Goal: Information Seeking & Learning: Learn about a topic

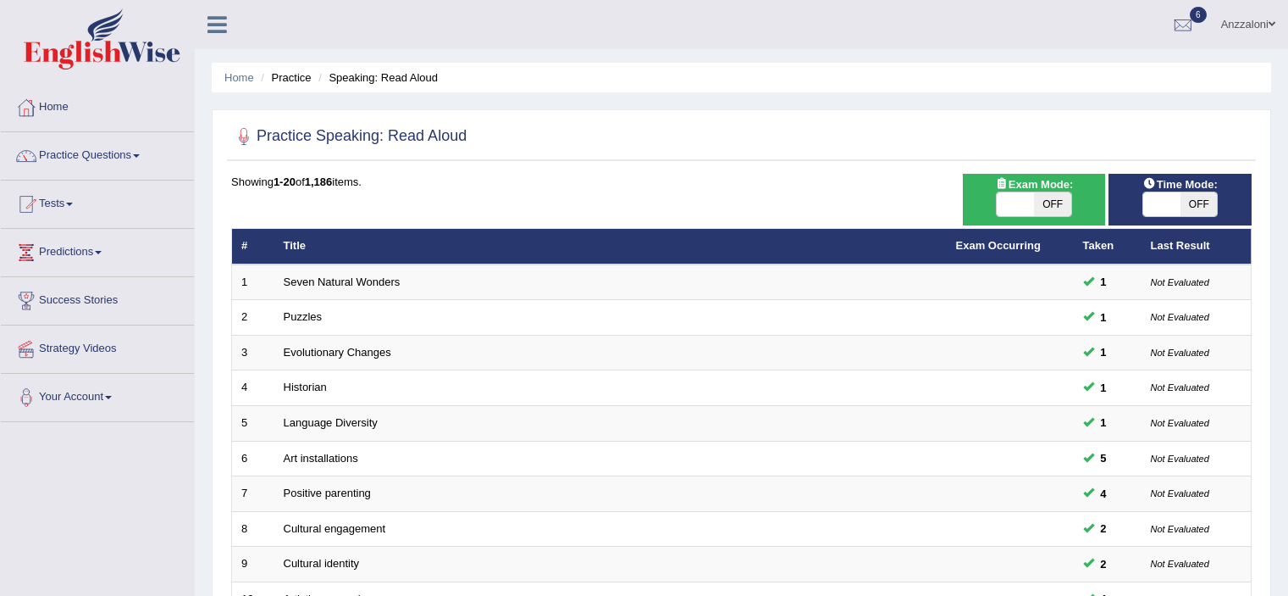
drag, startPoint x: 0, startPoint y: 0, endPoint x: 1080, endPoint y: 208, distance: 1099.8
click at [1044, 208] on span "OFF" at bounding box center [1052, 204] width 37 height 24
checkbox input "true"
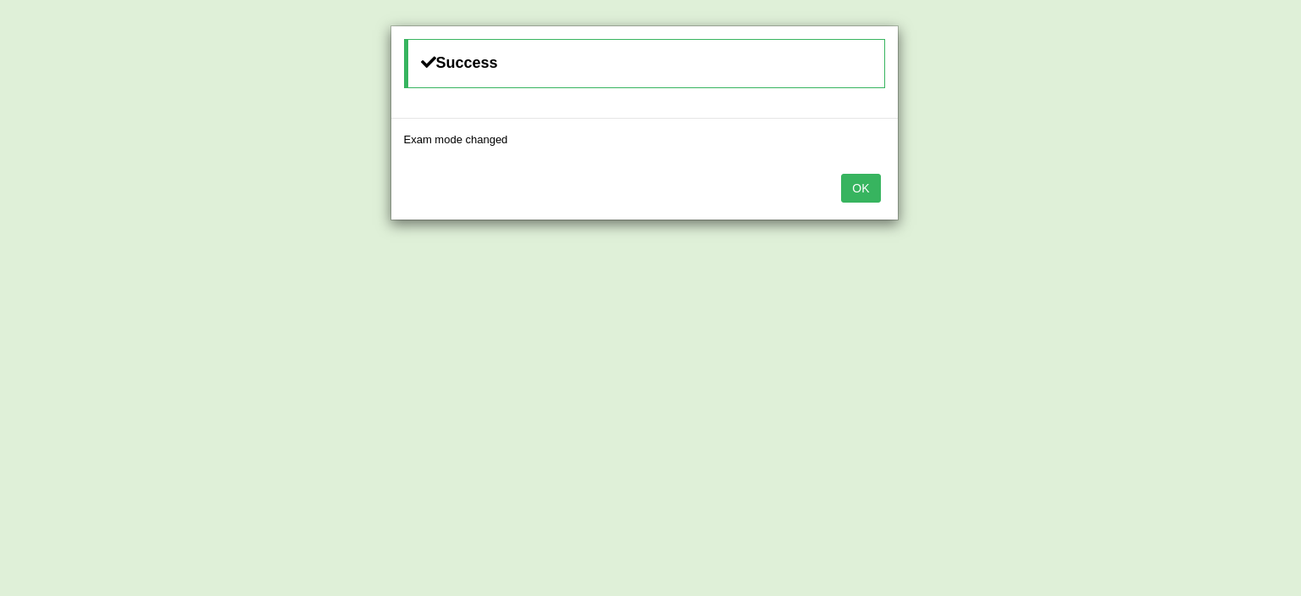
click at [1173, 194] on div "Success Exam mode changed OK" at bounding box center [650, 298] width 1301 height 596
click at [864, 190] on button "OK" at bounding box center [860, 188] width 39 height 29
click at [868, 192] on button "OK" at bounding box center [860, 188] width 39 height 29
click at [841, 174] on button "OK" at bounding box center [860, 188] width 39 height 29
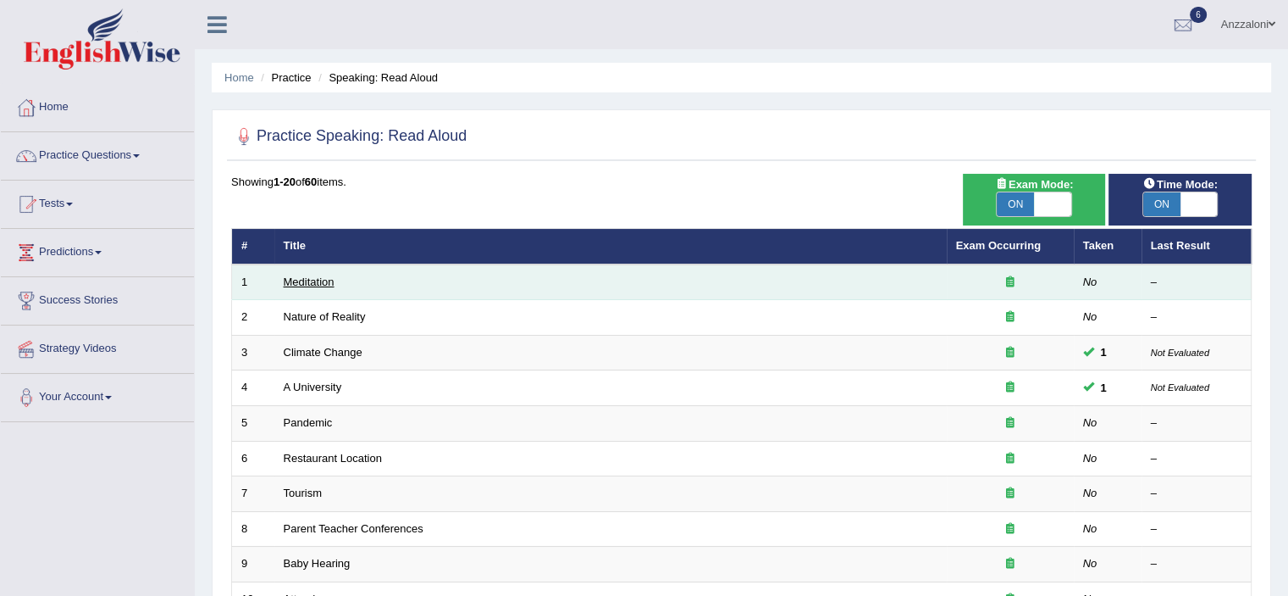
click at [317, 276] on link "Meditation" at bounding box center [309, 281] width 51 height 13
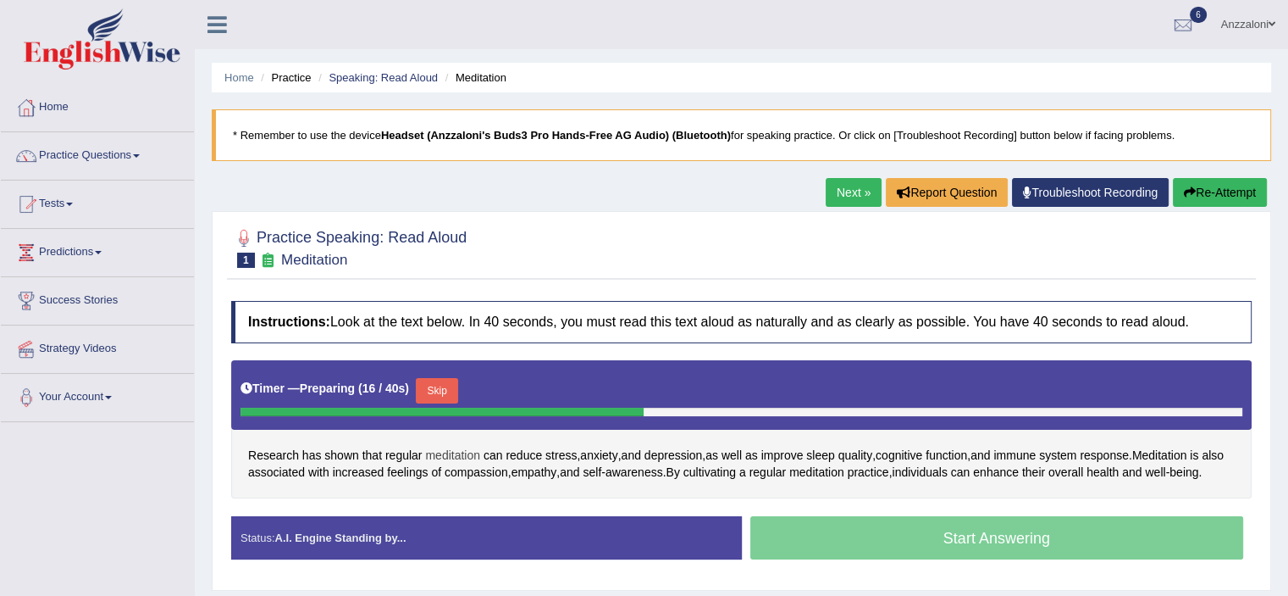
scroll to position [282, 0]
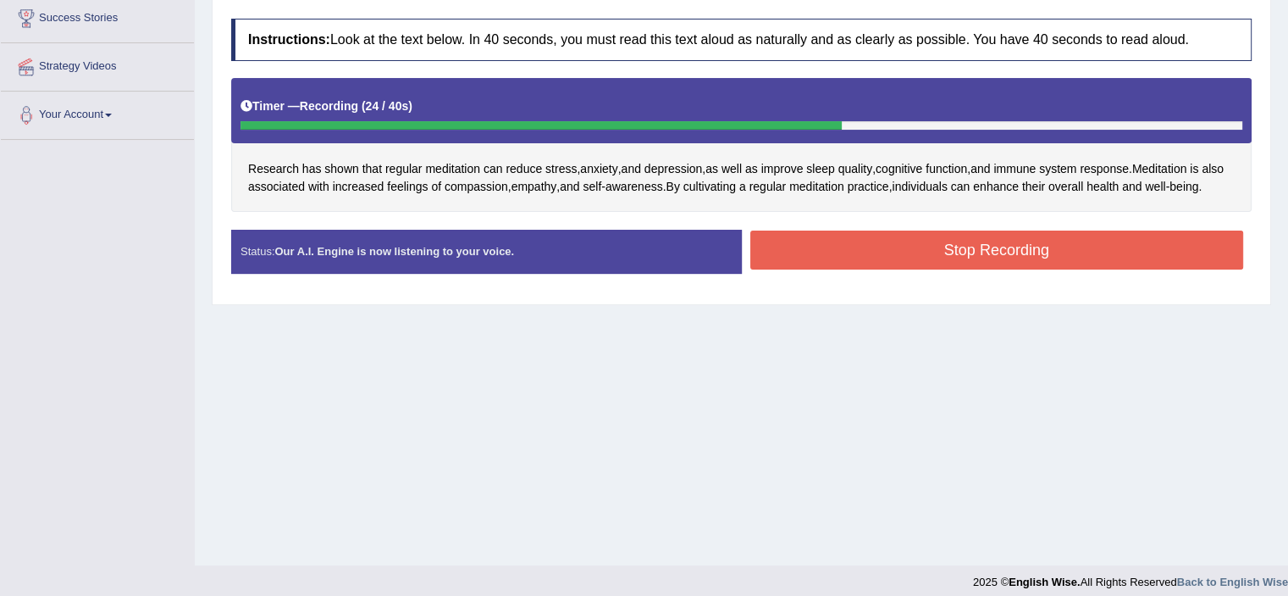
click at [888, 258] on button "Stop Recording" at bounding box center [998, 249] width 494 height 39
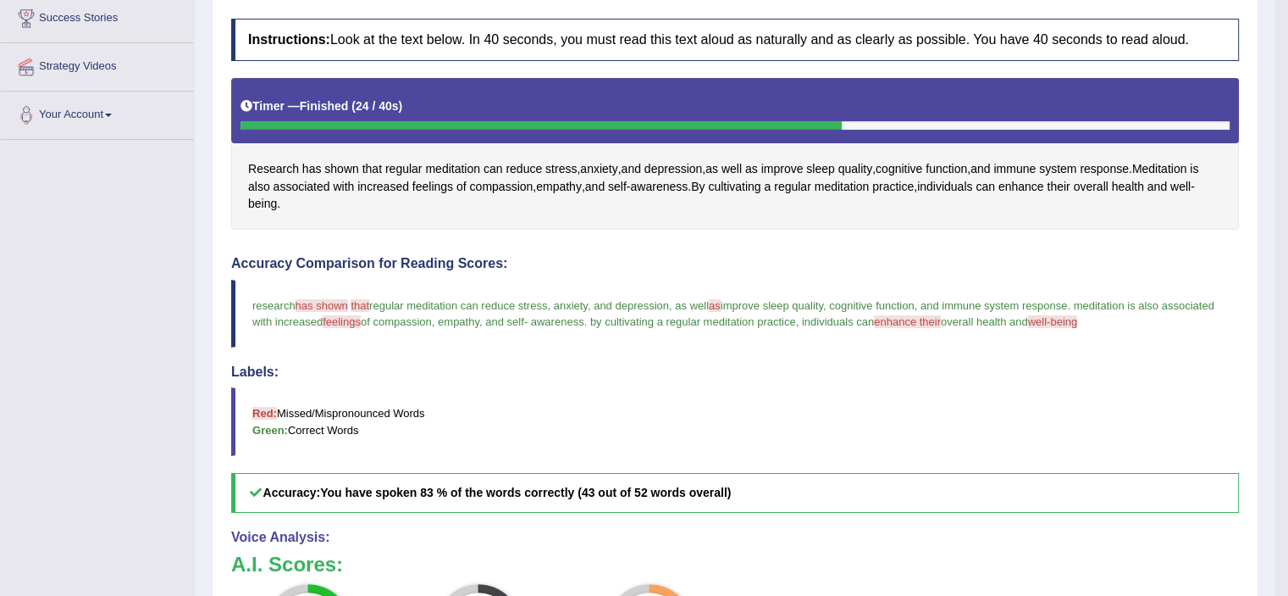
scroll to position [0, 0]
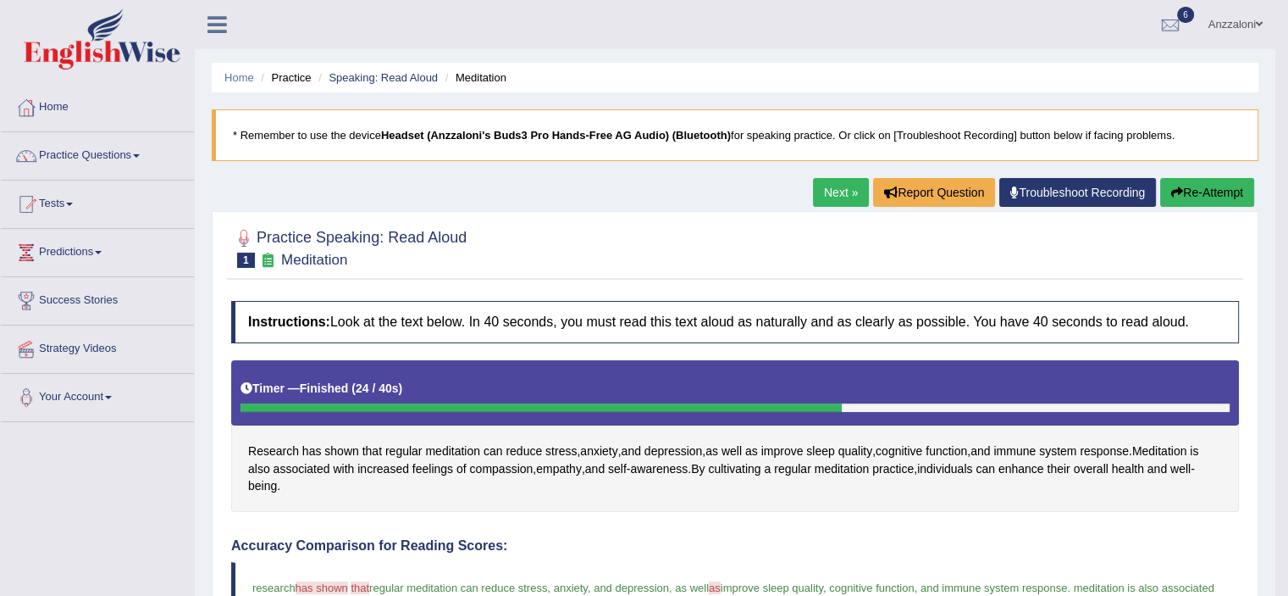
click at [1222, 189] on button "Re-Attempt" at bounding box center [1208, 192] width 94 height 29
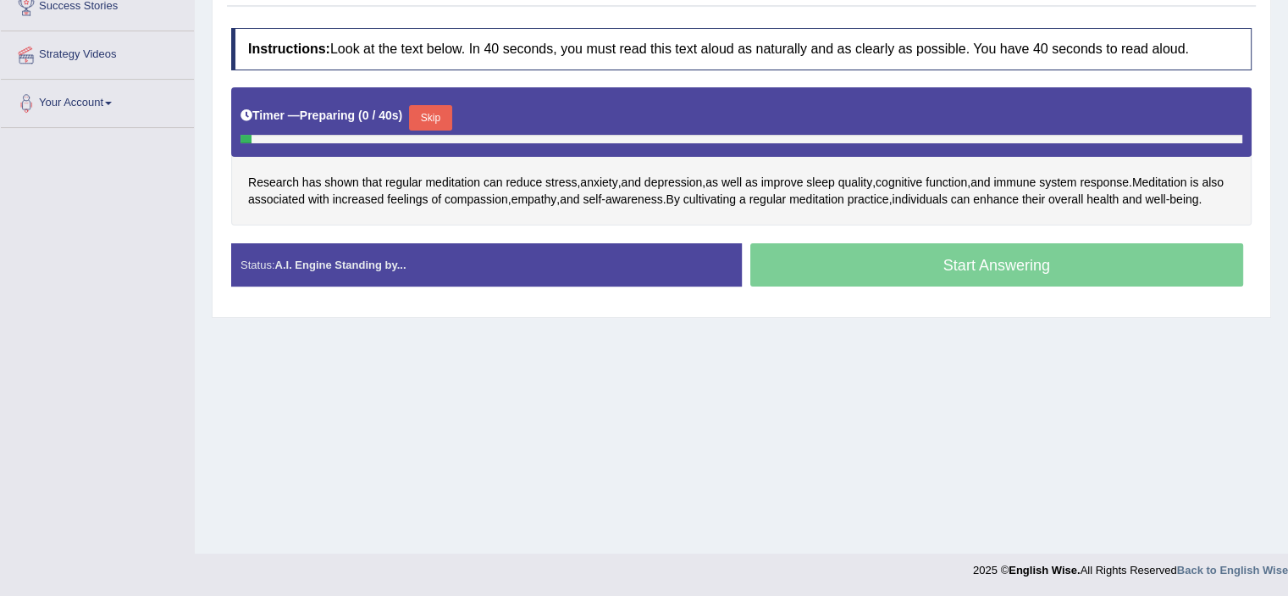
scroll to position [294, 0]
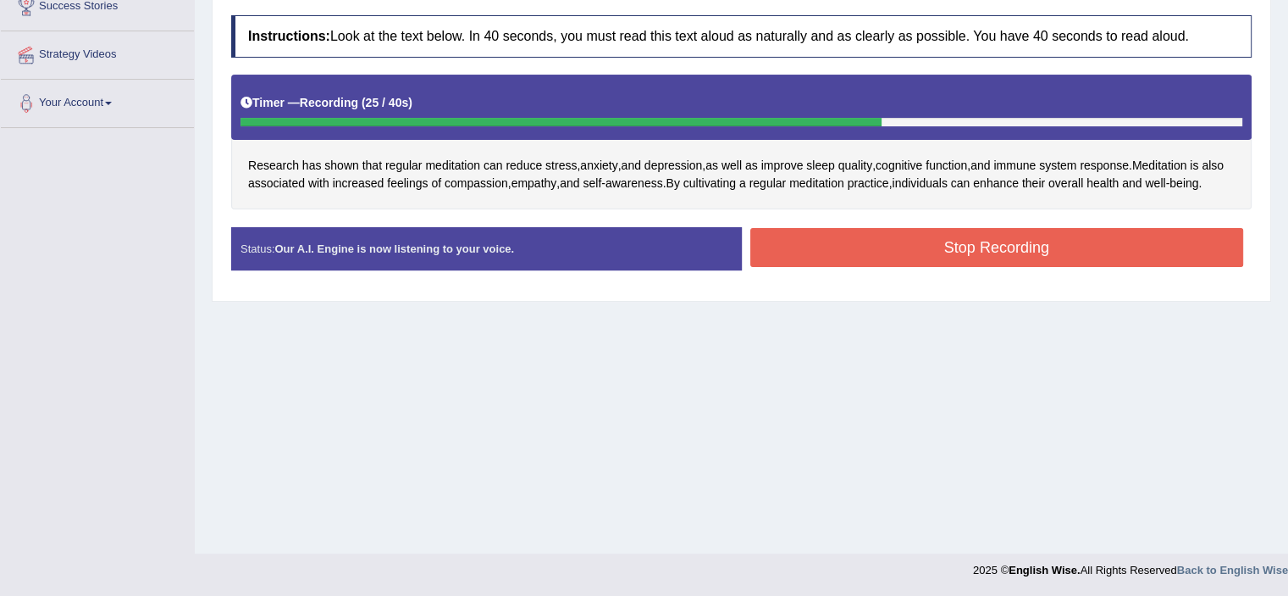
click at [895, 263] on button "Stop Recording" at bounding box center [998, 247] width 494 height 39
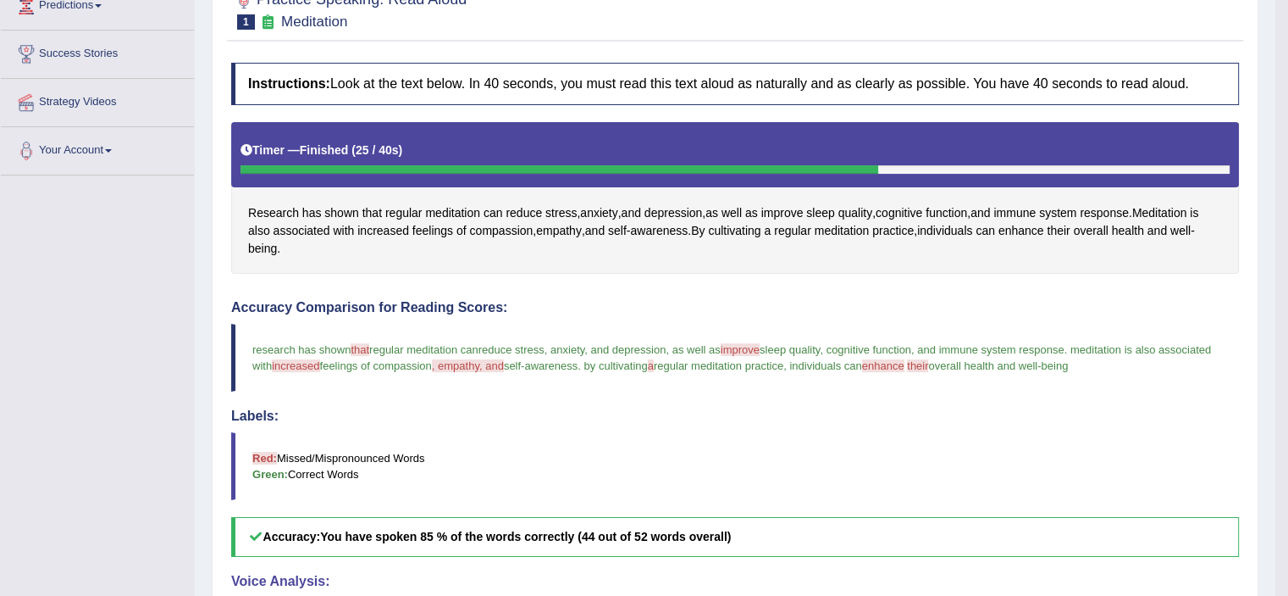
scroll to position [11, 0]
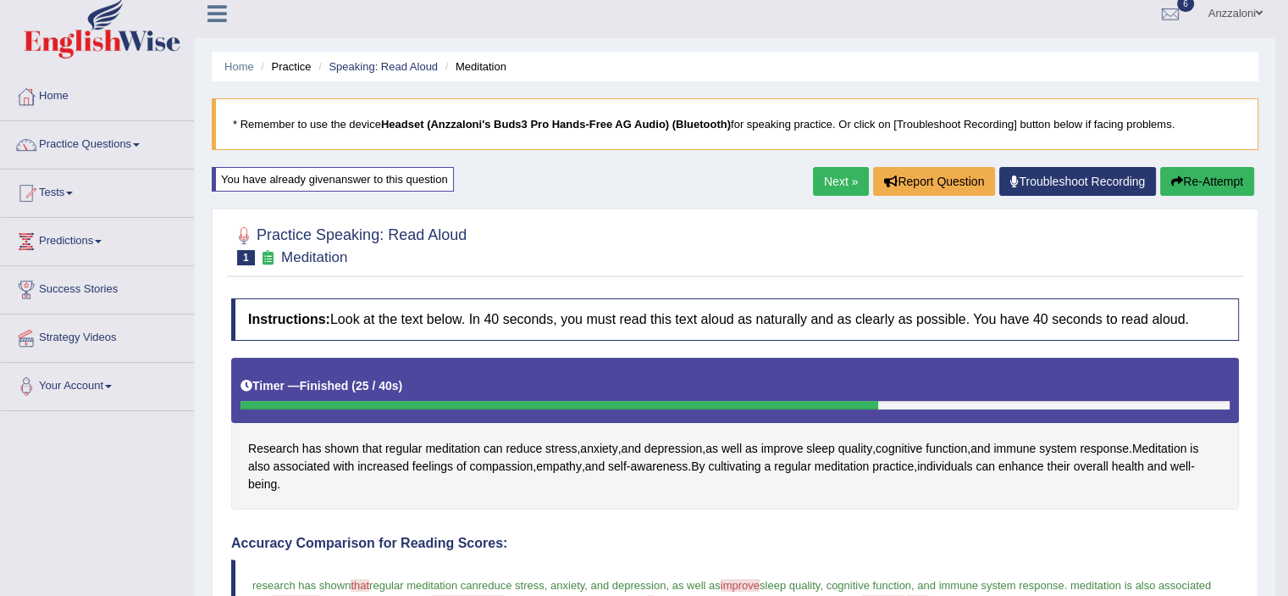
click at [844, 181] on link "Next »" at bounding box center [841, 181] width 56 height 29
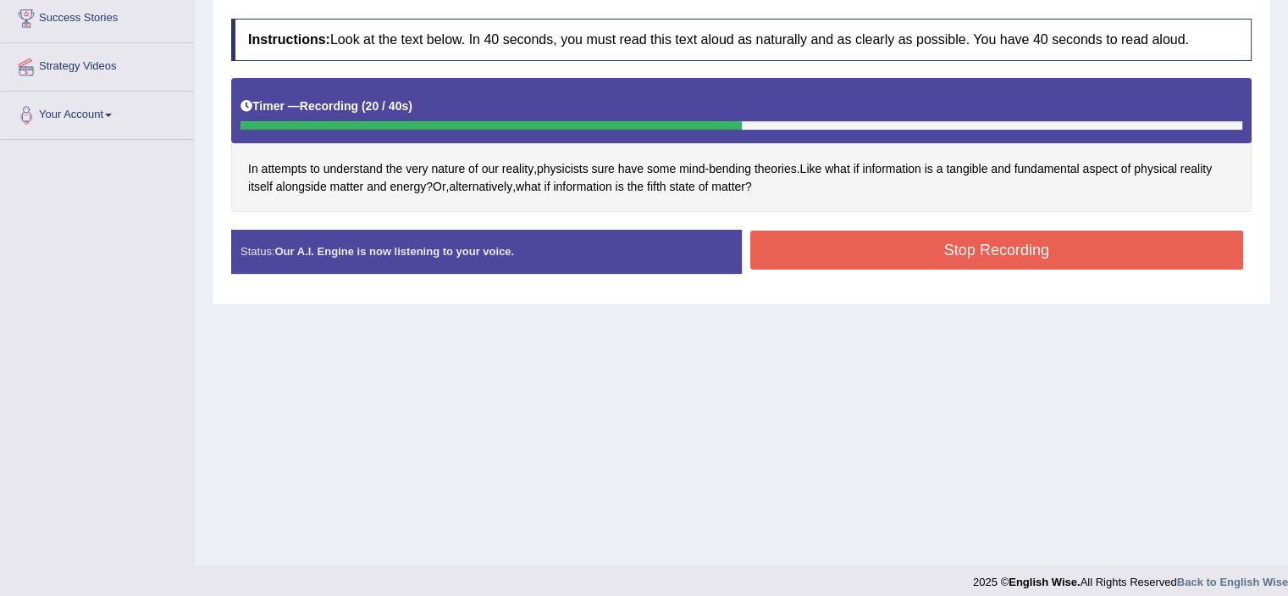
click at [884, 256] on button "Stop Recording" at bounding box center [998, 249] width 494 height 39
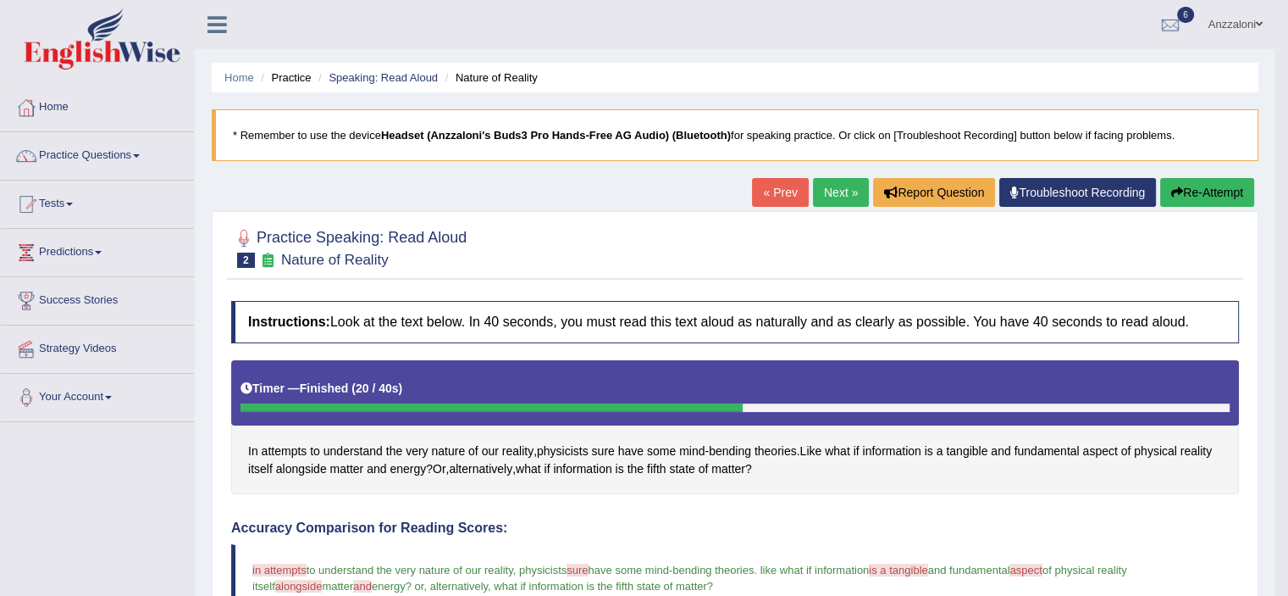
click at [823, 194] on link "Next »" at bounding box center [841, 192] width 56 height 29
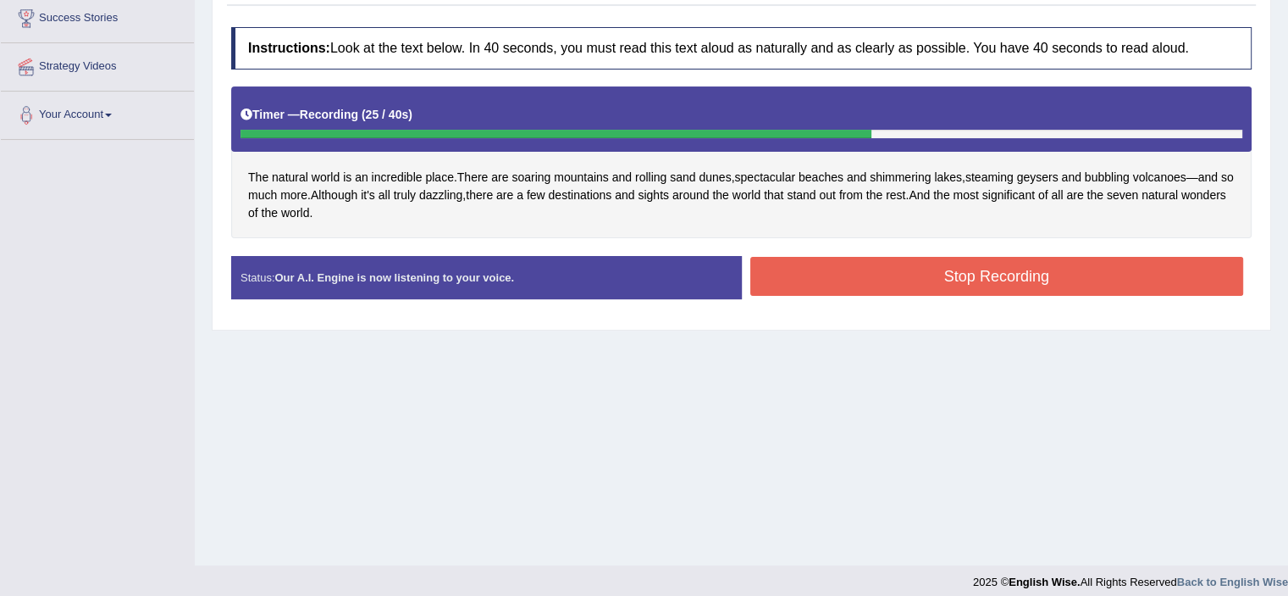
click at [867, 280] on button "Stop Recording" at bounding box center [998, 276] width 494 height 39
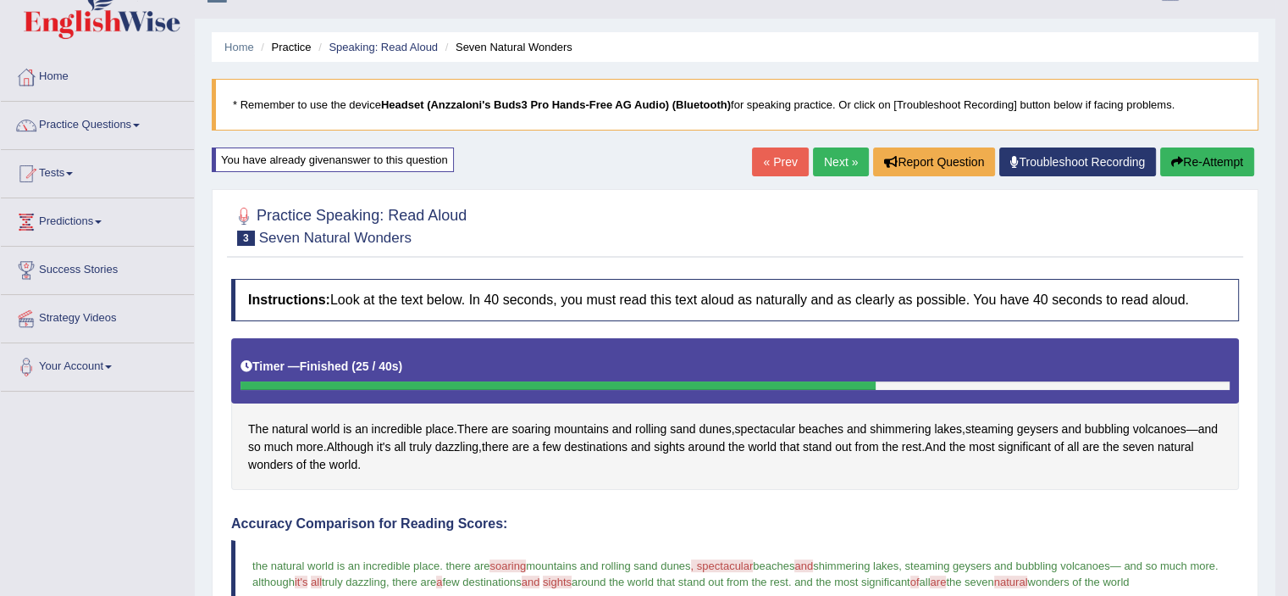
scroll to position [20, 0]
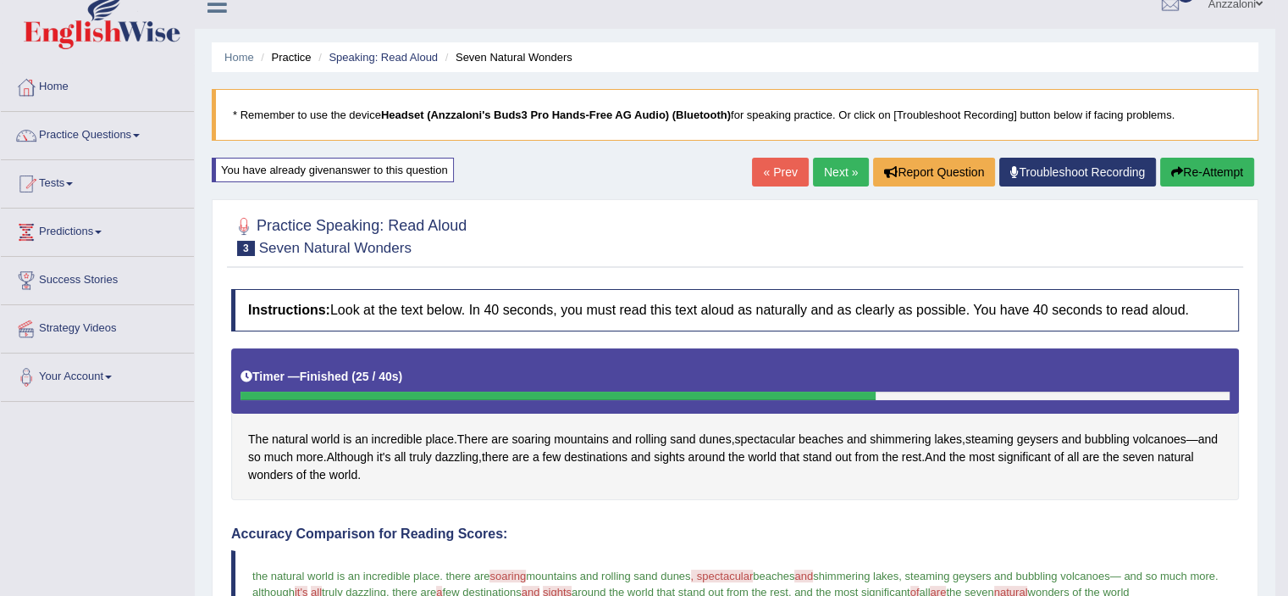
click at [845, 175] on link "Next »" at bounding box center [841, 172] width 56 height 29
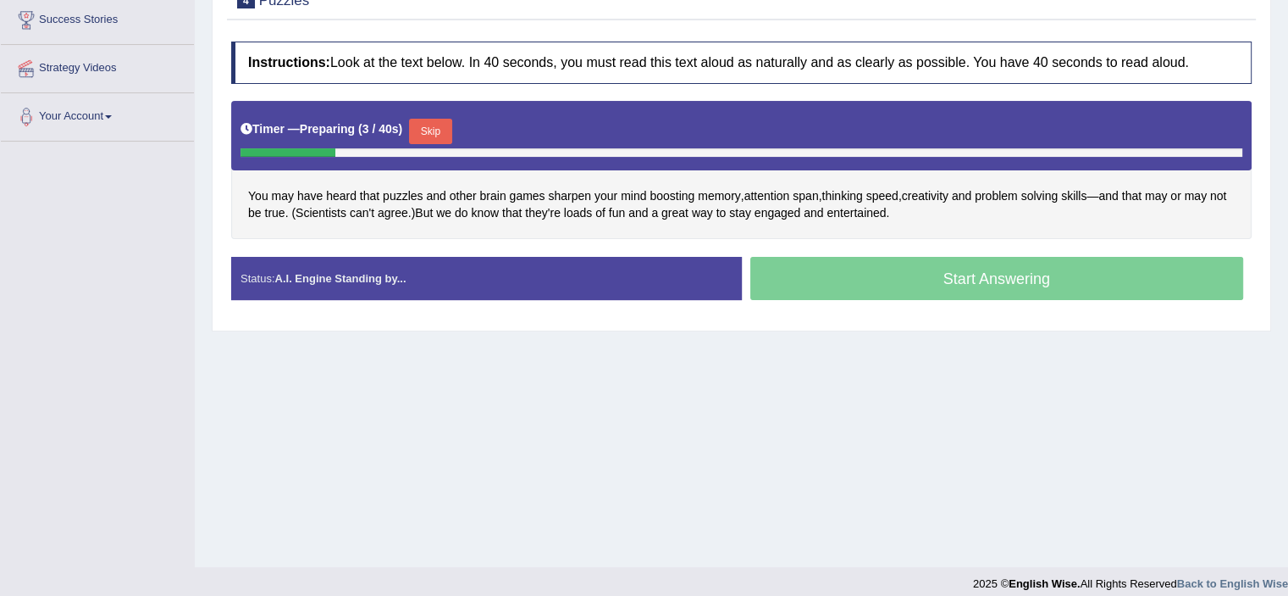
scroll to position [282, 0]
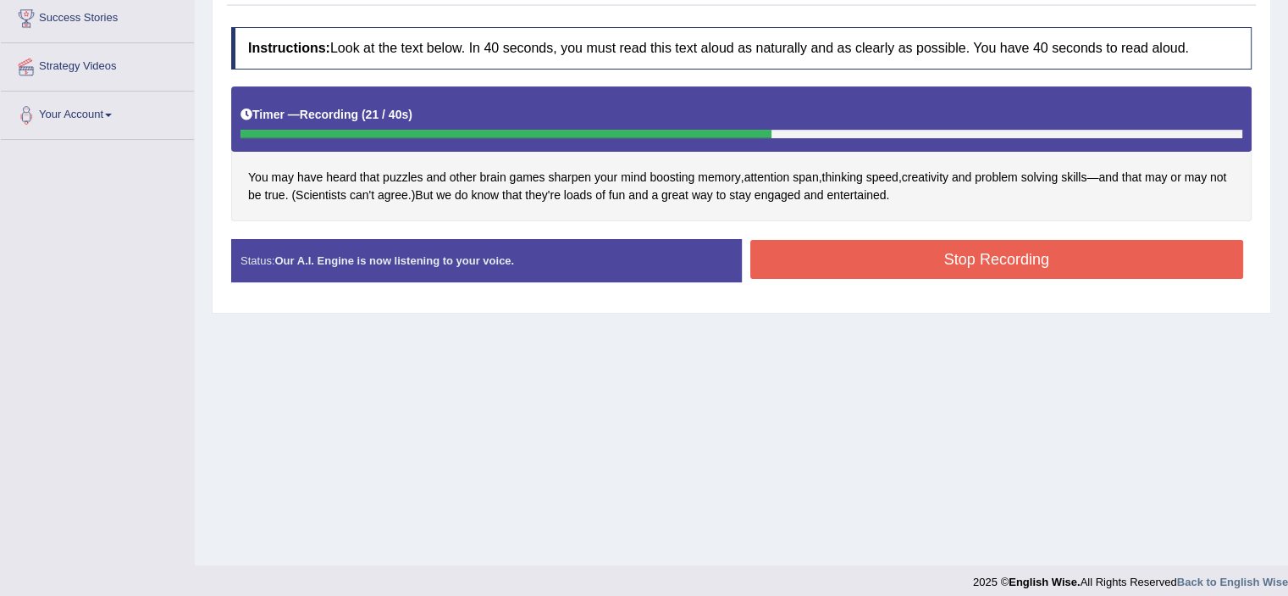
click at [841, 257] on button "Stop Recording" at bounding box center [998, 259] width 494 height 39
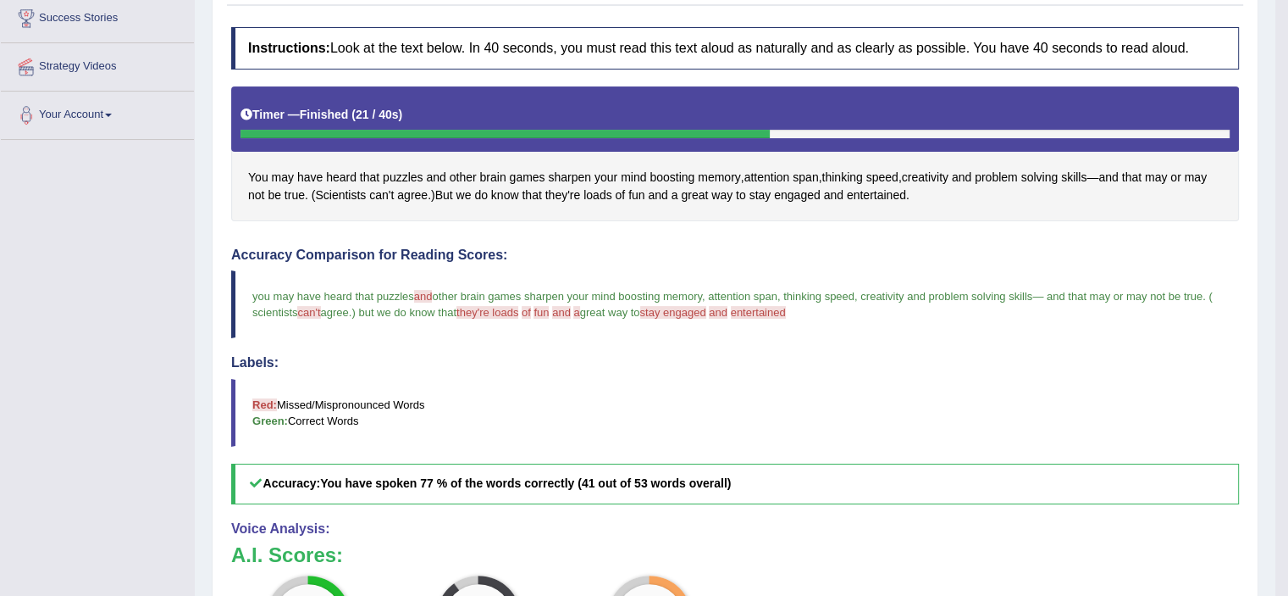
scroll to position [0, 0]
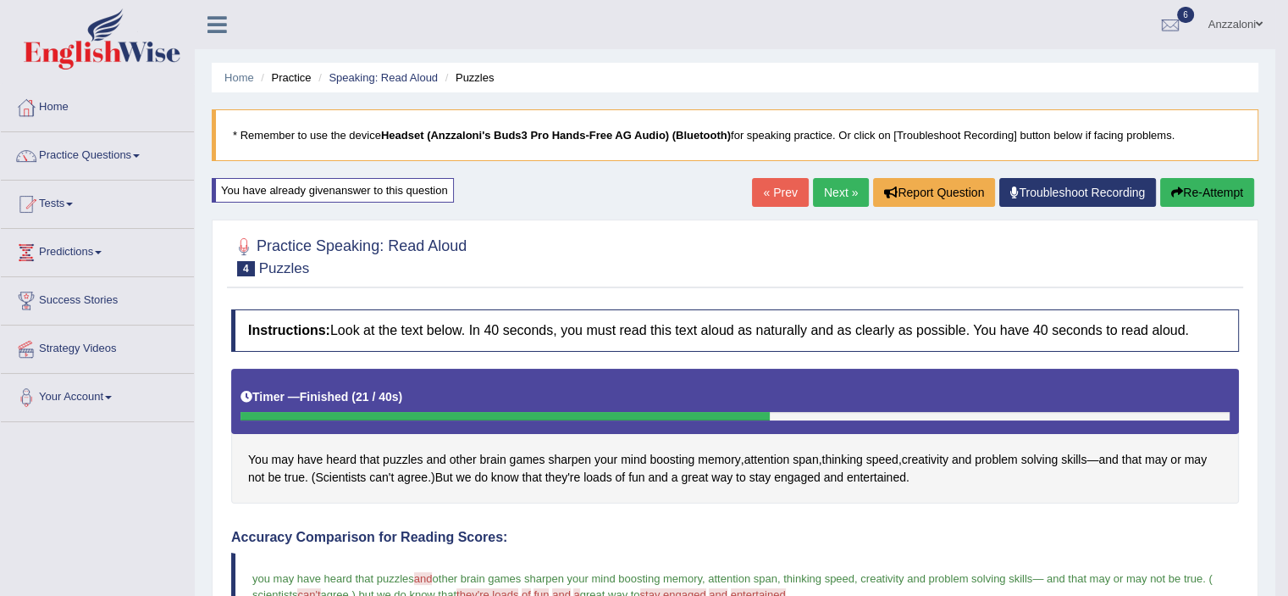
click at [844, 199] on link "Next »" at bounding box center [841, 192] width 56 height 29
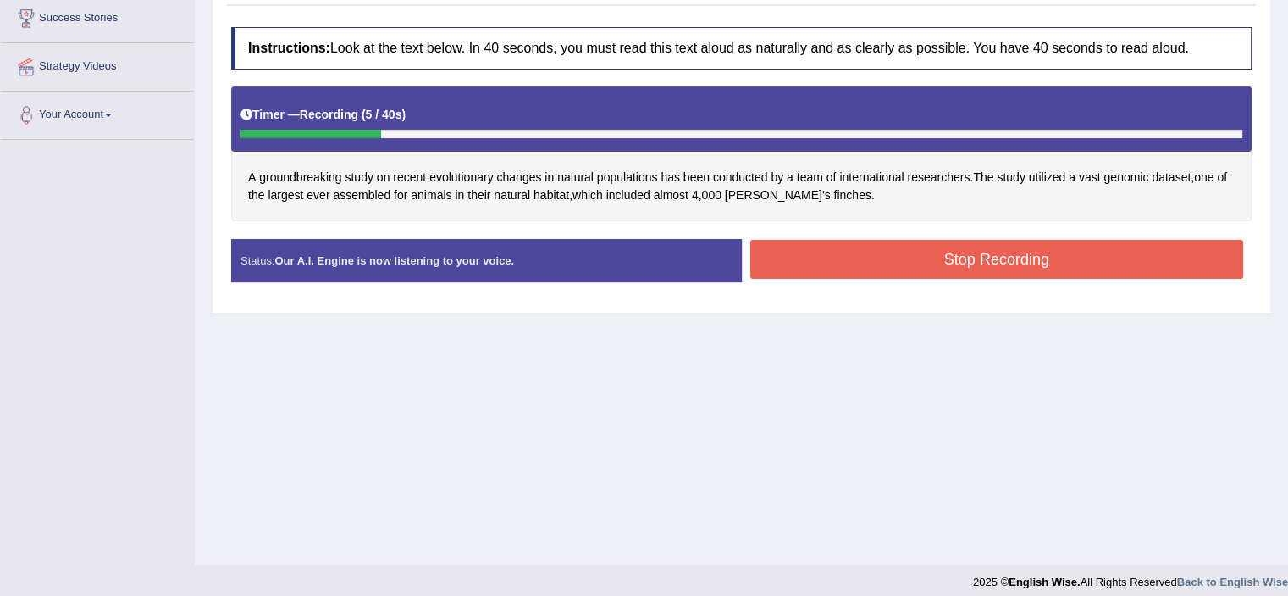
click at [816, 251] on button "Stop Recording" at bounding box center [998, 259] width 494 height 39
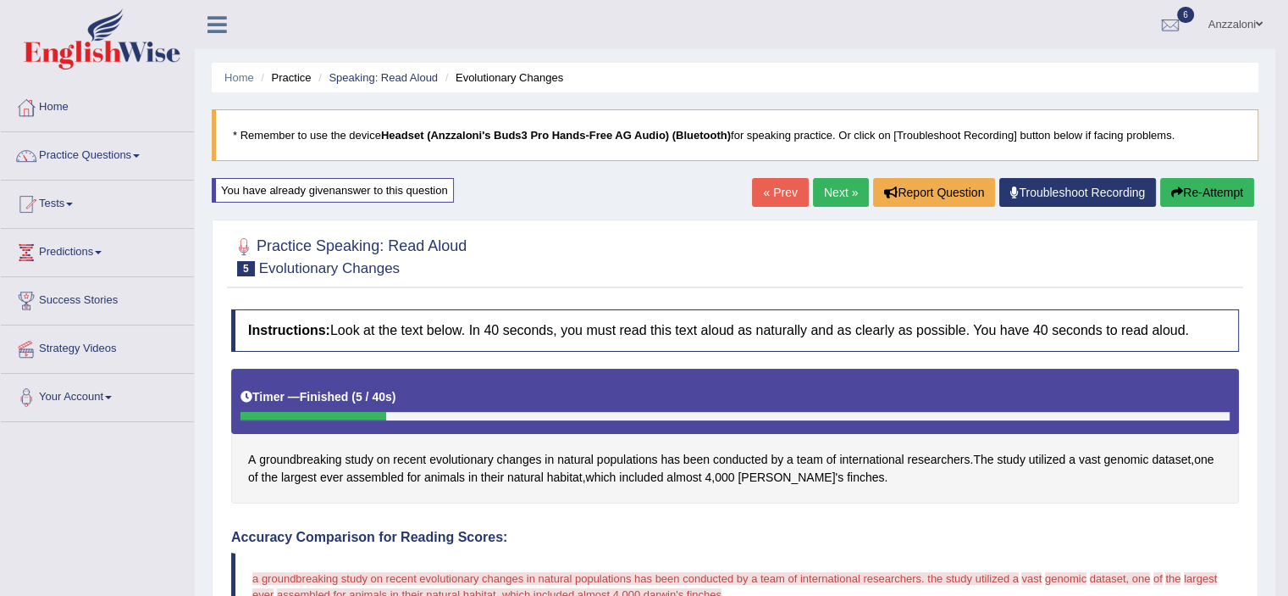
click at [1214, 193] on button "Re-Attempt" at bounding box center [1208, 192] width 94 height 29
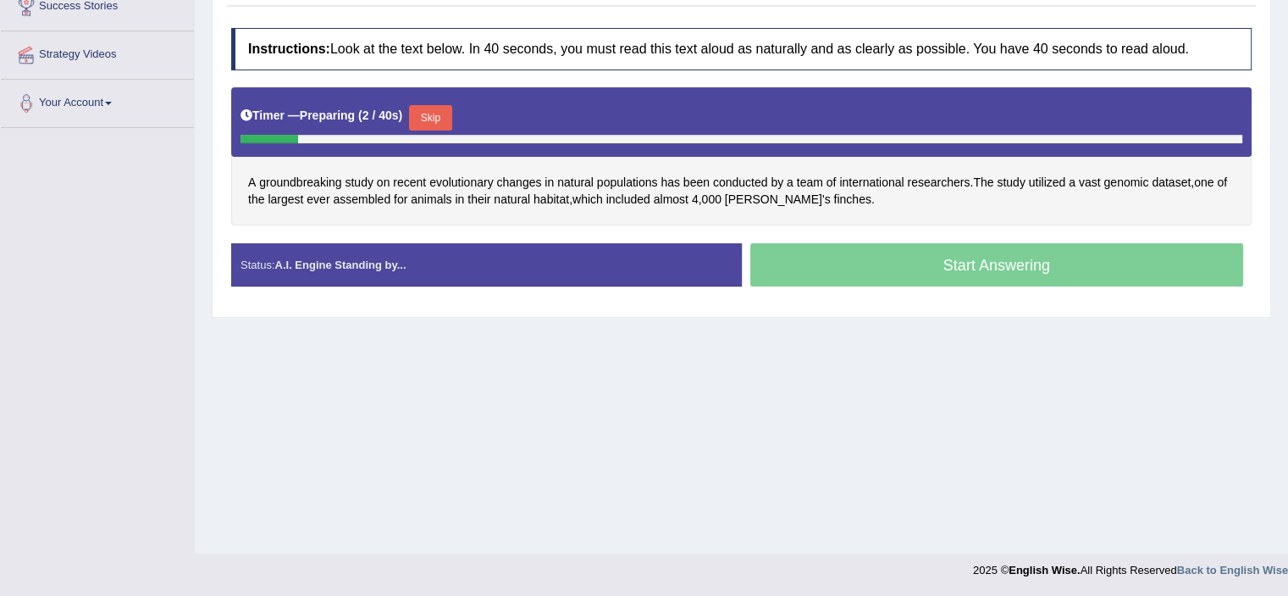
click at [426, 114] on button "Skip" at bounding box center [430, 117] width 42 height 25
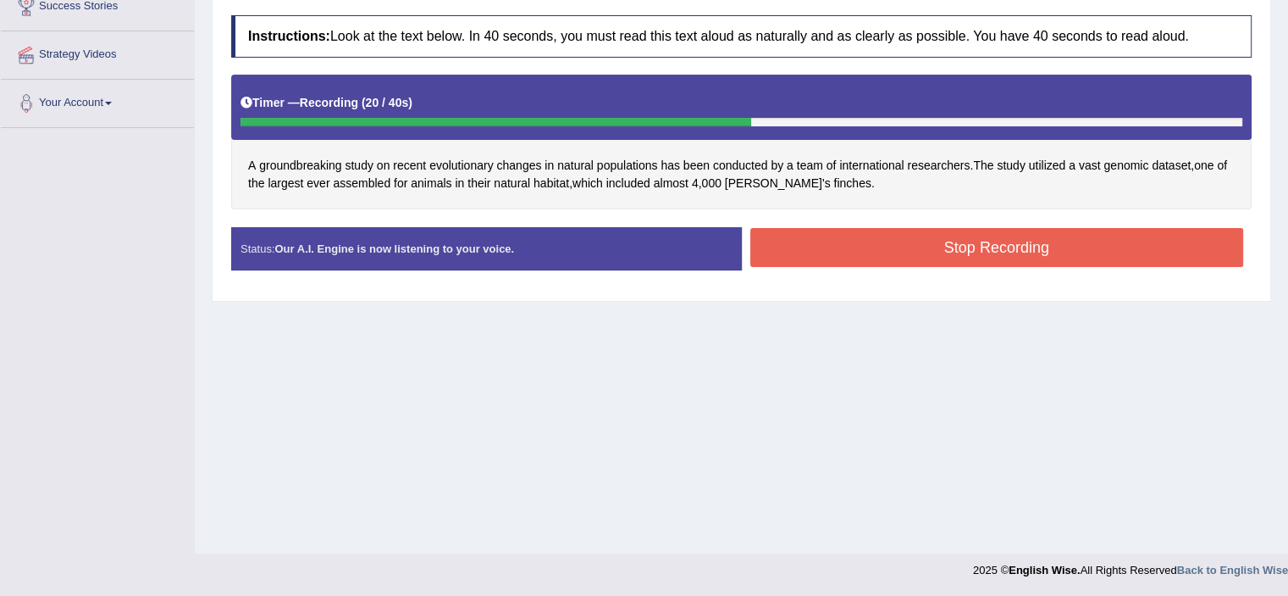
click at [861, 249] on button "Stop Recording" at bounding box center [998, 247] width 494 height 39
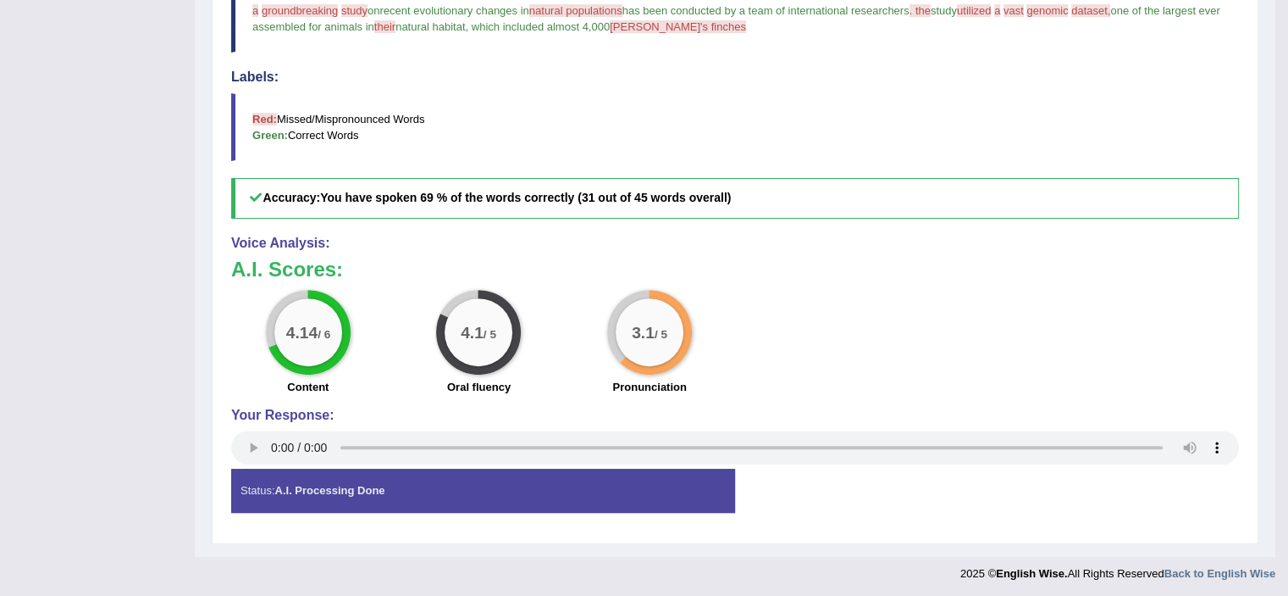
scroll to position [3, 0]
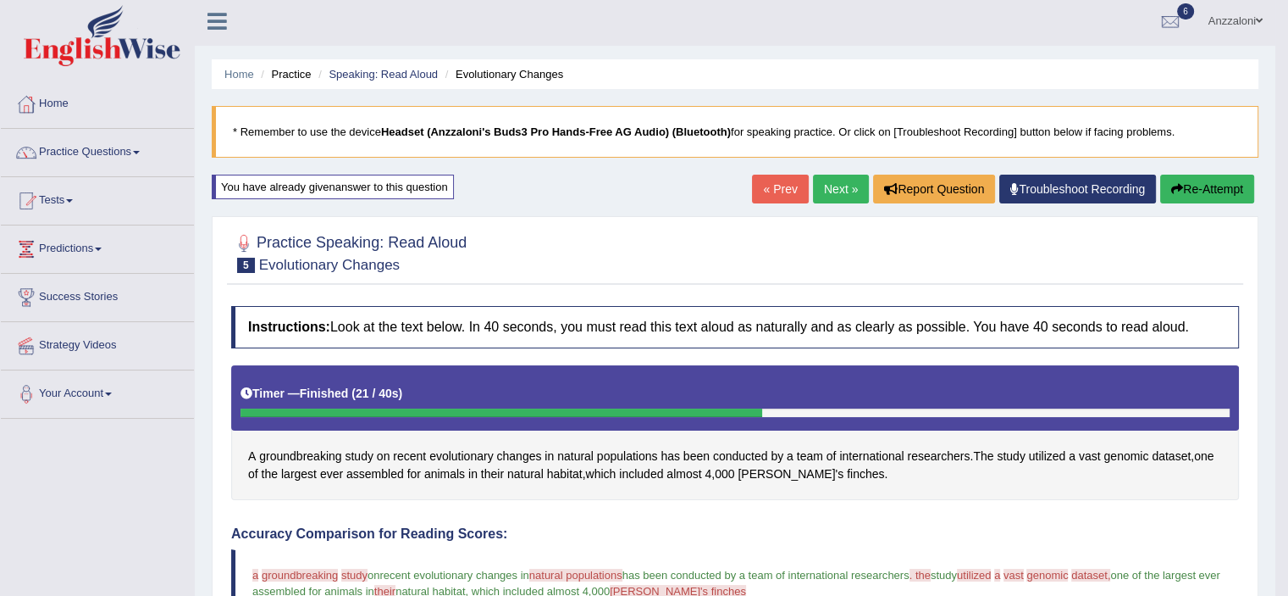
click at [826, 191] on link "Next »" at bounding box center [841, 189] width 56 height 29
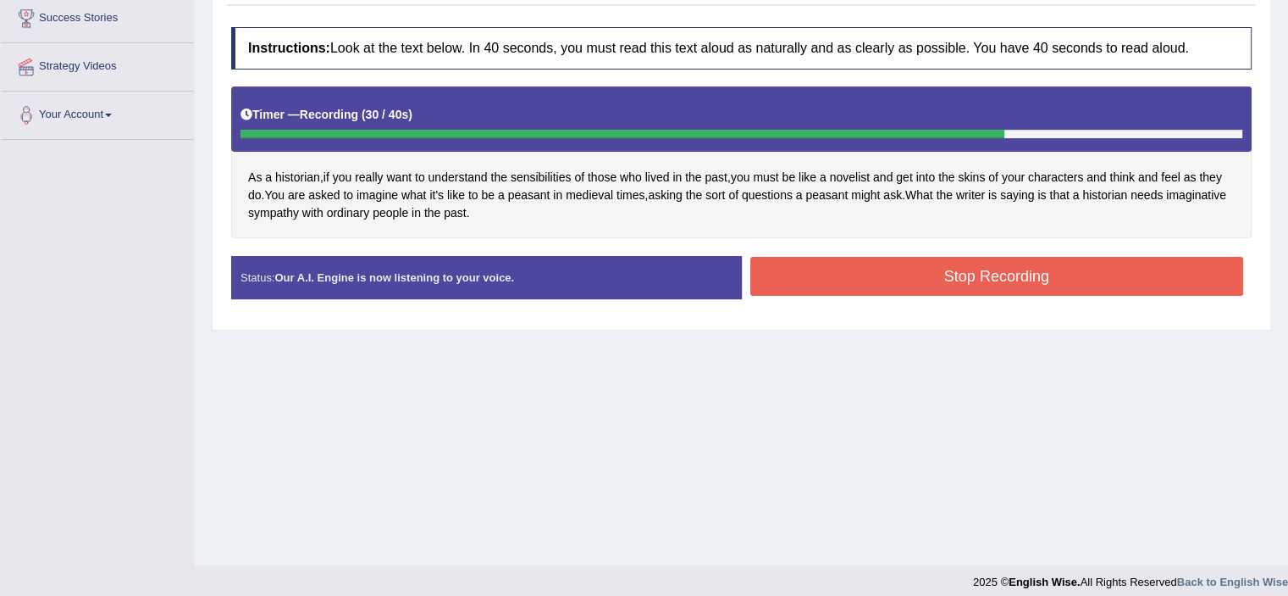
click at [1011, 285] on button "Stop Recording" at bounding box center [998, 276] width 494 height 39
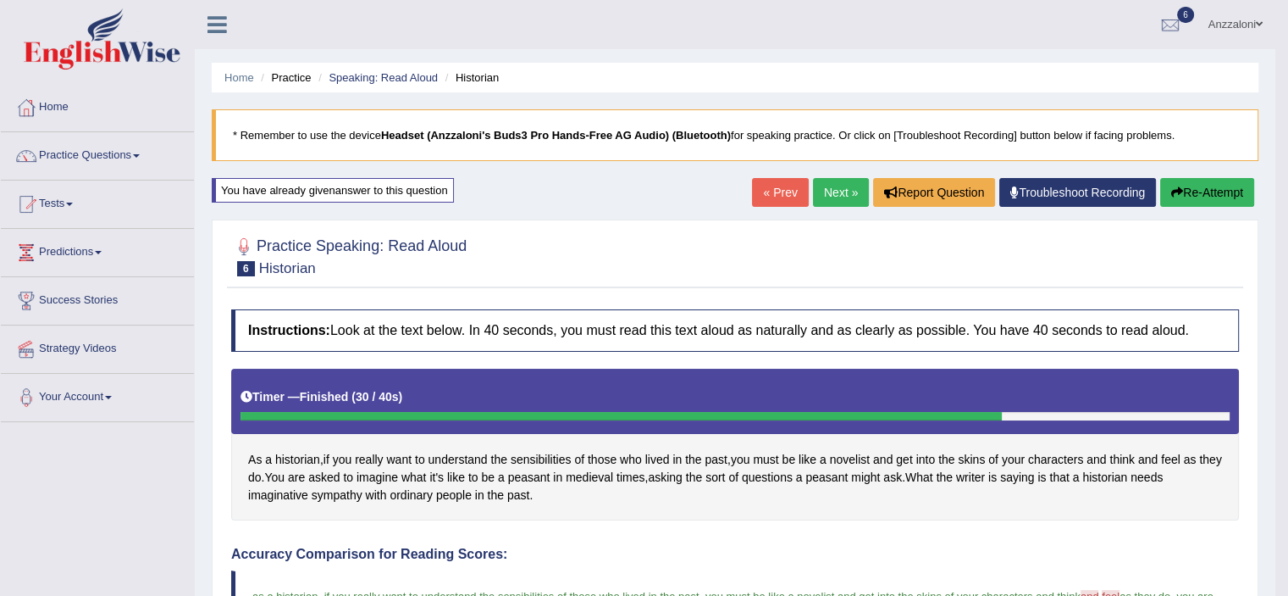
click at [838, 196] on link "Next »" at bounding box center [841, 192] width 56 height 29
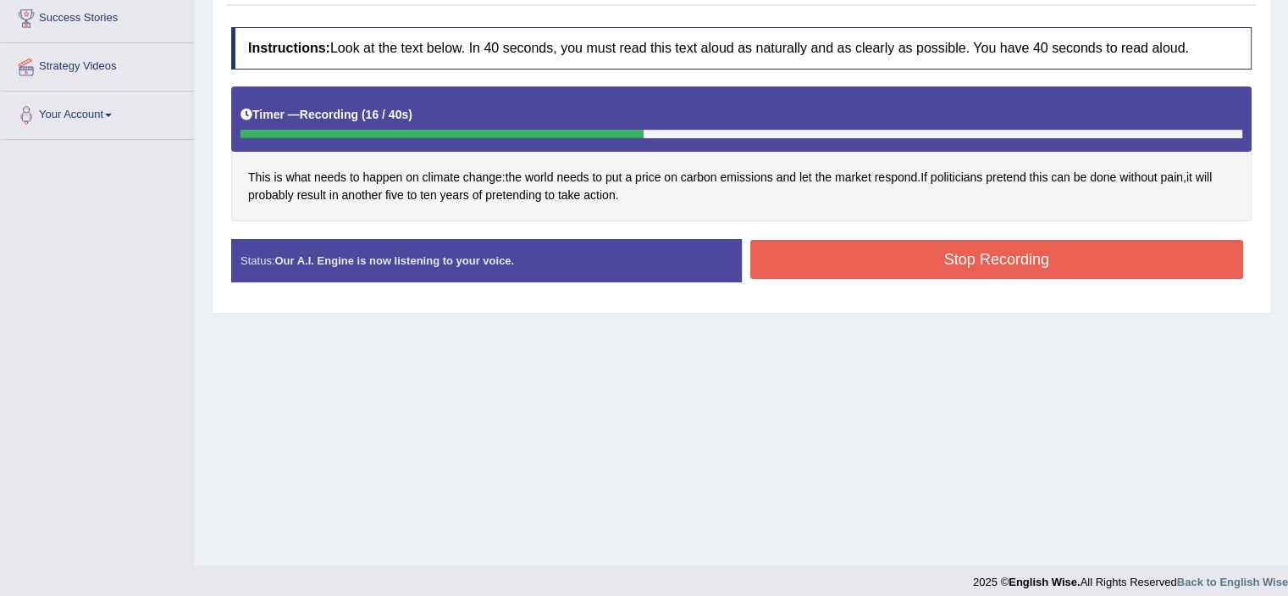
click at [833, 264] on button "Stop Recording" at bounding box center [998, 259] width 494 height 39
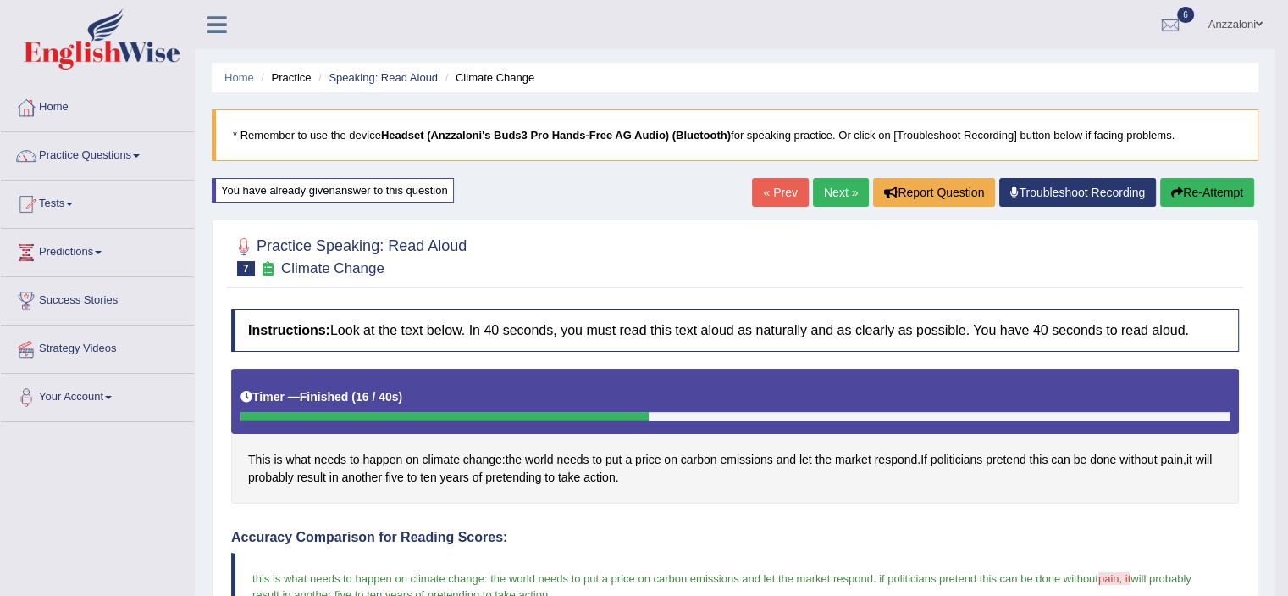
click at [840, 195] on link "Next »" at bounding box center [841, 192] width 56 height 29
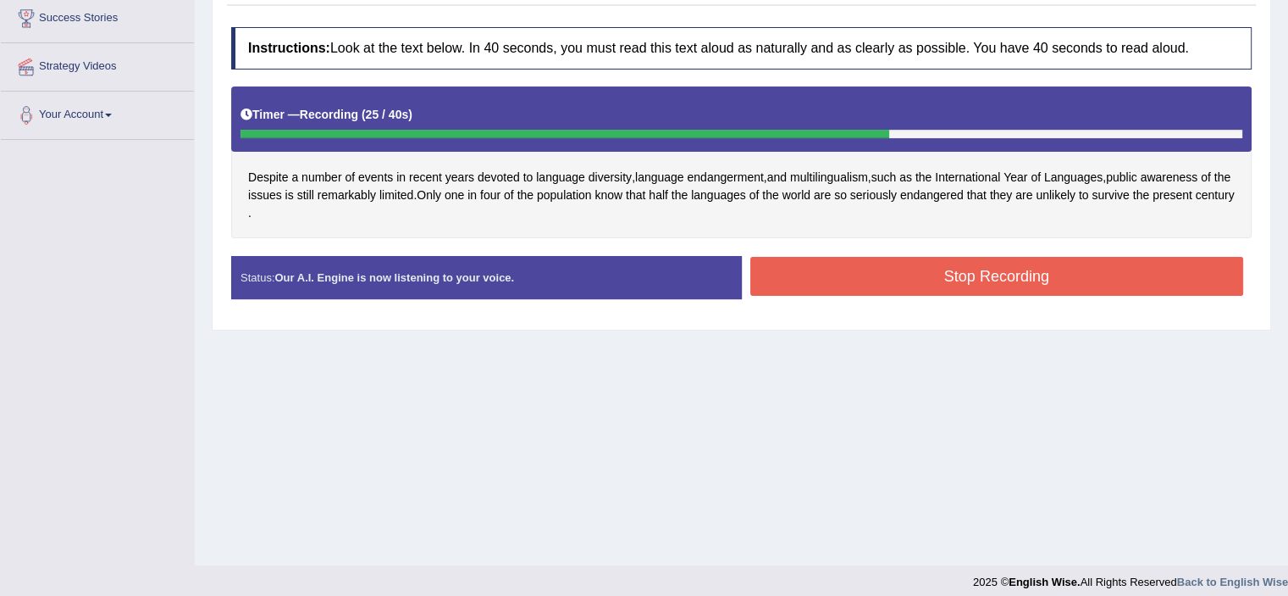
click at [838, 287] on button "Stop Recording" at bounding box center [998, 276] width 494 height 39
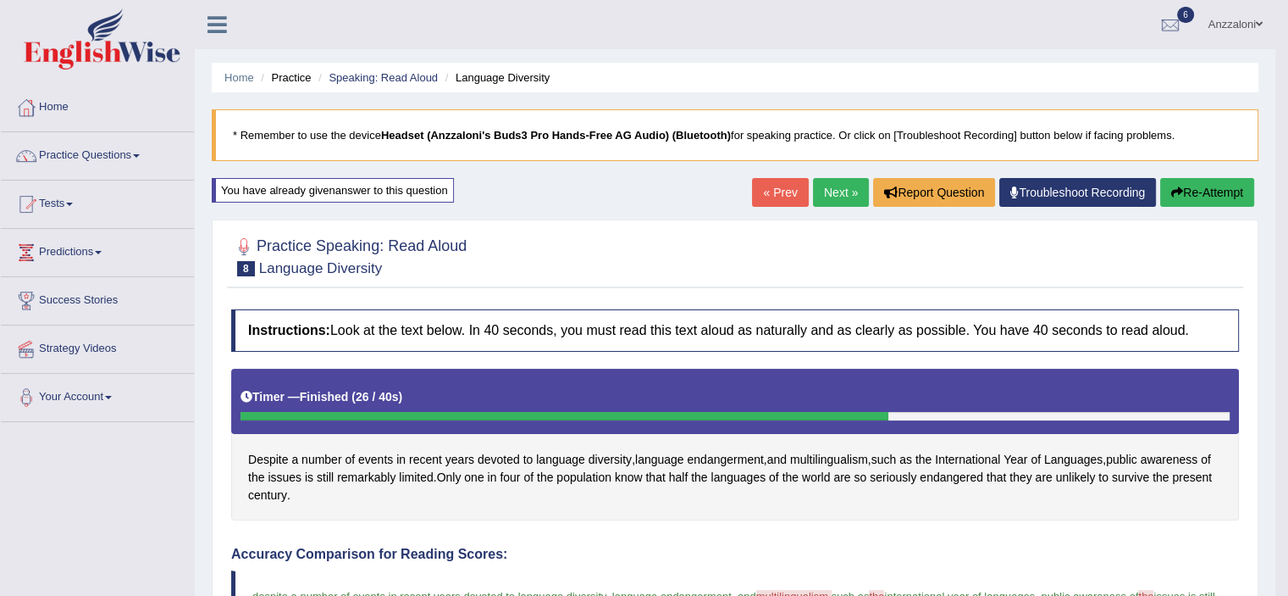
click at [821, 191] on link "Next »" at bounding box center [841, 192] width 56 height 29
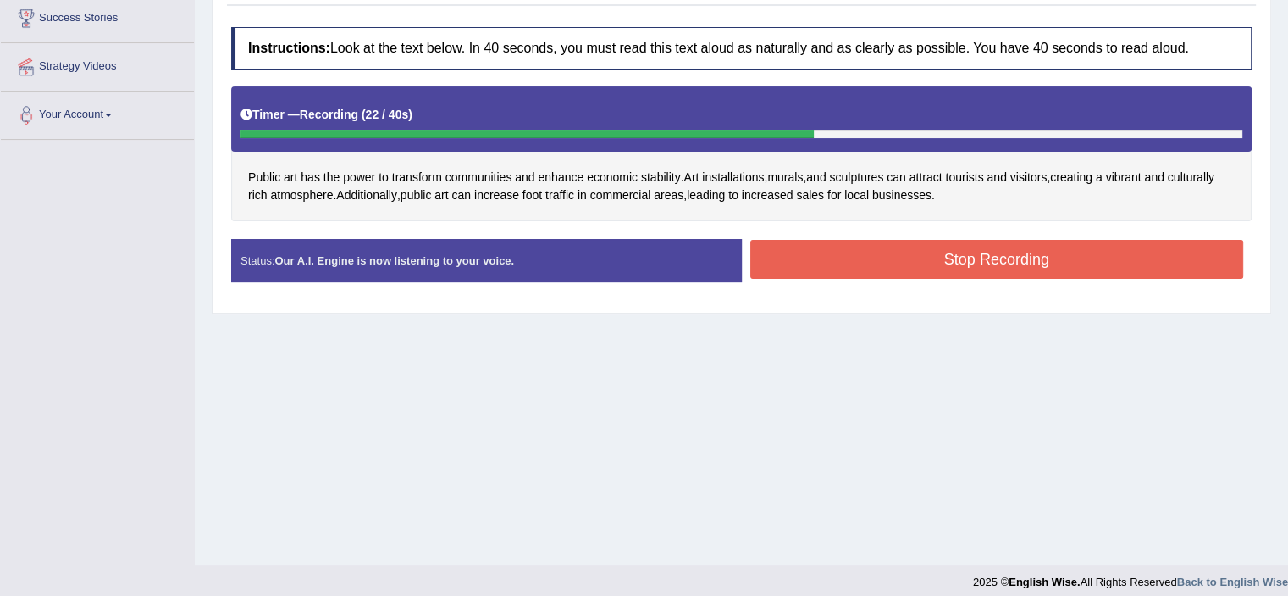
click at [908, 265] on button "Stop Recording" at bounding box center [998, 259] width 494 height 39
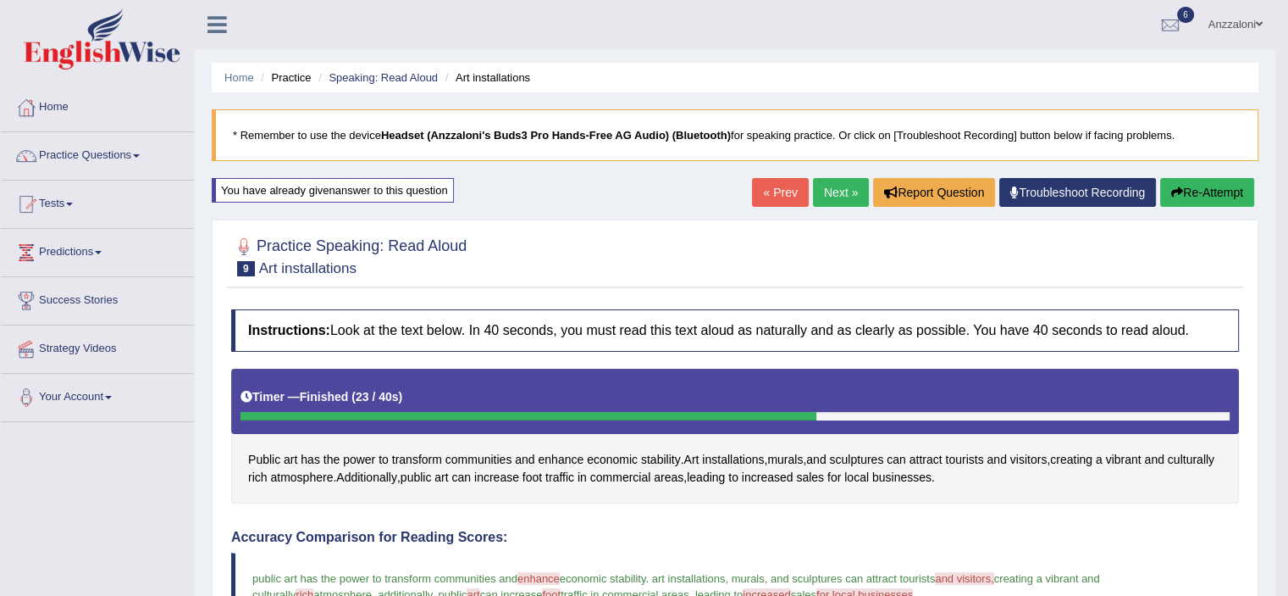
click at [848, 186] on link "Next »" at bounding box center [841, 192] width 56 height 29
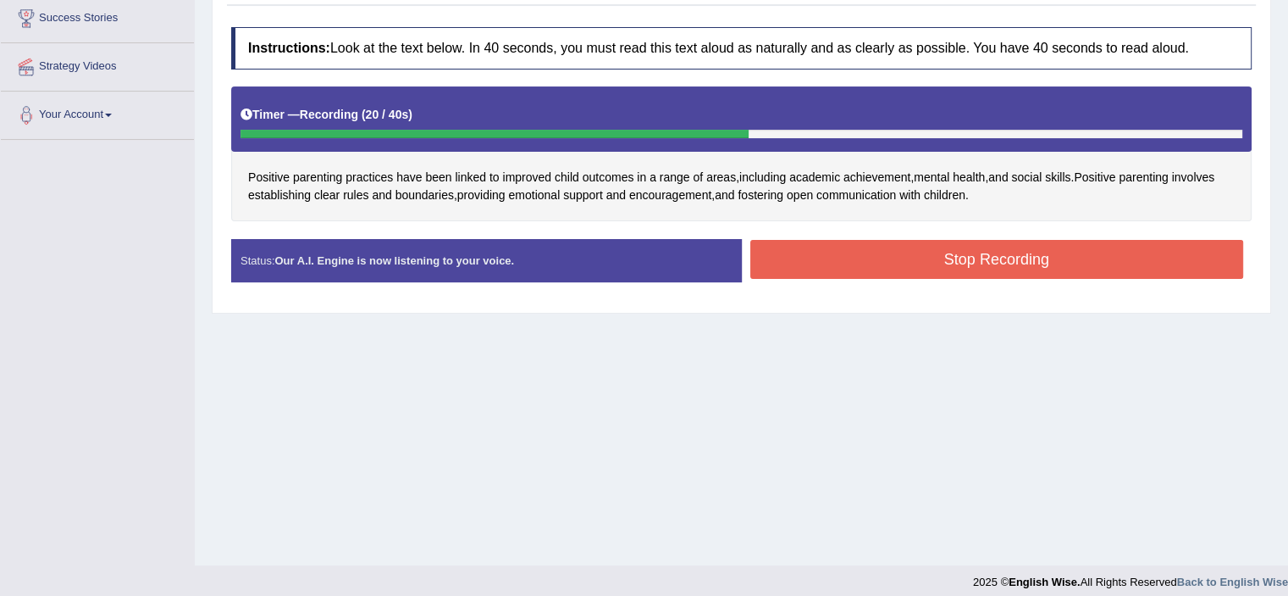
click at [944, 252] on button "Stop Recording" at bounding box center [998, 259] width 494 height 39
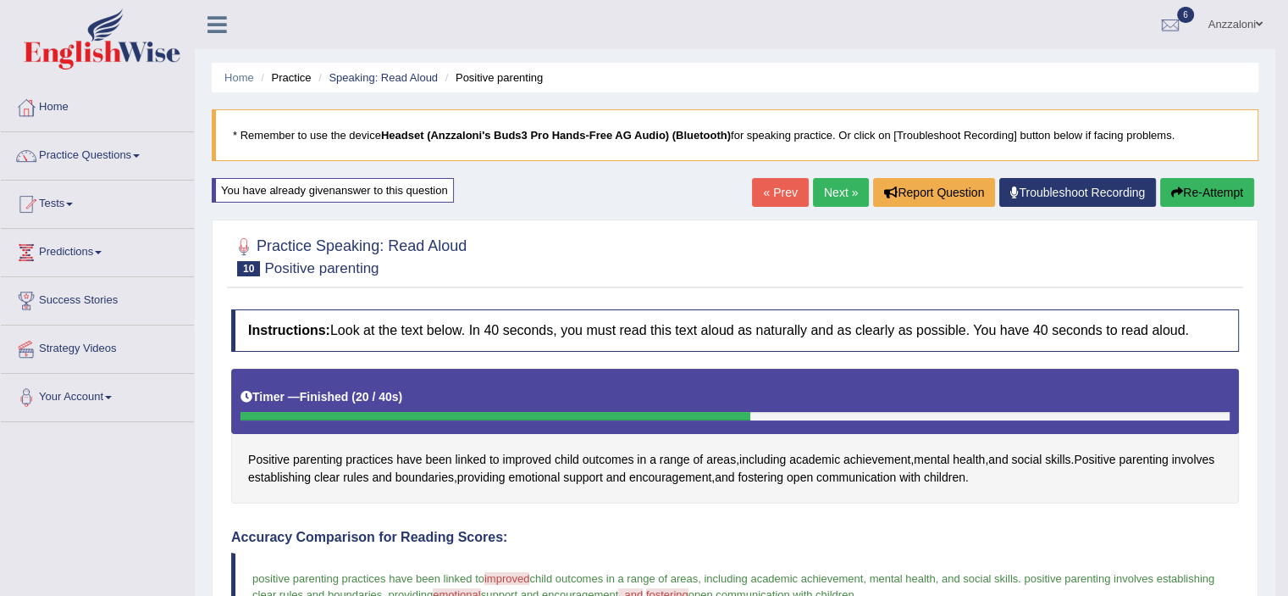
click at [845, 196] on link "Next »" at bounding box center [841, 192] width 56 height 29
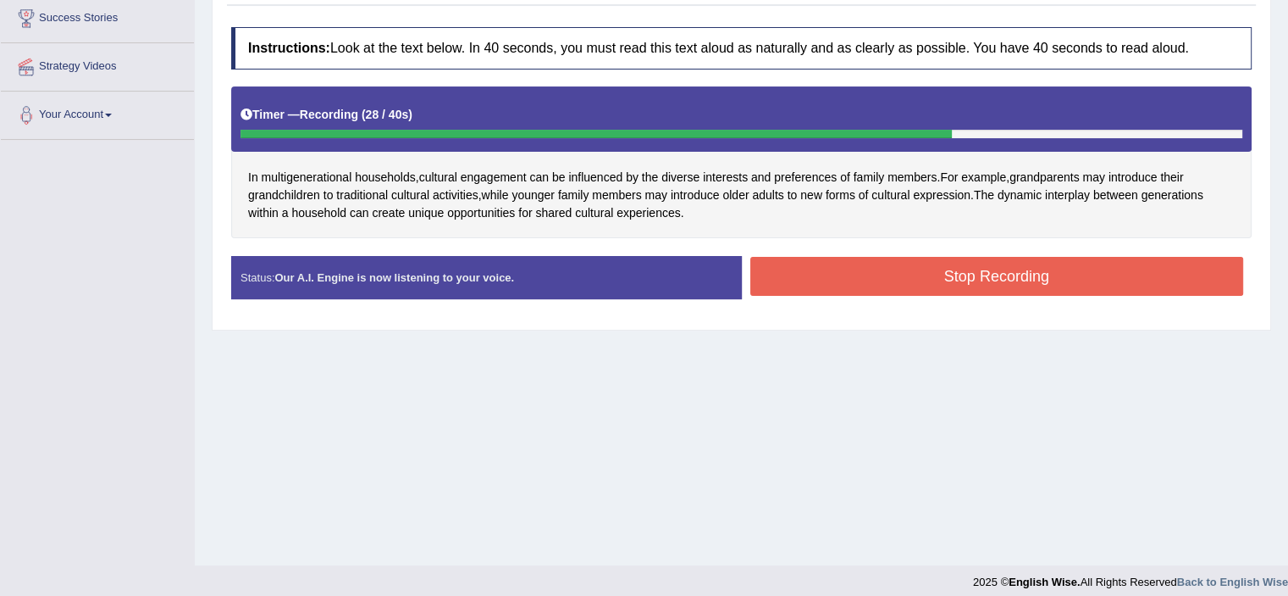
click at [865, 274] on button "Stop Recording" at bounding box center [998, 276] width 494 height 39
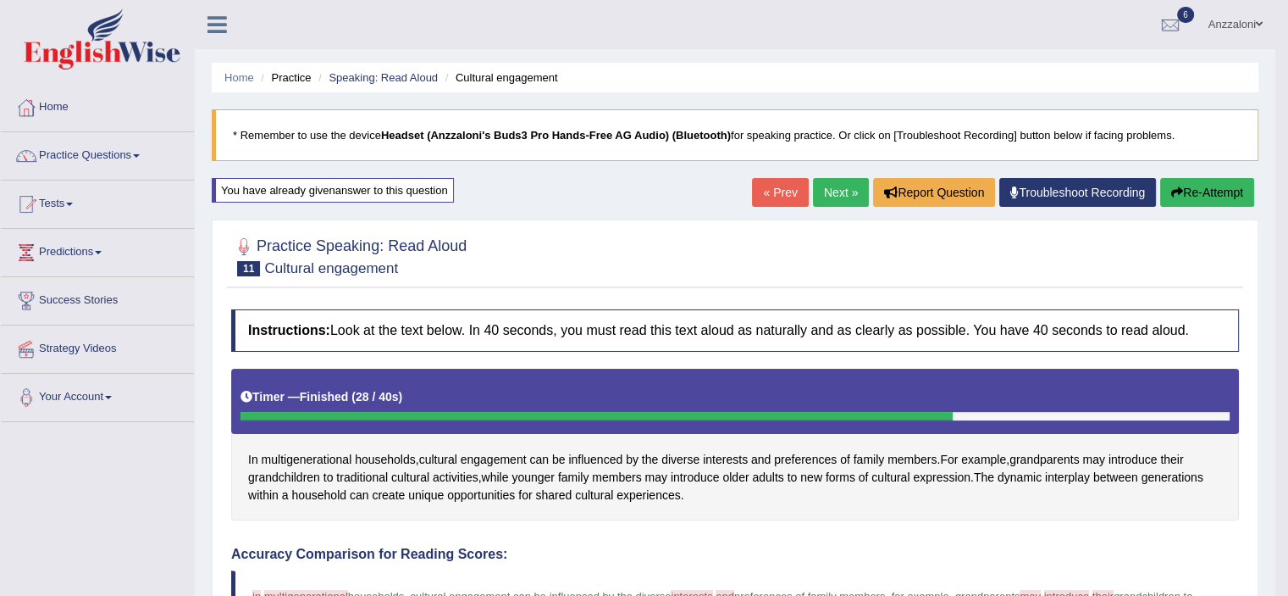
click at [837, 192] on link "Next »" at bounding box center [841, 192] width 56 height 29
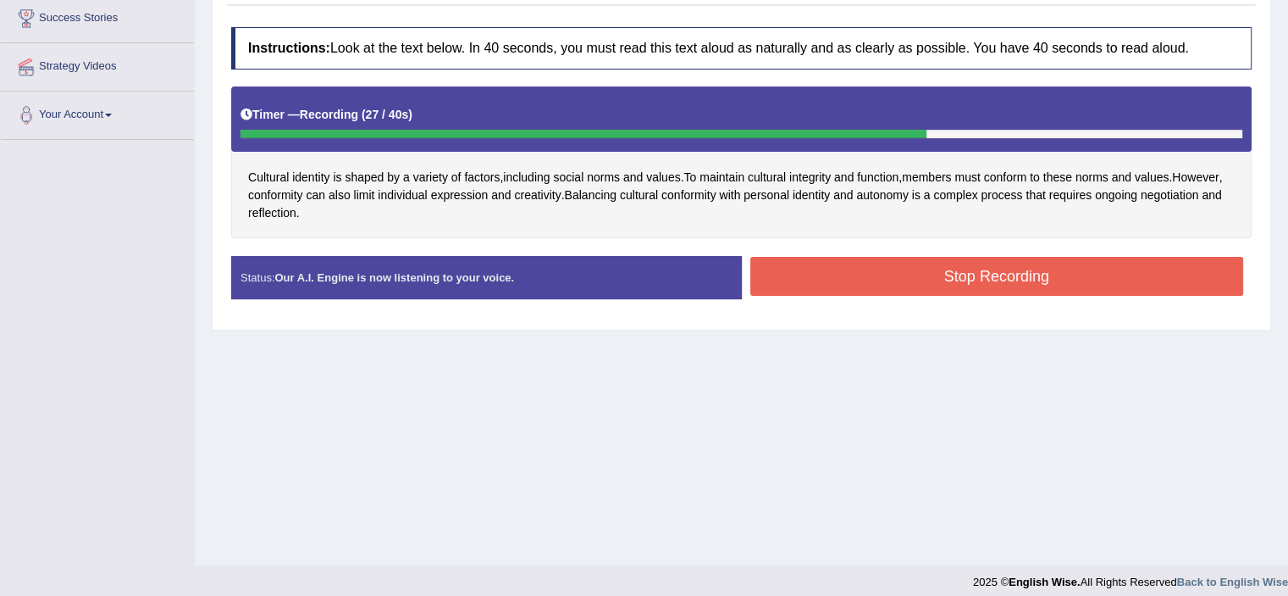
click at [1073, 278] on button "Stop Recording" at bounding box center [998, 276] width 494 height 39
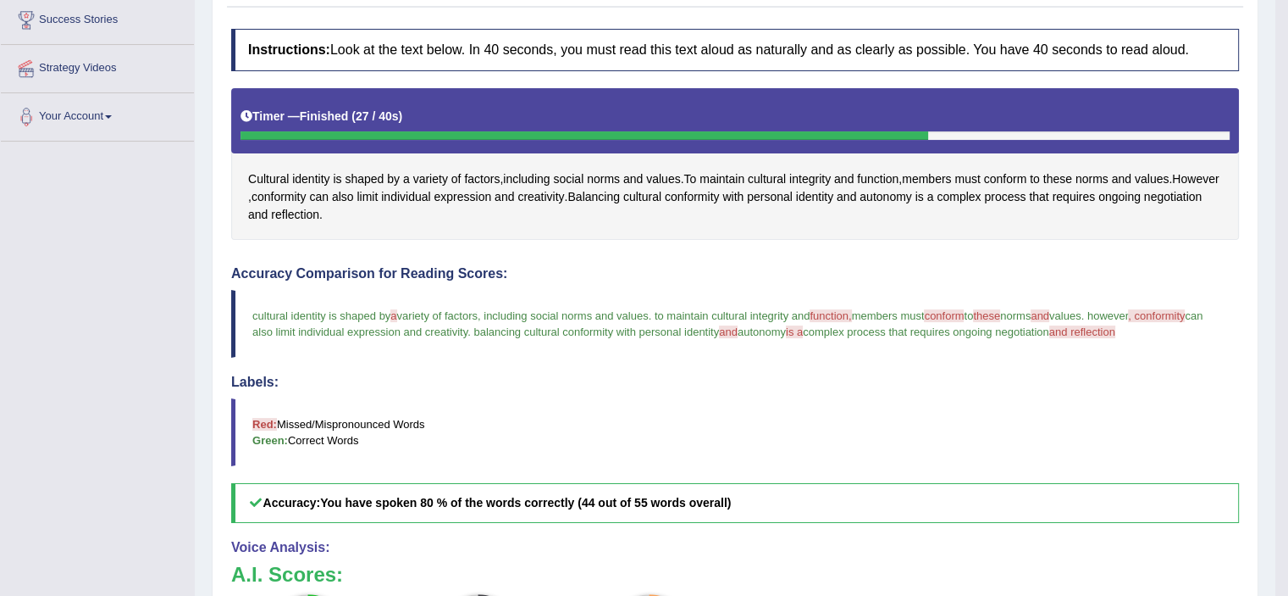
scroll to position [20, 0]
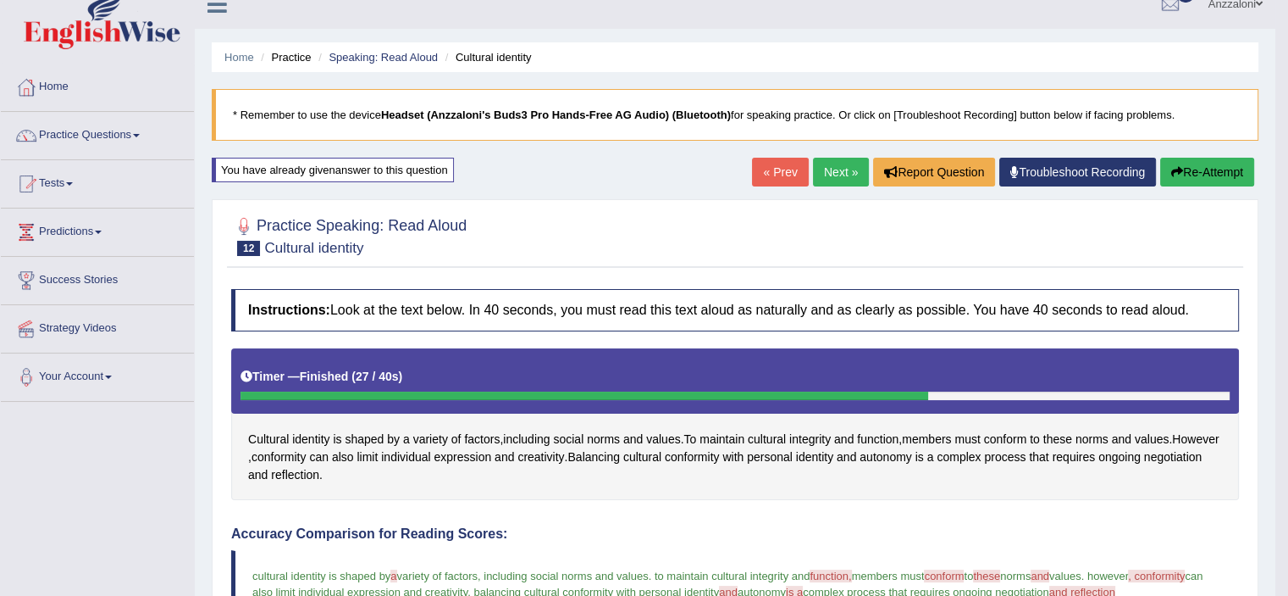
click at [825, 167] on link "Next »" at bounding box center [841, 172] width 56 height 29
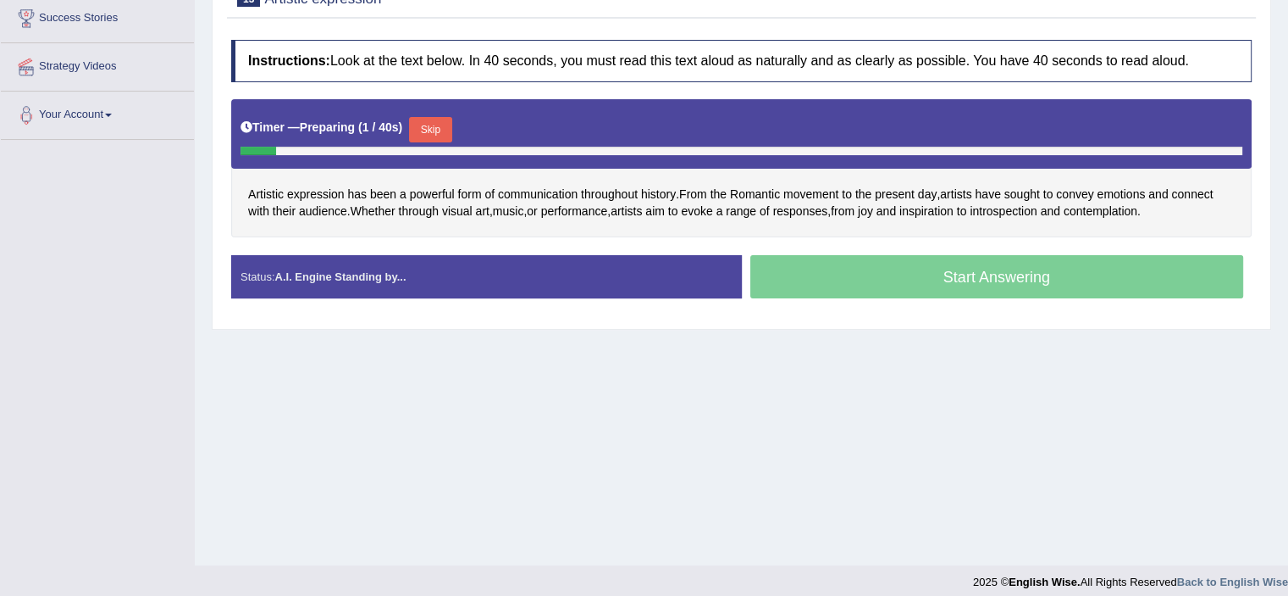
scroll to position [282, 0]
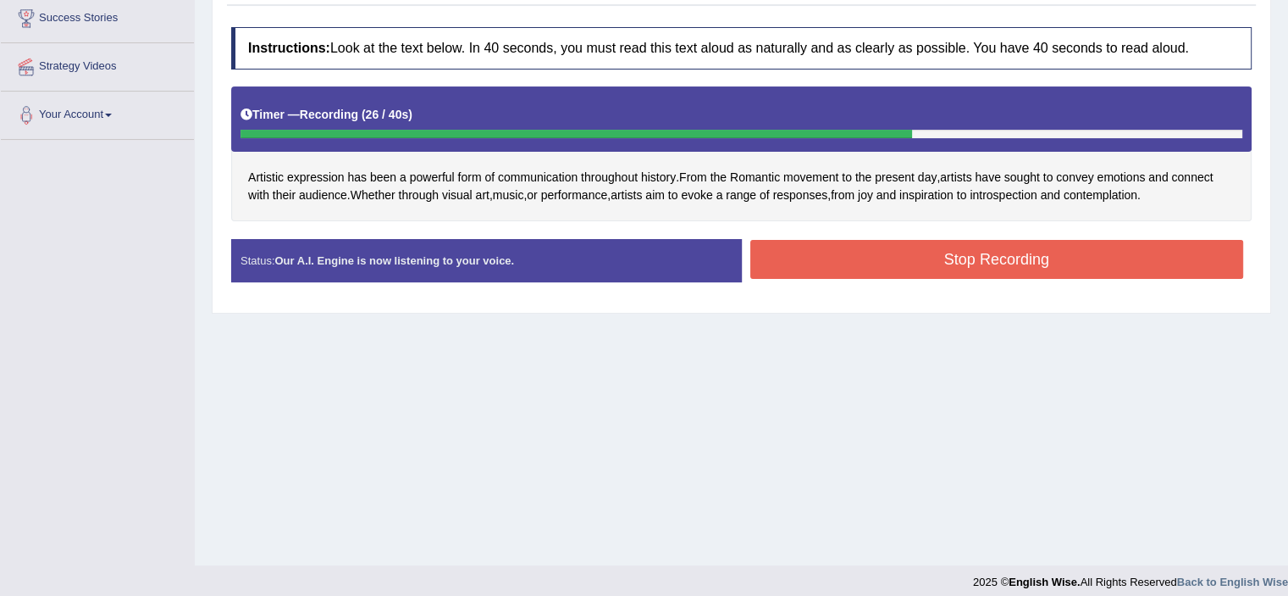
click at [1037, 256] on button "Stop Recording" at bounding box center [998, 259] width 494 height 39
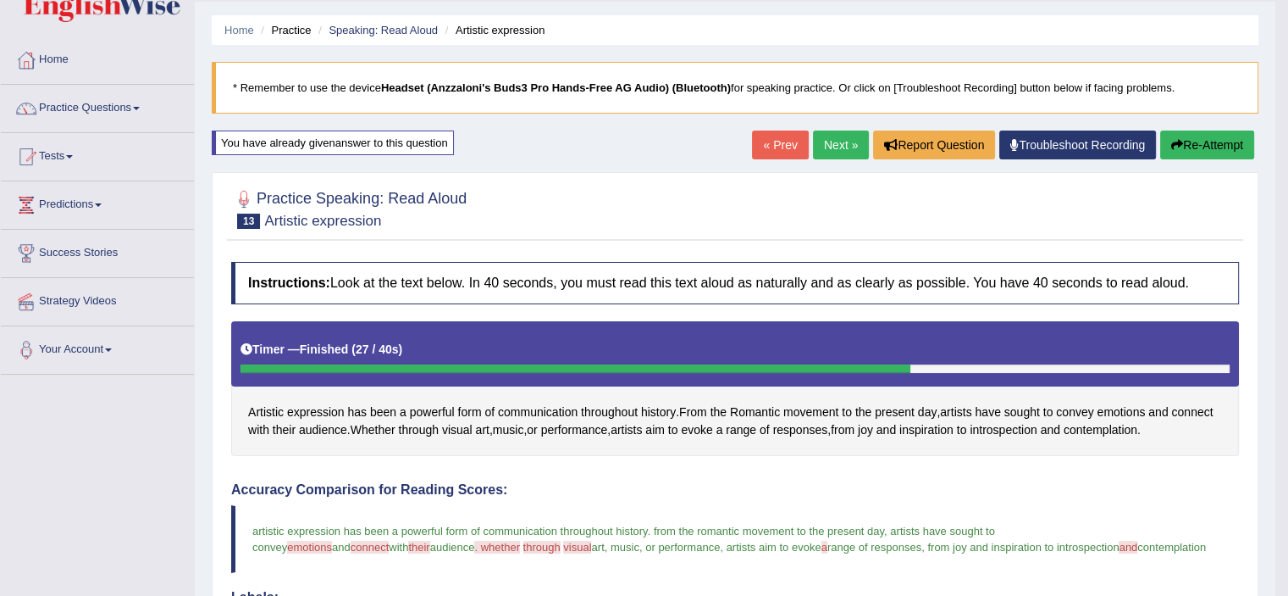
scroll to position [0, 0]
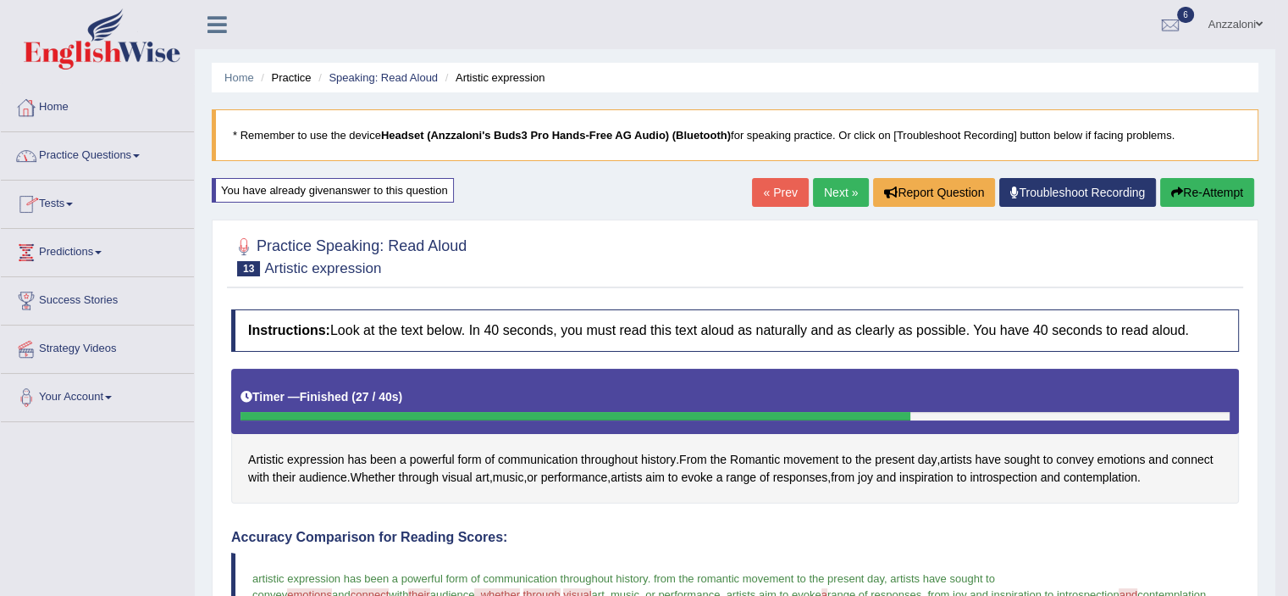
click at [77, 152] on link "Practice Questions" at bounding box center [97, 153] width 193 height 42
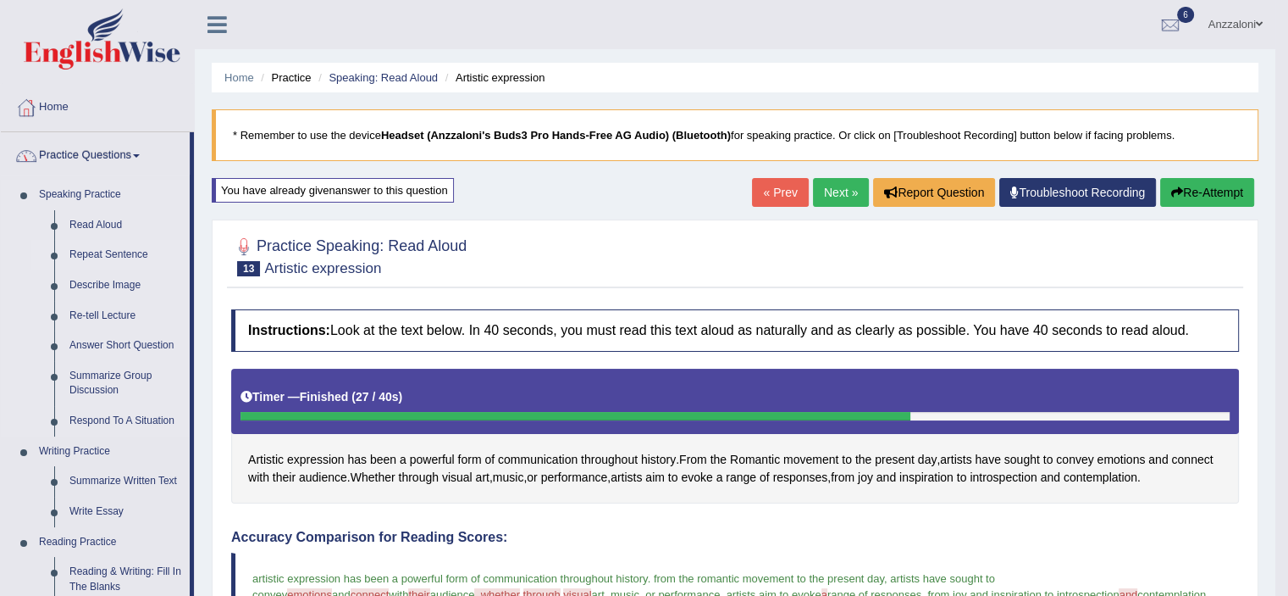
click at [114, 259] on link "Repeat Sentence" at bounding box center [126, 255] width 128 height 30
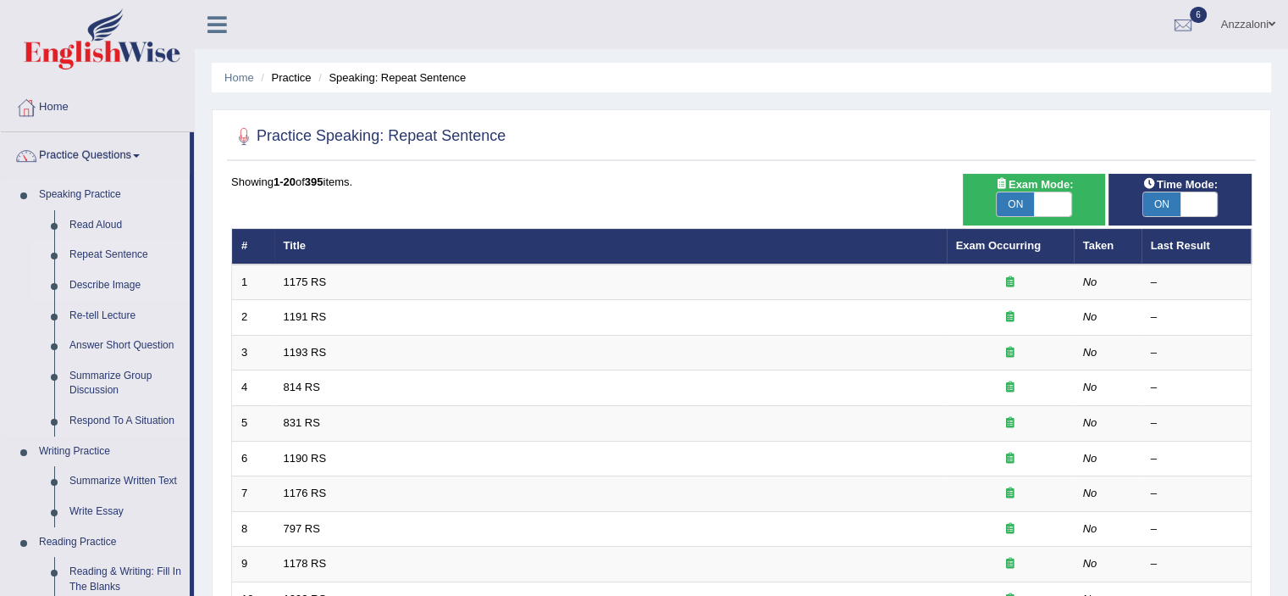
click at [125, 290] on link "Describe Image" at bounding box center [126, 285] width 128 height 30
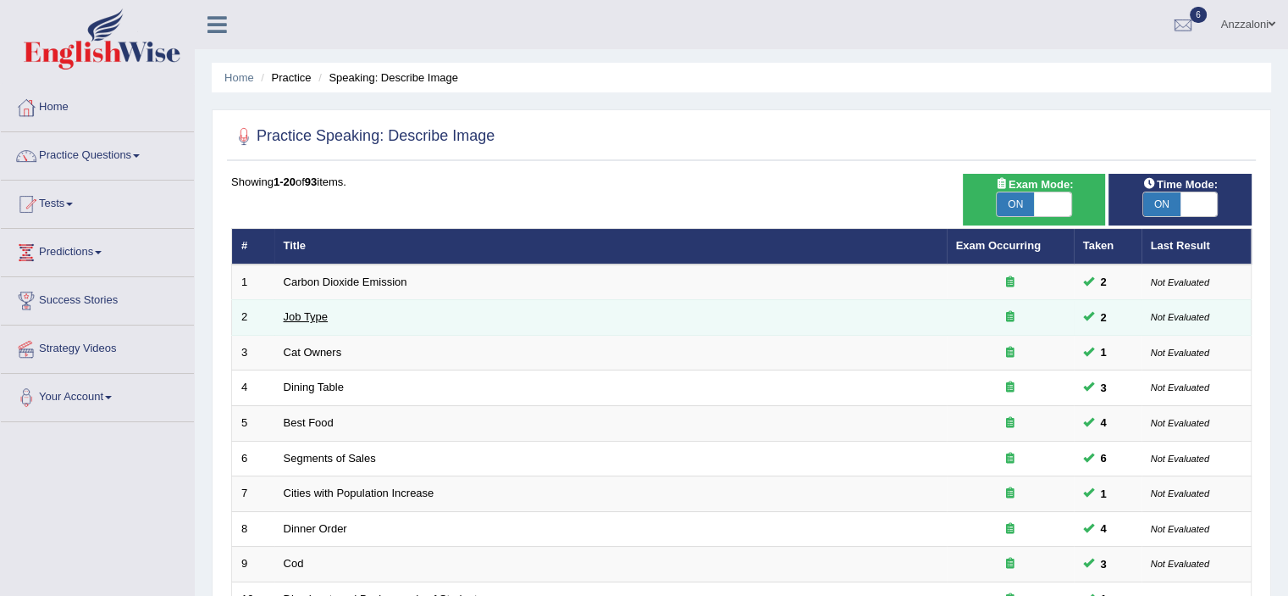
click at [313, 309] on td "Job Type" at bounding box center [610, 318] width 673 height 36
click at [313, 314] on link "Job Type" at bounding box center [306, 316] width 45 height 13
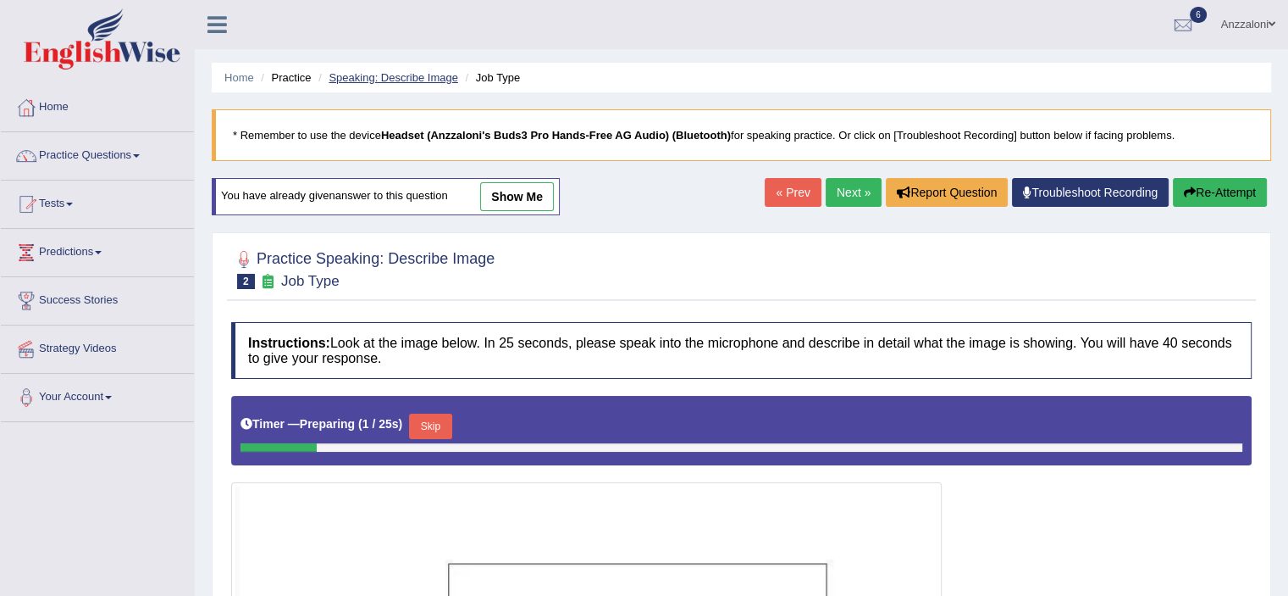
click at [397, 80] on link "Speaking: Describe Image" at bounding box center [393, 77] width 129 height 13
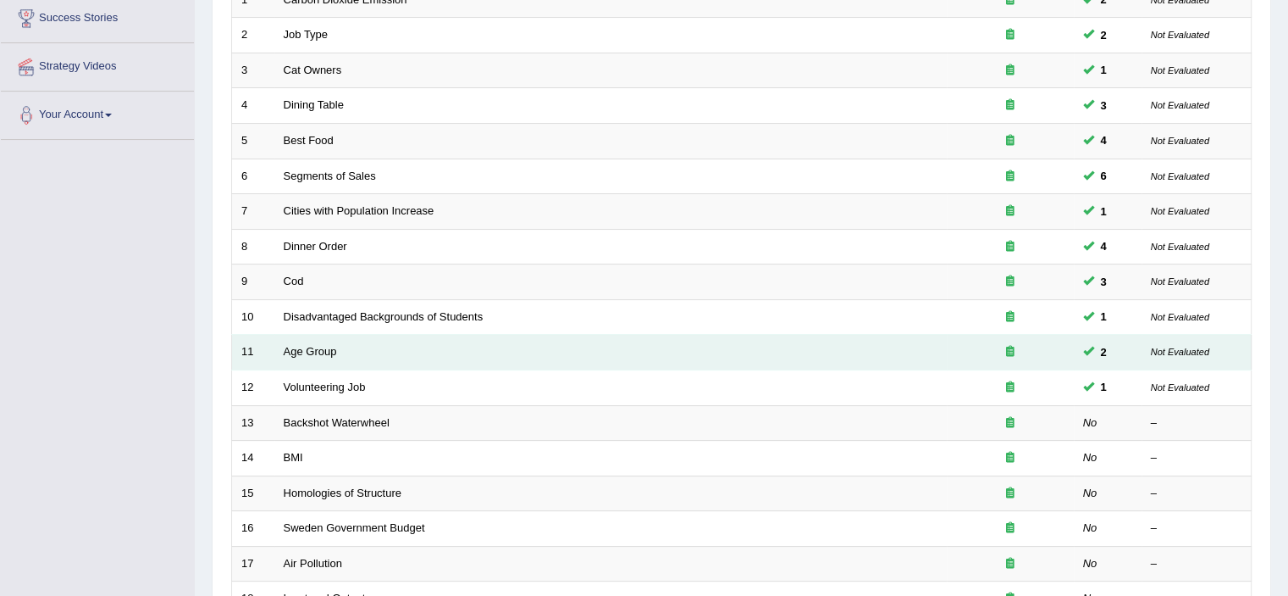
scroll to position [521, 0]
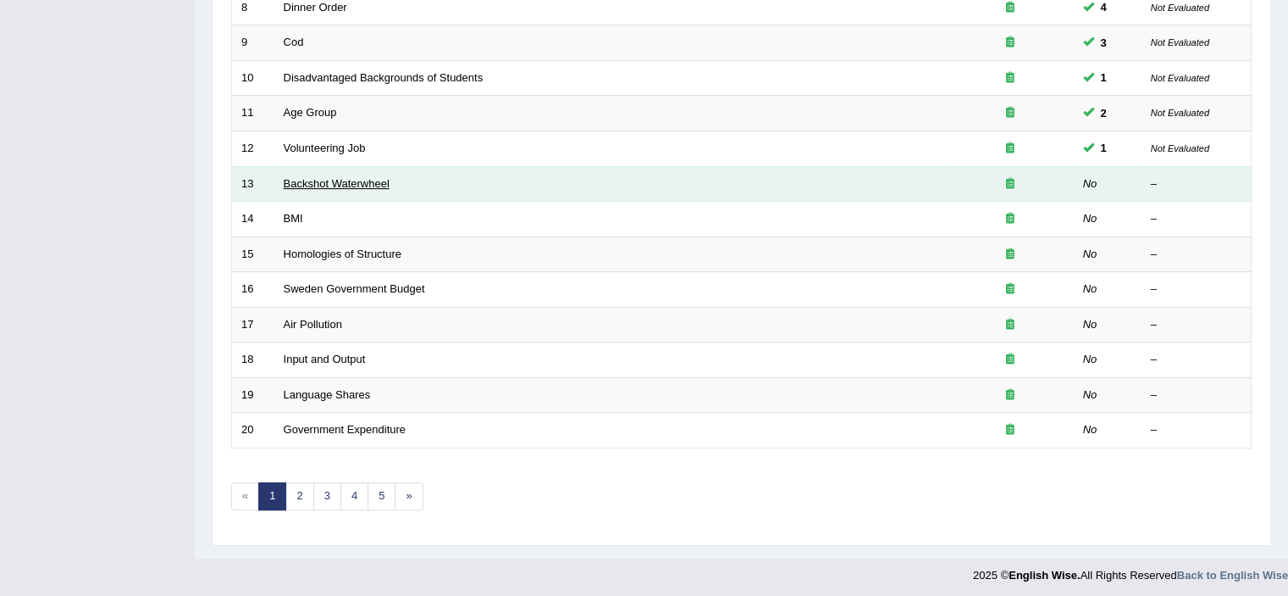
click at [340, 177] on link "Backshot Waterwheel" at bounding box center [337, 183] width 106 height 13
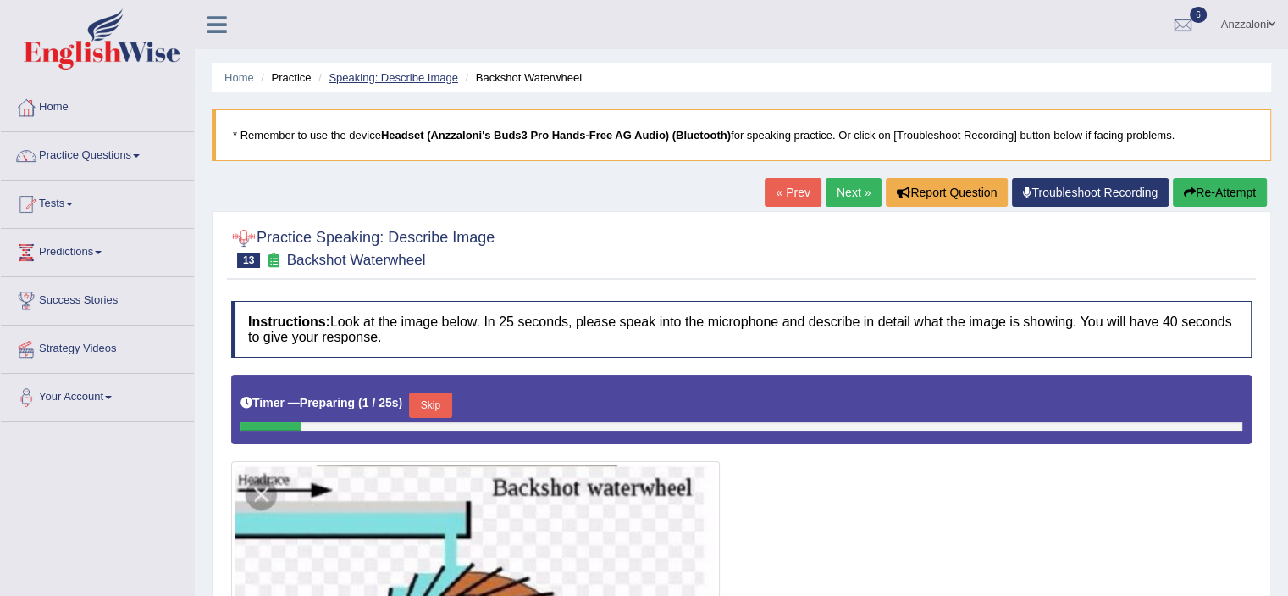
click at [399, 71] on link "Speaking: Describe Image" at bounding box center [393, 77] width 129 height 13
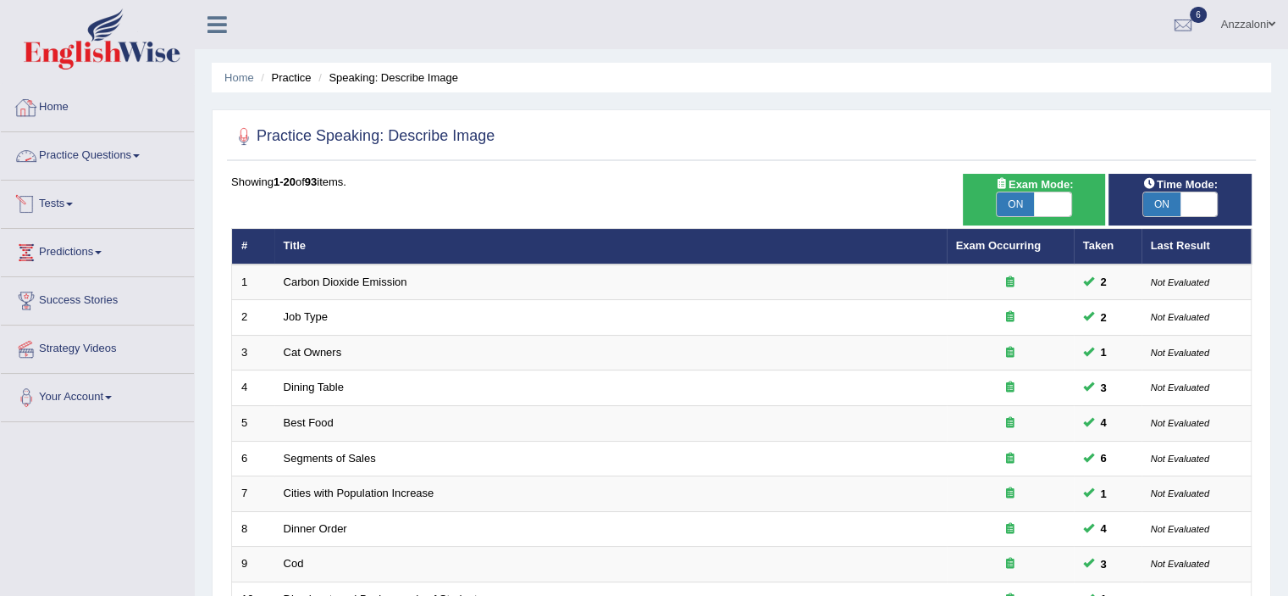
click at [50, 114] on link "Home" at bounding box center [97, 105] width 193 height 42
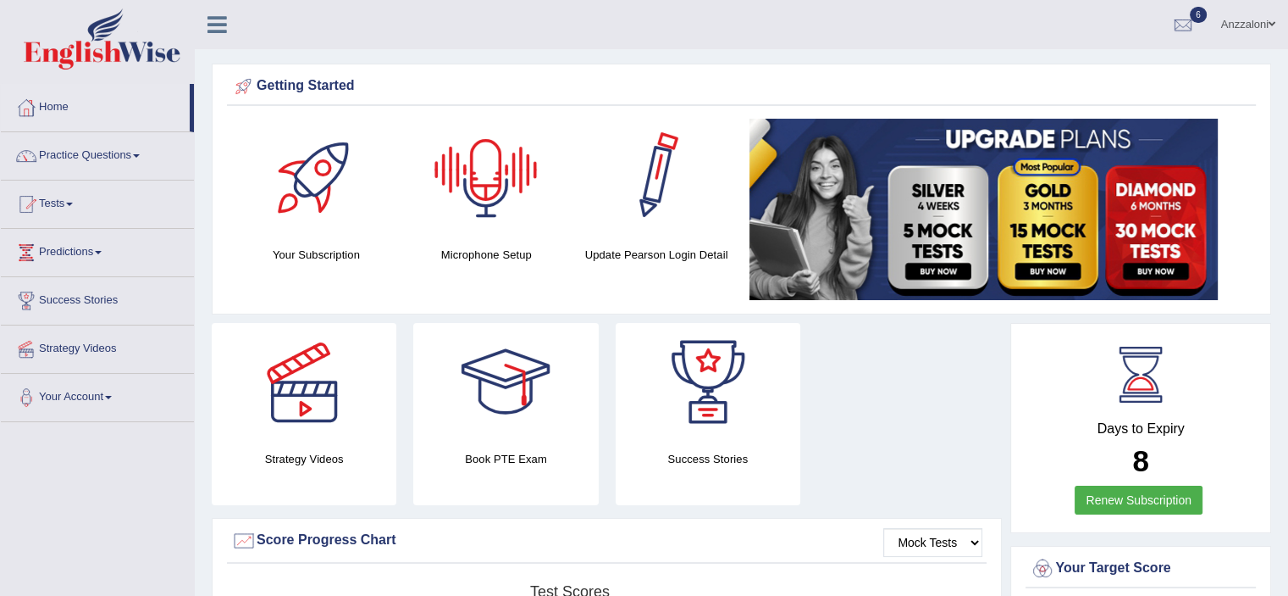
click at [495, 198] on div at bounding box center [486, 178] width 119 height 119
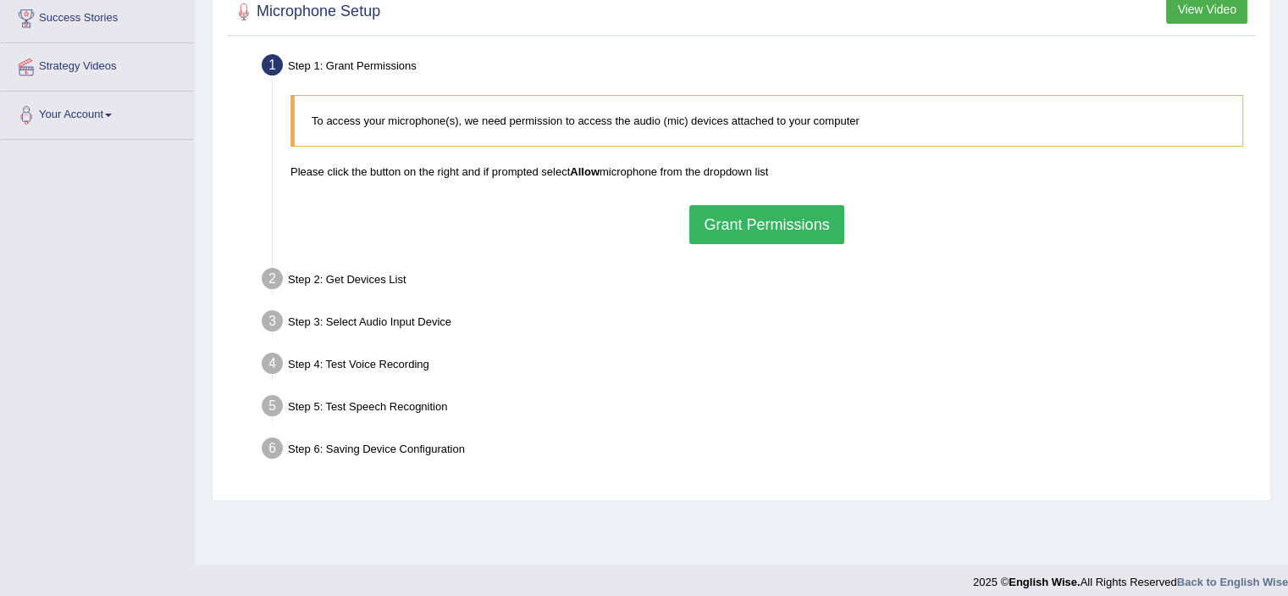
click at [737, 224] on button "Grant Permissions" at bounding box center [767, 224] width 154 height 39
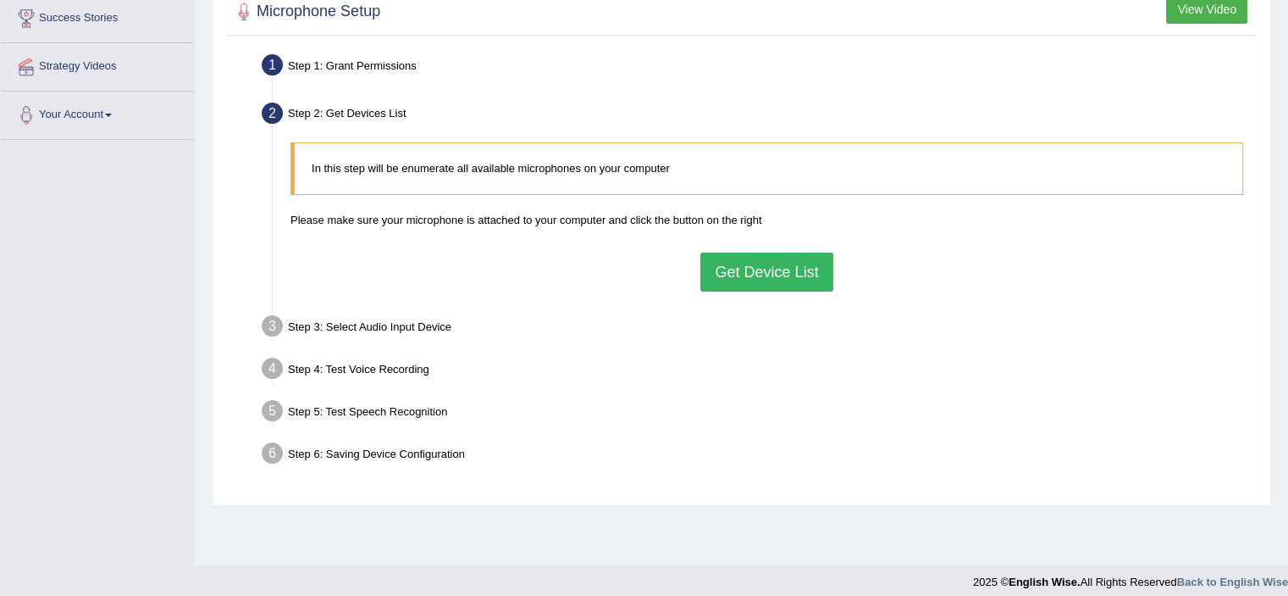
click at [783, 264] on button "Get Device List" at bounding box center [767, 271] width 132 height 39
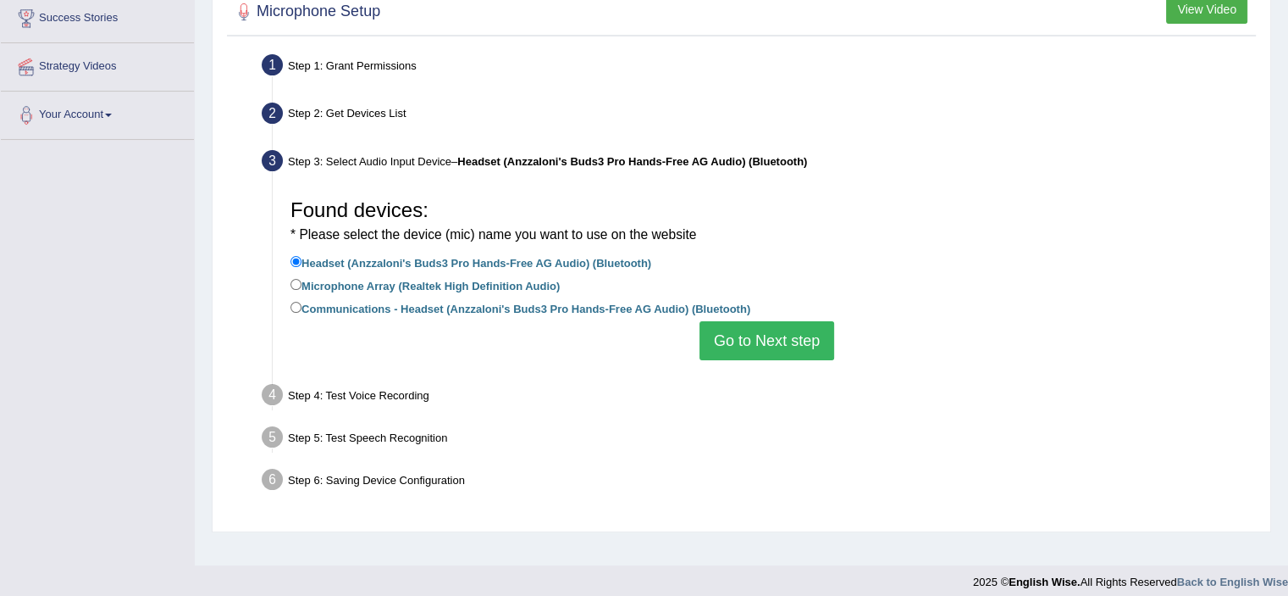
click at [749, 324] on button "Go to Next step" at bounding box center [767, 340] width 135 height 39
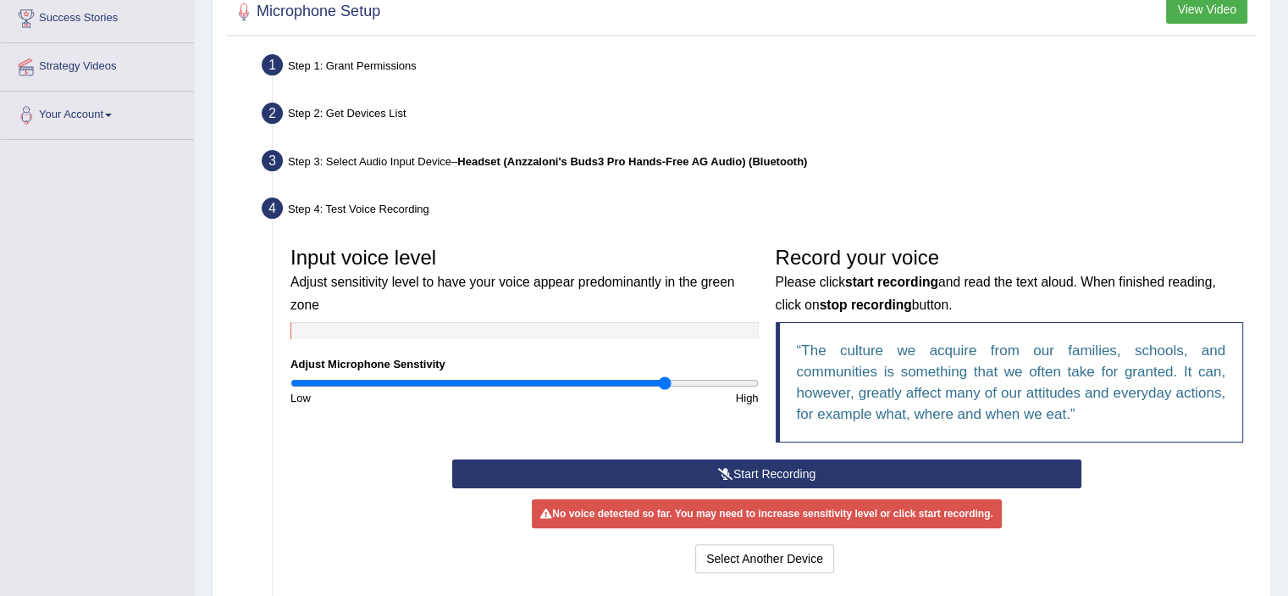
scroll to position [446, 0]
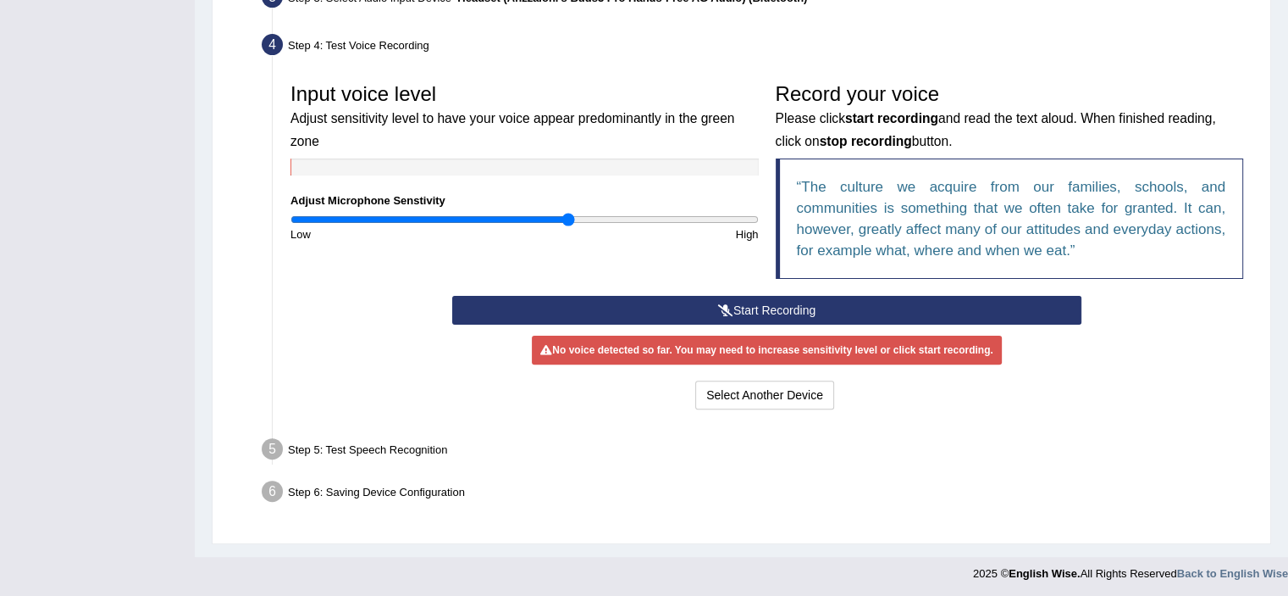
drag, startPoint x: 662, startPoint y: 215, endPoint x: 569, endPoint y: 222, distance: 92.6
click at [569, 222] on input "range" at bounding box center [525, 220] width 468 height 14
click at [668, 308] on button "Start Recording" at bounding box center [766, 310] width 629 height 29
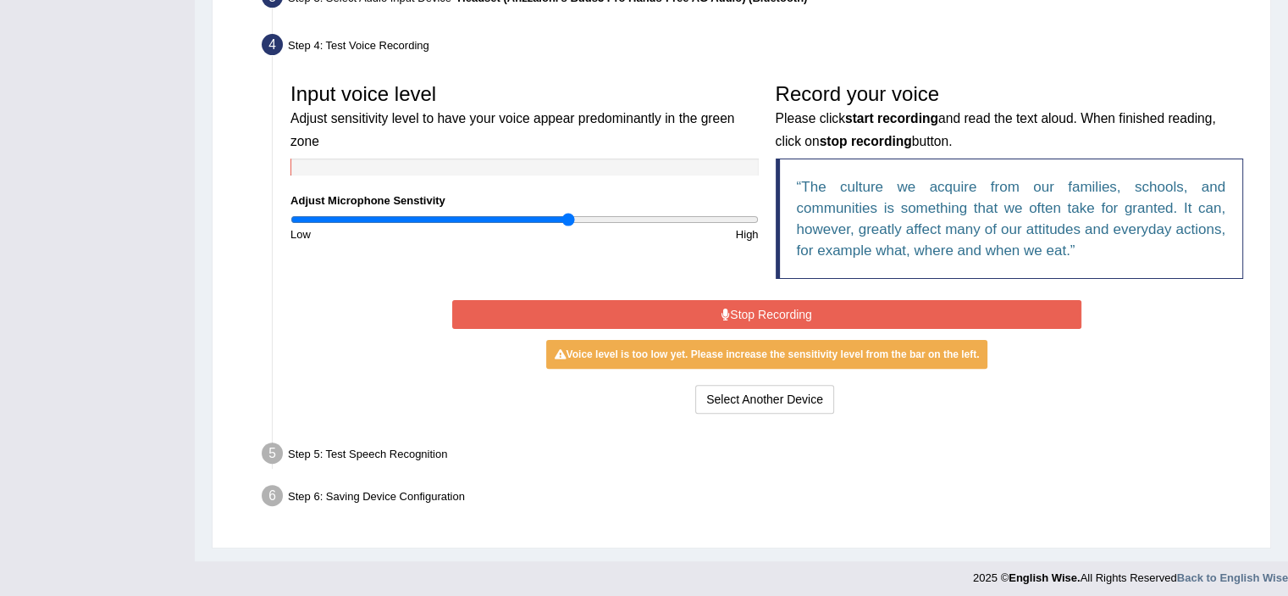
drag, startPoint x: 747, startPoint y: 326, endPoint x: 743, endPoint y: 317, distance: 10.2
click at [745, 321] on div "Start Recording Stop Recording Note: Please listen to the recording till the en…" at bounding box center [767, 357] width 646 height 122
drag, startPoint x: 741, startPoint y: 314, endPoint x: 621, endPoint y: 267, distance: 129.3
click at [723, 310] on button "Stop Recording" at bounding box center [766, 314] width 629 height 29
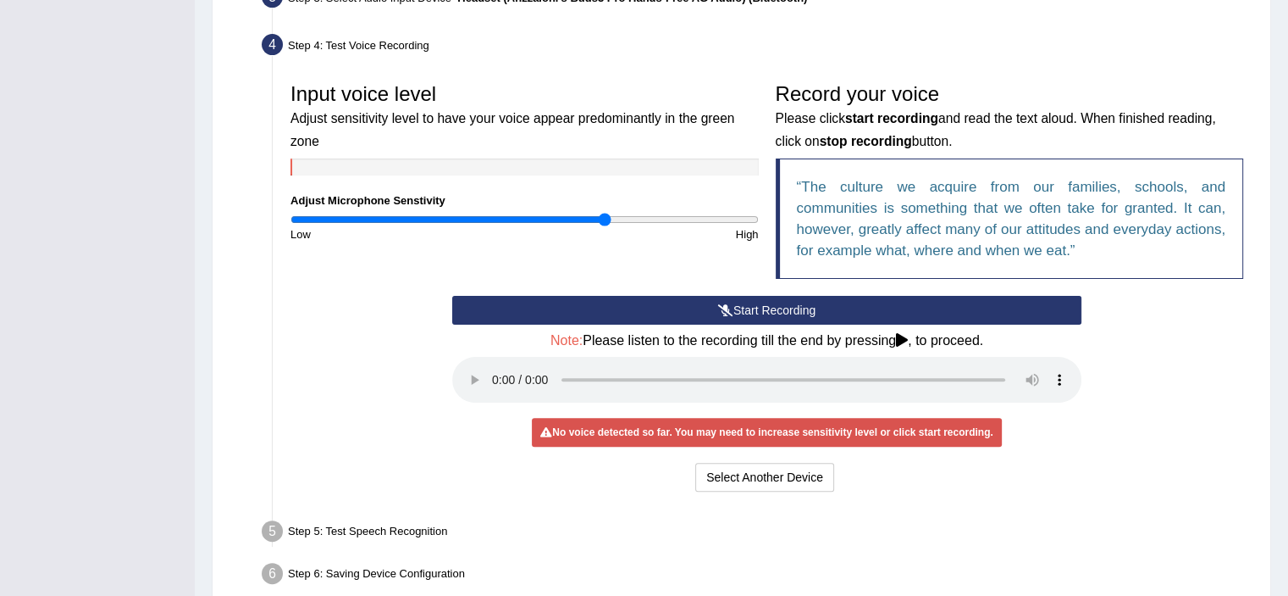
drag, startPoint x: 568, startPoint y: 213, endPoint x: 606, endPoint y: 213, distance: 38.1
click at [606, 213] on input "range" at bounding box center [525, 220] width 468 height 14
click at [671, 318] on button "Start Recording" at bounding box center [766, 310] width 629 height 29
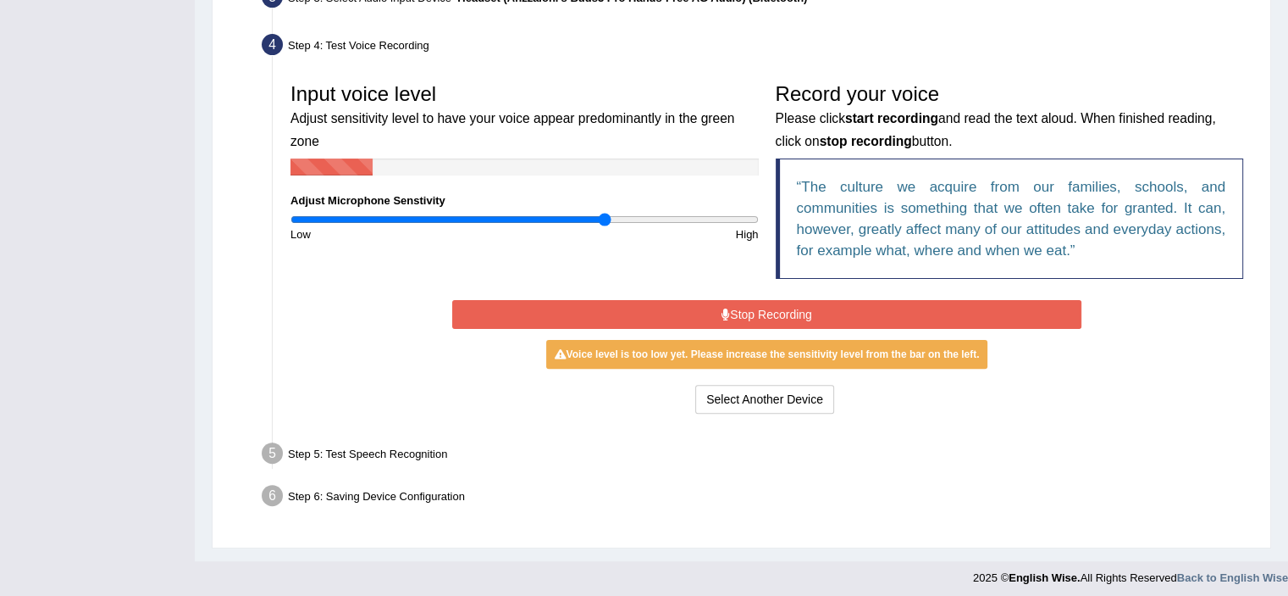
click at [664, 309] on button "Stop Recording" at bounding box center [766, 314] width 629 height 29
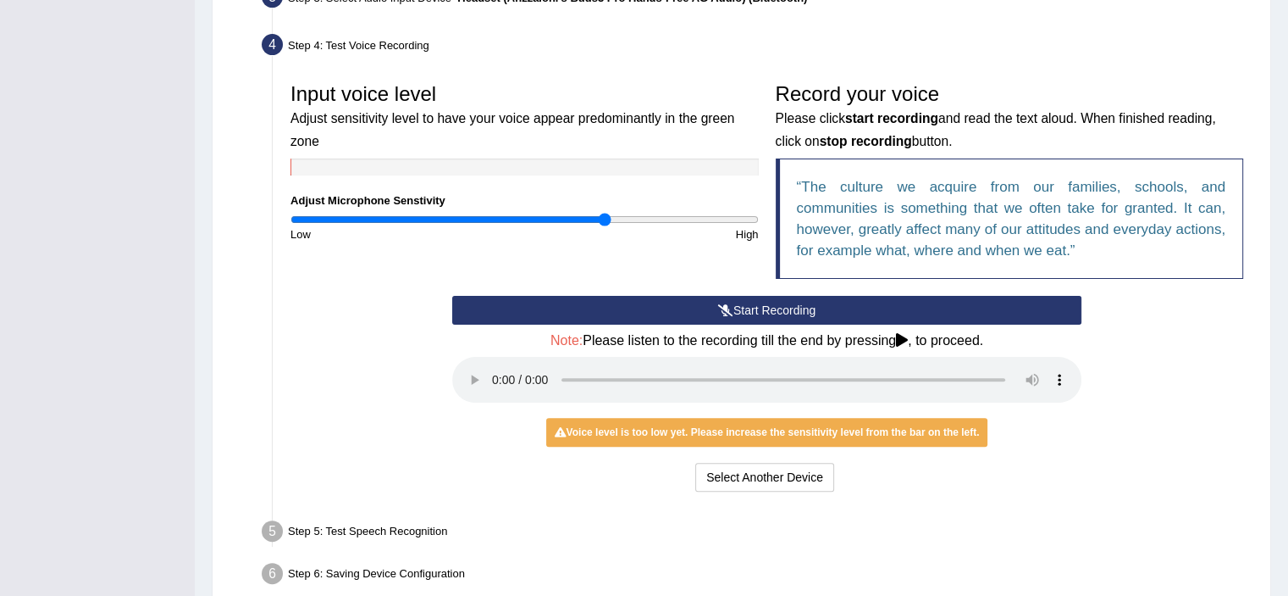
drag, startPoint x: 605, startPoint y: 209, endPoint x: 615, endPoint y: 213, distance: 11.0
click at [626, 209] on div "Input voice level Adjust sensitivity level to have your voice appear predominan…" at bounding box center [524, 159] width 485 height 168
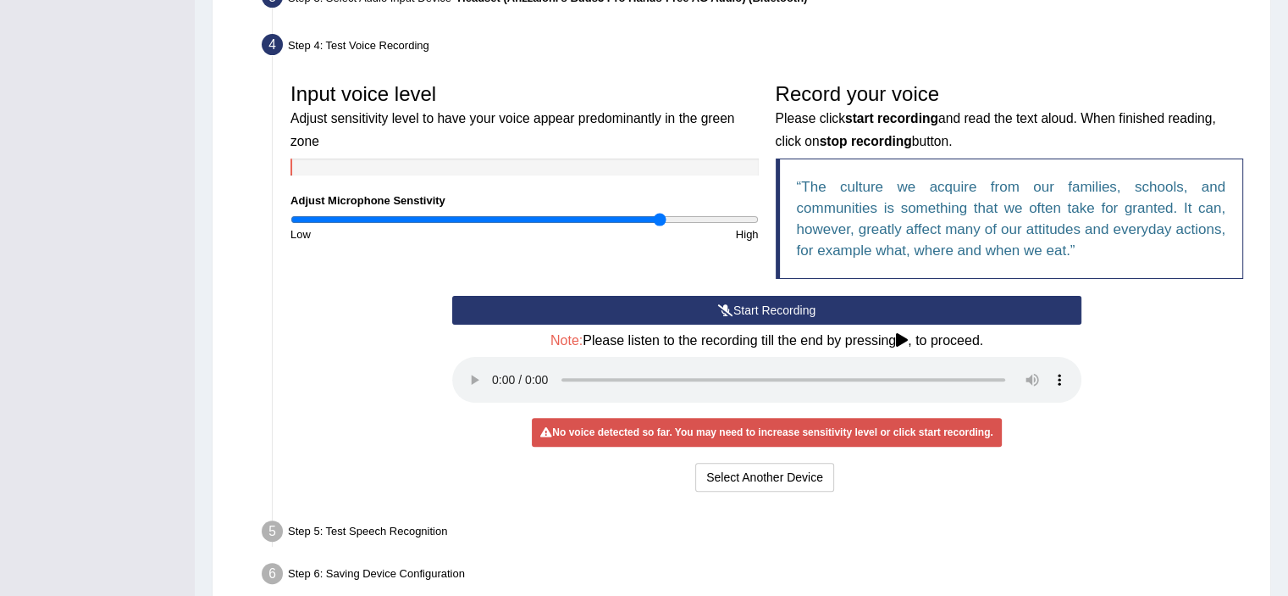
drag, startPoint x: 607, startPoint y: 219, endPoint x: 646, endPoint y: 245, distance: 47.7
click at [658, 217] on input "range" at bounding box center [525, 220] width 468 height 14
click at [678, 313] on button "Start Recording" at bounding box center [766, 310] width 629 height 29
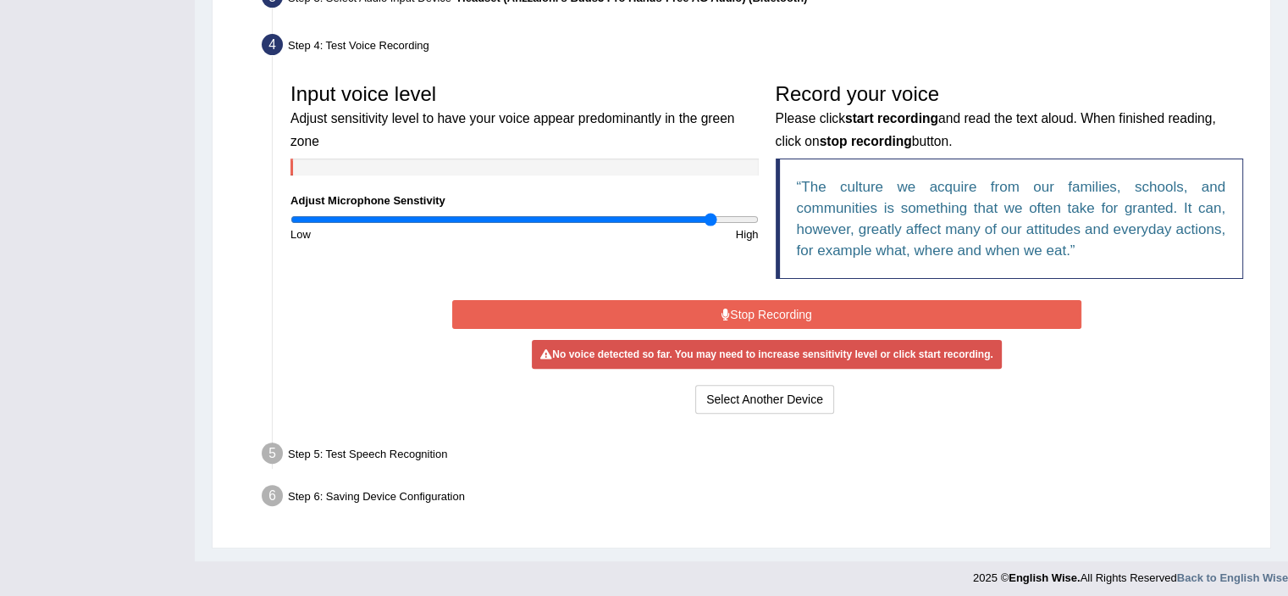
drag, startPoint x: 661, startPoint y: 219, endPoint x: 711, endPoint y: 213, distance: 50.4
click at [711, 213] on input "range" at bounding box center [525, 220] width 468 height 14
click at [682, 321] on button "Stop Recording" at bounding box center [766, 314] width 629 height 29
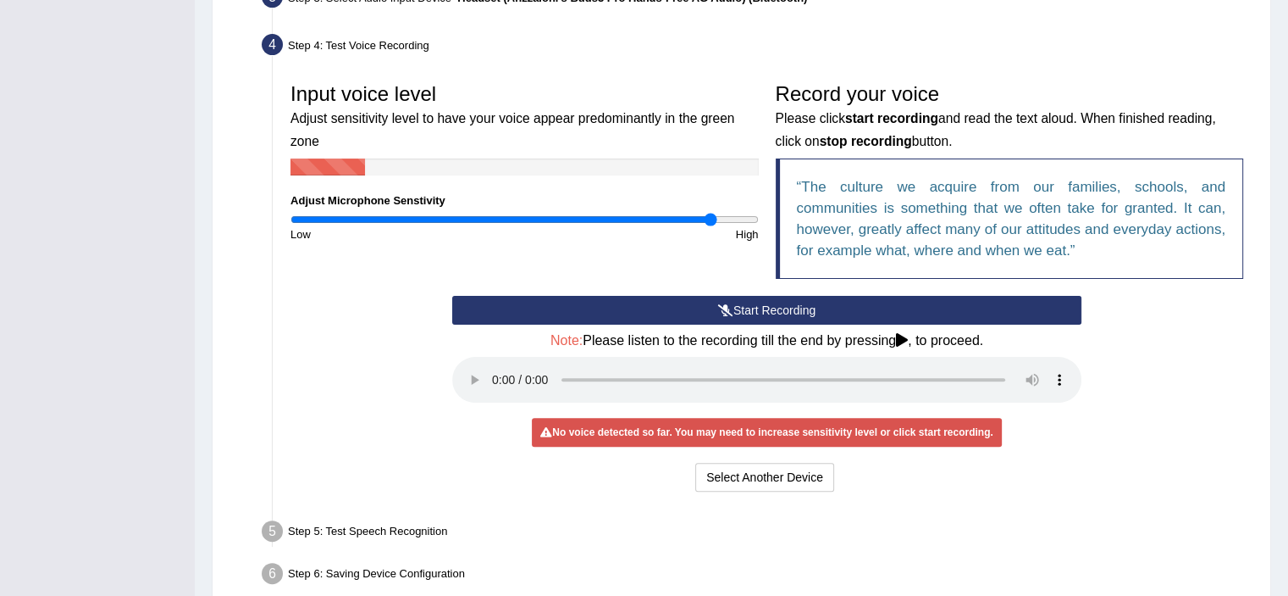
click at [682, 306] on button "Start Recording" at bounding box center [766, 310] width 629 height 29
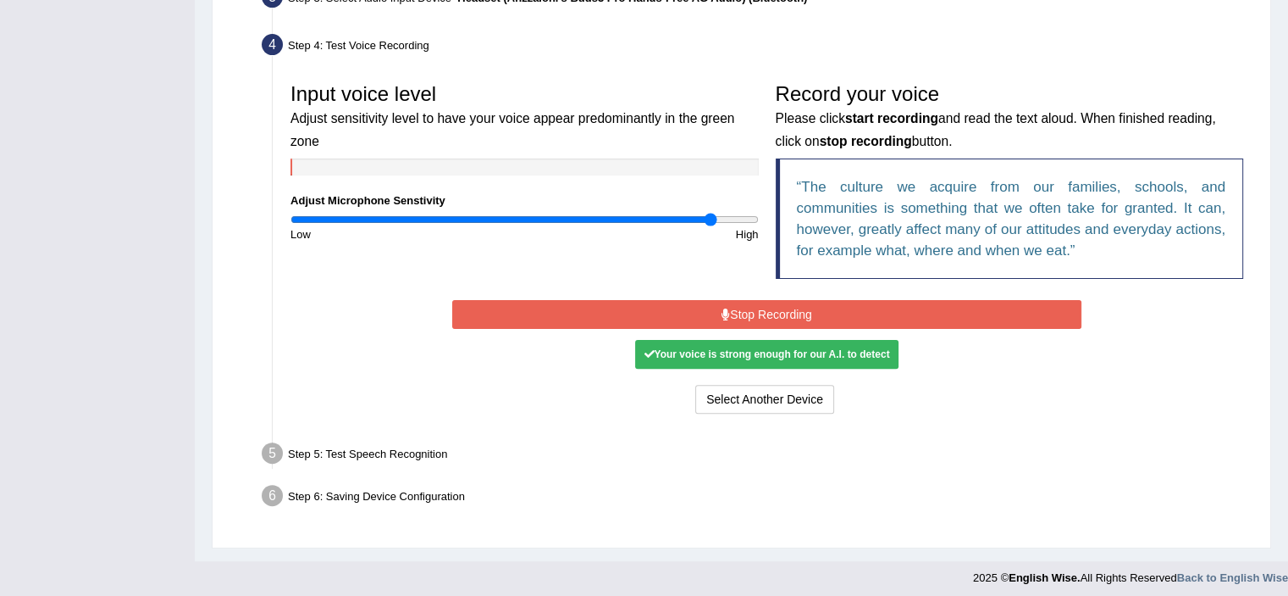
drag, startPoint x: 725, startPoint y: 313, endPoint x: 717, endPoint y: 250, distance: 64.0
click at [725, 312] on icon at bounding box center [726, 314] width 8 height 12
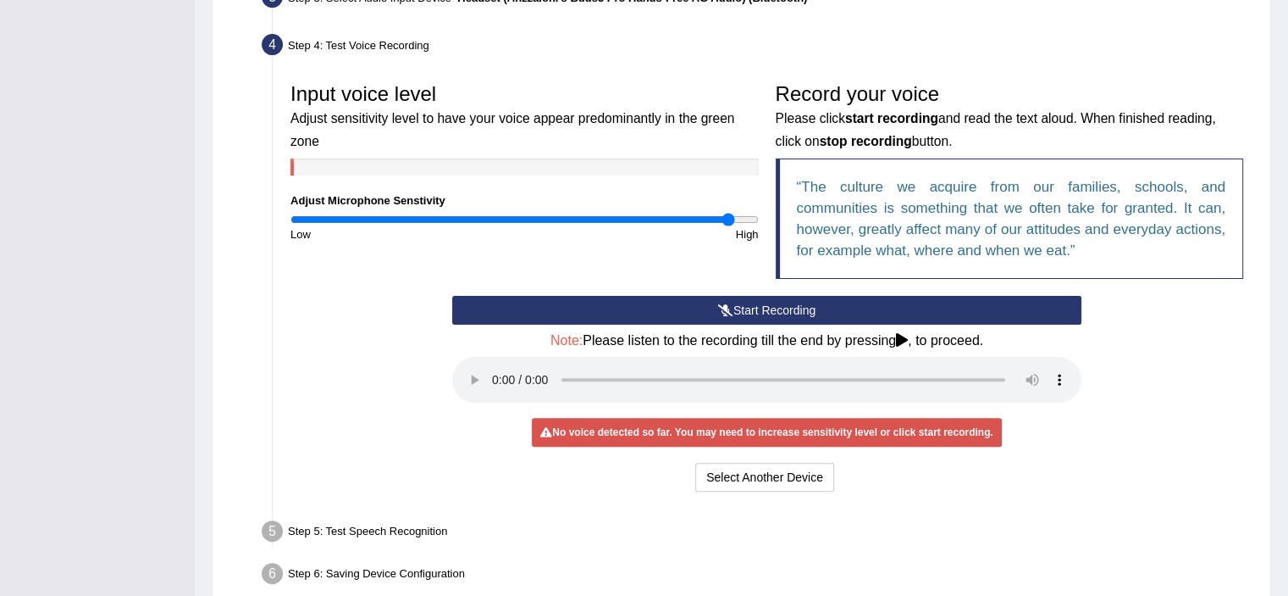
drag, startPoint x: 713, startPoint y: 216, endPoint x: 728, endPoint y: 220, distance: 15.8
click at [728, 220] on input "range" at bounding box center [525, 220] width 468 height 14
click at [730, 314] on button "Start Recording" at bounding box center [766, 310] width 629 height 29
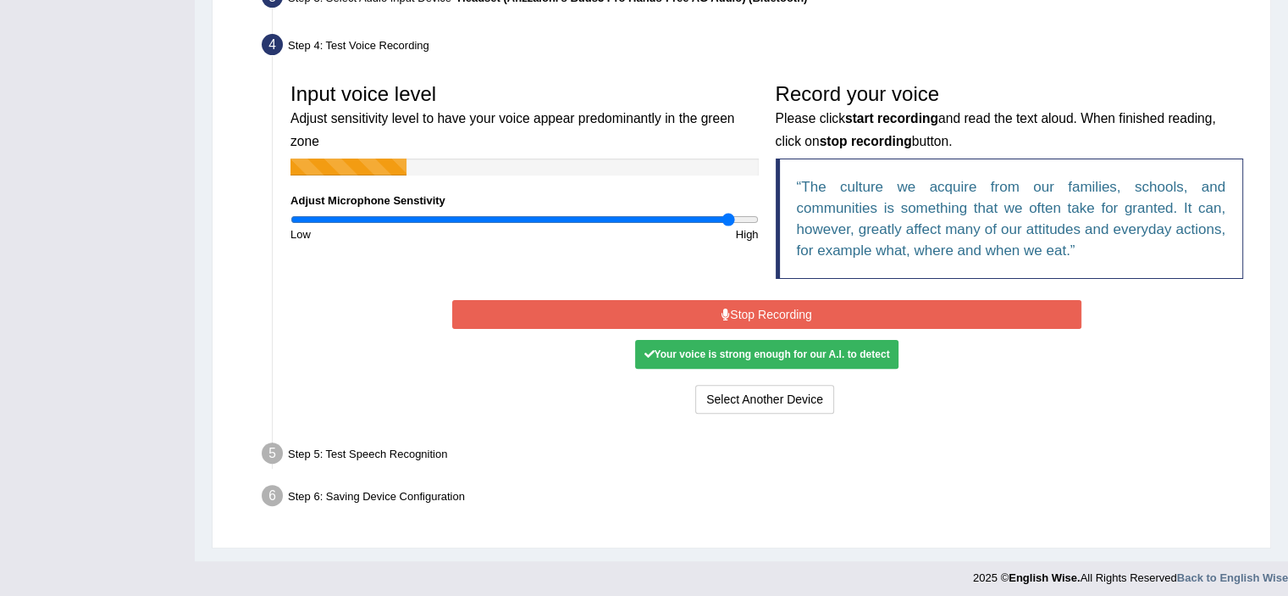
click at [889, 311] on button "Stop Recording" at bounding box center [766, 314] width 629 height 29
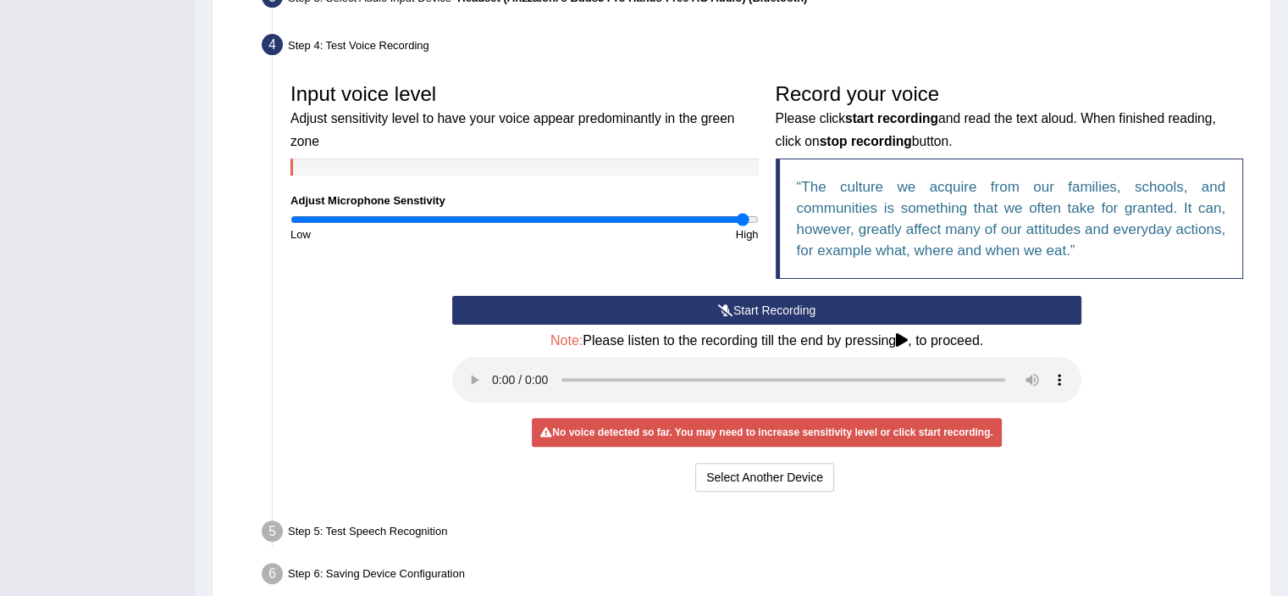
drag, startPoint x: 728, startPoint y: 219, endPoint x: 741, endPoint y: 219, distance: 13.6
click at [741, 219] on input "range" at bounding box center [525, 220] width 468 height 14
click at [788, 314] on button "Start Recording" at bounding box center [766, 310] width 629 height 29
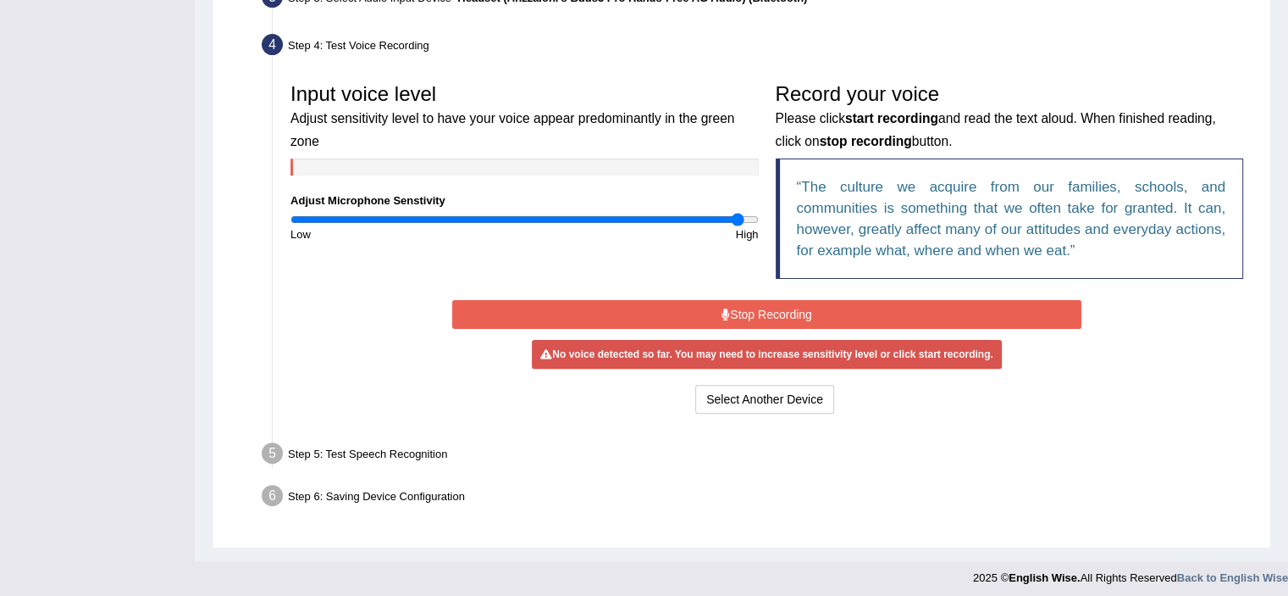
click at [739, 219] on input "range" at bounding box center [525, 220] width 468 height 14
click at [803, 319] on button "Stop Recording" at bounding box center [766, 314] width 629 height 29
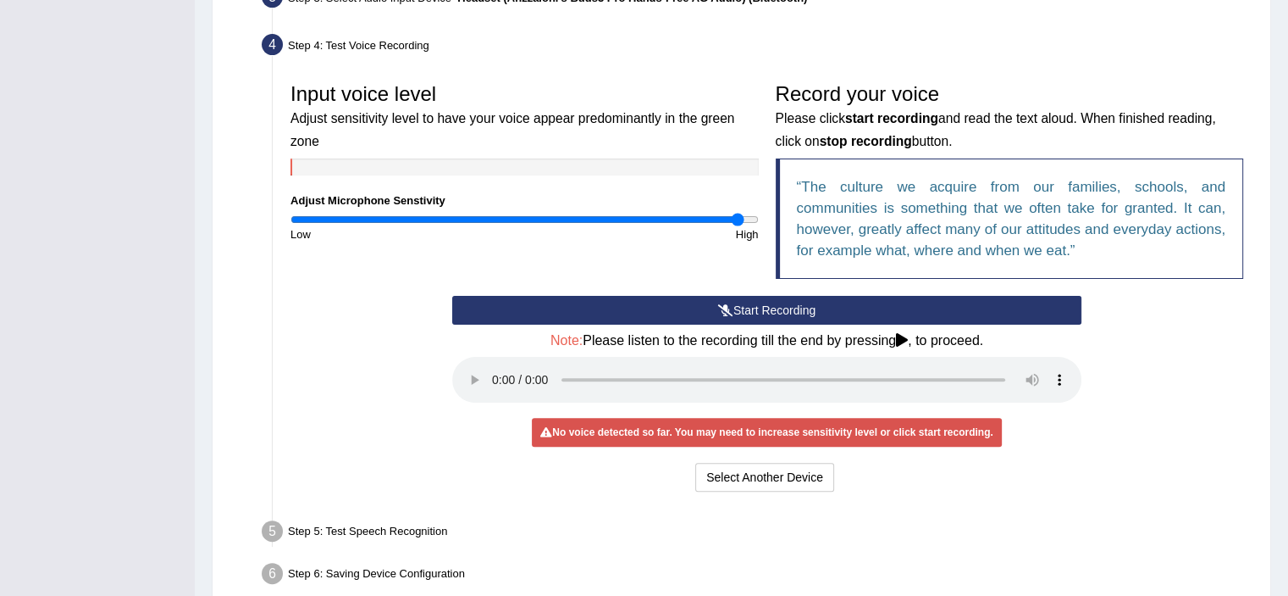
click at [803, 314] on button "Start Recording" at bounding box center [766, 310] width 629 height 29
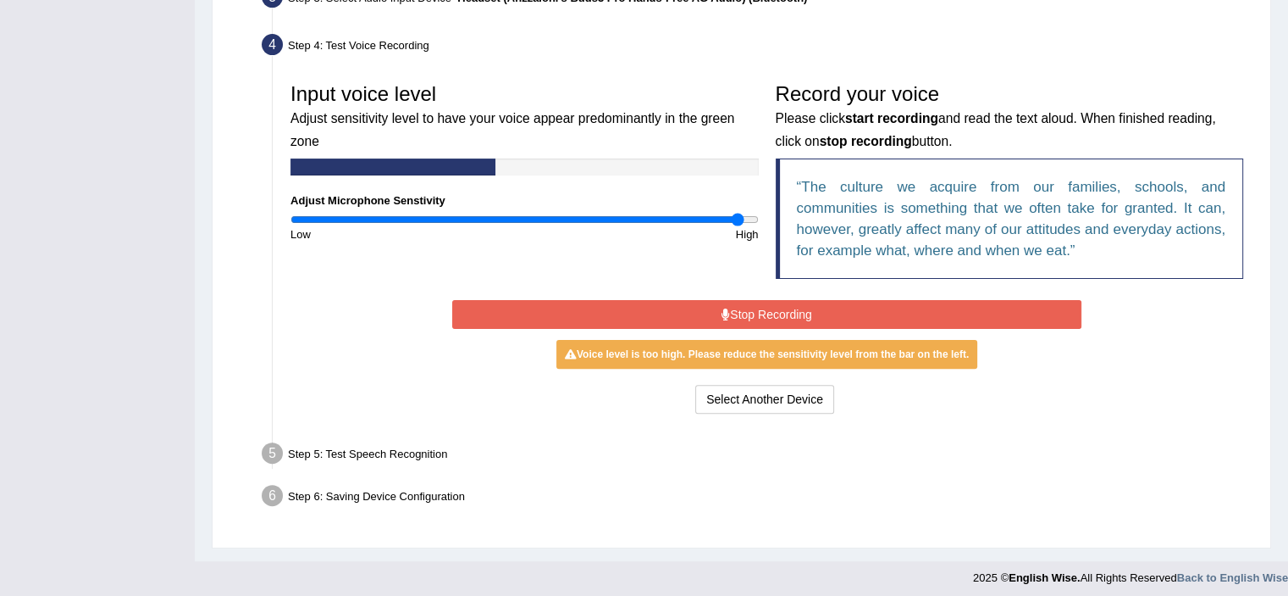
click at [806, 307] on button "Stop Recording" at bounding box center [766, 314] width 629 height 29
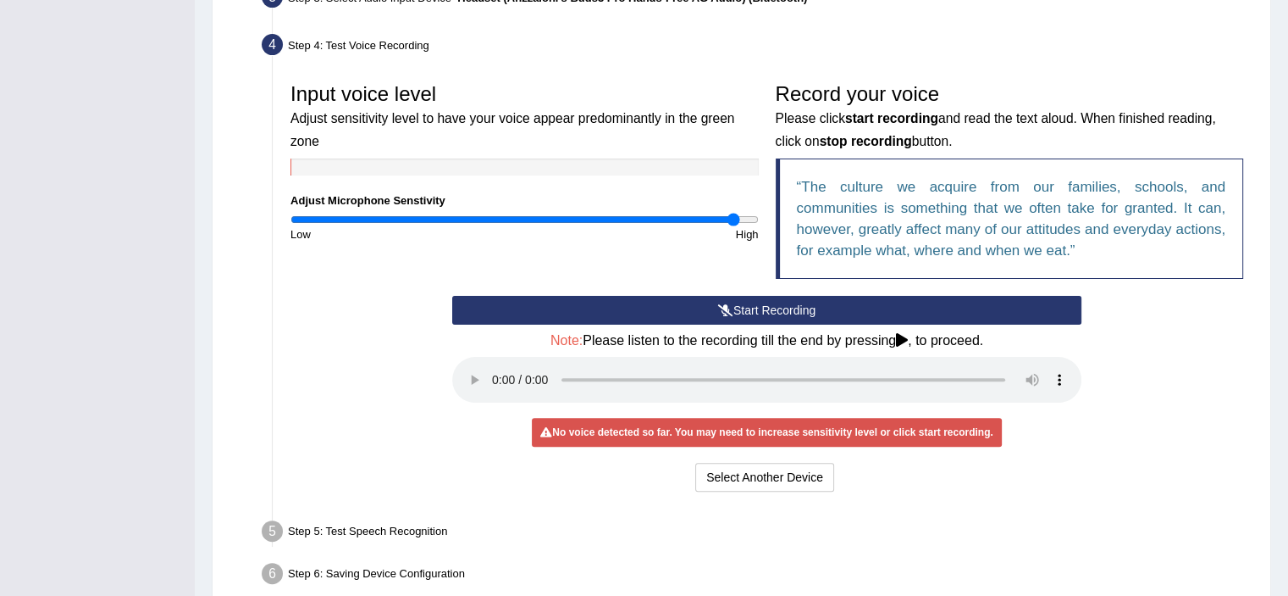
click at [734, 218] on input "range" at bounding box center [525, 220] width 468 height 14
click at [809, 301] on button "Start Recording" at bounding box center [766, 310] width 629 height 29
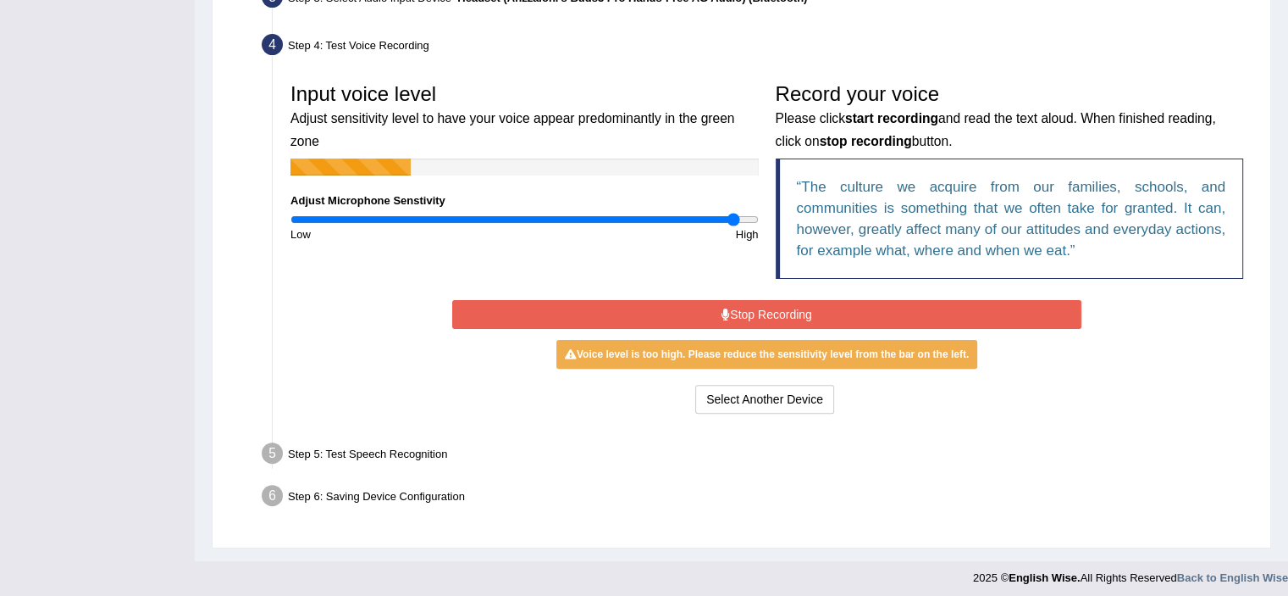
drag, startPoint x: 793, startPoint y: 318, endPoint x: 779, endPoint y: 309, distance: 16.0
click at [789, 315] on button "Stop Recording" at bounding box center [766, 314] width 629 height 29
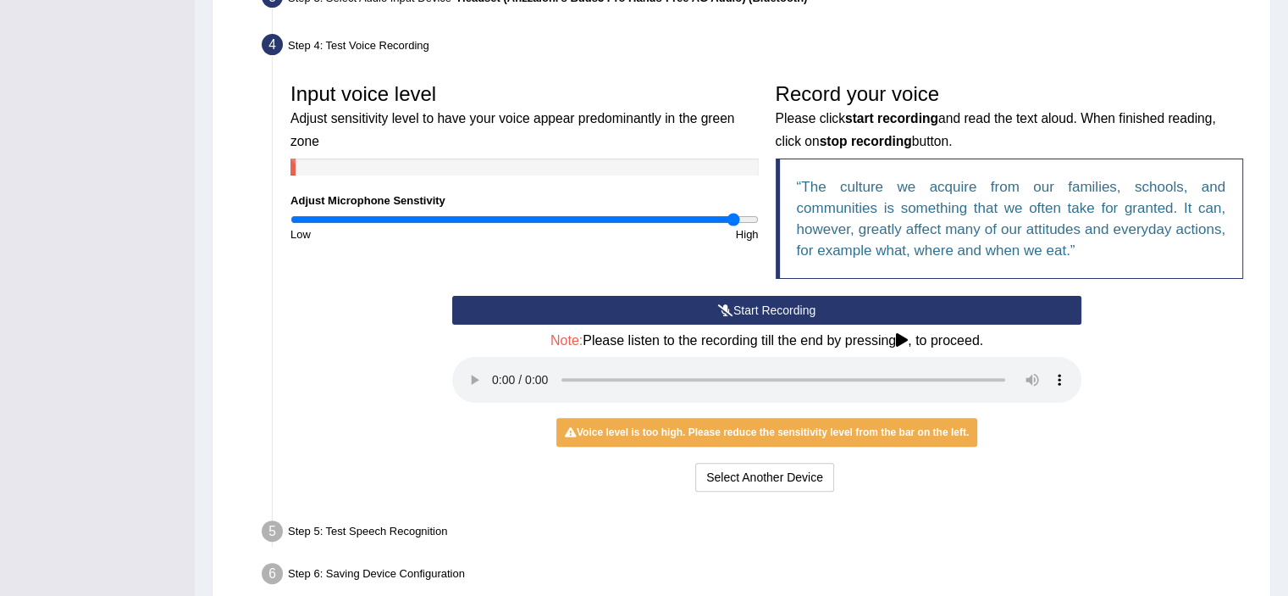
click at [728, 218] on input "range" at bounding box center [525, 220] width 468 height 14
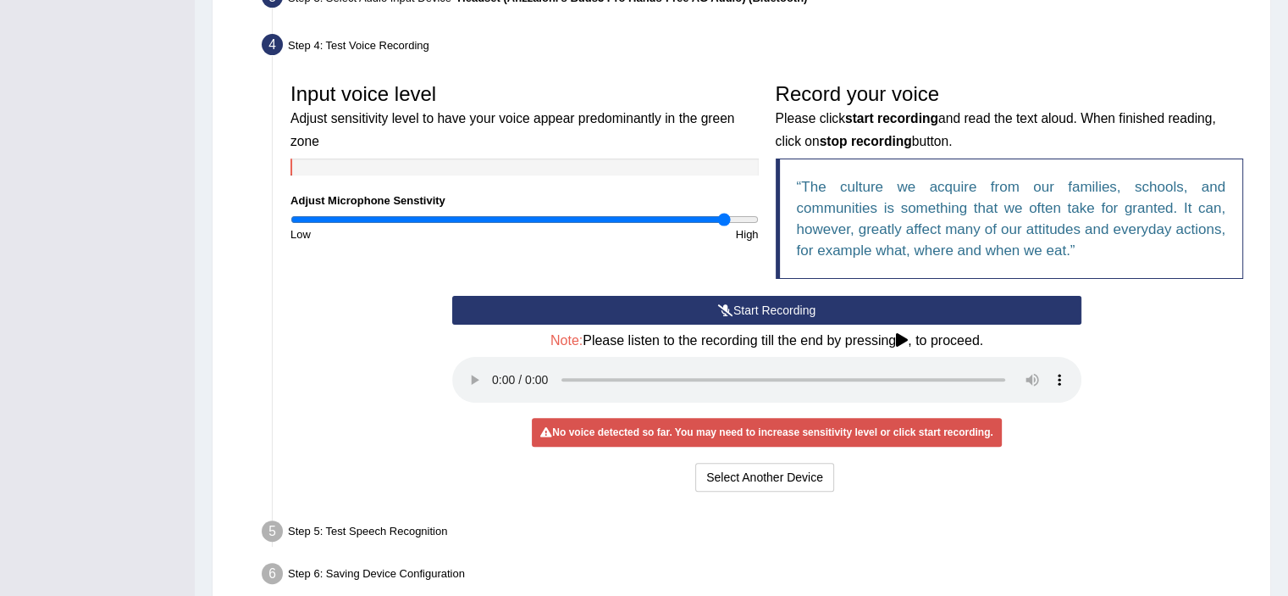
type input "1.88"
click at [725, 214] on input "range" at bounding box center [525, 220] width 468 height 14
click at [789, 311] on button "Start Recording" at bounding box center [766, 310] width 629 height 29
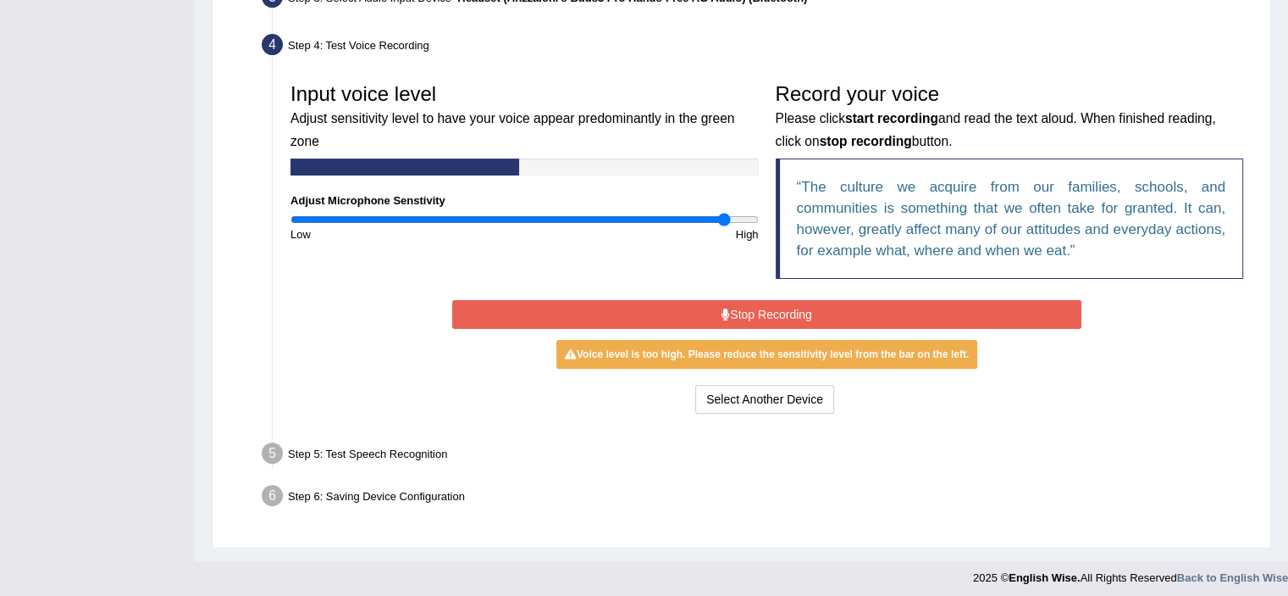
click at [804, 312] on button "Stop Recording" at bounding box center [766, 314] width 629 height 29
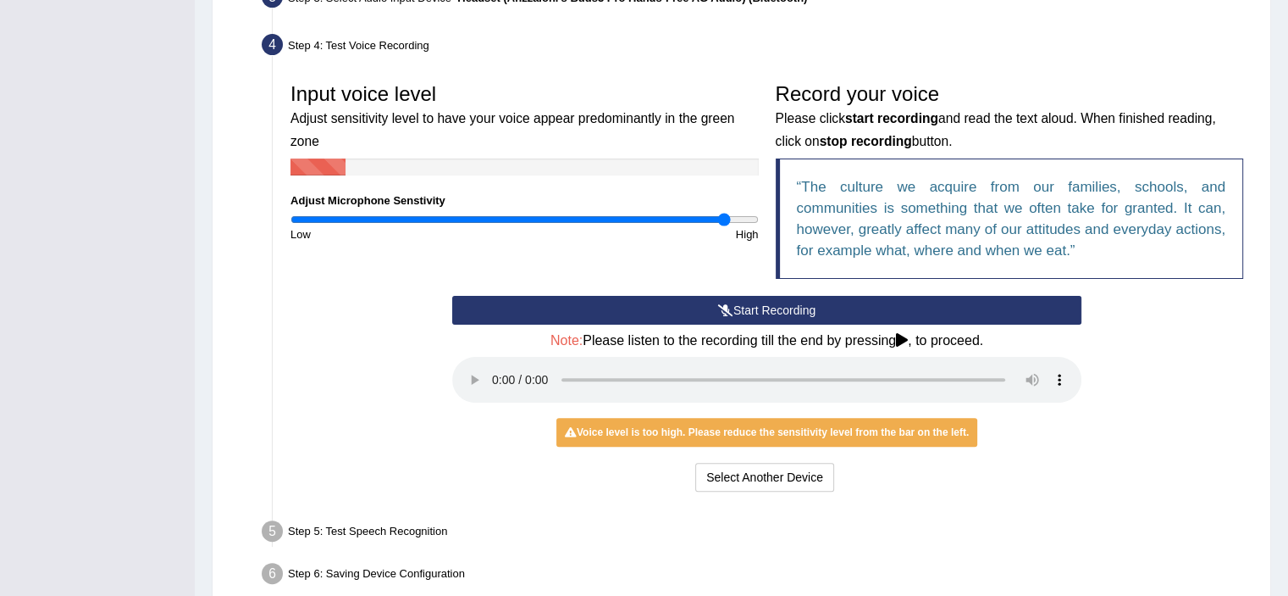
click at [813, 306] on button "Start Recording" at bounding box center [766, 310] width 629 height 29
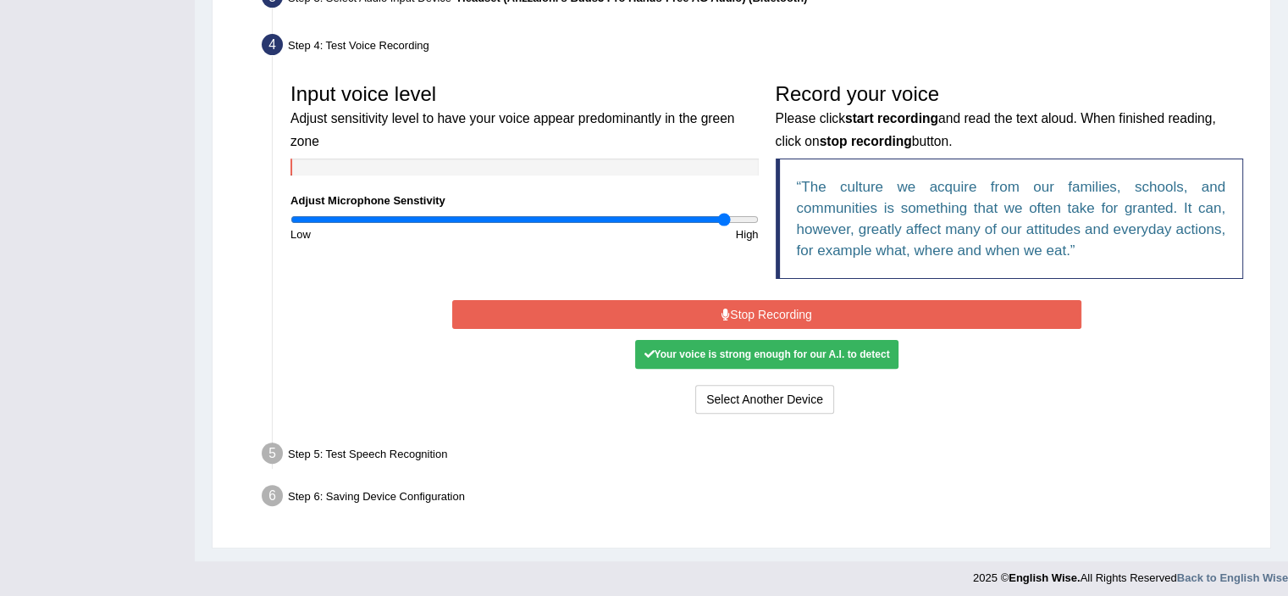
click at [766, 307] on button "Stop Recording" at bounding box center [766, 314] width 629 height 29
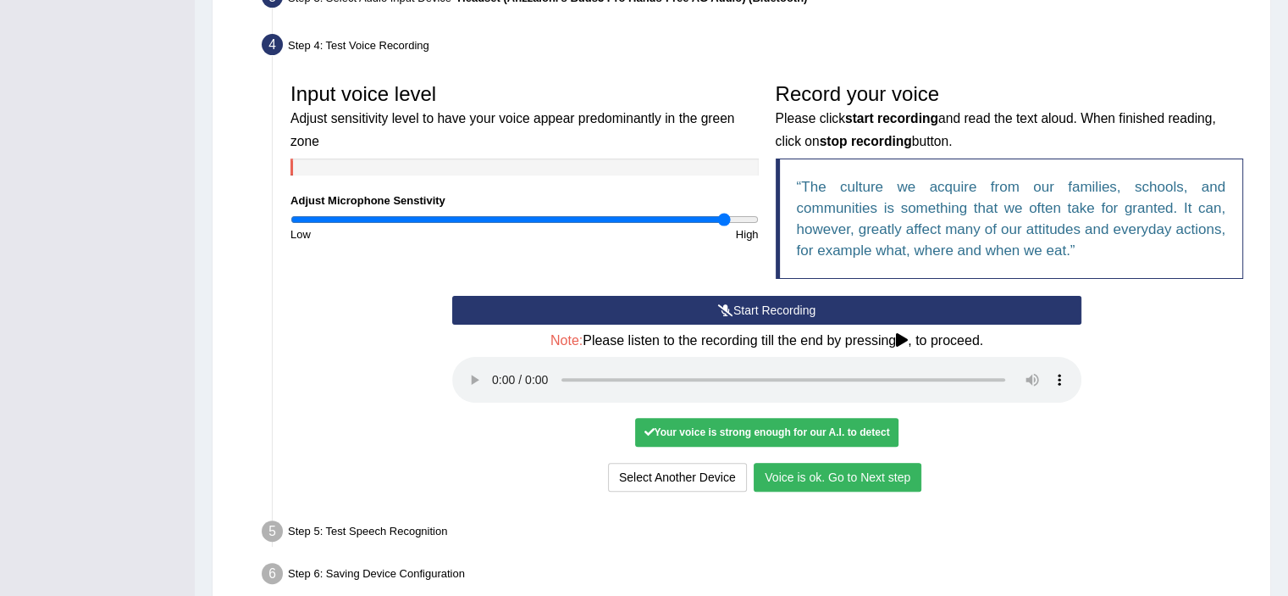
click at [802, 469] on button "Voice is ok. Go to Next step" at bounding box center [838, 477] width 168 height 29
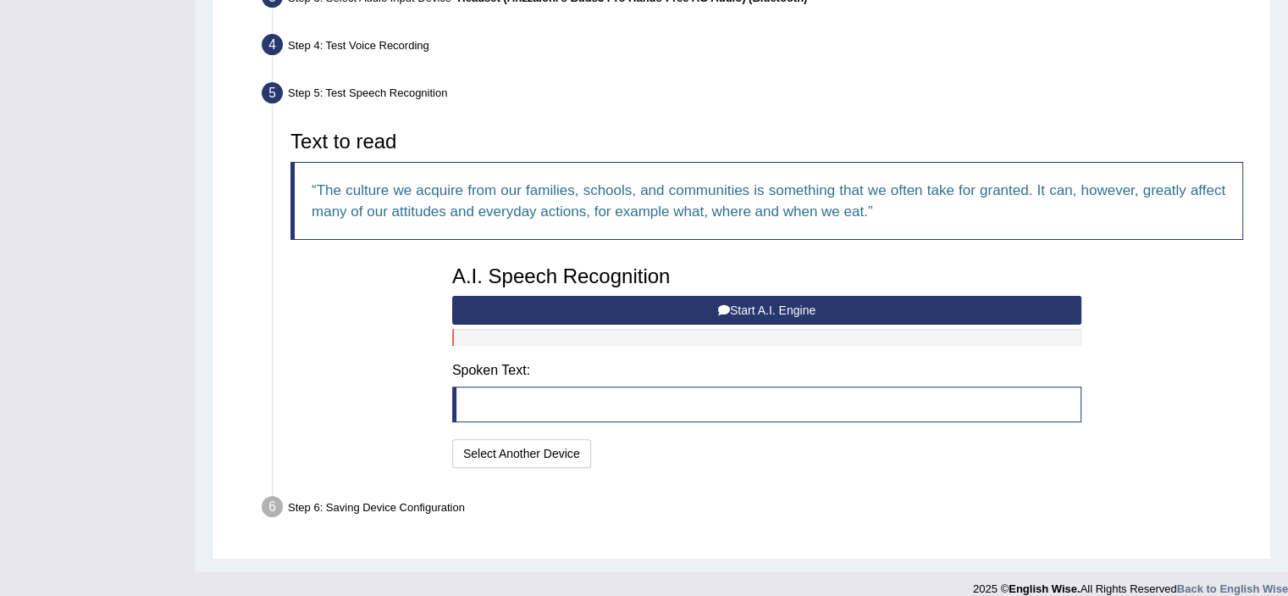
click at [635, 318] on button "Start A.I. Engine" at bounding box center [766, 310] width 629 height 29
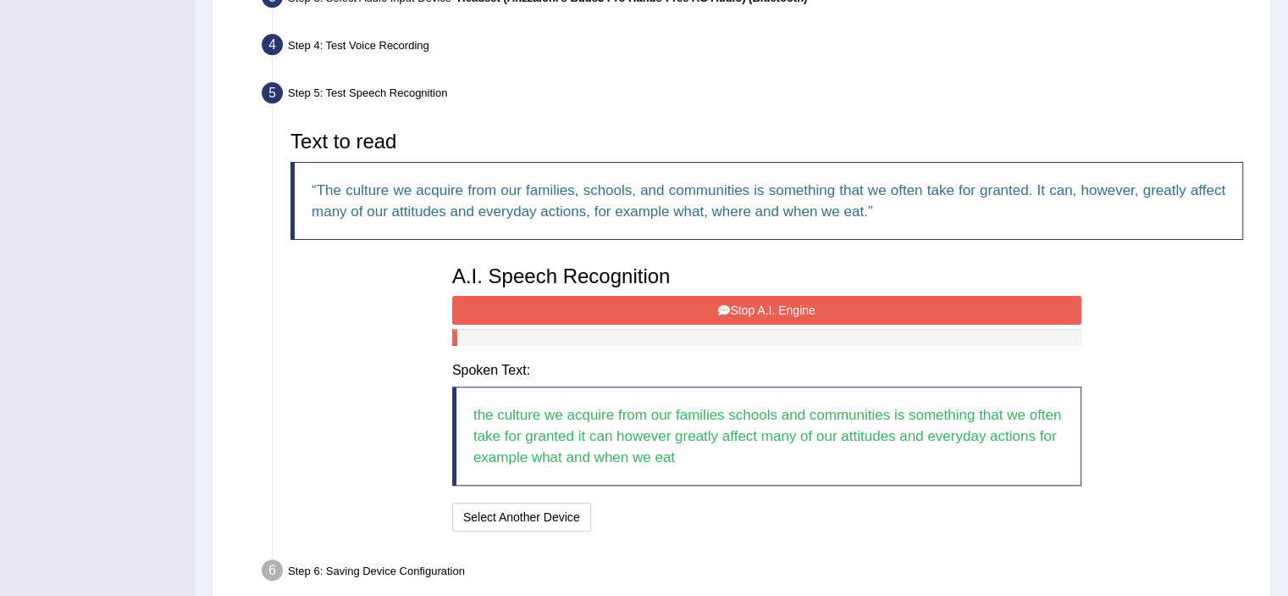
click at [718, 304] on icon at bounding box center [724, 310] width 12 height 12
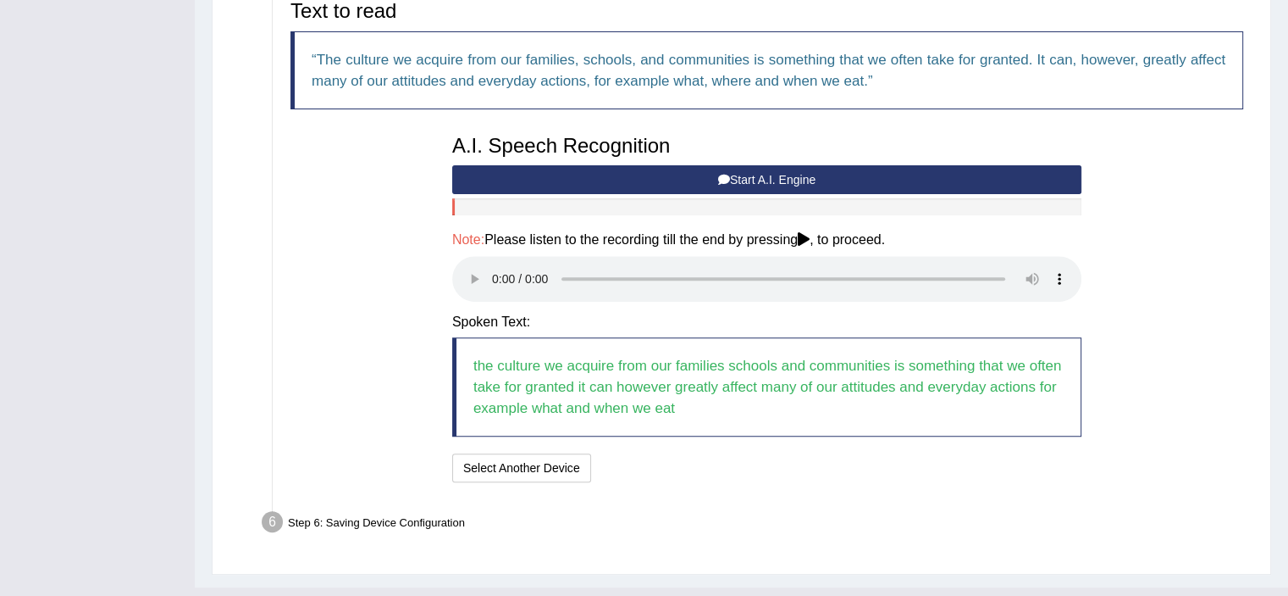
scroll to position [607, 0]
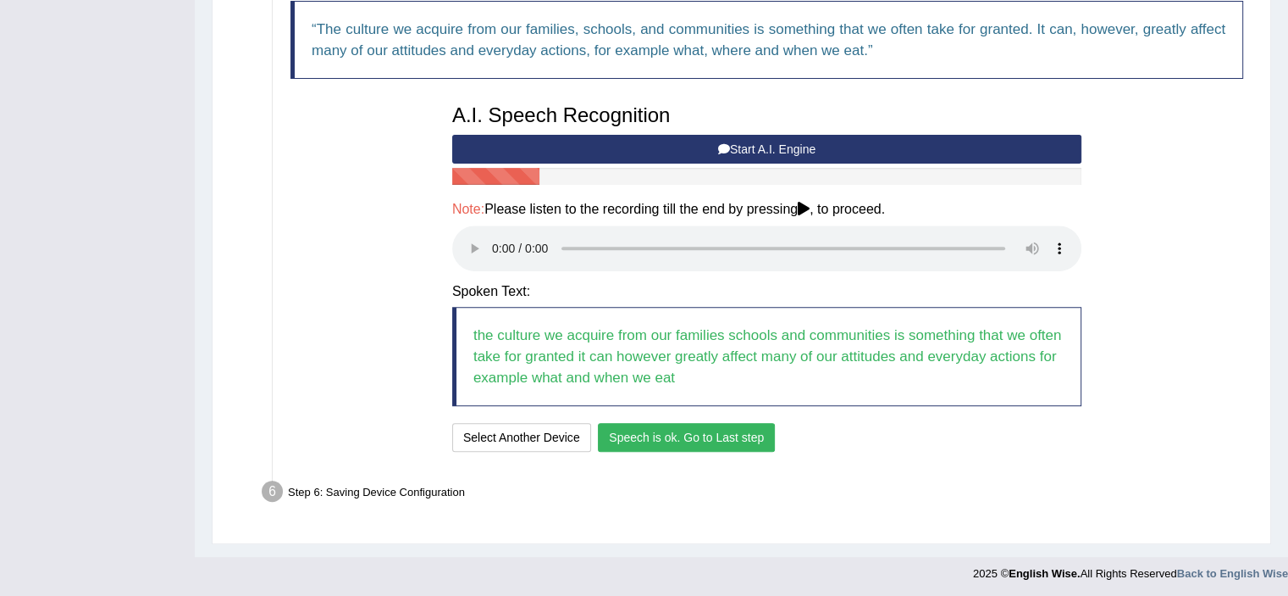
click at [708, 431] on button "Speech is ok. Go to Last step" at bounding box center [686, 437] width 177 height 29
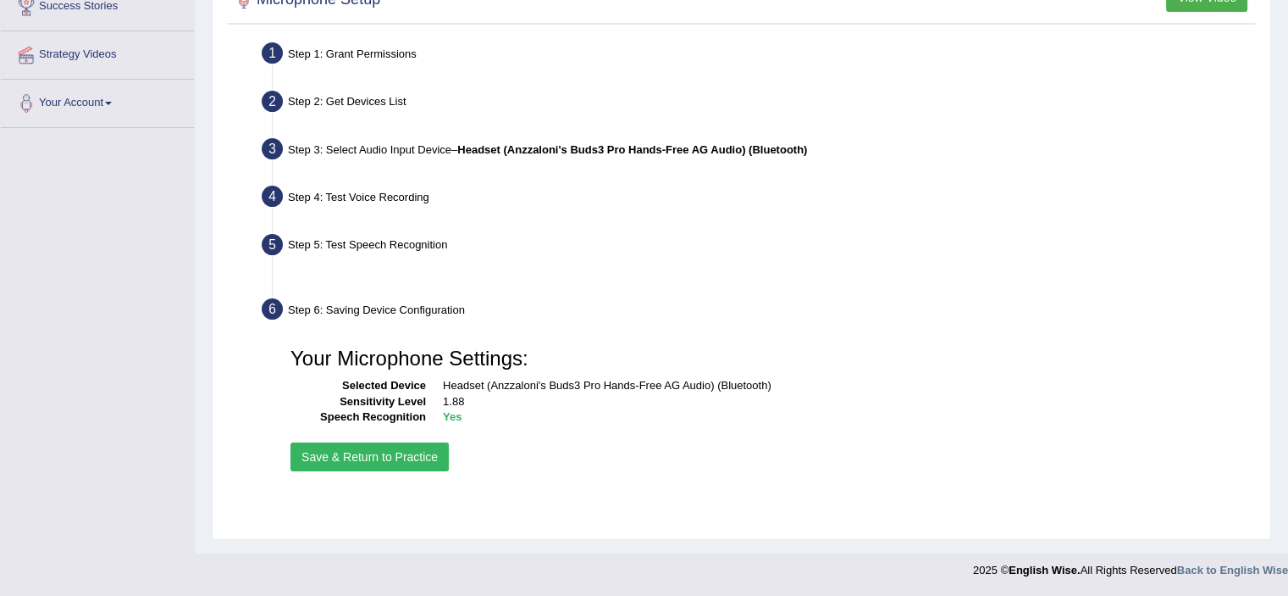
scroll to position [294, 0]
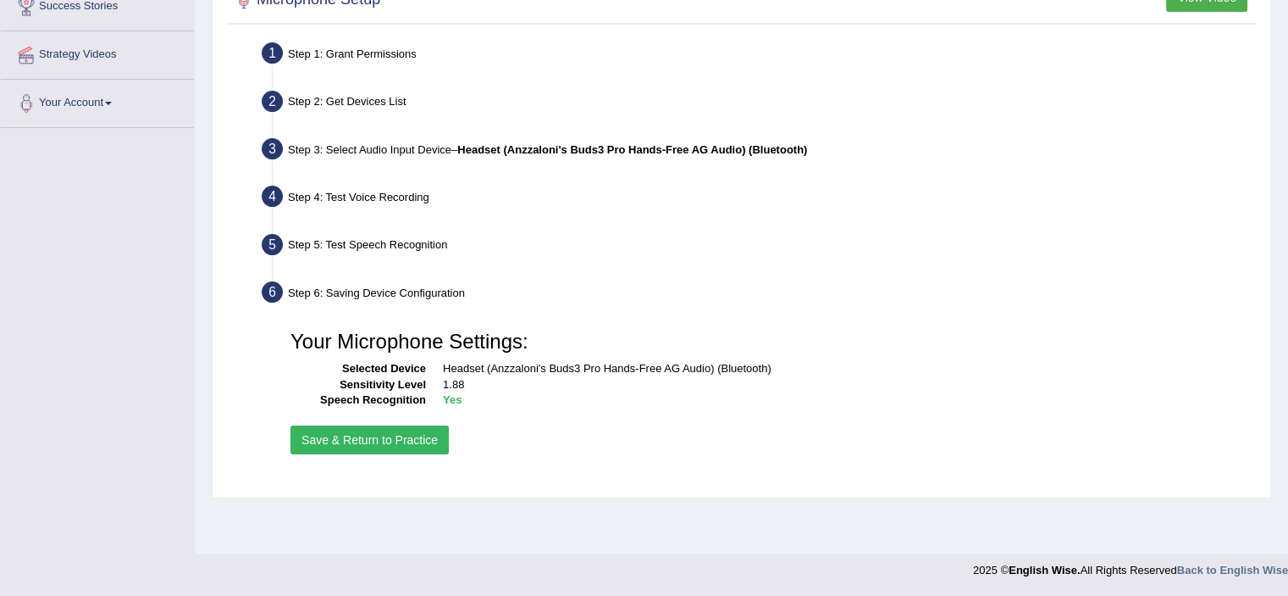
click at [423, 444] on button "Save & Return to Practice" at bounding box center [370, 439] width 158 height 29
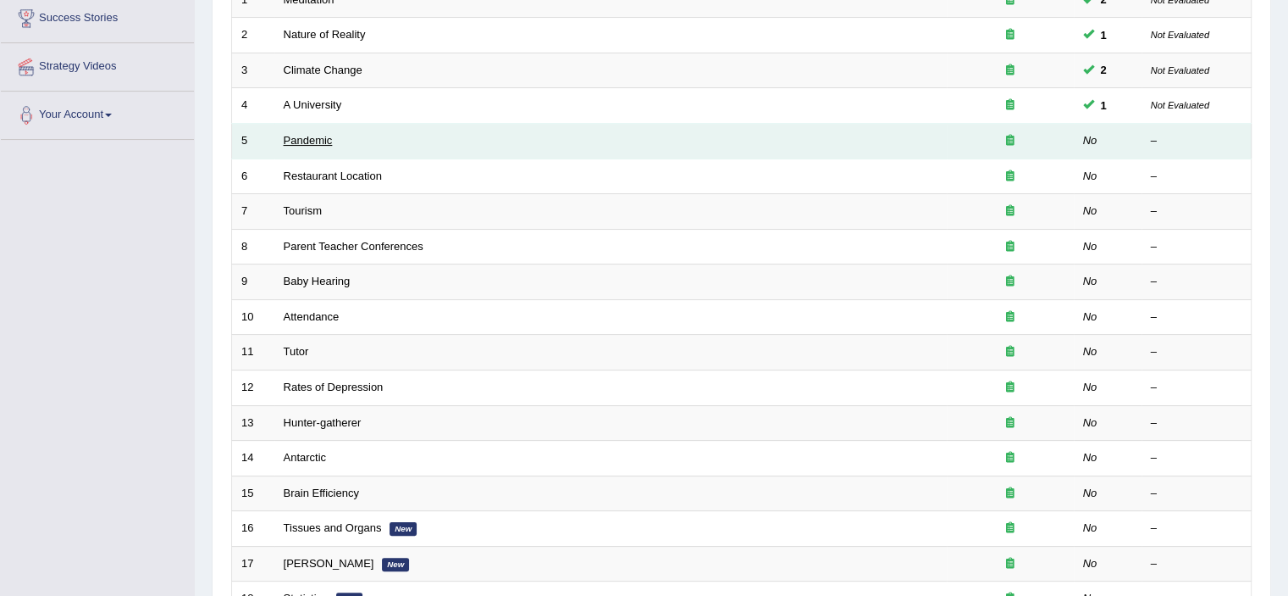
click at [302, 140] on link "Pandemic" at bounding box center [308, 140] width 49 height 13
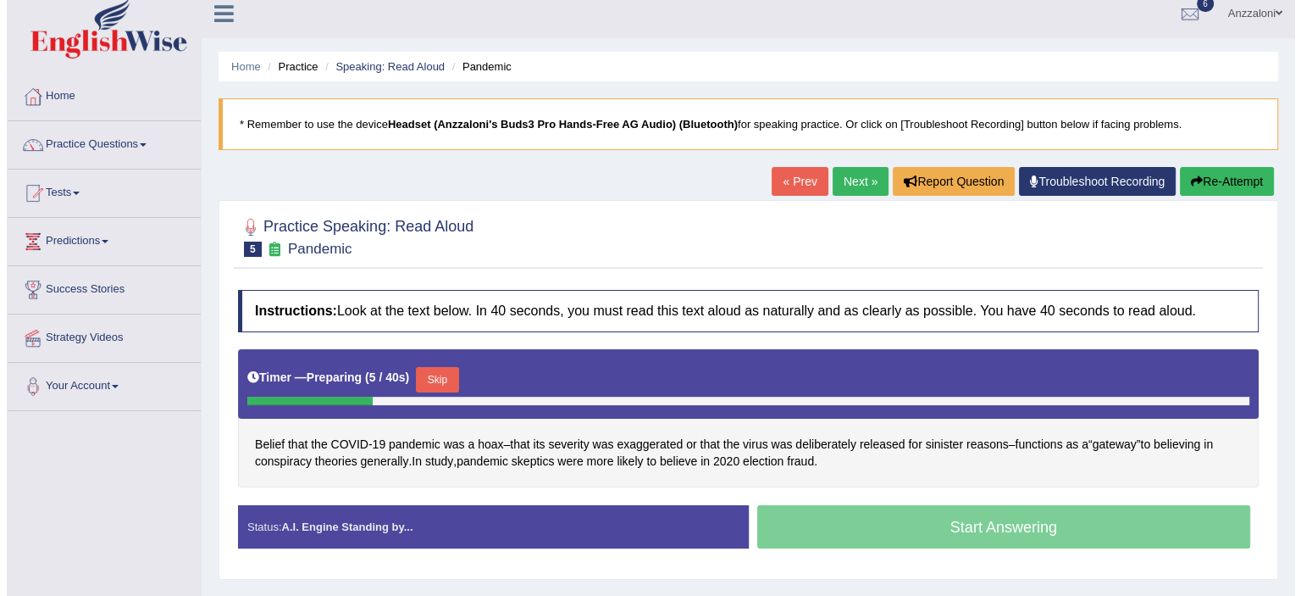
scroll to position [294, 0]
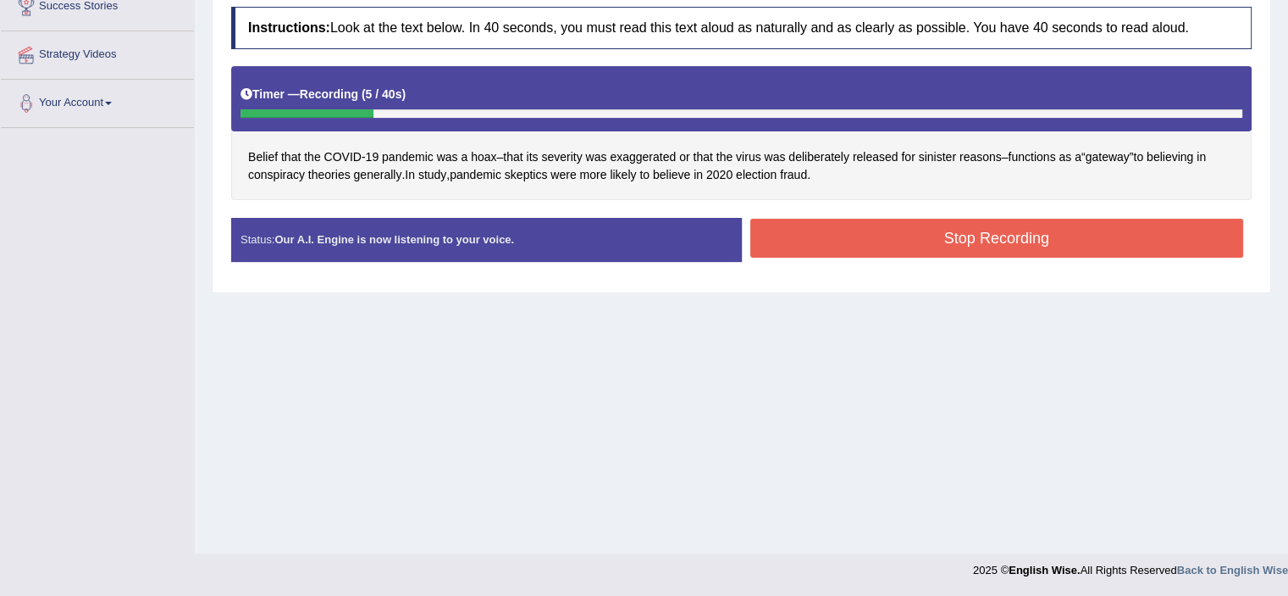
click at [833, 232] on button "Stop Recording" at bounding box center [998, 238] width 494 height 39
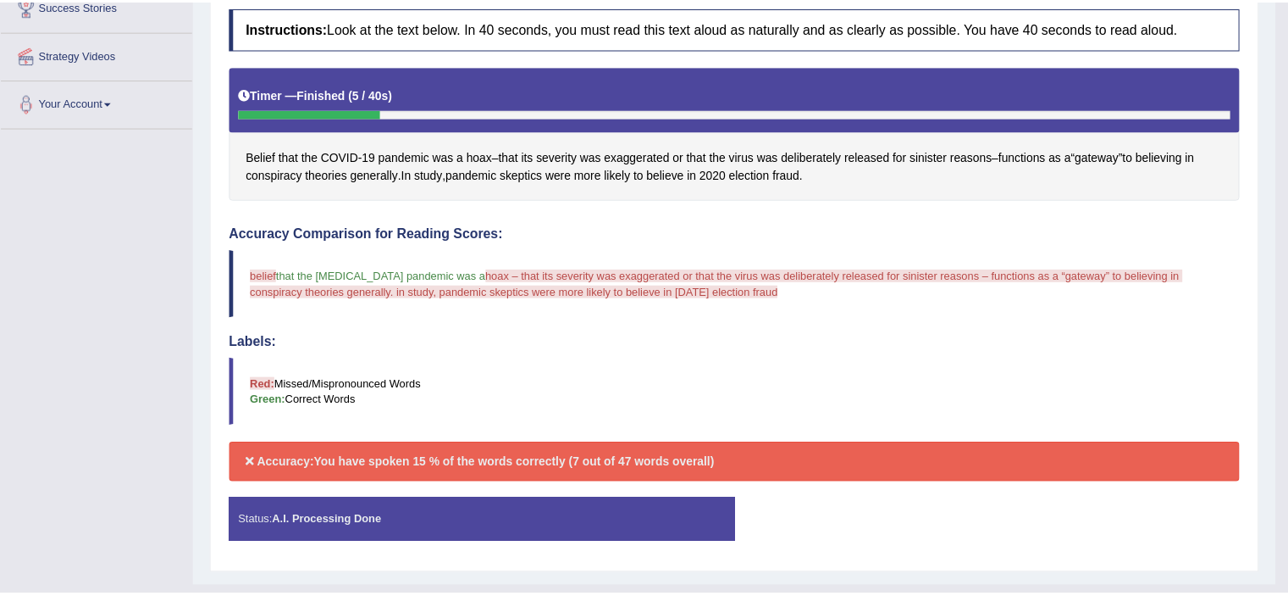
scroll to position [11, 0]
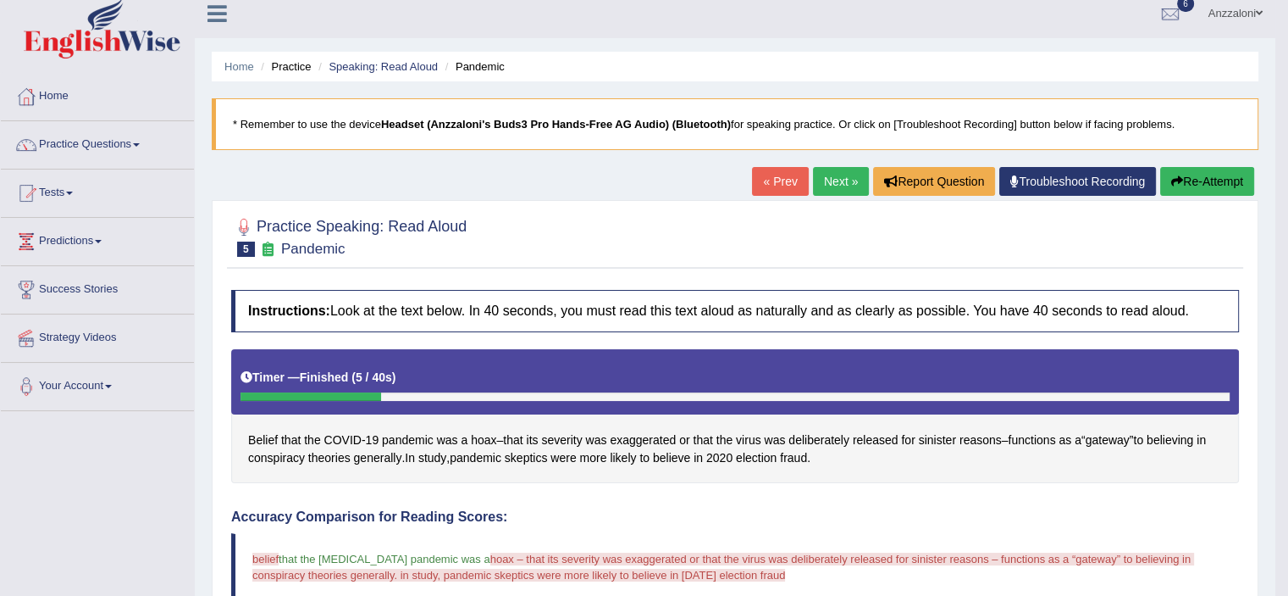
click at [1196, 176] on button "Re-Attempt" at bounding box center [1208, 181] width 94 height 29
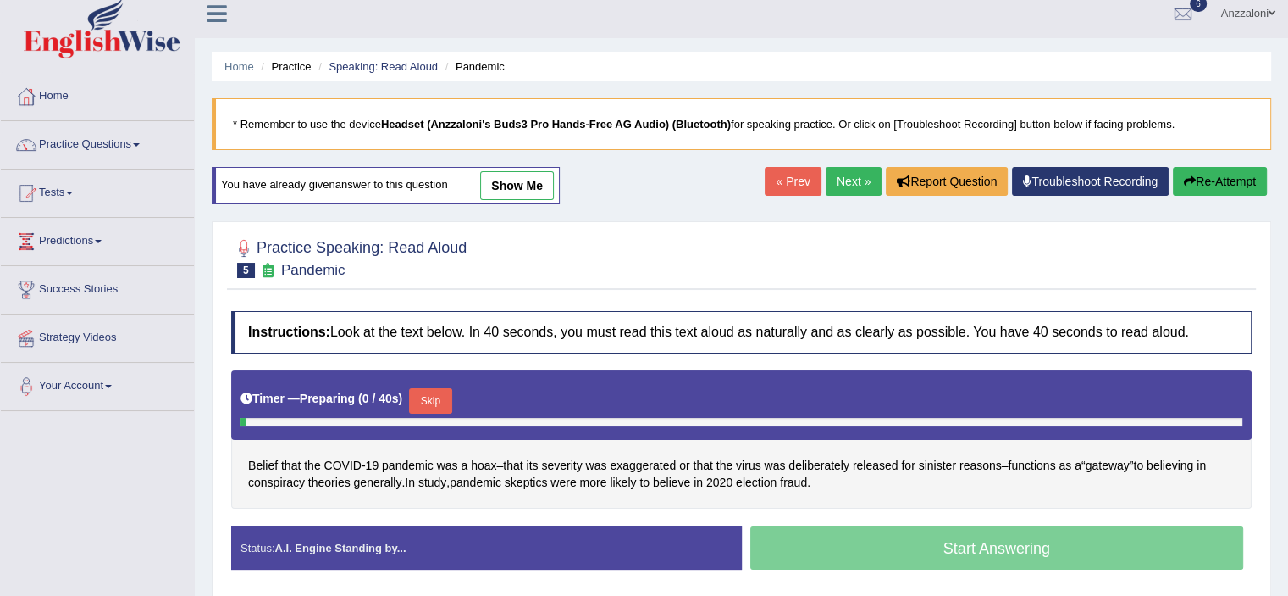
click at [433, 392] on button "Skip" at bounding box center [430, 400] width 42 height 25
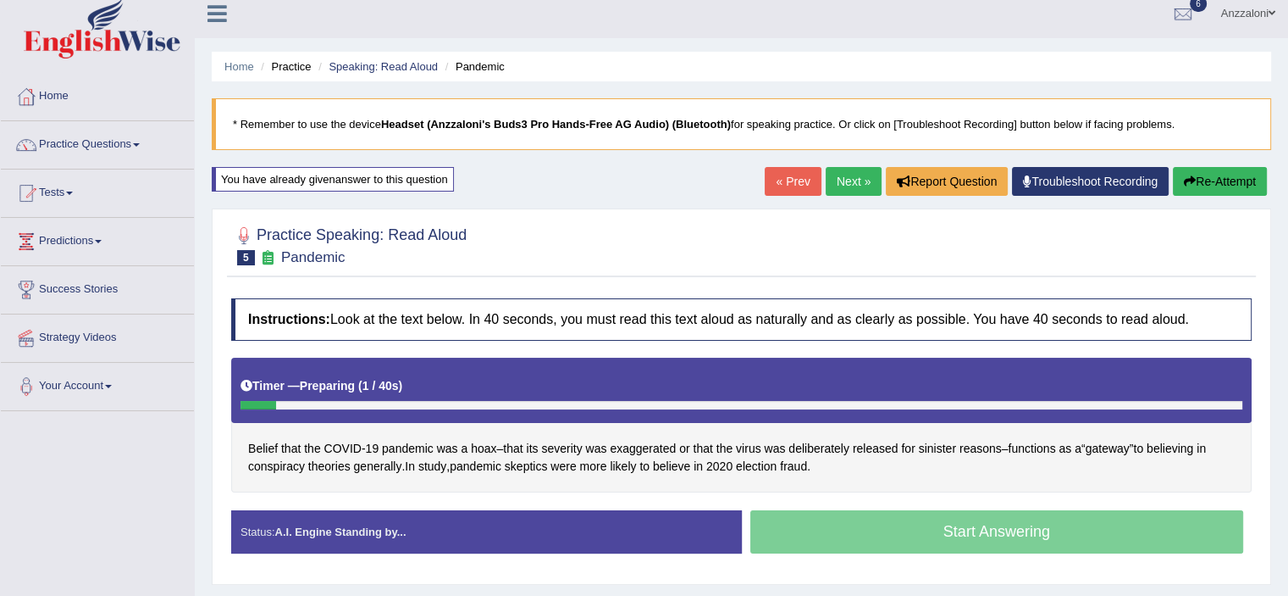
scroll to position [11, 0]
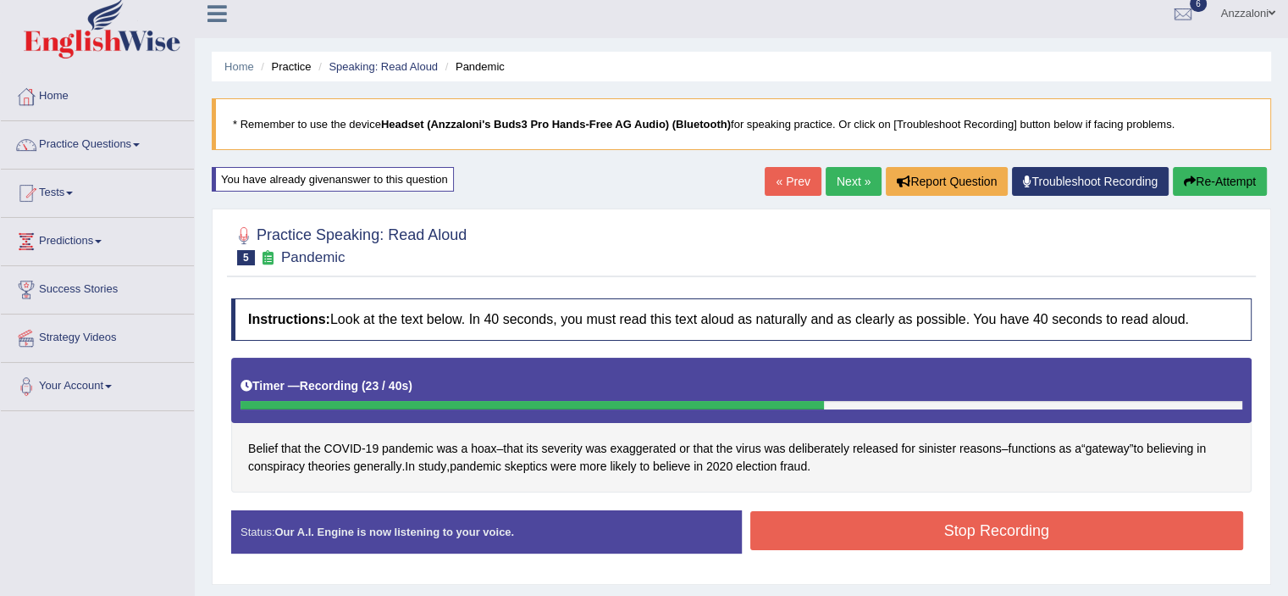
click at [865, 519] on button "Stop Recording" at bounding box center [998, 530] width 494 height 39
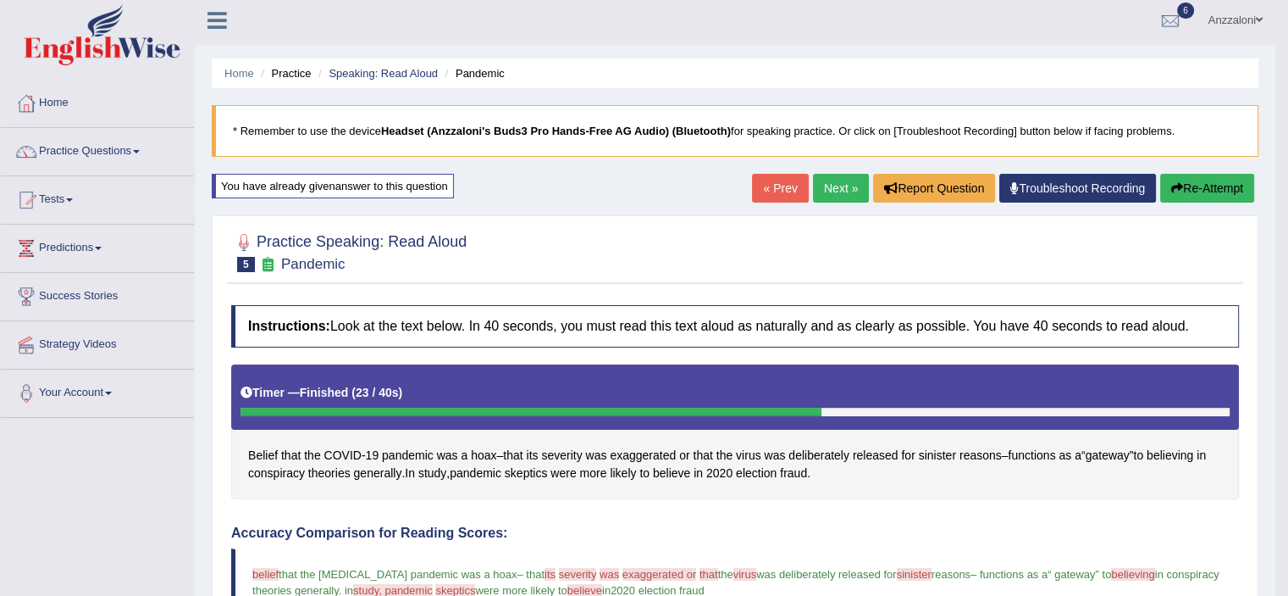
scroll to position [3, 0]
click at [827, 193] on link "Next »" at bounding box center [841, 189] width 56 height 29
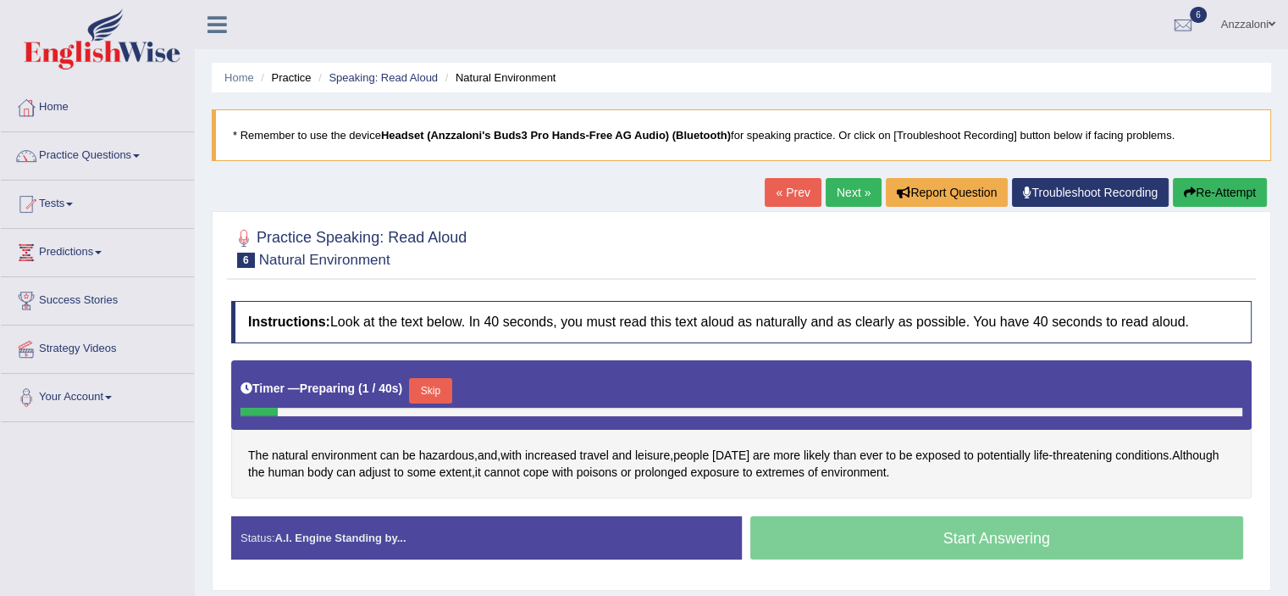
scroll to position [282, 0]
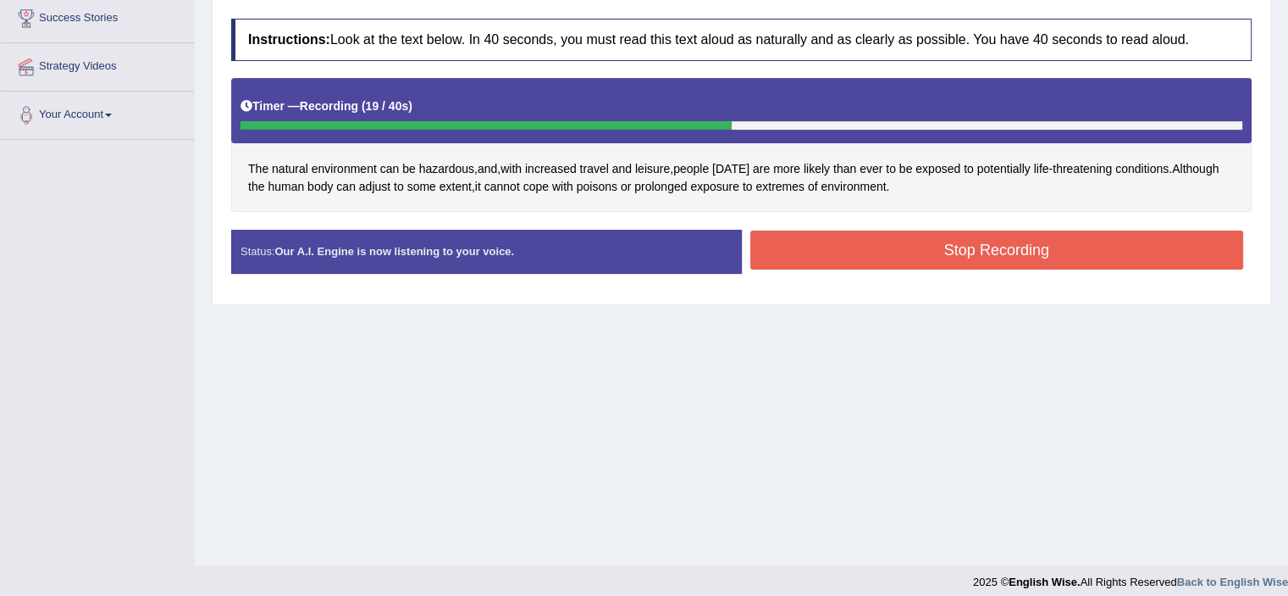
click at [862, 242] on button "Stop Recording" at bounding box center [998, 249] width 494 height 39
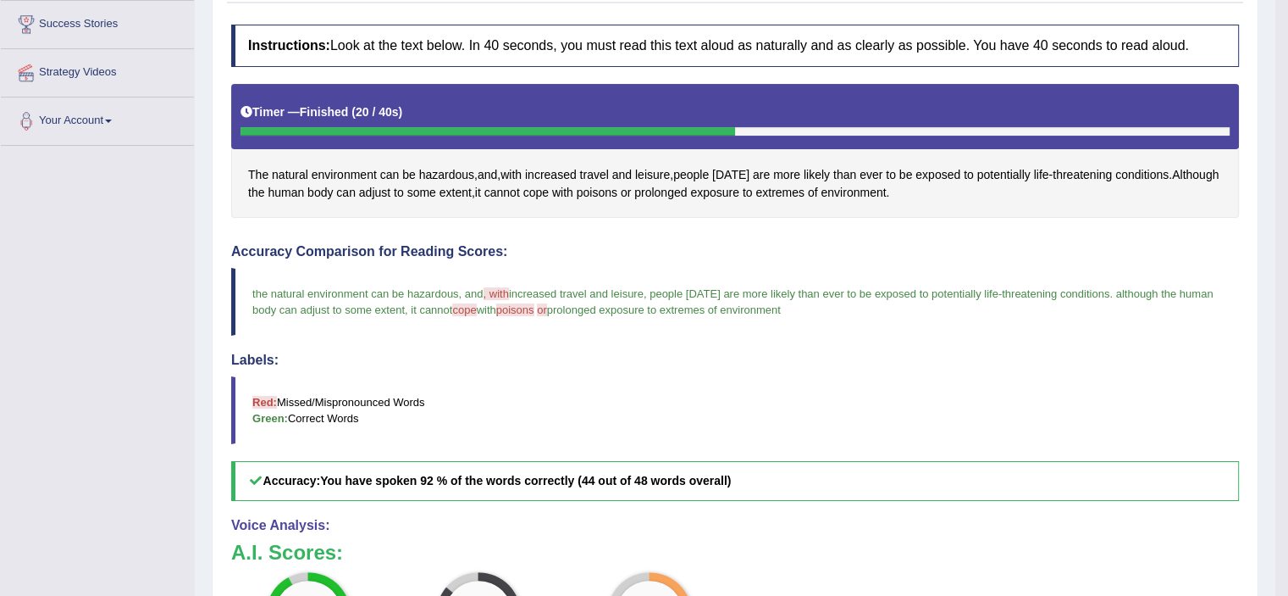
scroll to position [0, 0]
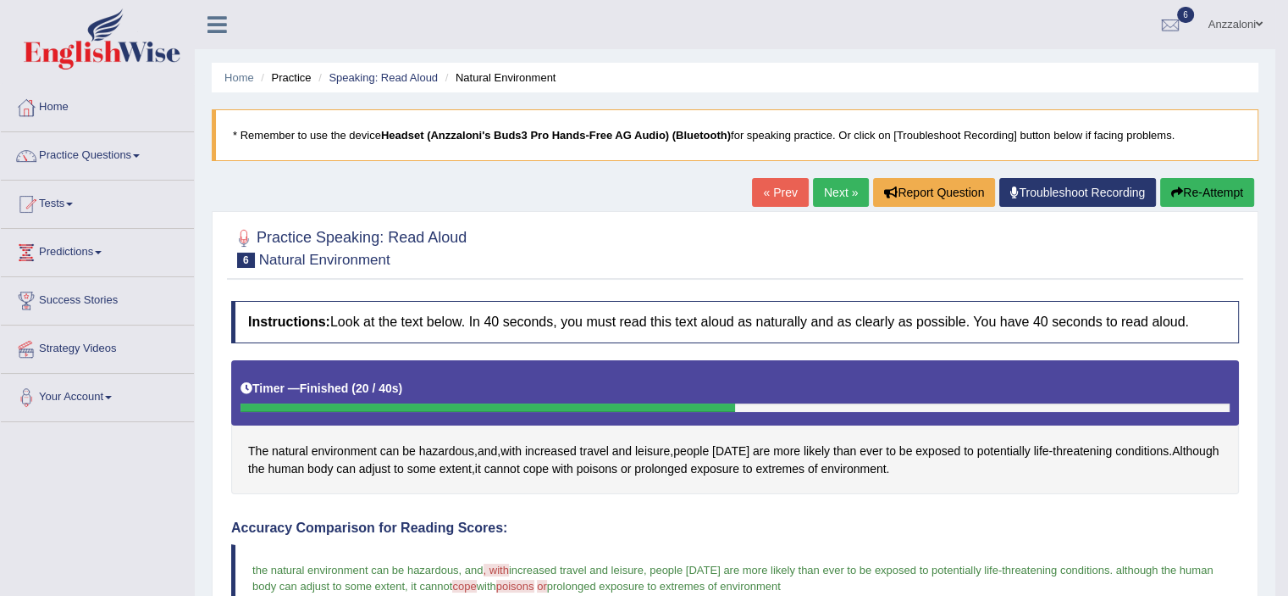
click at [833, 196] on link "Next »" at bounding box center [841, 192] width 56 height 29
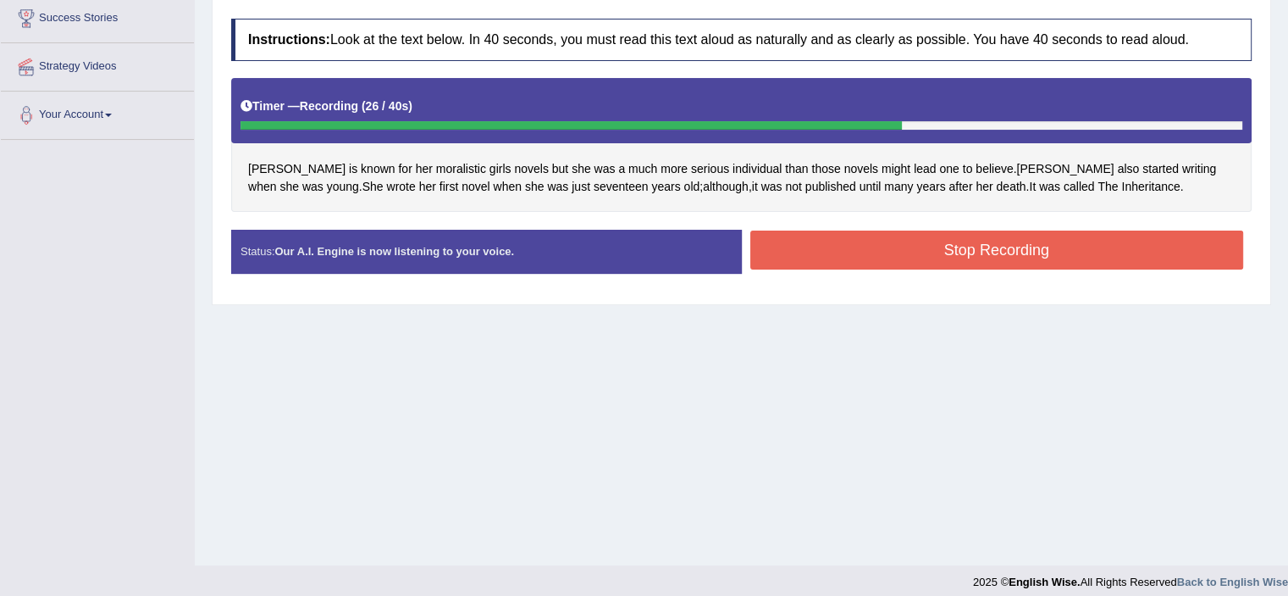
click at [908, 246] on button "Stop Recording" at bounding box center [998, 249] width 494 height 39
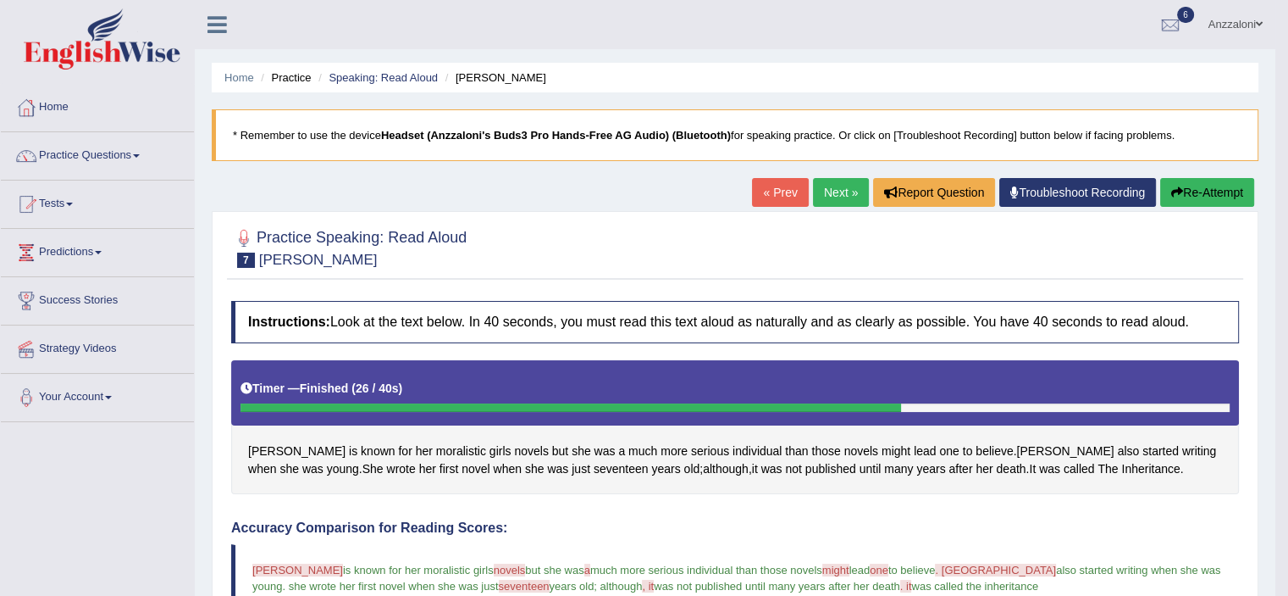
click at [832, 199] on link "Next »" at bounding box center [841, 192] width 56 height 29
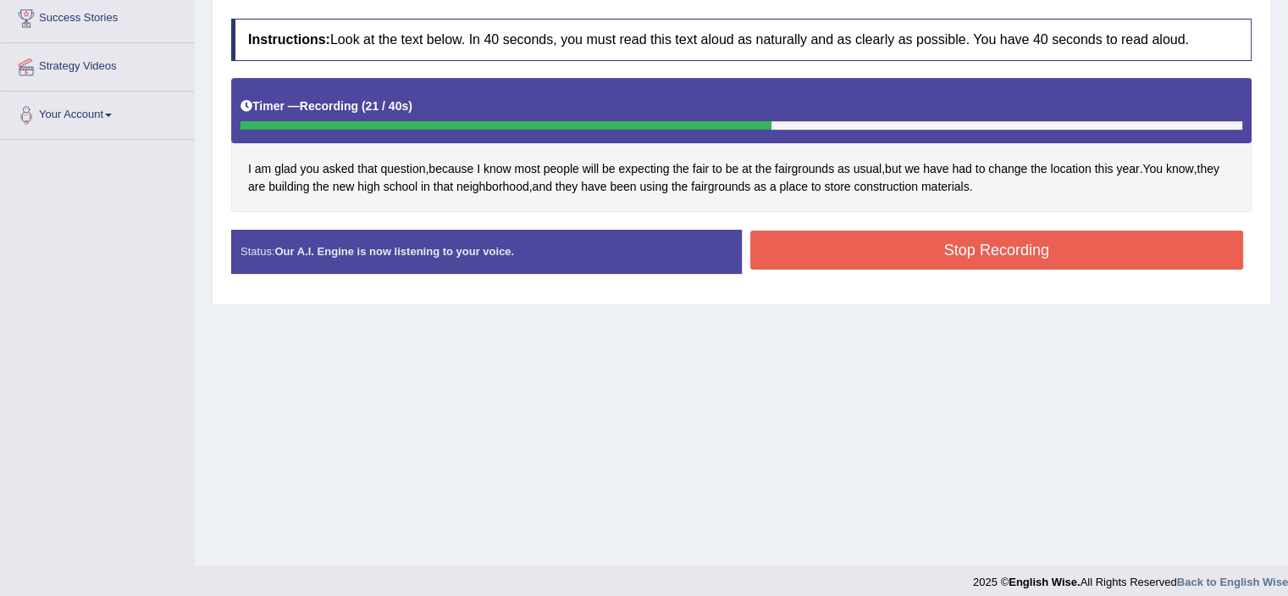
click at [818, 244] on button "Stop Recording" at bounding box center [998, 249] width 494 height 39
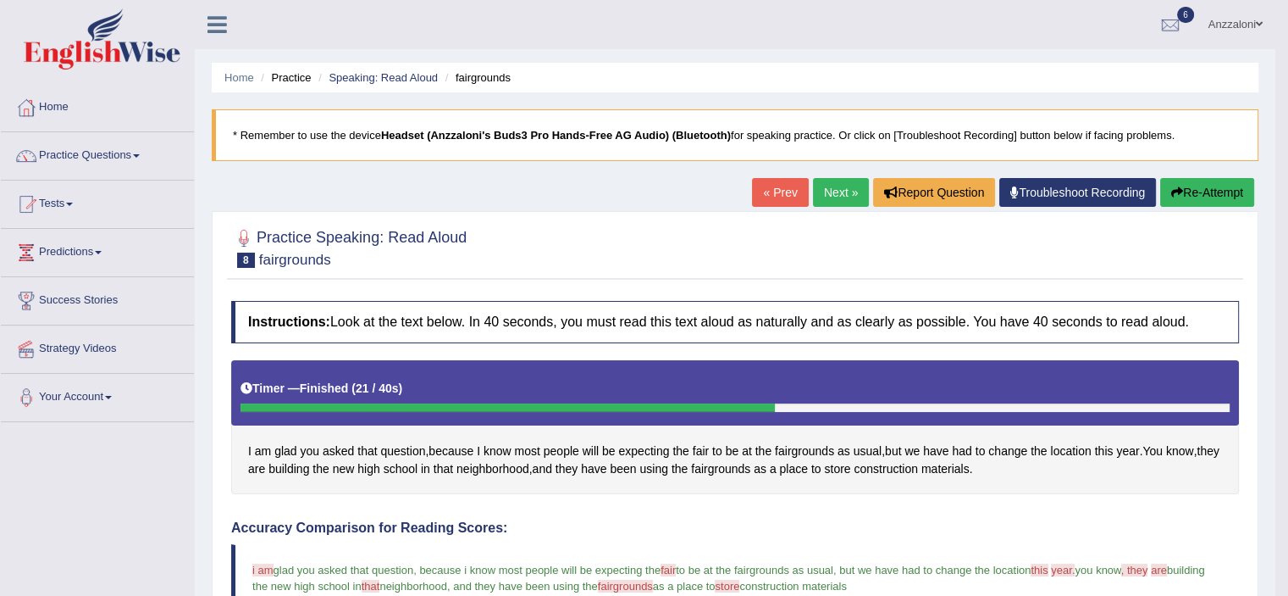
click at [825, 191] on link "Next »" at bounding box center [841, 192] width 56 height 29
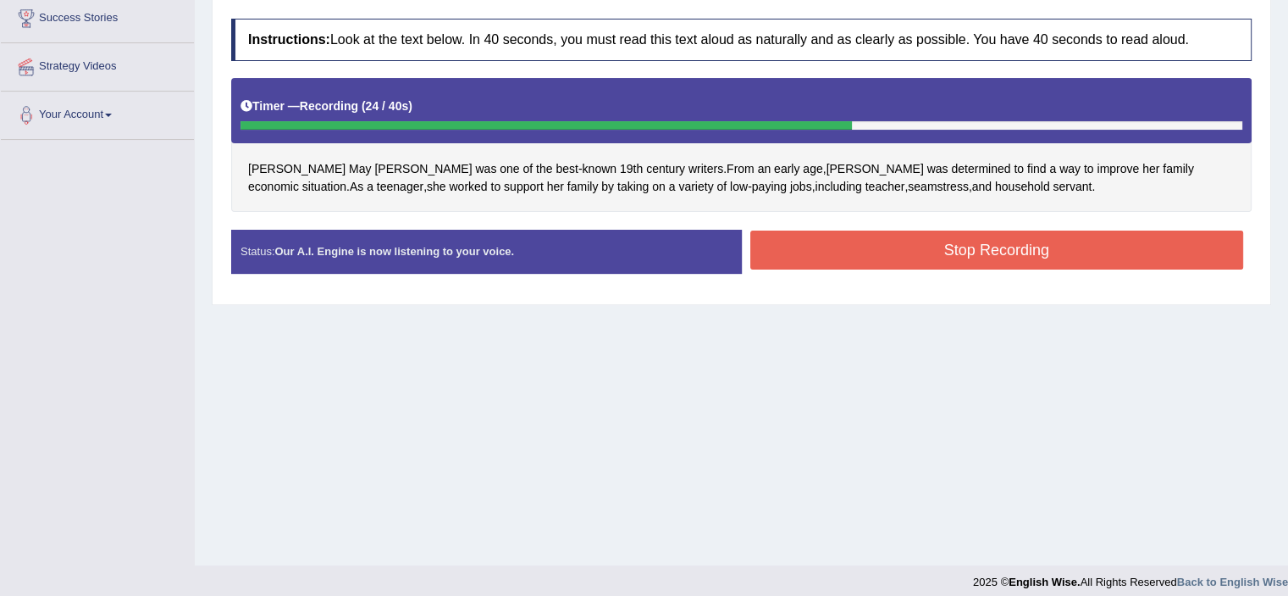
click at [933, 263] on button "Stop Recording" at bounding box center [998, 249] width 494 height 39
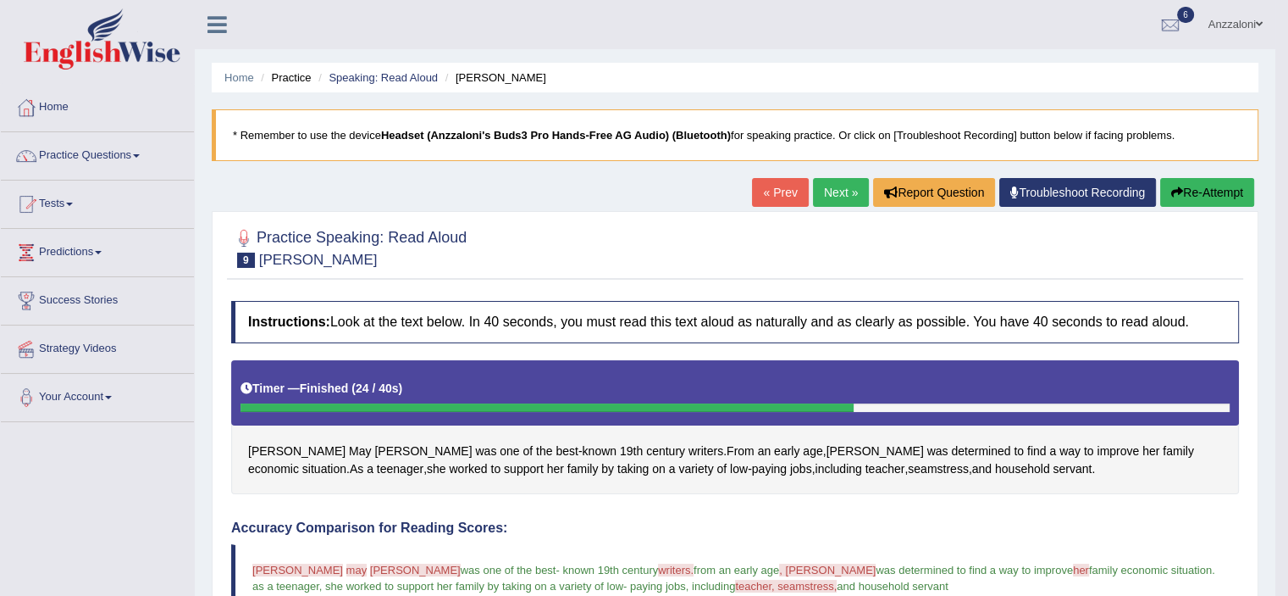
click at [833, 199] on link "Next »" at bounding box center [841, 192] width 56 height 29
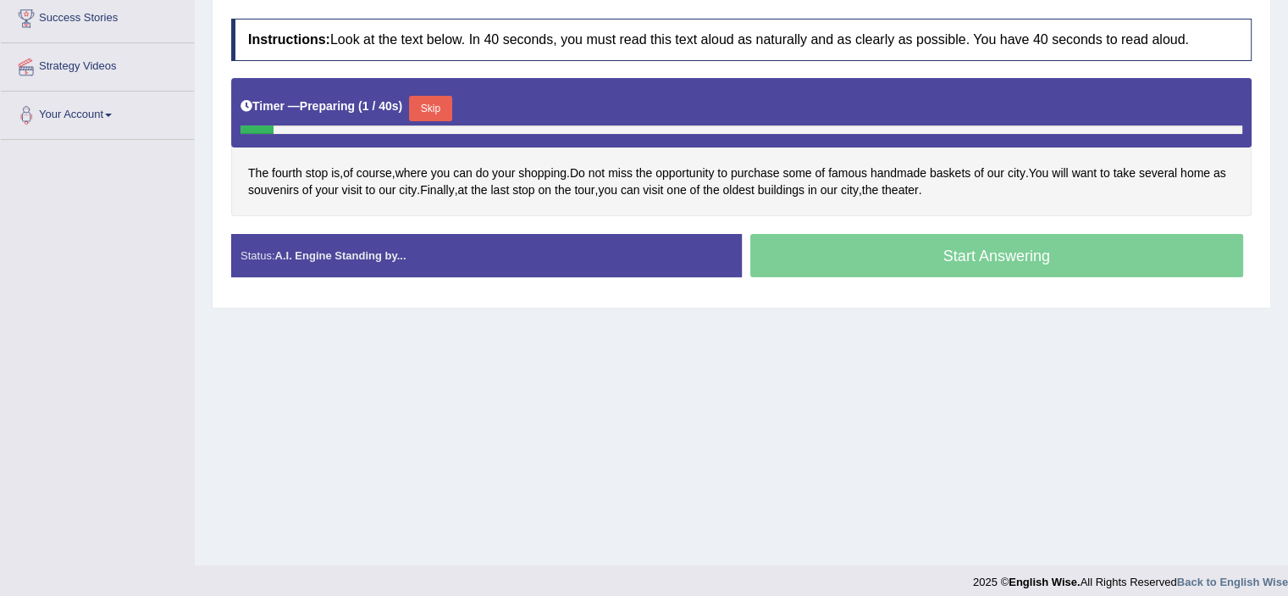
scroll to position [282, 0]
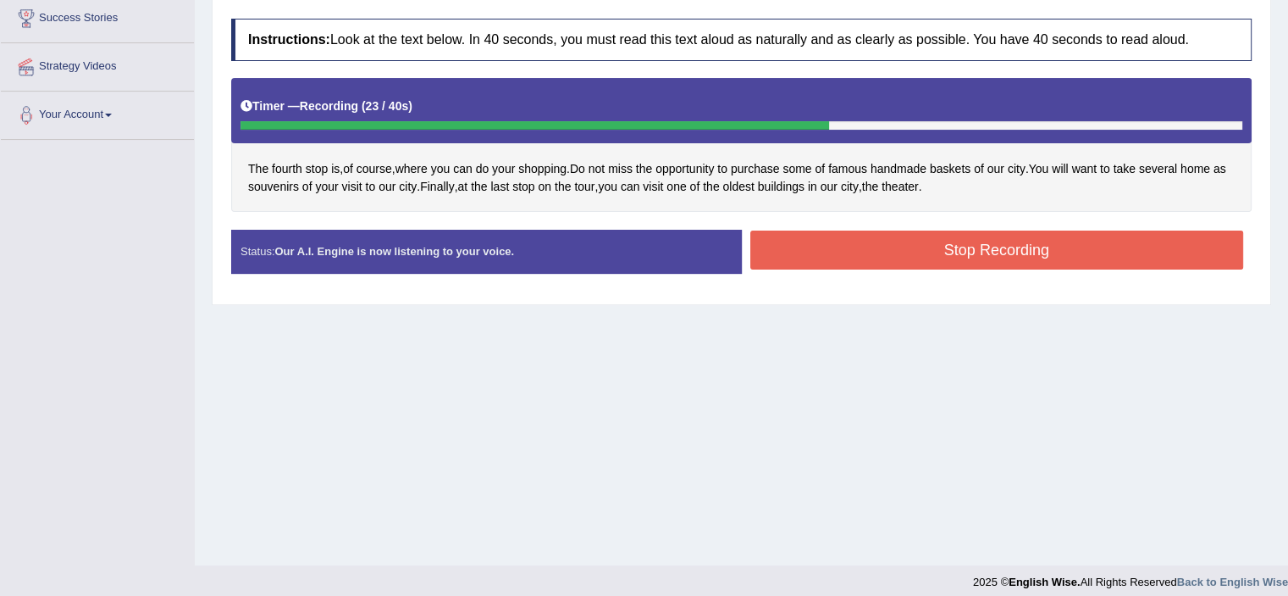
click at [935, 250] on button "Stop Recording" at bounding box center [998, 249] width 494 height 39
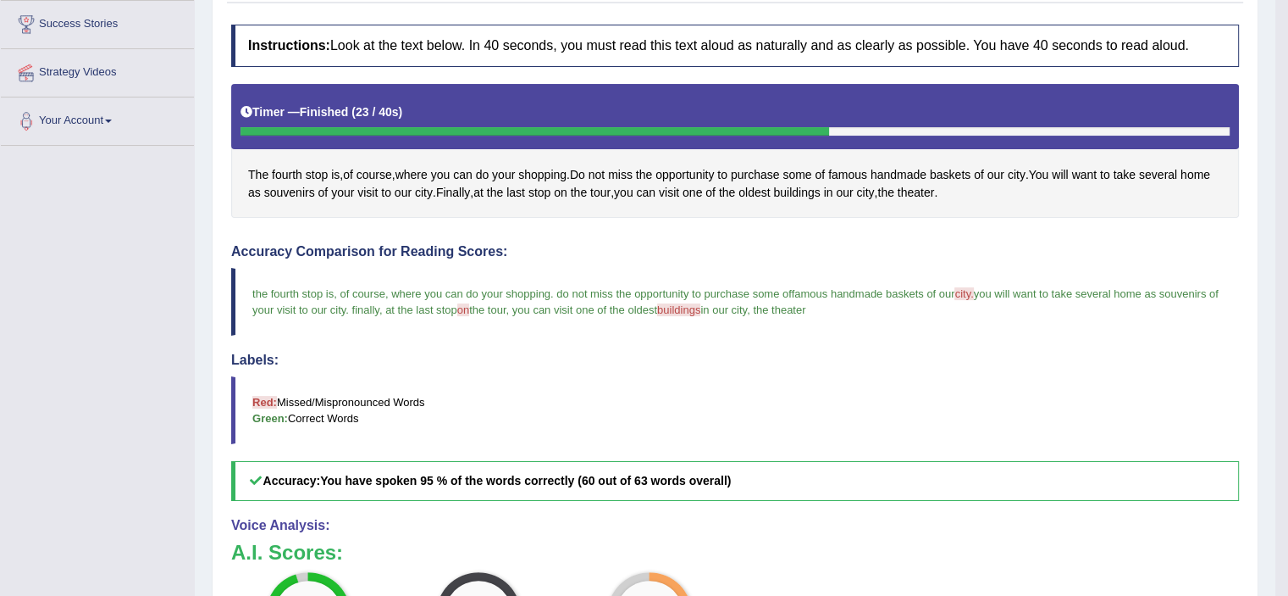
scroll to position [0, 0]
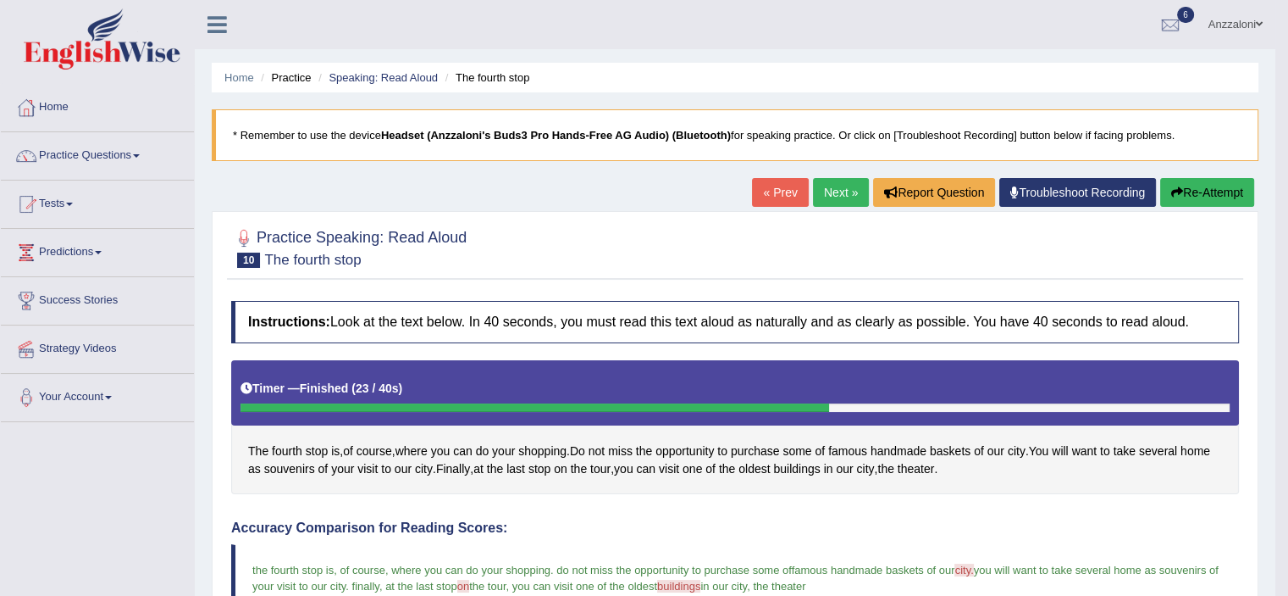
click at [823, 191] on link "Next »" at bounding box center [841, 192] width 56 height 29
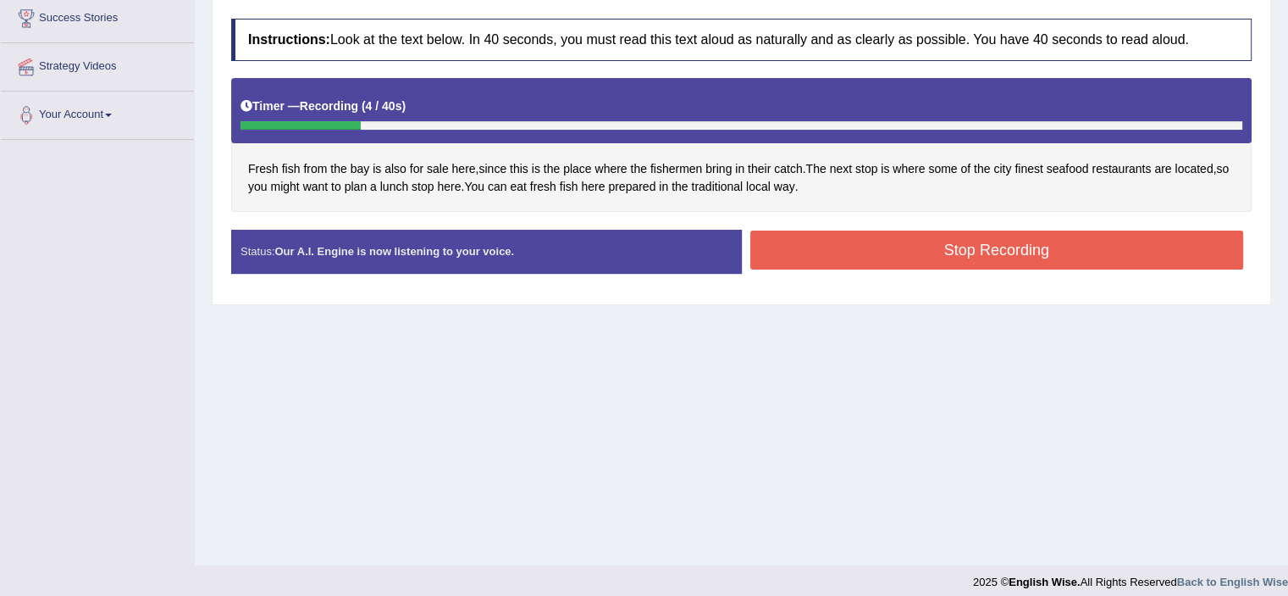
click at [969, 245] on button "Stop Recording" at bounding box center [998, 249] width 494 height 39
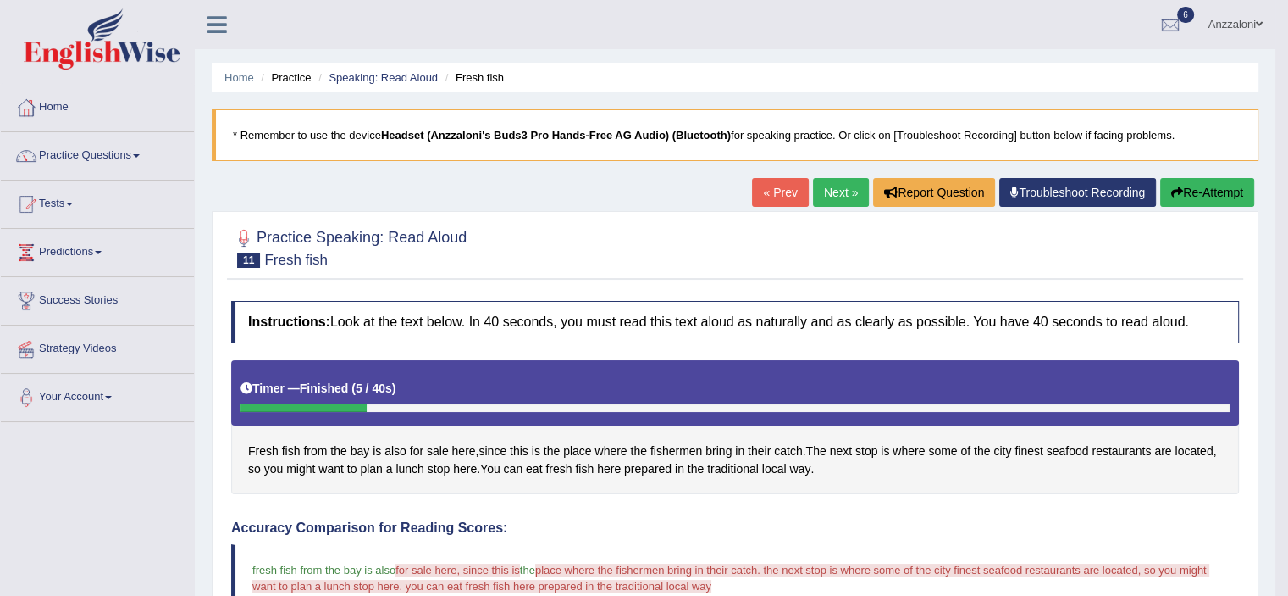
click at [1191, 186] on button "Re-Attempt" at bounding box center [1208, 192] width 94 height 29
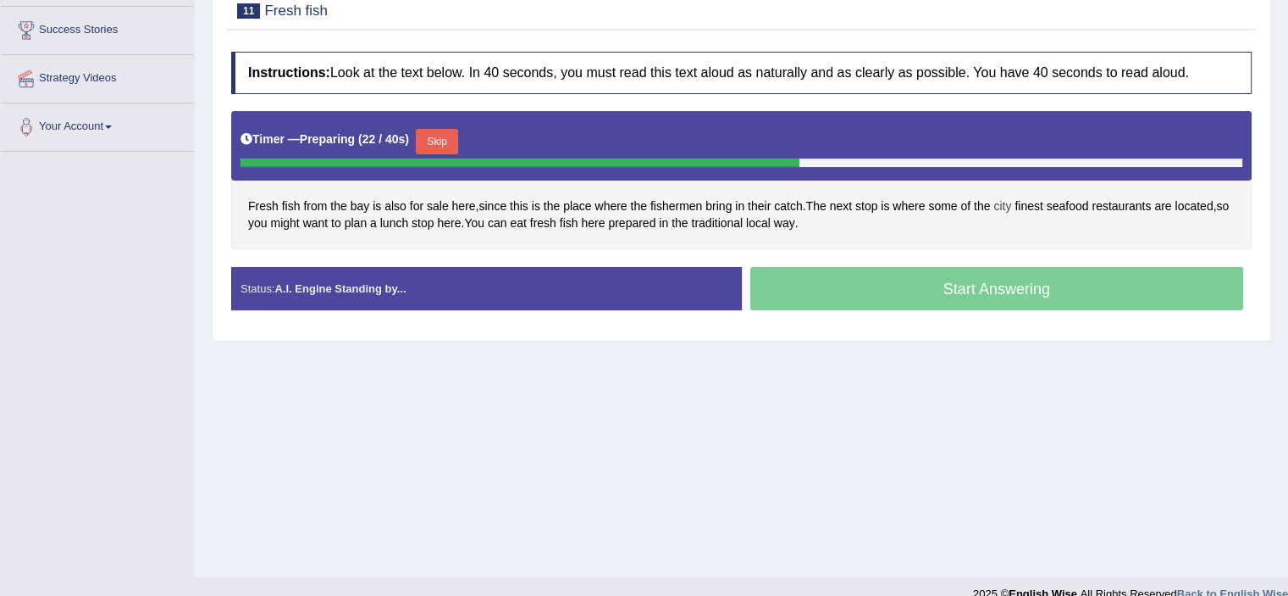
scroll to position [282, 0]
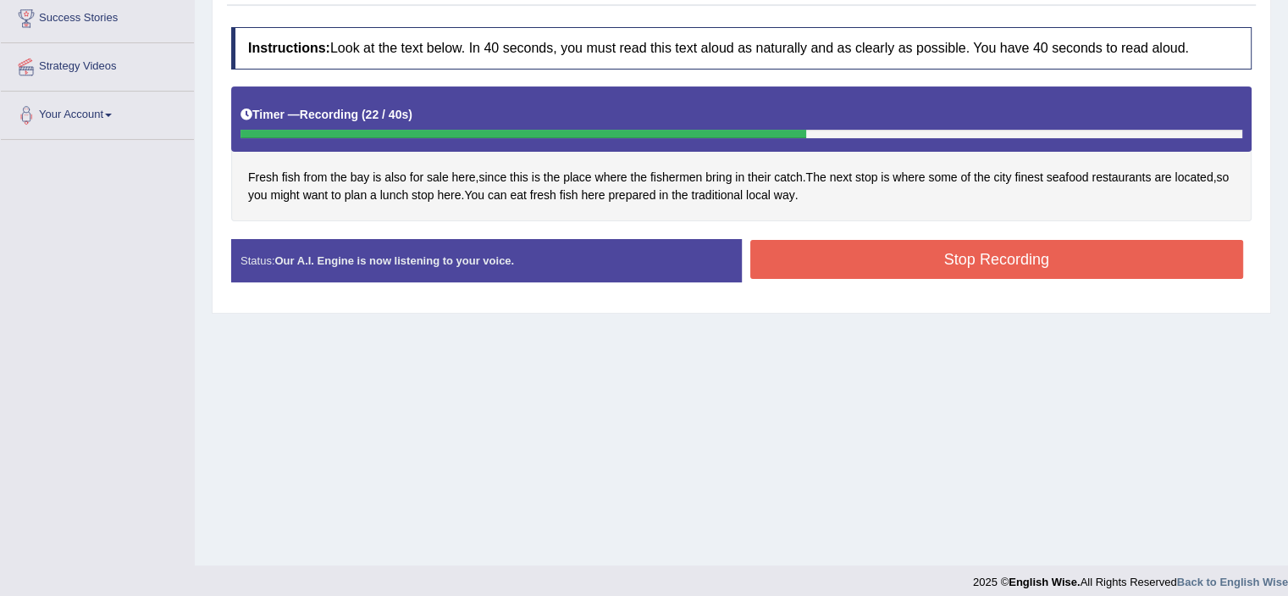
click at [938, 263] on button "Stop Recording" at bounding box center [998, 259] width 494 height 39
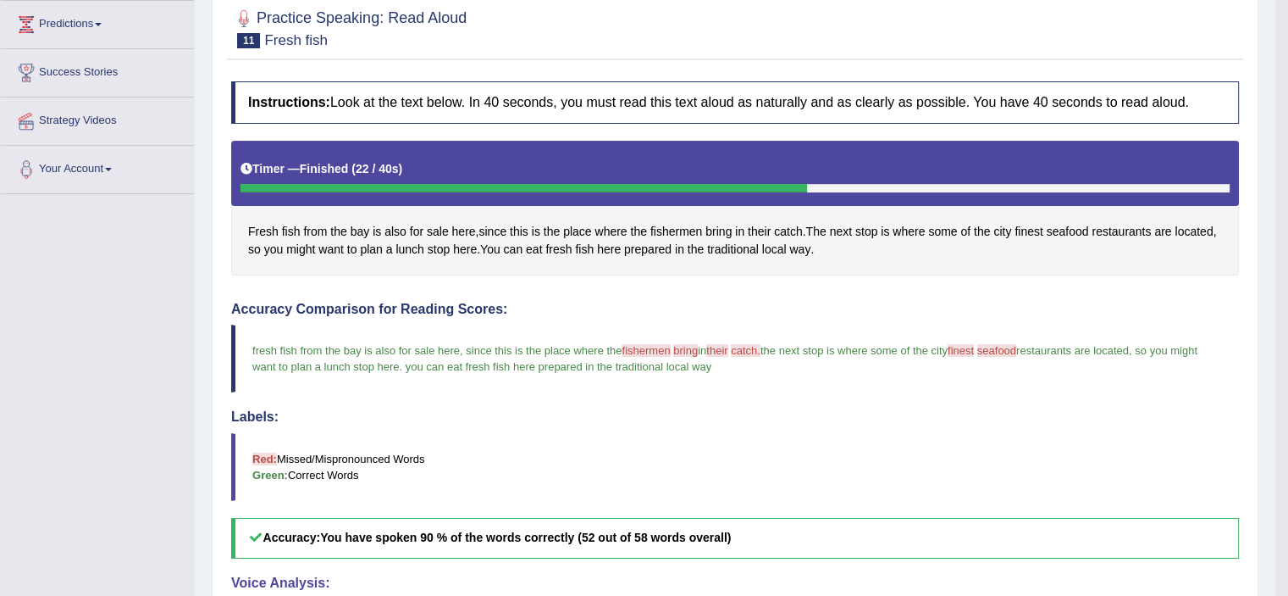
scroll to position [0, 0]
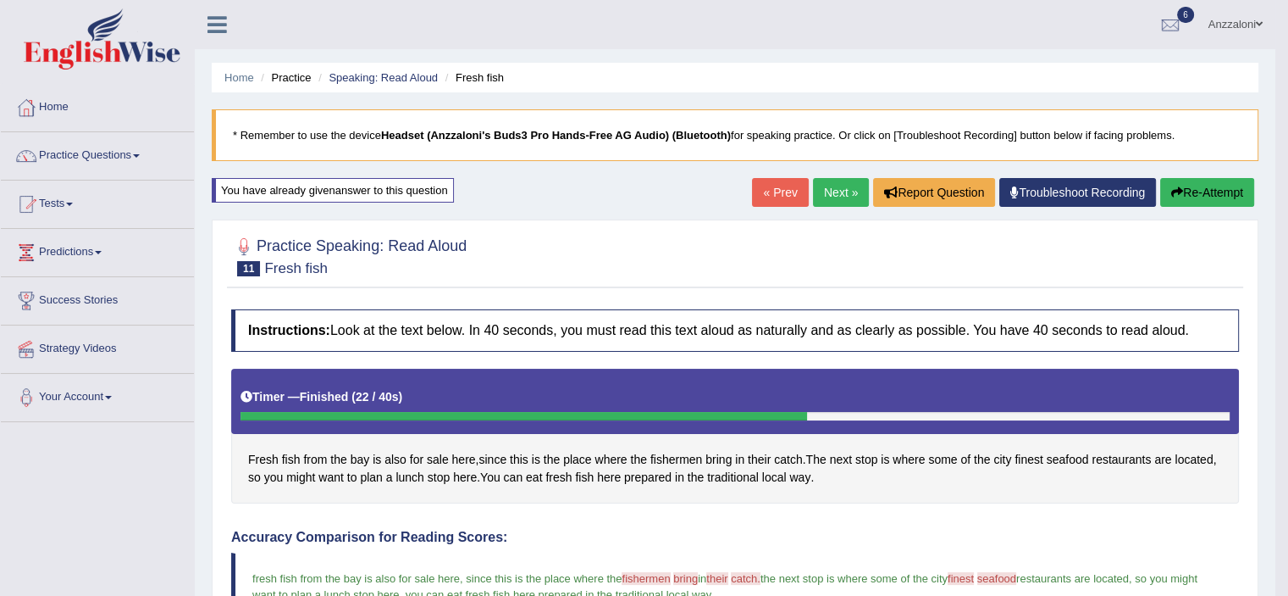
click at [846, 192] on link "Next »" at bounding box center [841, 192] width 56 height 29
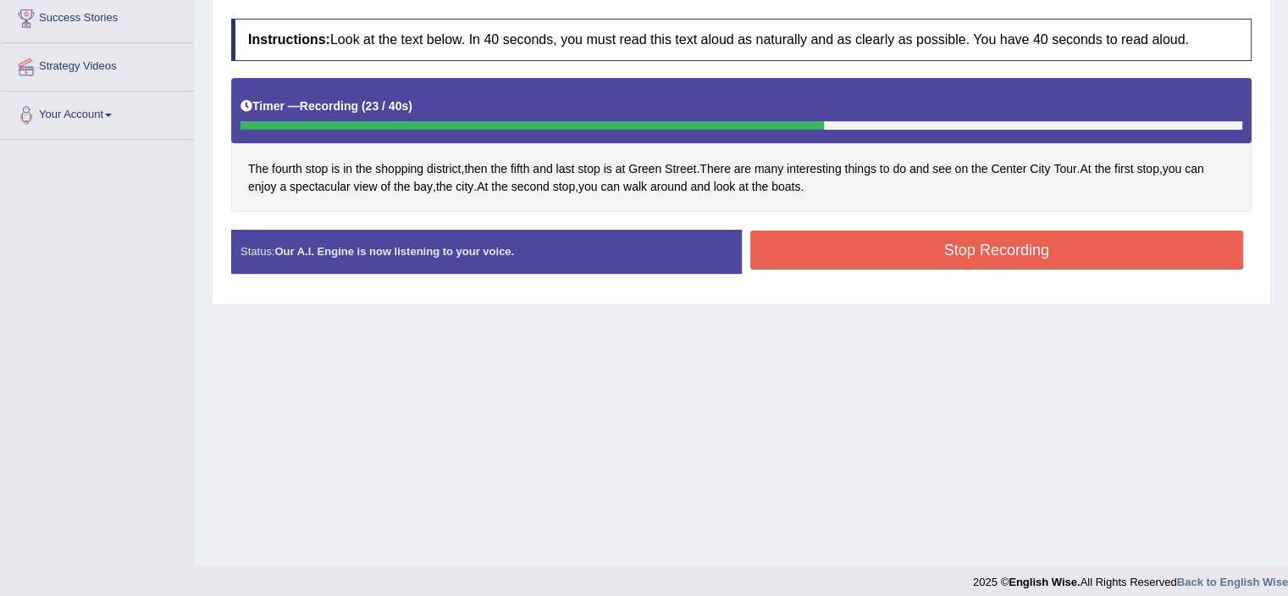
click at [924, 243] on button "Stop Recording" at bounding box center [998, 249] width 494 height 39
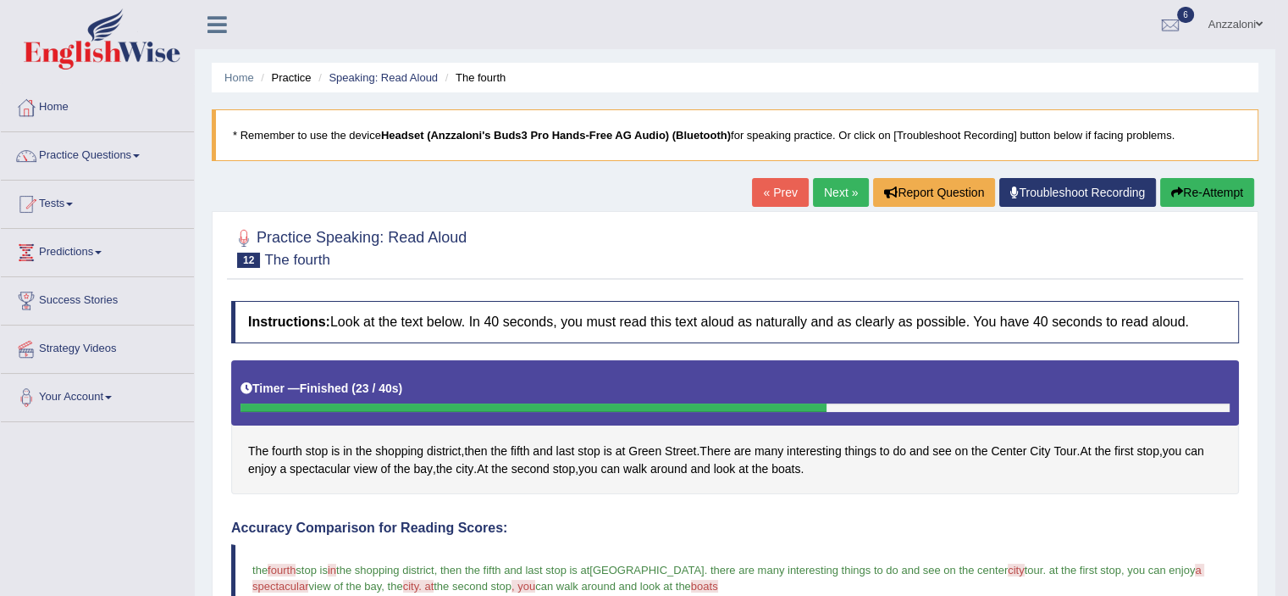
click at [839, 192] on link "Next »" at bounding box center [841, 192] width 56 height 29
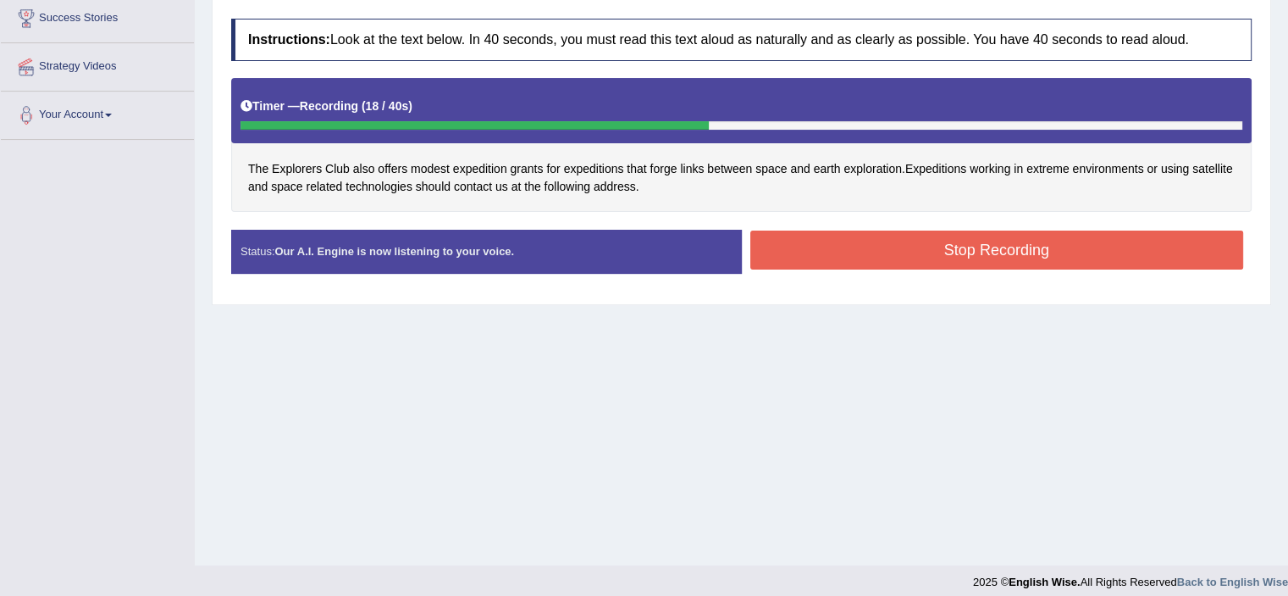
click at [775, 247] on button "Stop Recording" at bounding box center [998, 249] width 494 height 39
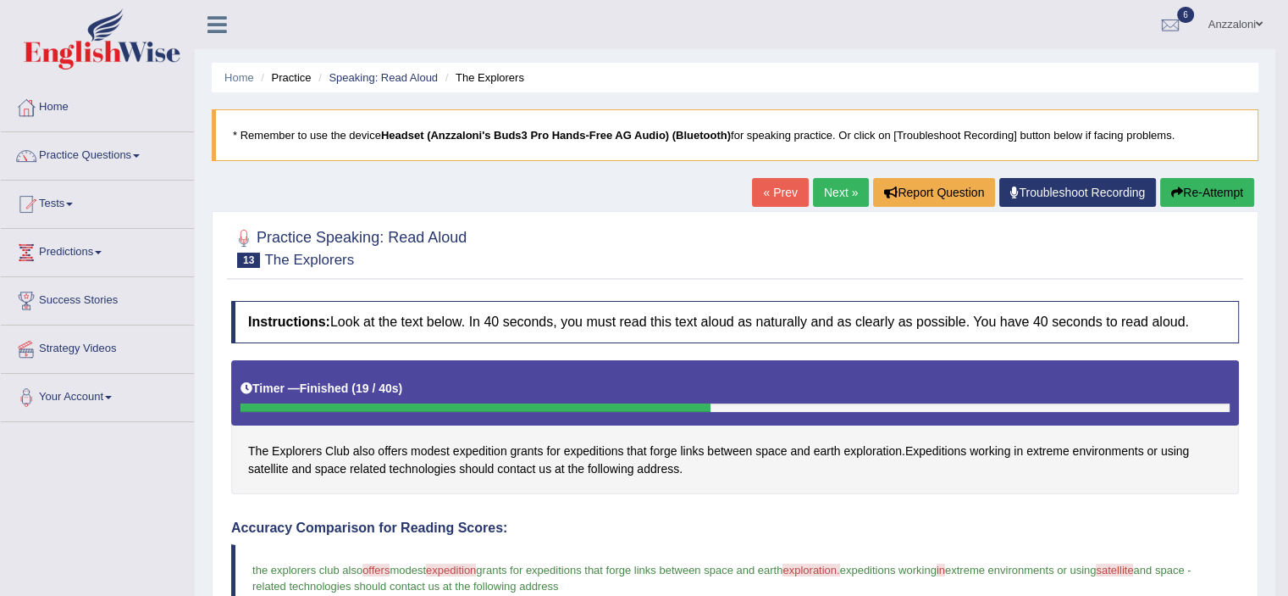
click at [826, 192] on link "Next »" at bounding box center [841, 192] width 56 height 29
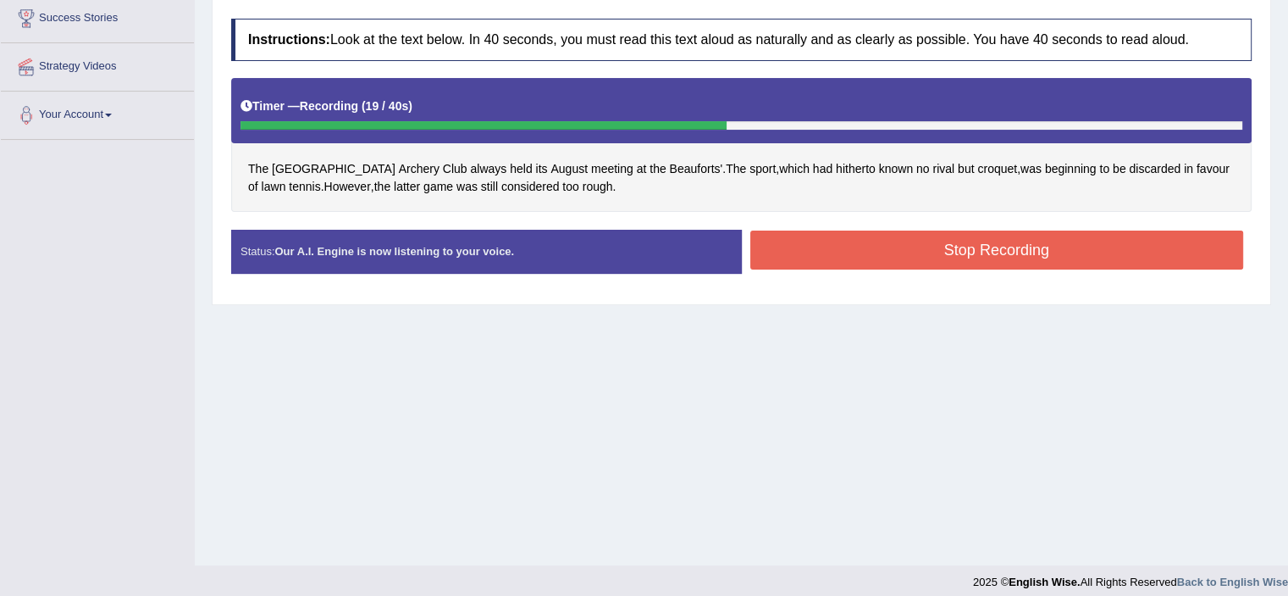
click at [815, 250] on button "Stop Recording" at bounding box center [998, 249] width 494 height 39
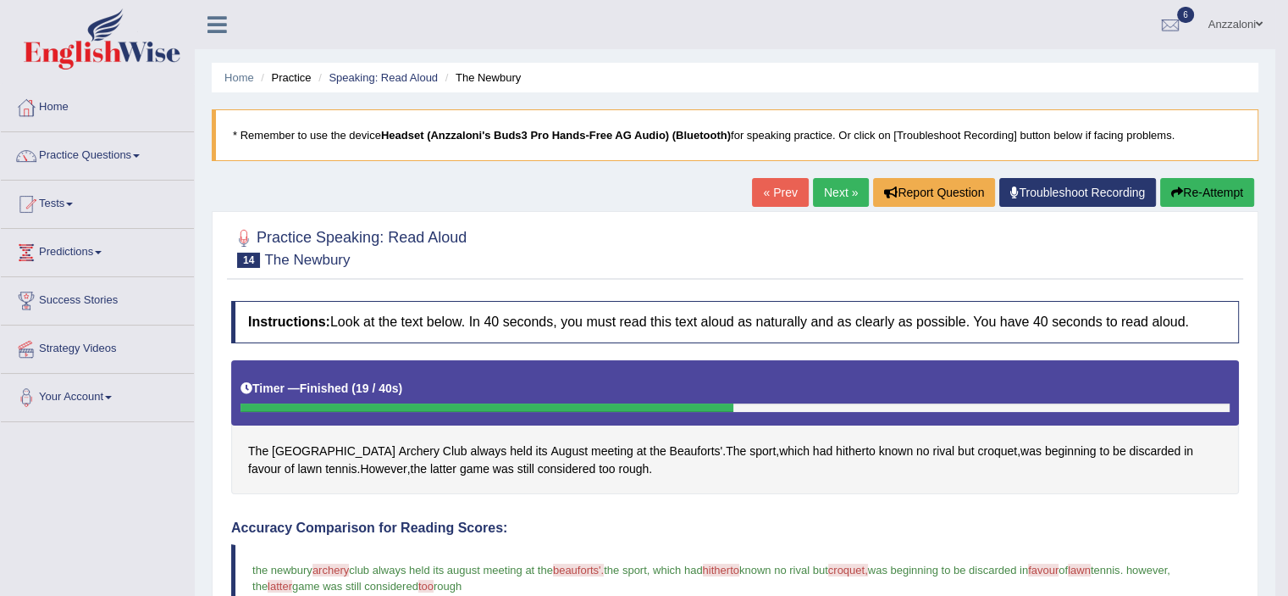
click at [845, 186] on link "Next »" at bounding box center [841, 192] width 56 height 29
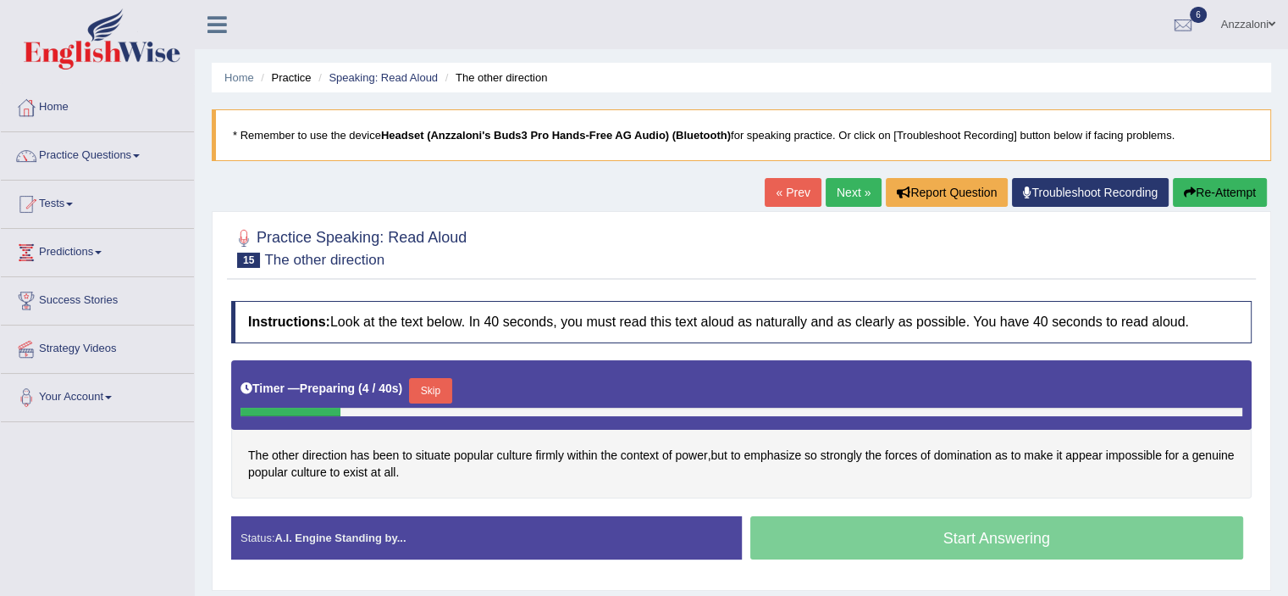
click at [798, 207] on div "« Prev Next » Report Question Troubleshoot Recording Re-Attempt" at bounding box center [1018, 194] width 507 height 33
click at [786, 192] on link "« Prev" at bounding box center [793, 192] width 56 height 29
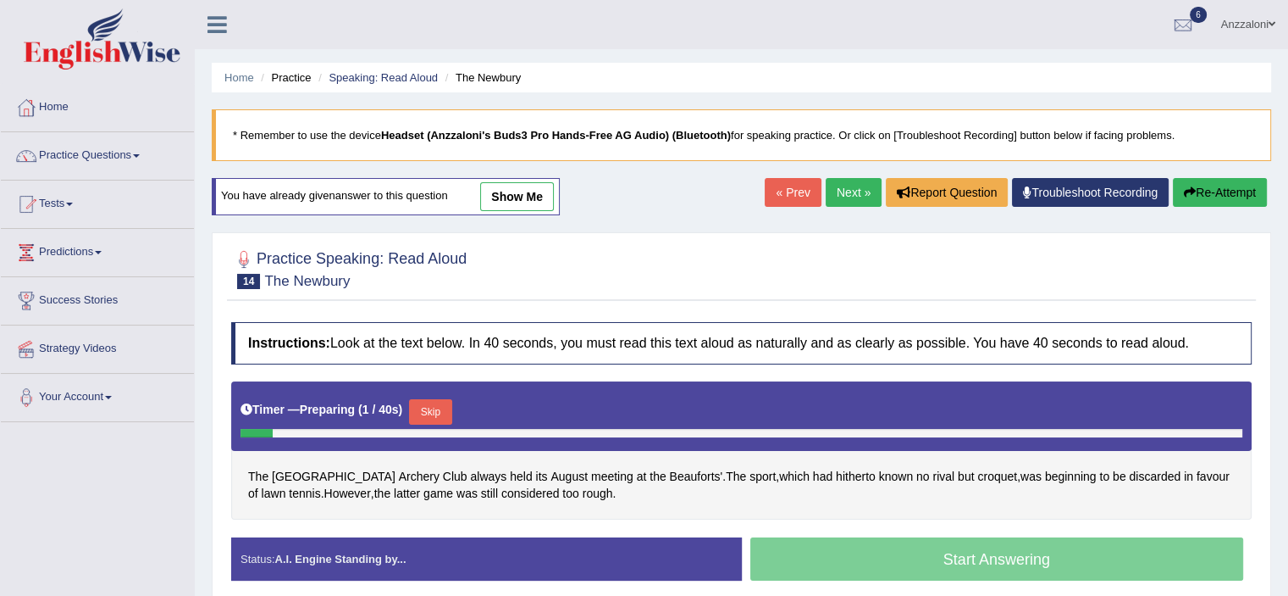
scroll to position [282, 0]
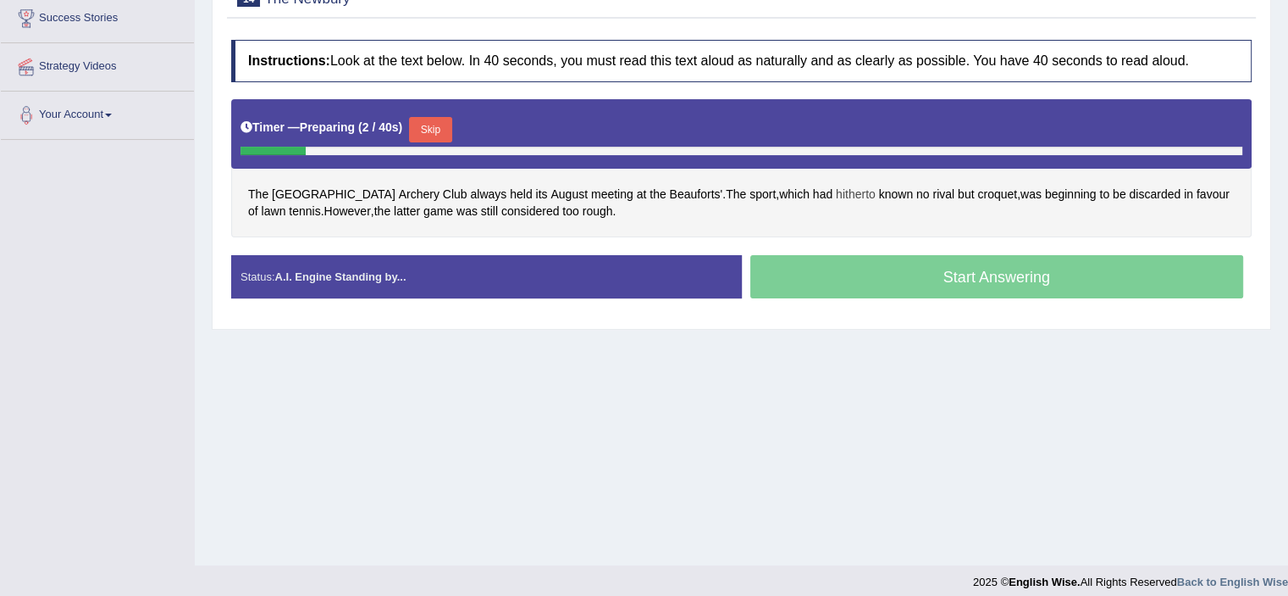
click at [836, 192] on span "hitherto" at bounding box center [856, 195] width 40 height 18
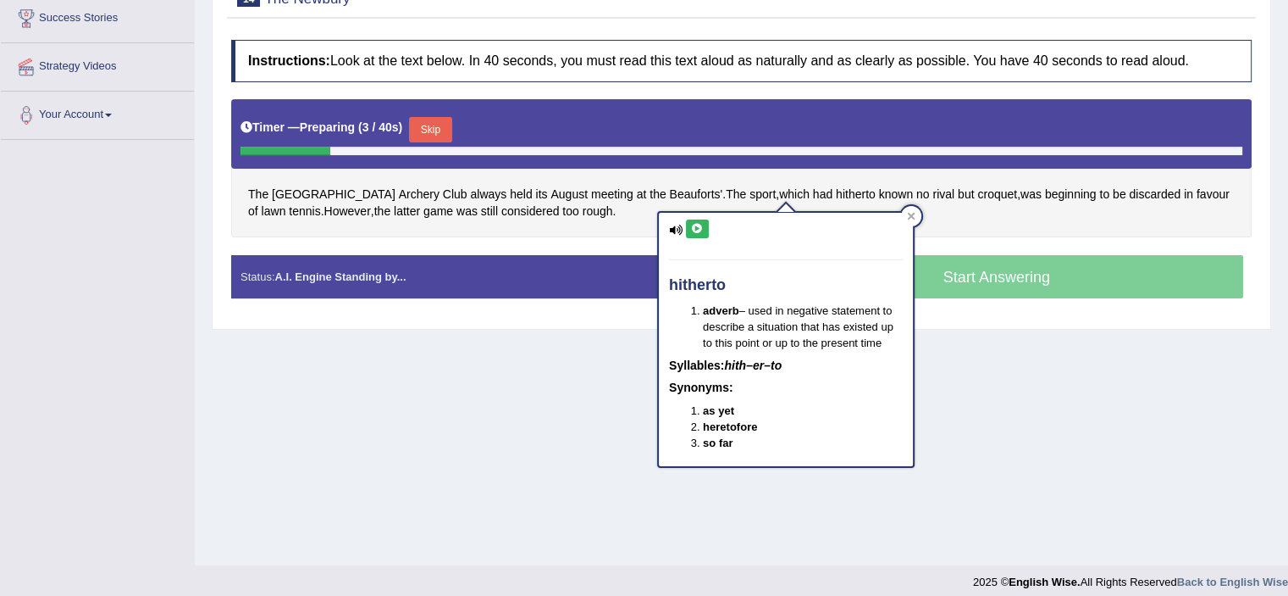
click at [694, 231] on icon at bounding box center [697, 229] width 13 height 10
click at [703, 230] on button at bounding box center [697, 228] width 23 height 19
click at [978, 187] on span "croquet" at bounding box center [998, 195] width 40 height 18
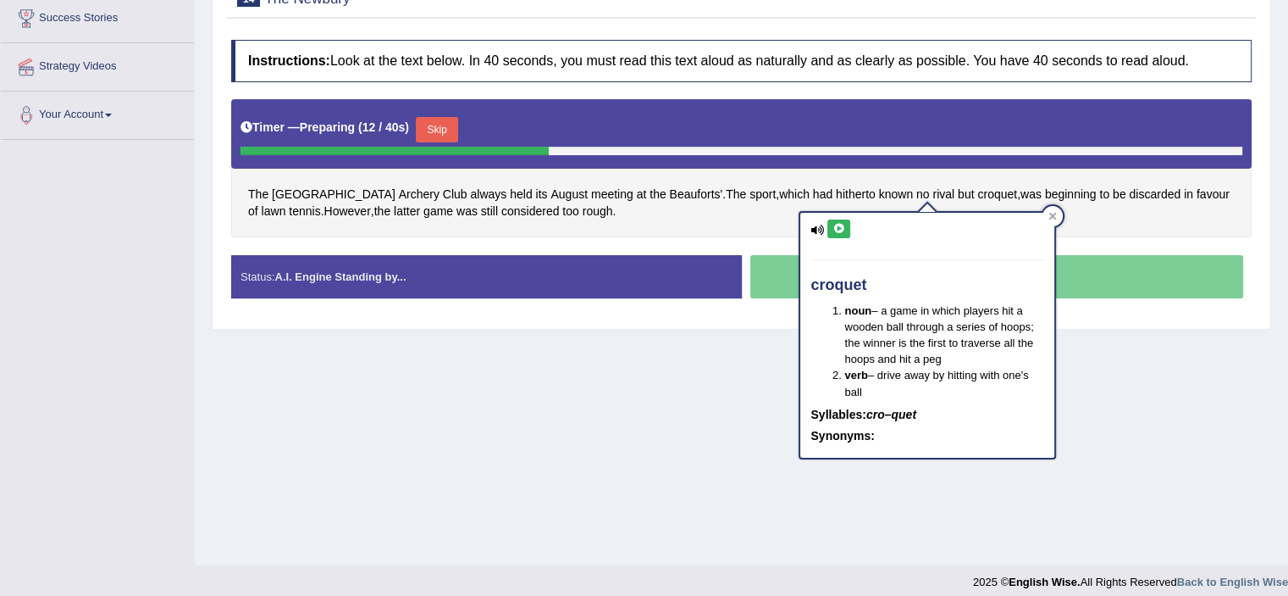
click at [837, 226] on icon at bounding box center [839, 229] width 13 height 10
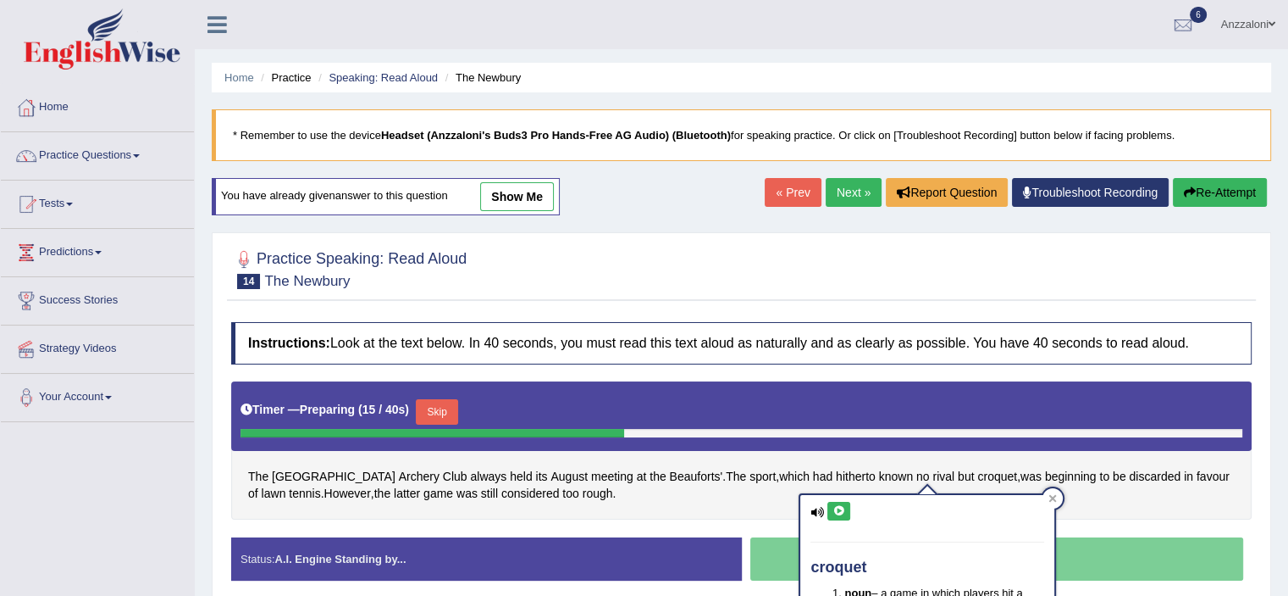
click at [857, 192] on link "Next »" at bounding box center [854, 192] width 56 height 29
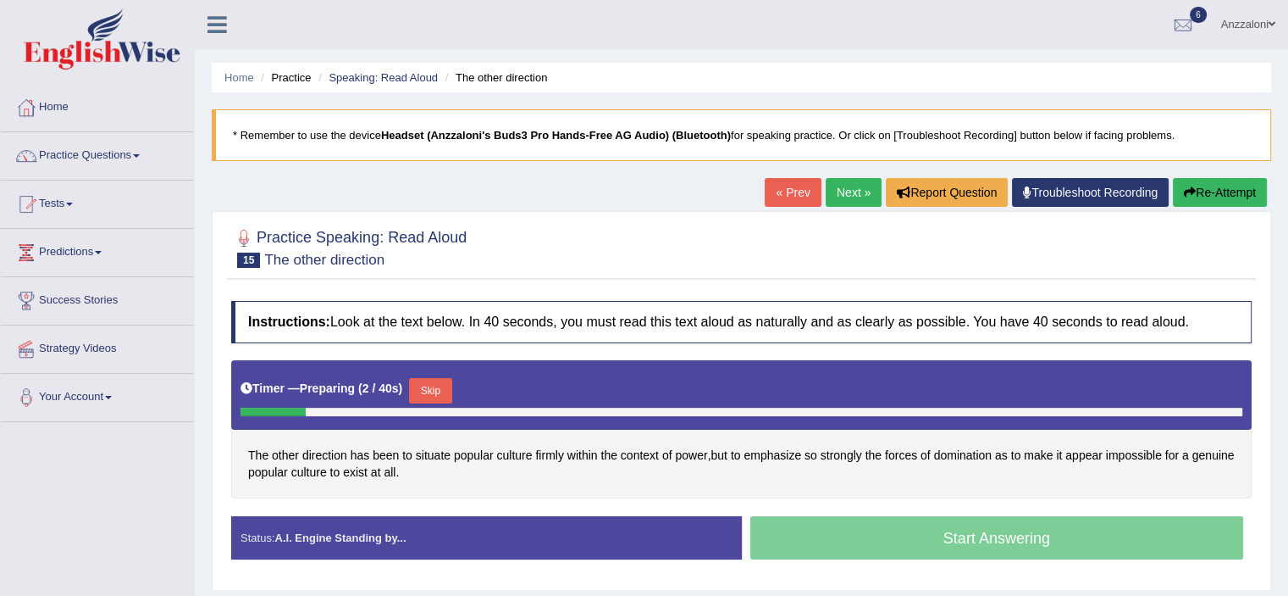
scroll to position [282, 0]
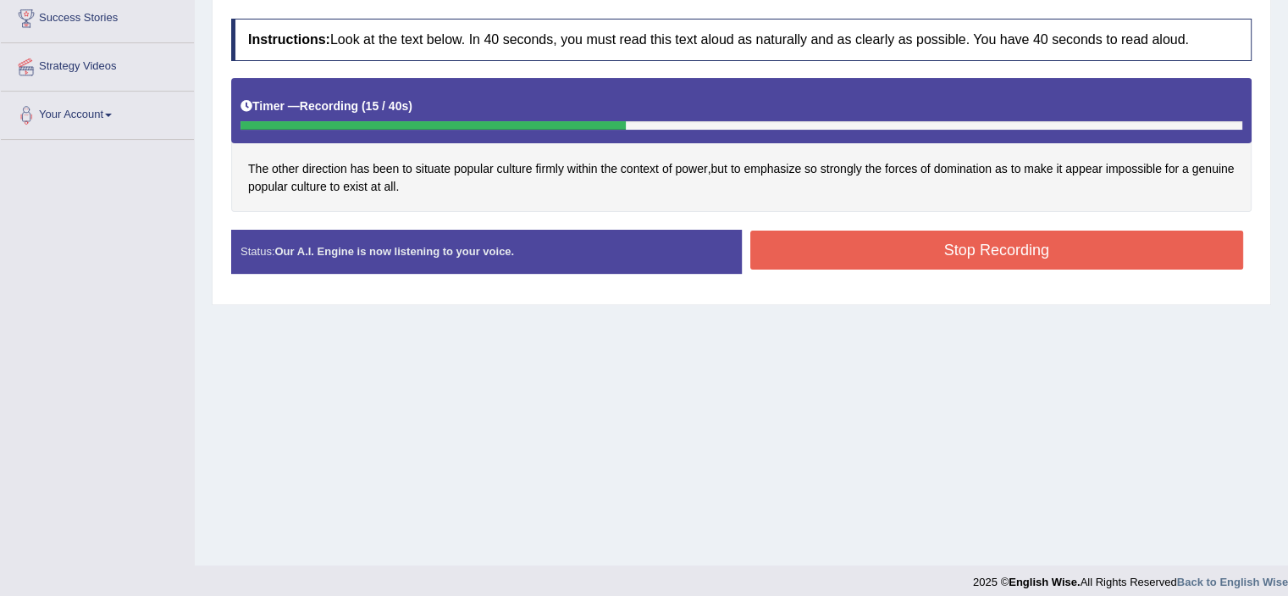
click at [986, 230] on button "Stop Recording" at bounding box center [998, 249] width 494 height 39
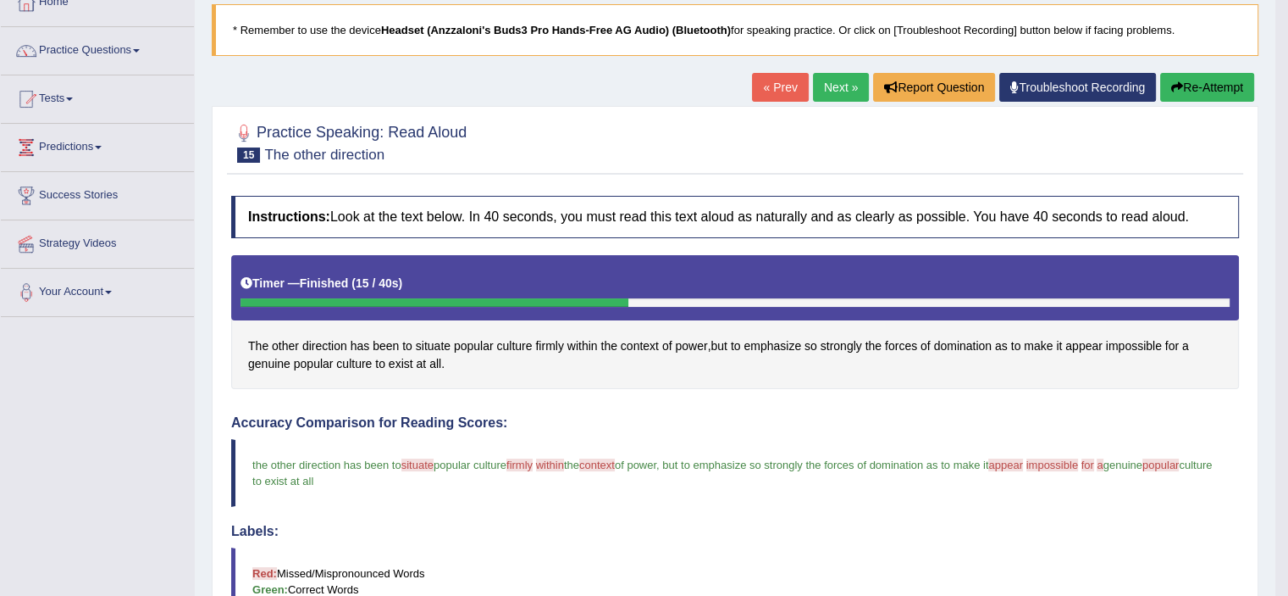
scroll to position [0, 0]
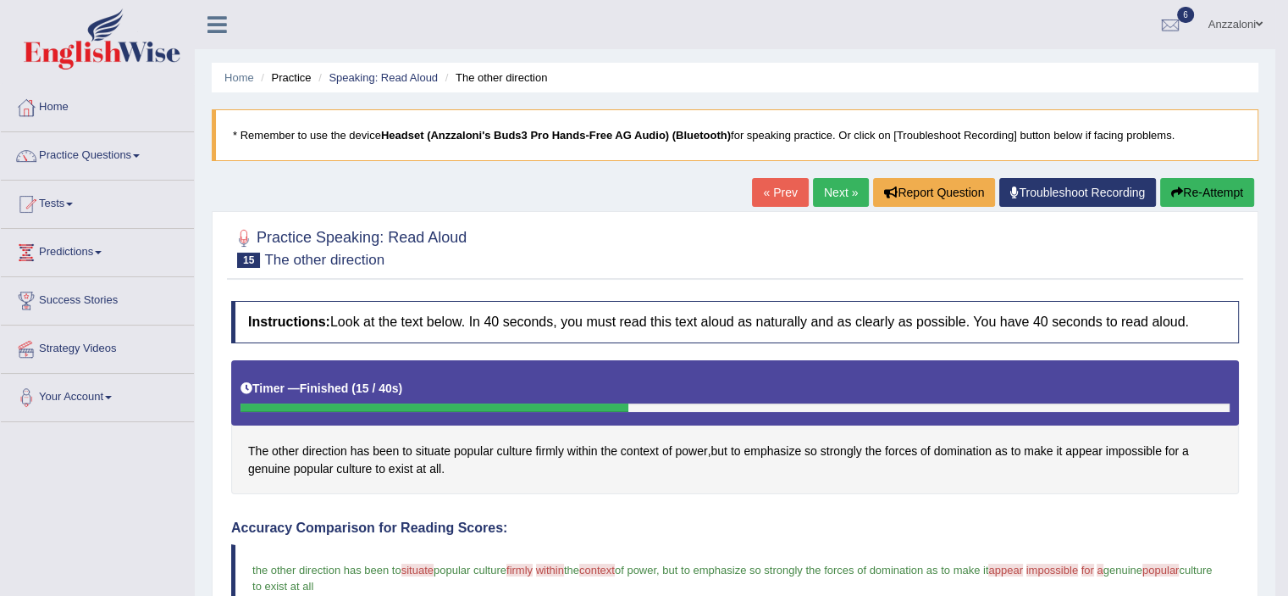
click at [840, 197] on link "Next »" at bounding box center [841, 192] width 56 height 29
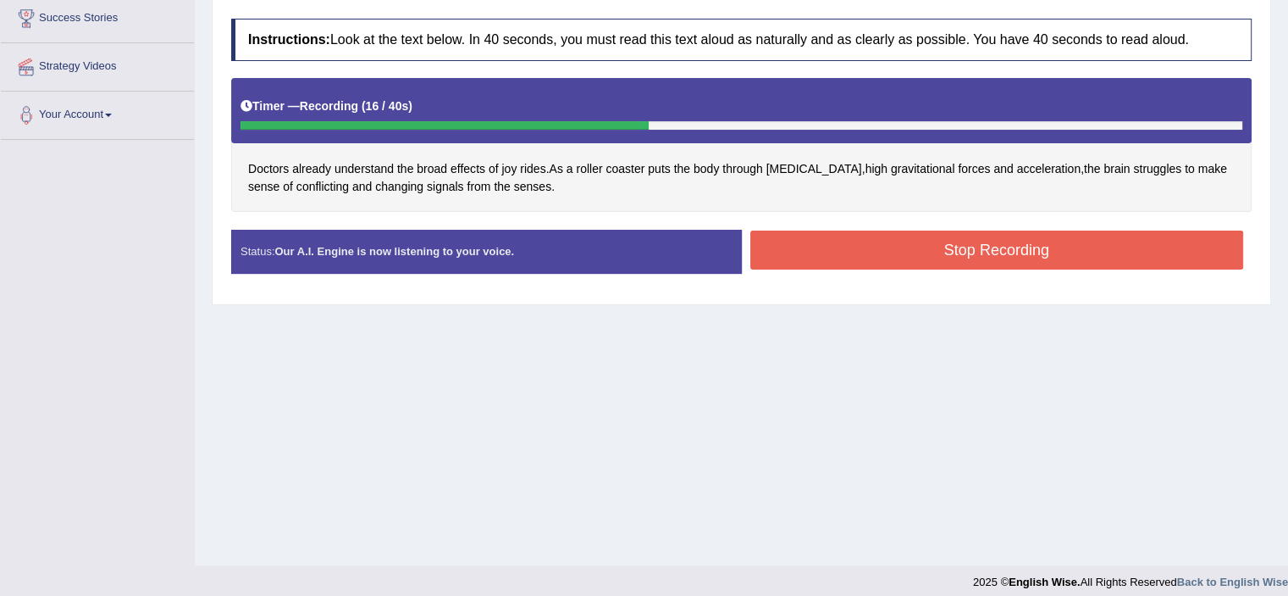
click at [886, 238] on button "Stop Recording" at bounding box center [998, 249] width 494 height 39
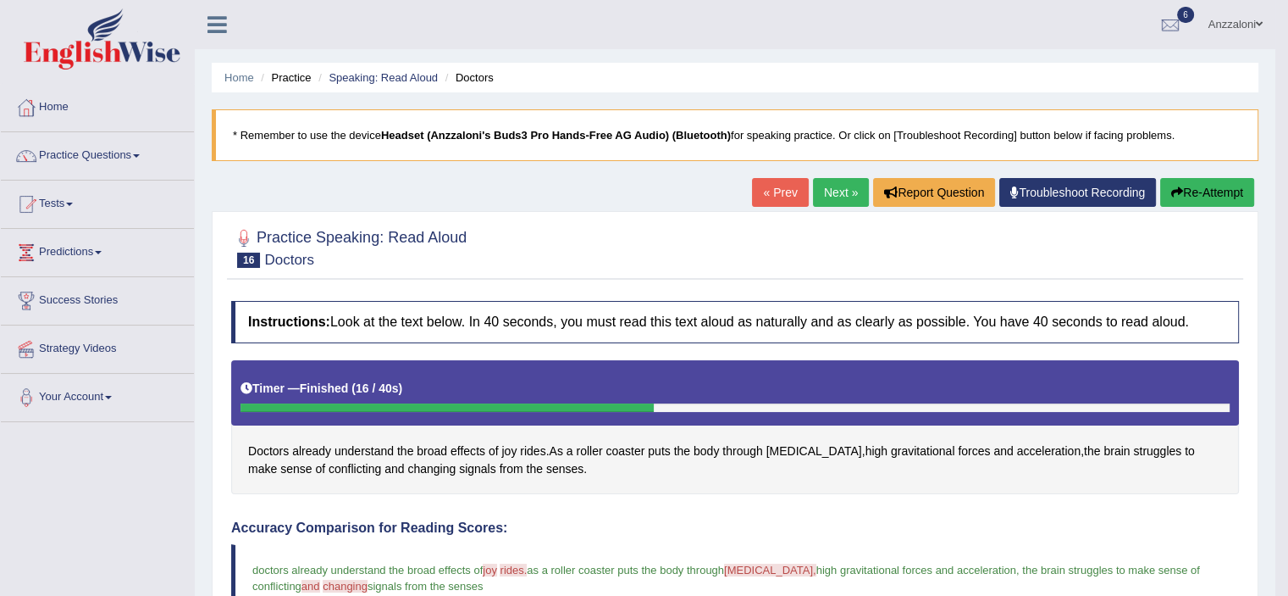
click at [834, 197] on link "Next »" at bounding box center [841, 192] width 56 height 29
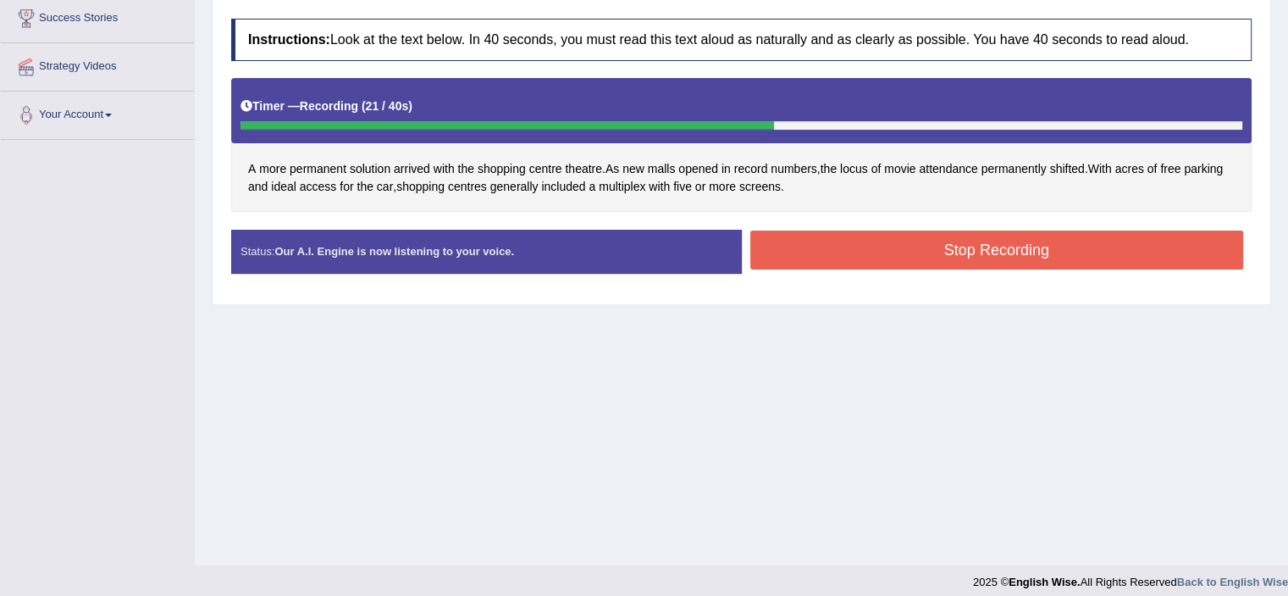
click at [932, 261] on button "Stop Recording" at bounding box center [998, 249] width 494 height 39
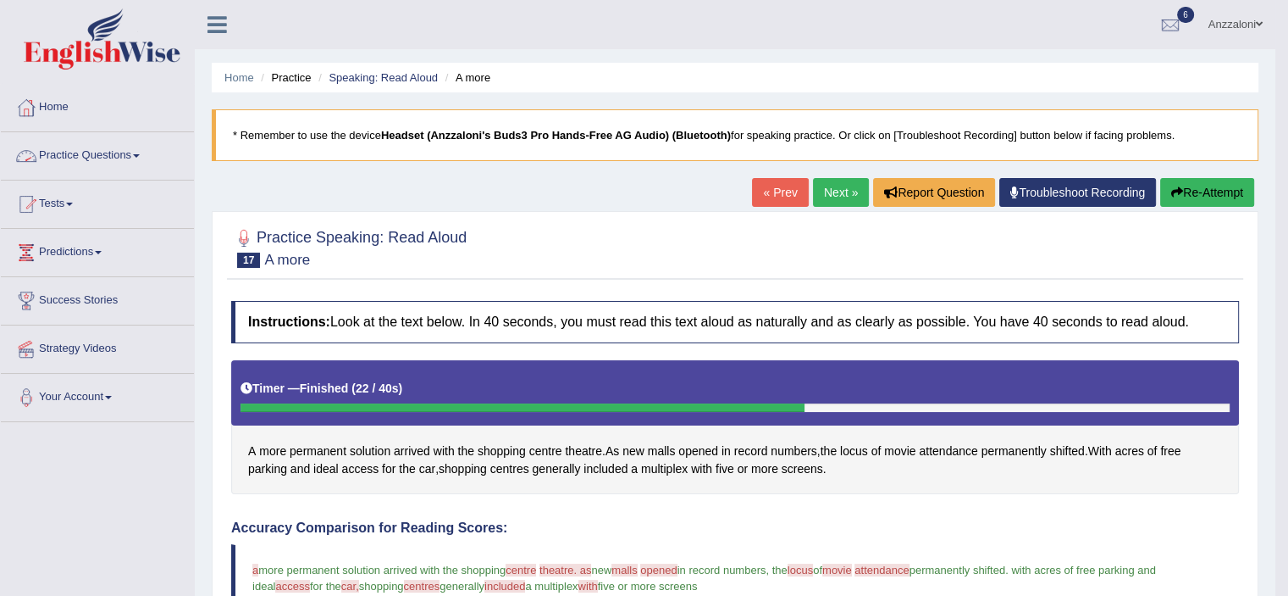
click at [98, 158] on link "Practice Questions" at bounding box center [97, 153] width 193 height 42
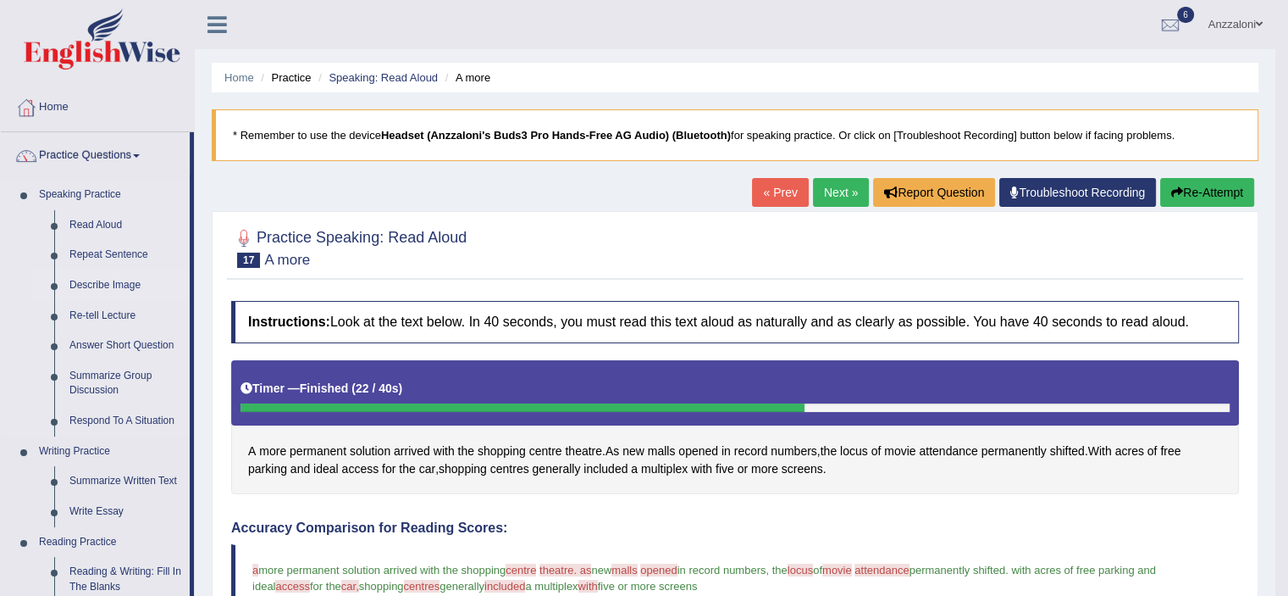
click at [106, 280] on link "Describe Image" at bounding box center [126, 285] width 128 height 30
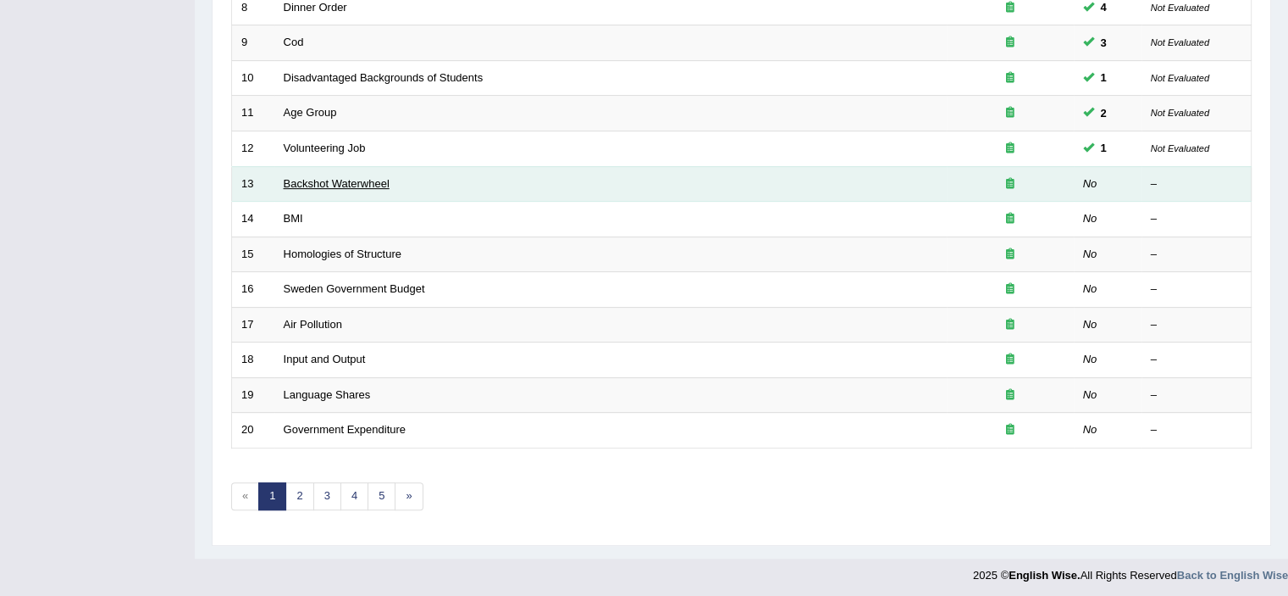
click at [363, 179] on link "Backshot Waterwheel" at bounding box center [337, 183] width 106 height 13
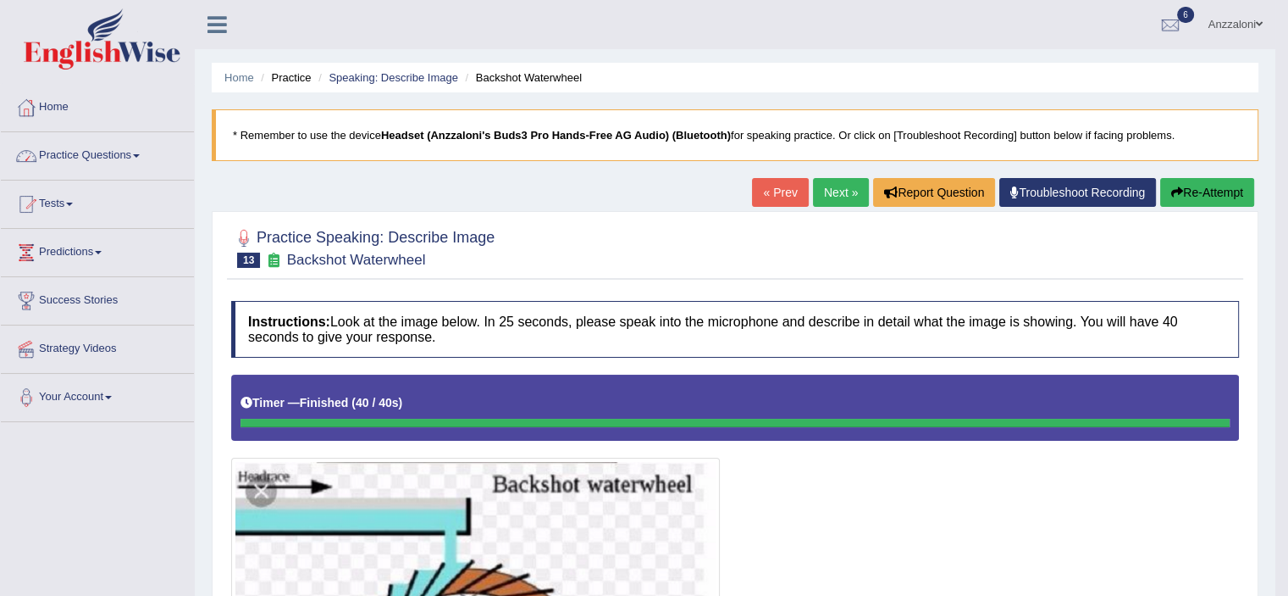
click at [91, 160] on link "Practice Questions" at bounding box center [97, 153] width 193 height 42
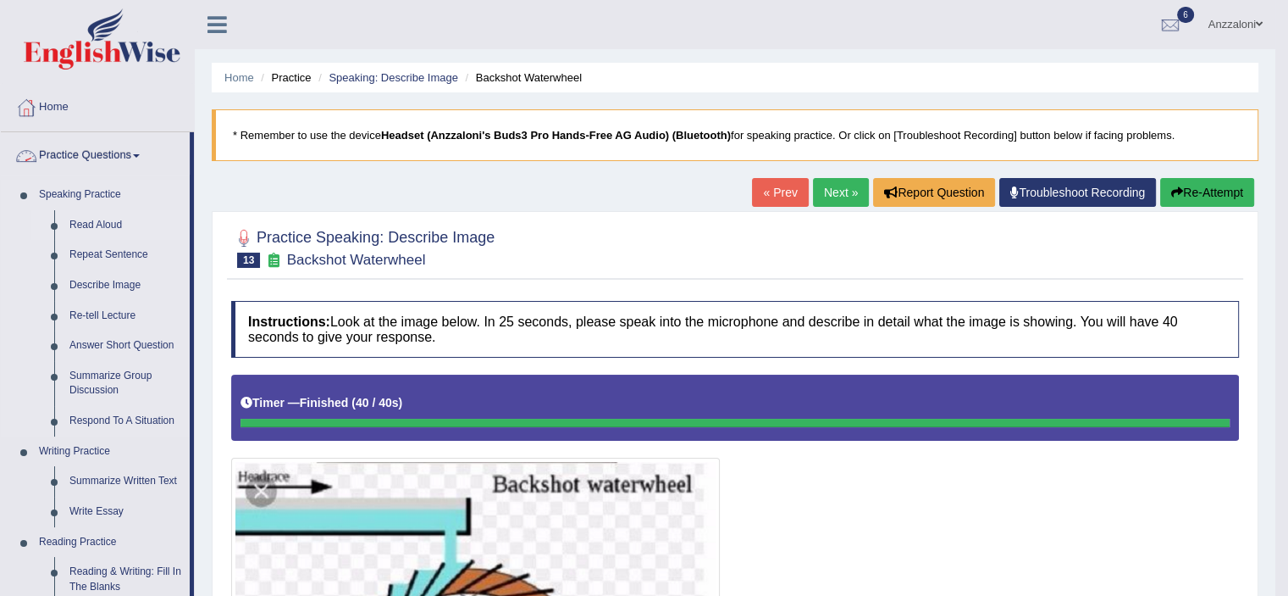
click at [92, 222] on link "Read Aloud" at bounding box center [126, 225] width 128 height 30
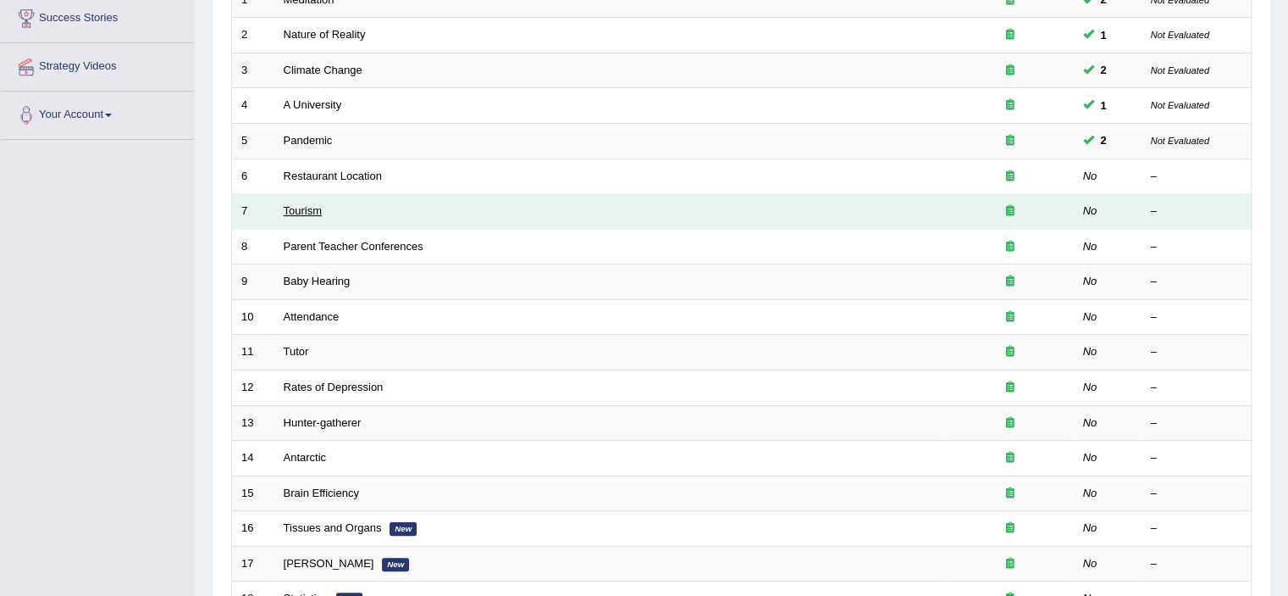
click at [304, 211] on link "Tourism" at bounding box center [303, 210] width 39 height 13
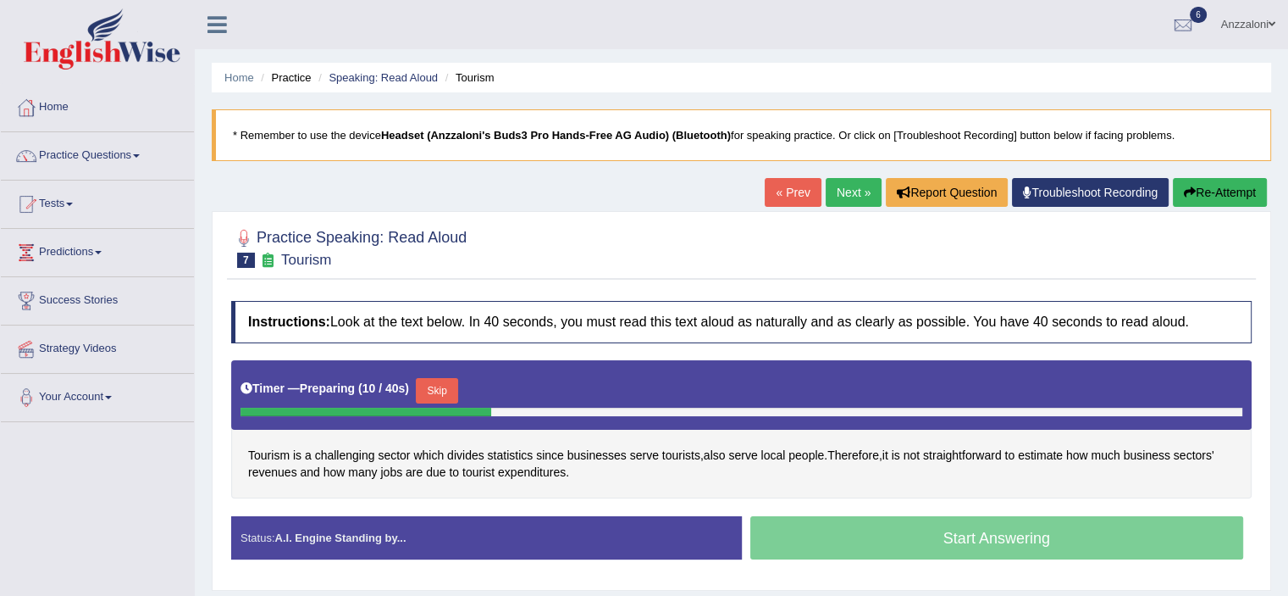
drag, startPoint x: 846, startPoint y: 195, endPoint x: 811, endPoint y: 190, distance: 35.9
click at [845, 196] on link "Next »" at bounding box center [854, 192] width 56 height 29
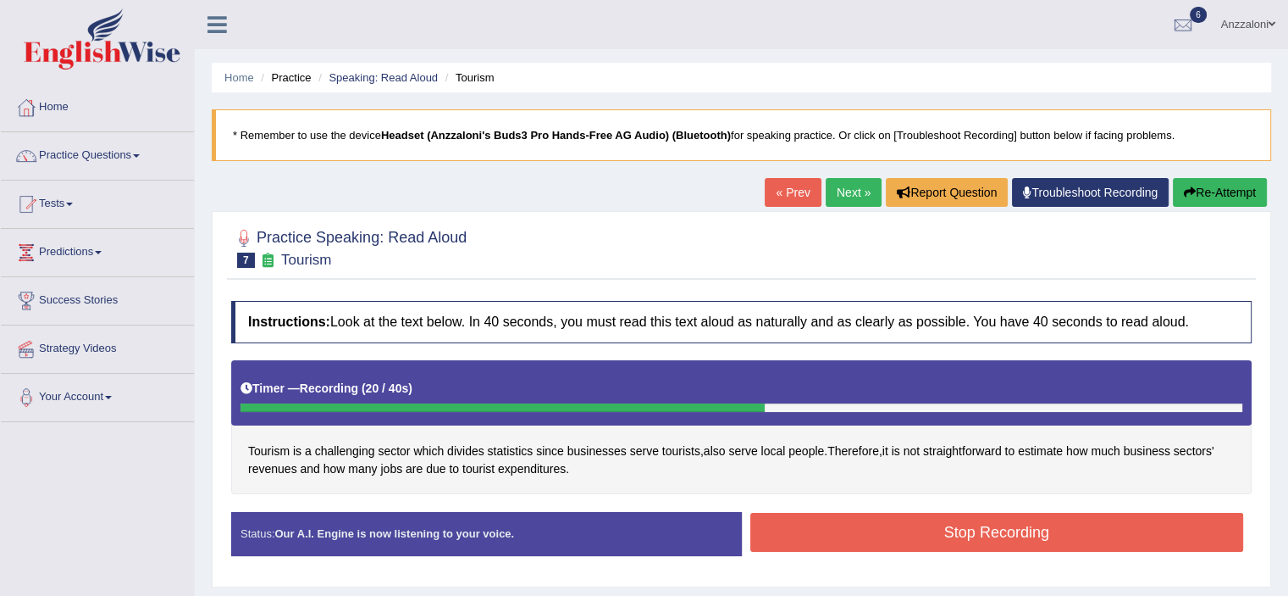
drag, startPoint x: 1125, startPoint y: 527, endPoint x: 916, endPoint y: 419, distance: 235.3
click at [1123, 525] on button "Stop Recording" at bounding box center [998, 531] width 494 height 39
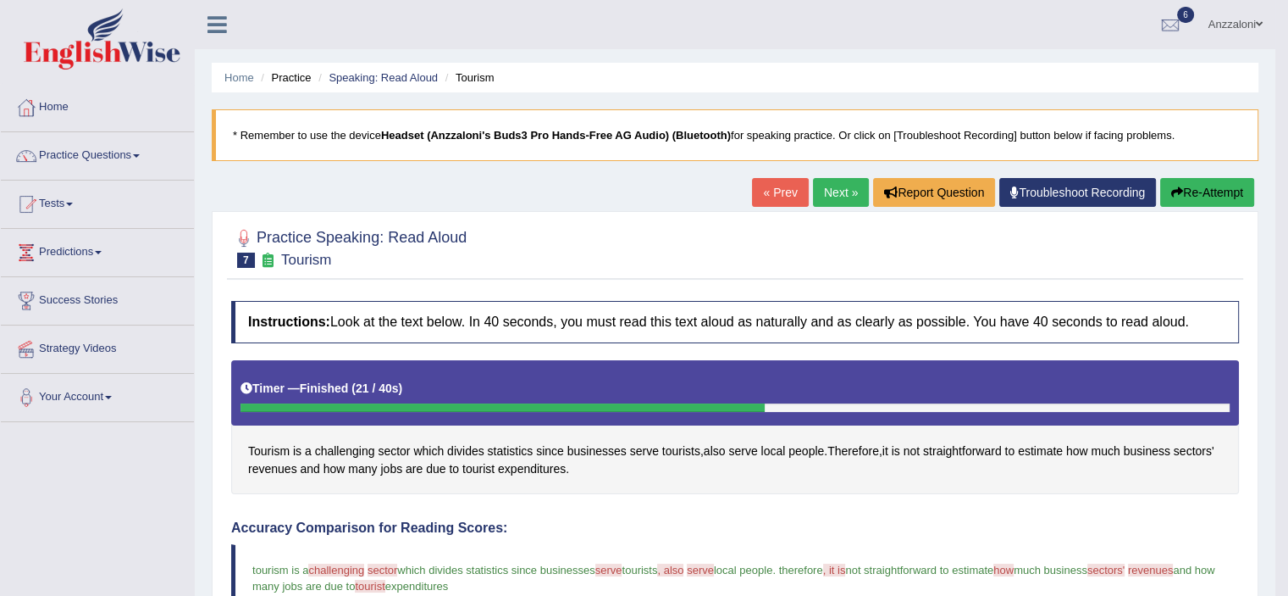
click at [816, 186] on link "Next »" at bounding box center [841, 192] width 56 height 29
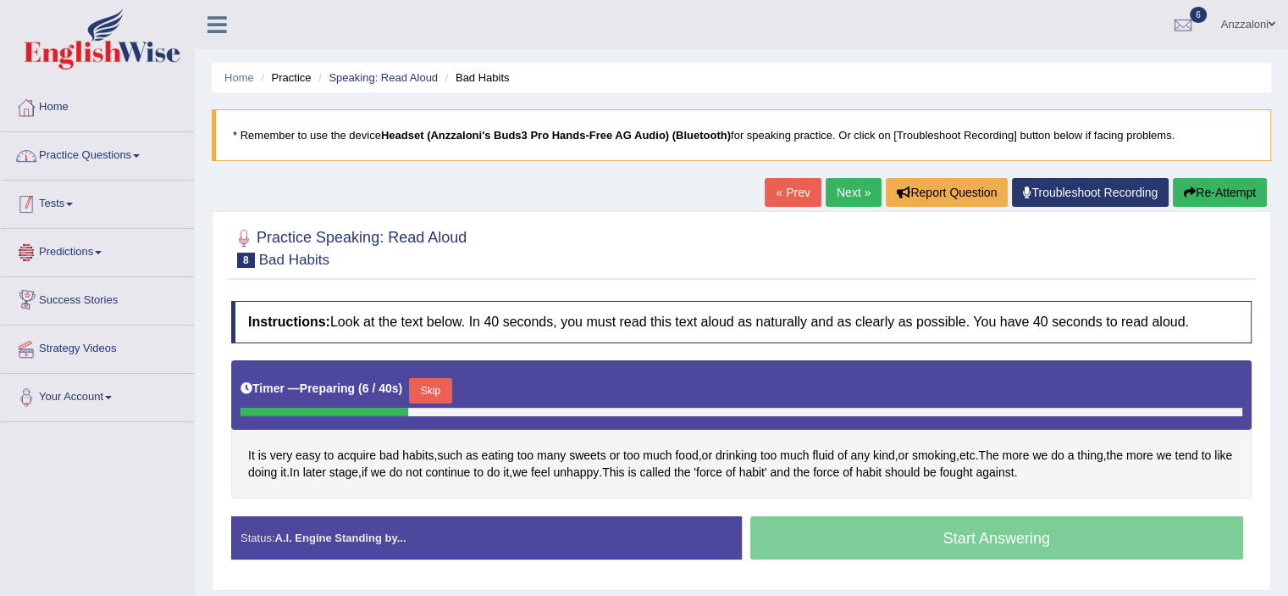
click at [114, 155] on link "Practice Questions" at bounding box center [97, 153] width 193 height 42
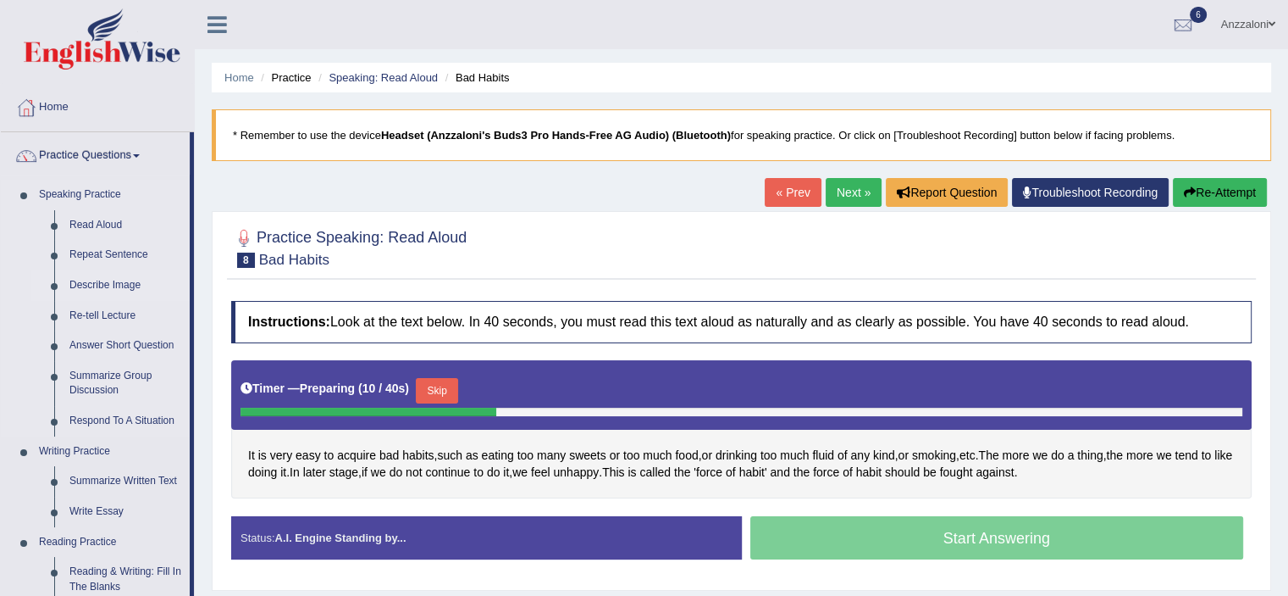
click at [121, 288] on link "Describe Image" at bounding box center [126, 285] width 128 height 30
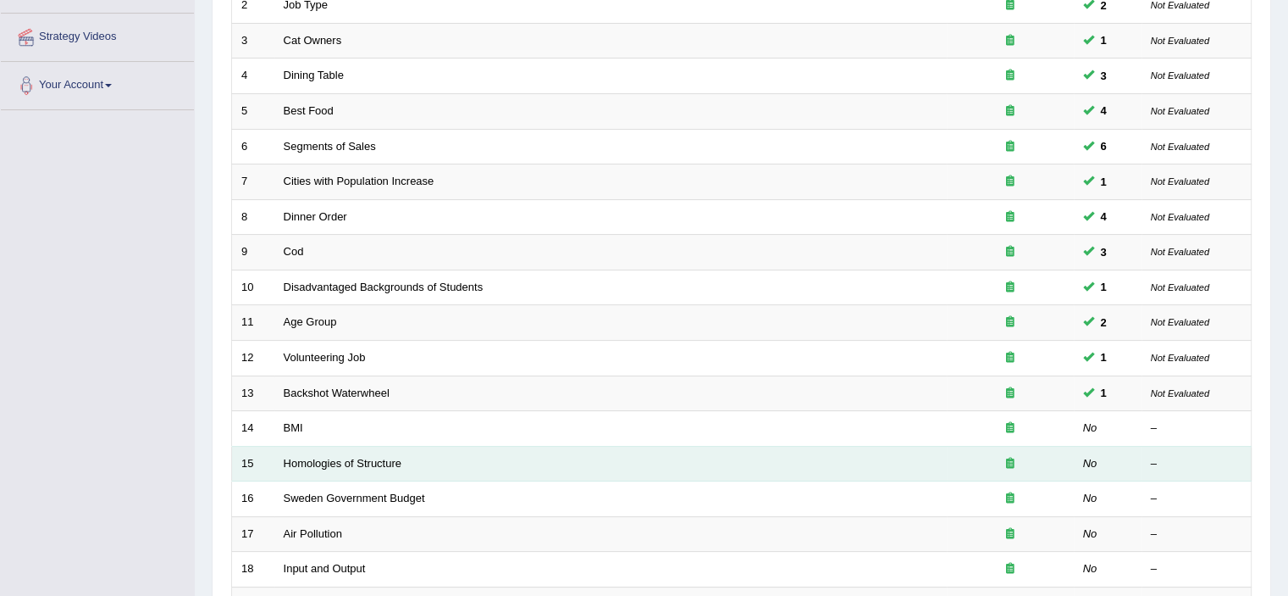
scroll to position [521, 0]
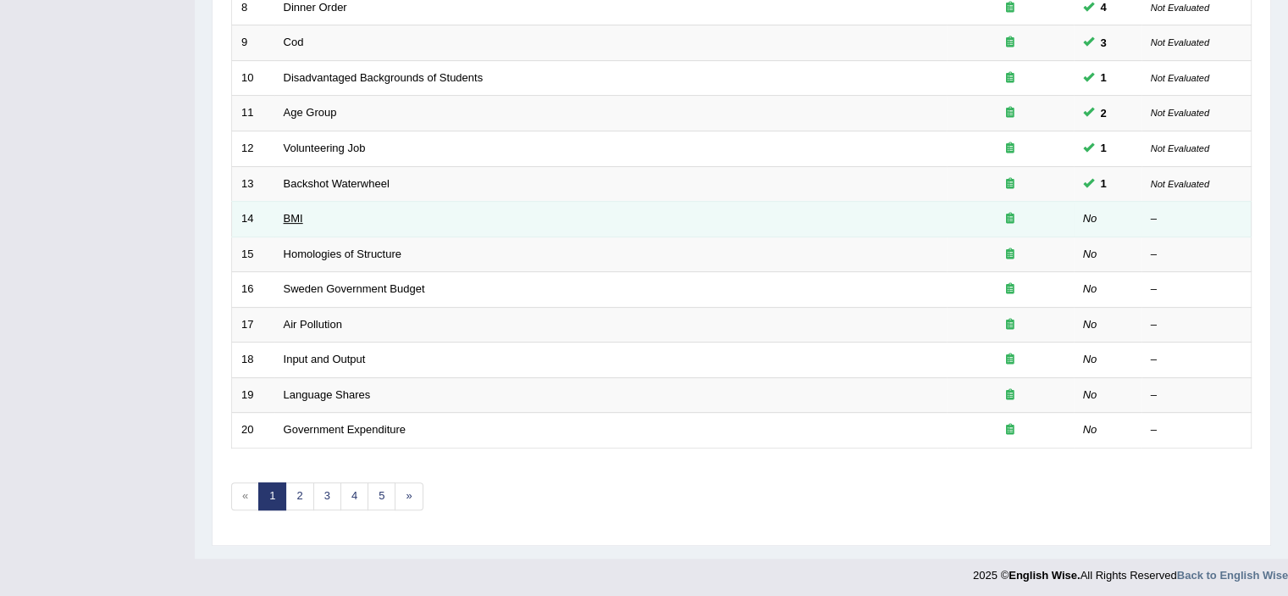
click at [299, 213] on link "BMI" at bounding box center [293, 218] width 19 height 13
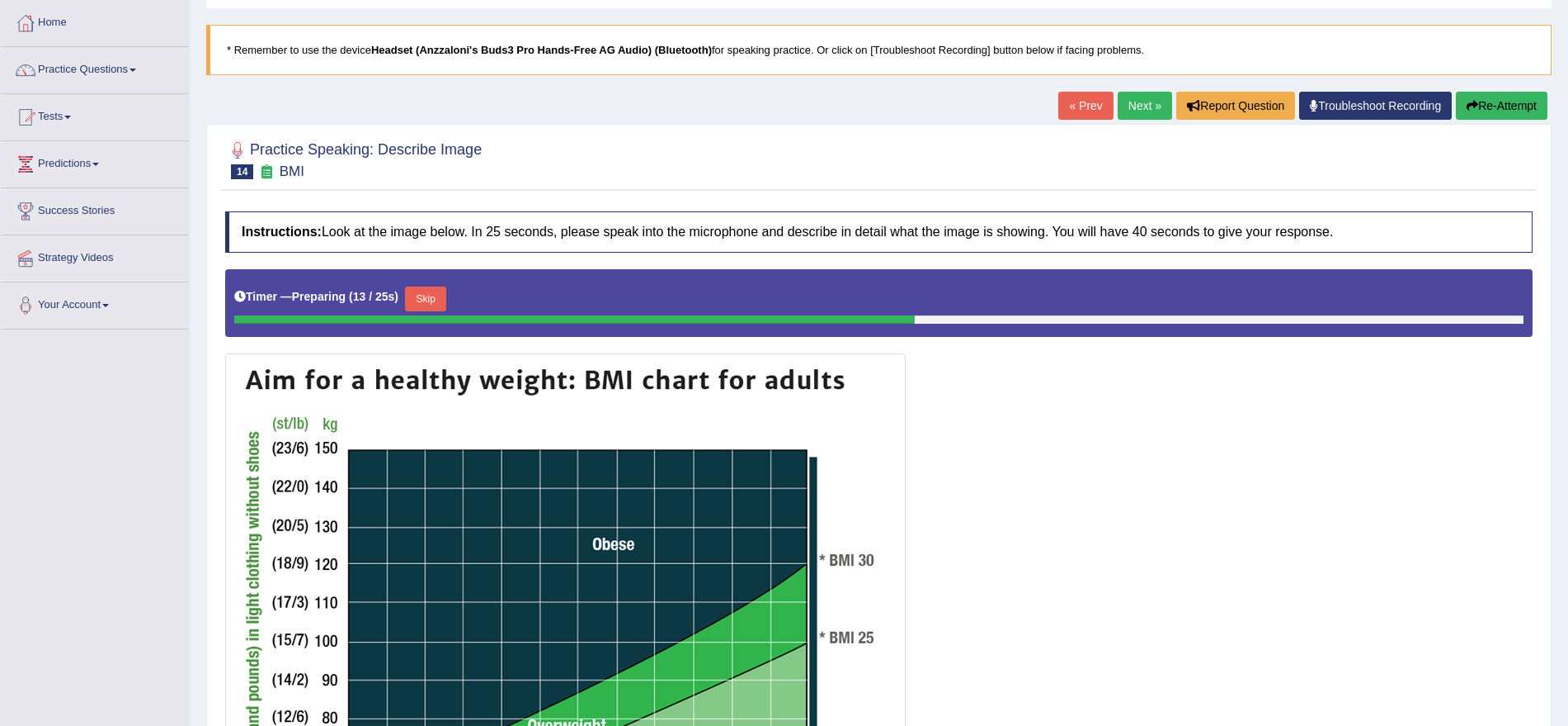
scroll to position [68, 0]
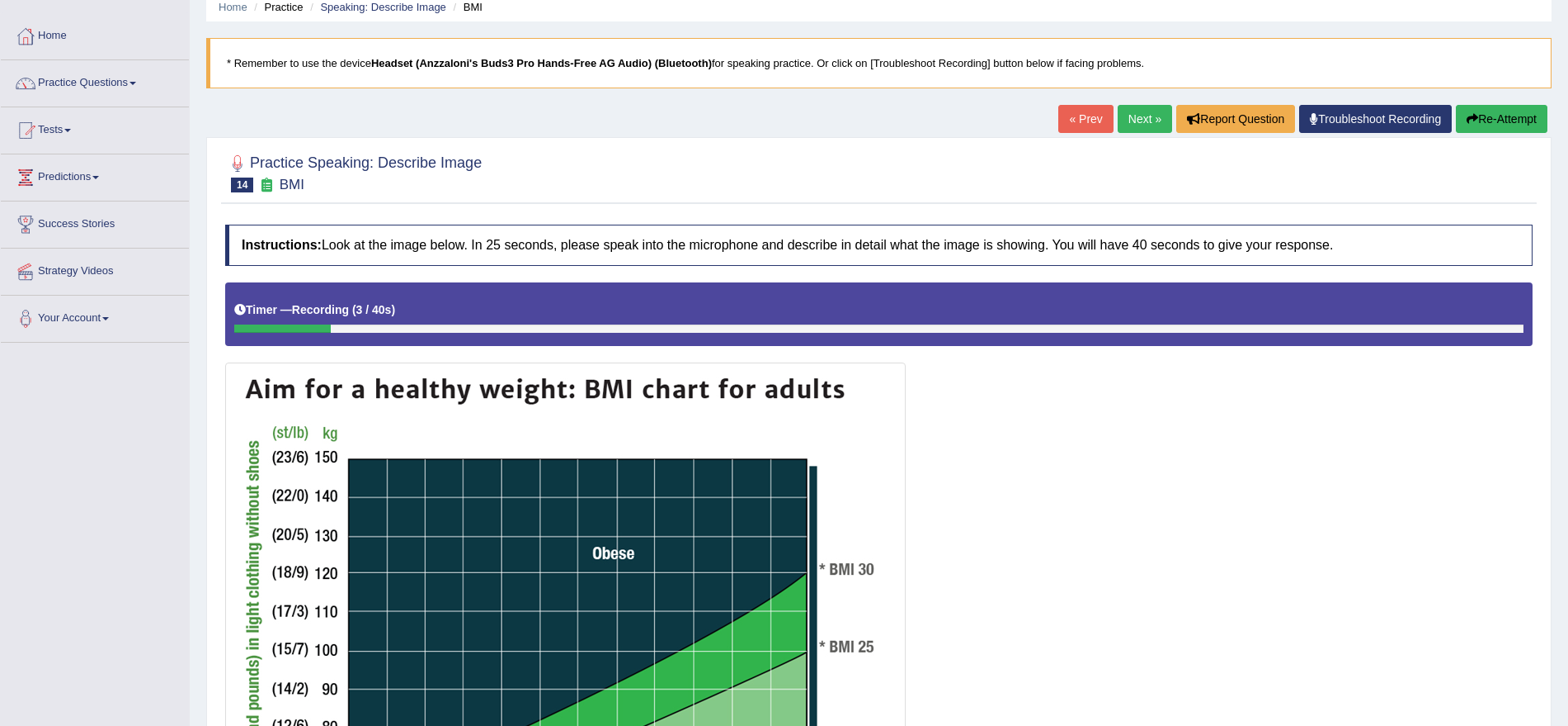
click at [1092, 122] on link "« Prev" at bounding box center [1086, 119] width 55 height 28
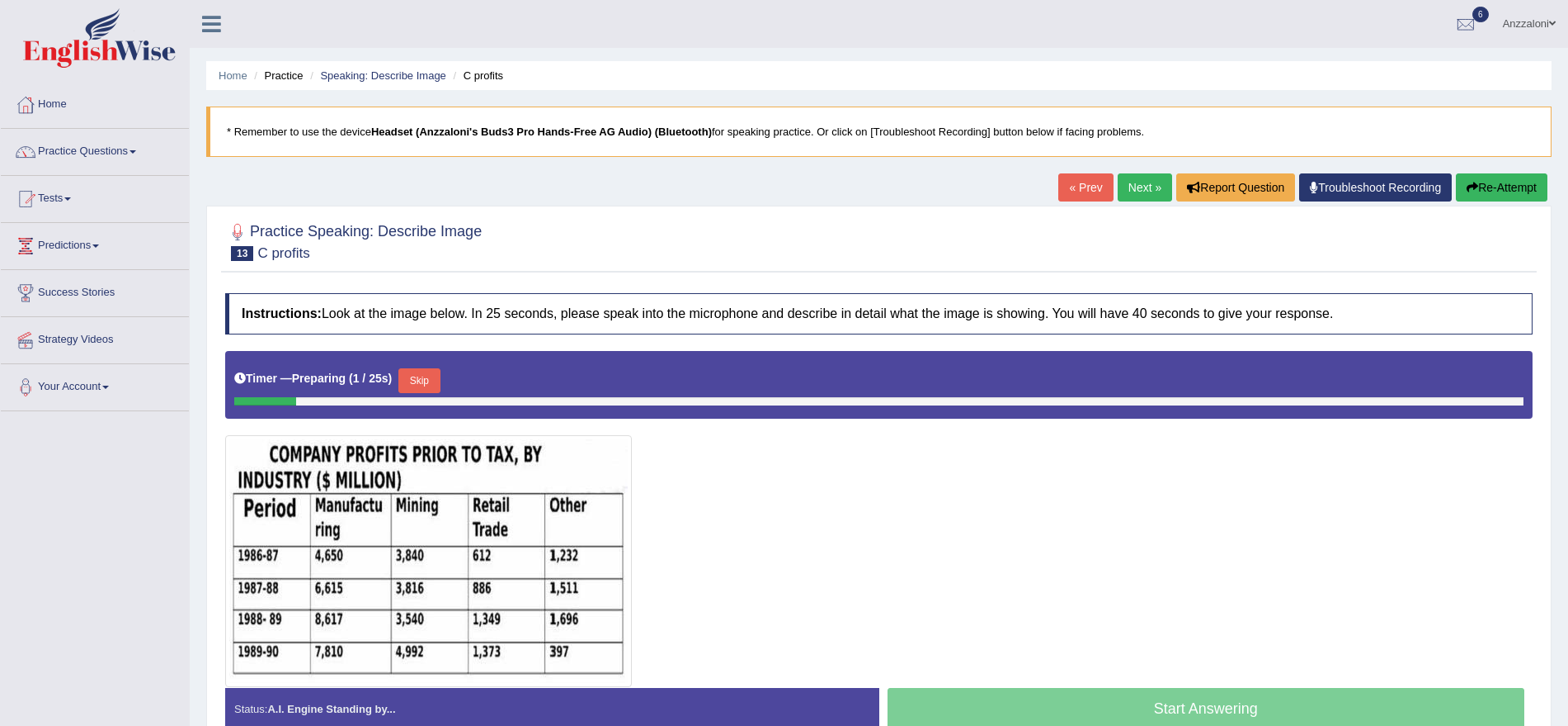
click at [1125, 181] on link "Next »" at bounding box center [1145, 187] width 55 height 28
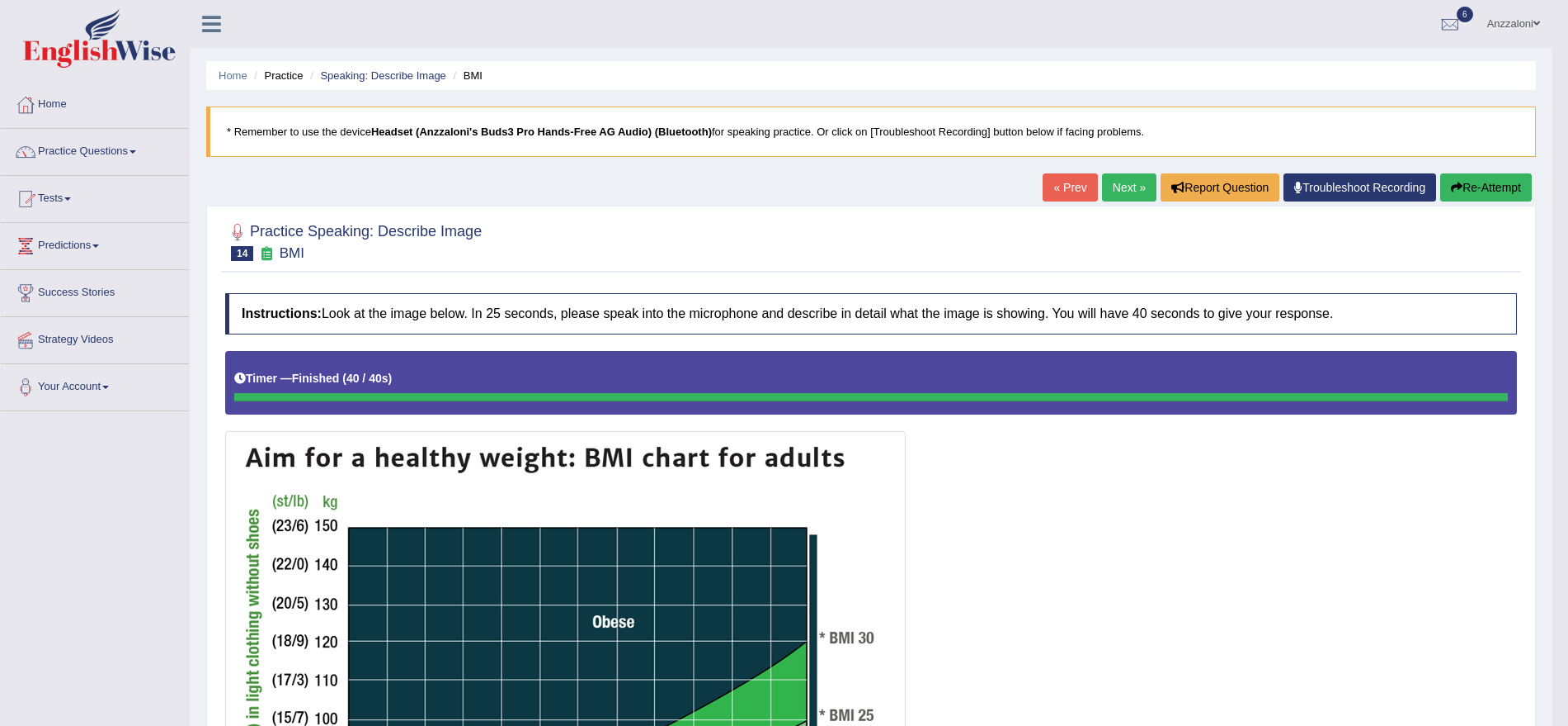
click at [1128, 179] on link "Next »" at bounding box center [1130, 187] width 55 height 28
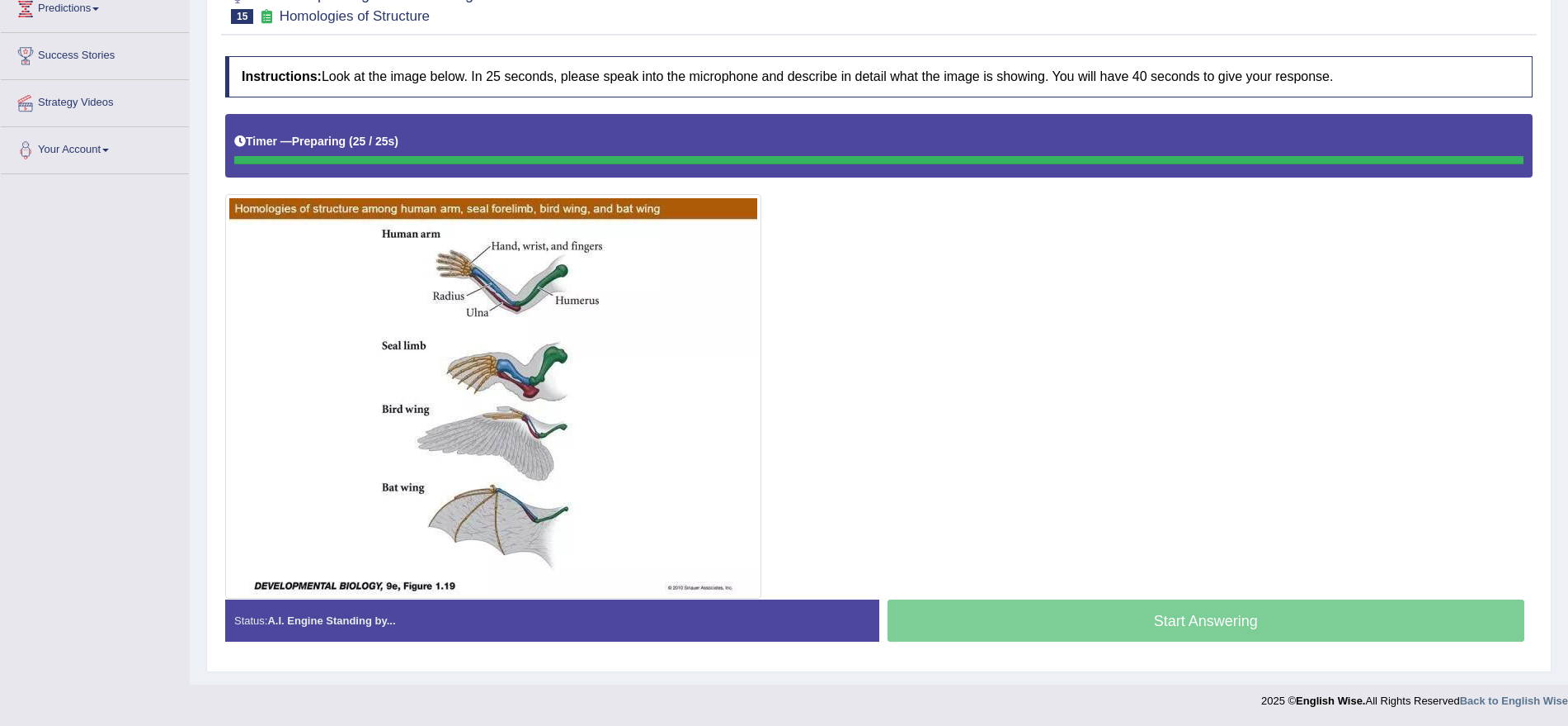
scroll to position [237, 0]
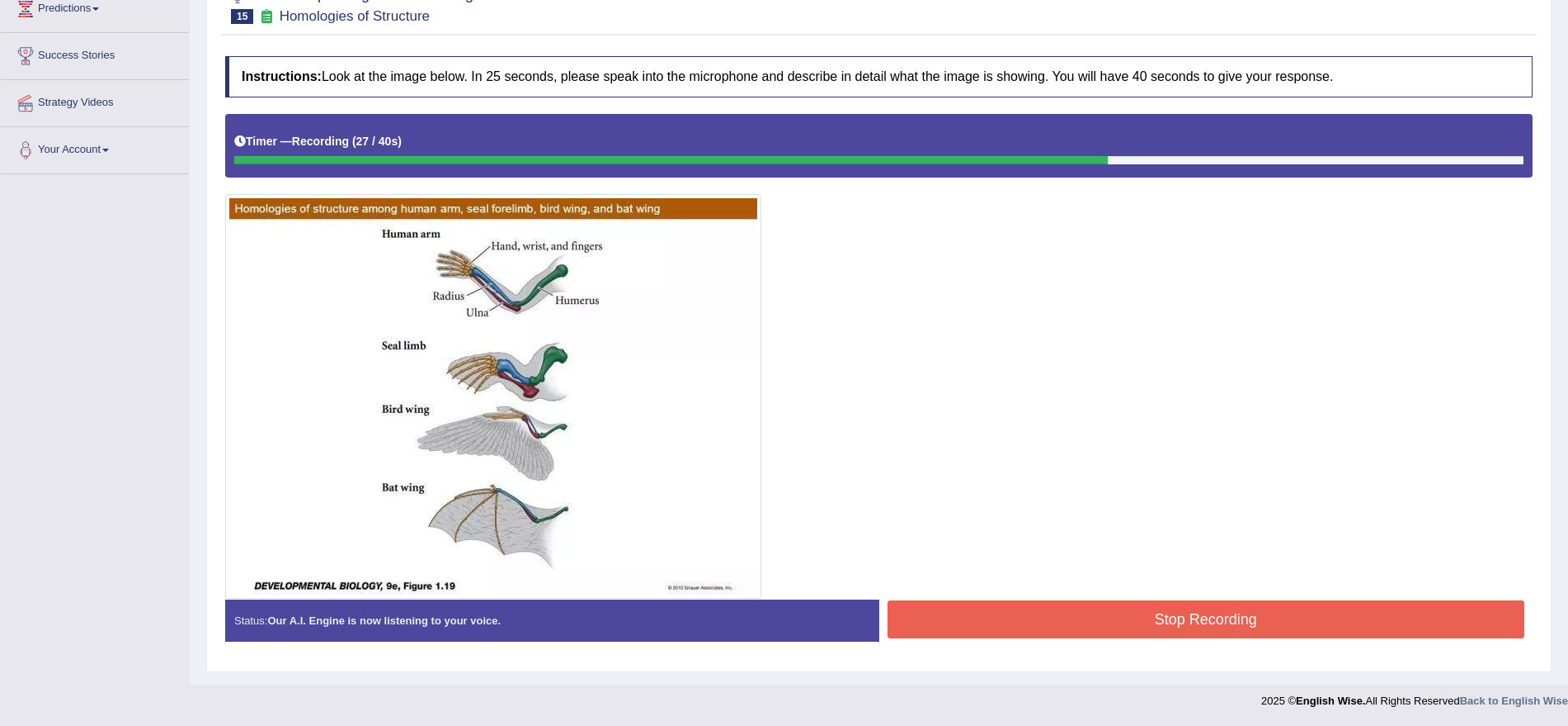
click at [1209, 625] on button "Stop Recording" at bounding box center [1206, 619] width 638 height 38
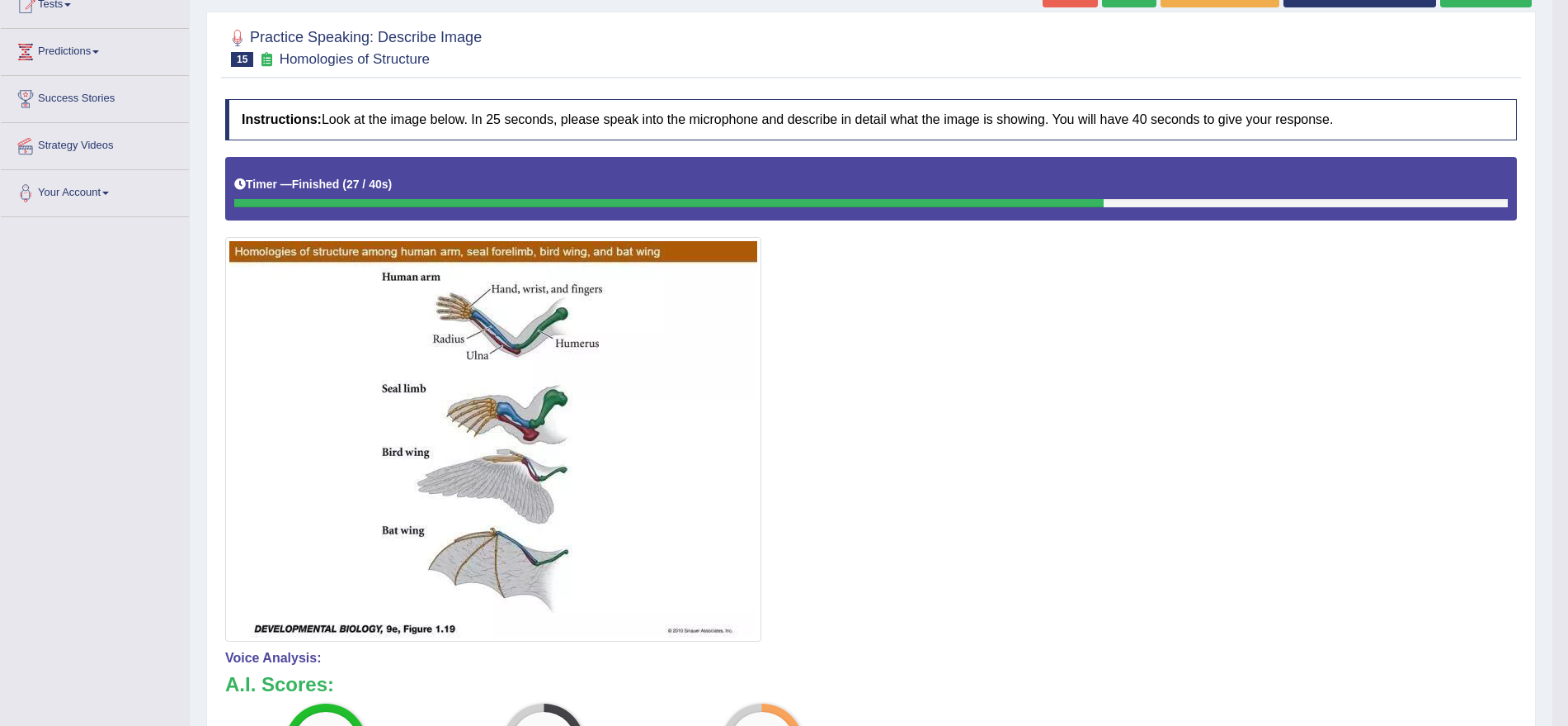
scroll to position [0, 0]
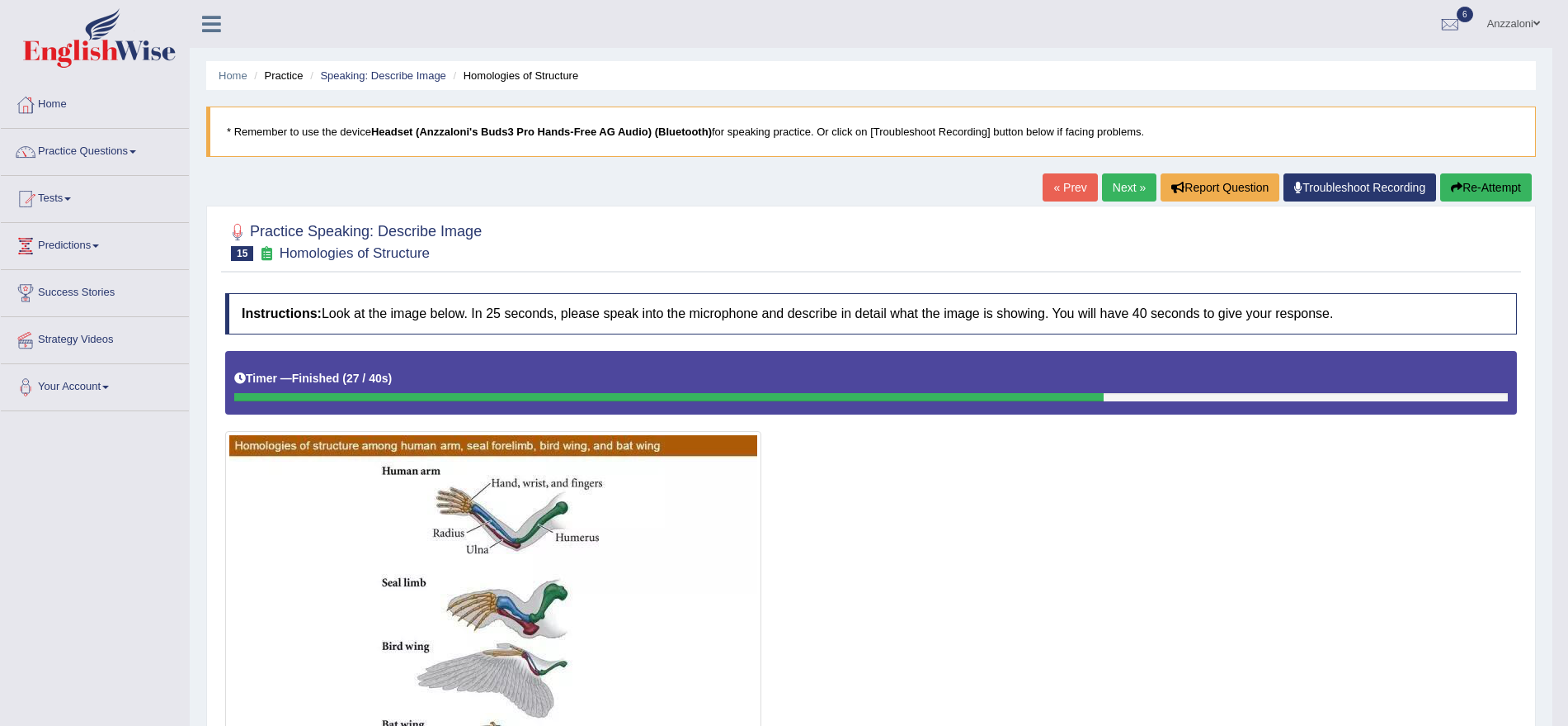
click at [1113, 190] on link "Next »" at bounding box center [1130, 187] width 55 height 28
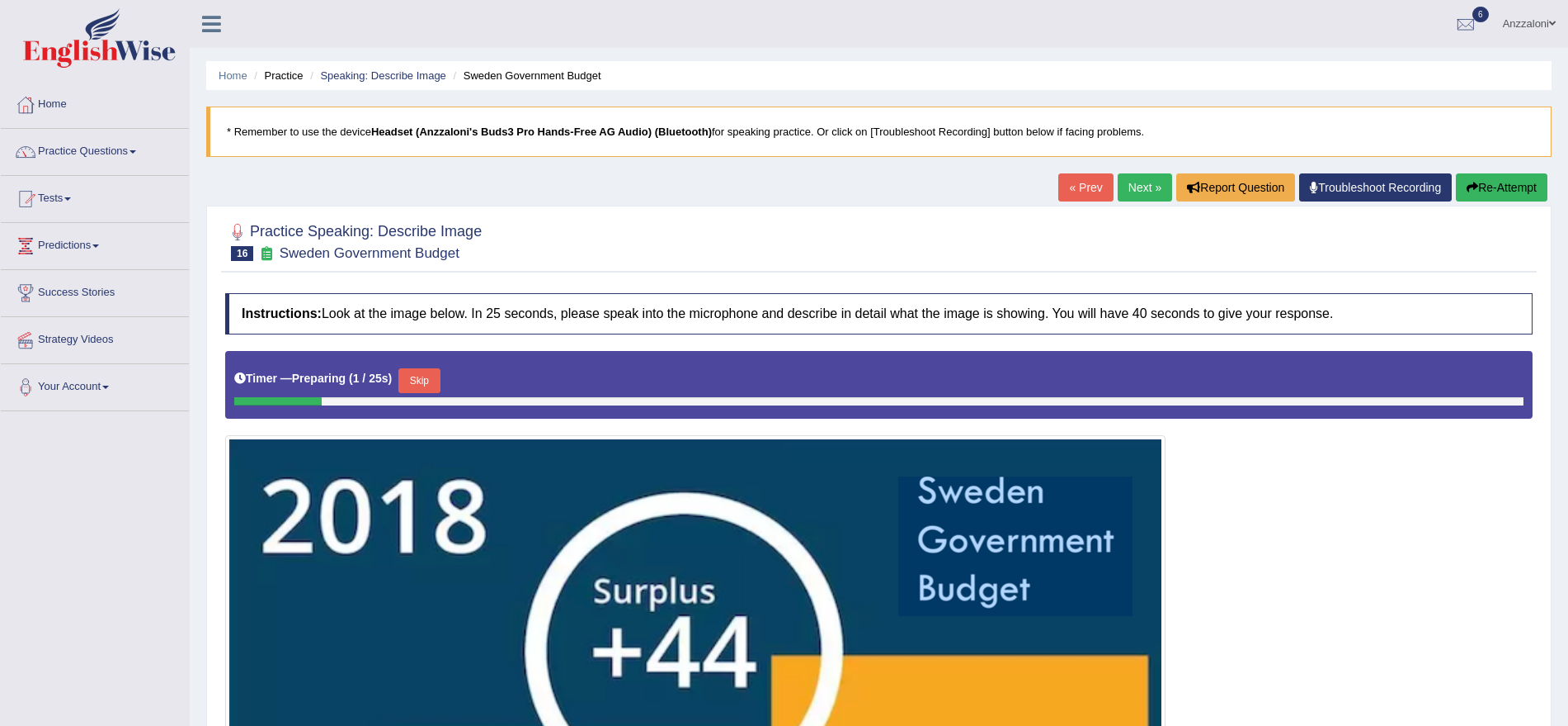
click at [1125, 203] on div "« Prev Next » Report Question Troubleshoot Recording Re-Attempt" at bounding box center [1305, 189] width 494 height 32
click at [1131, 189] on link "Next »" at bounding box center [1145, 187] width 55 height 28
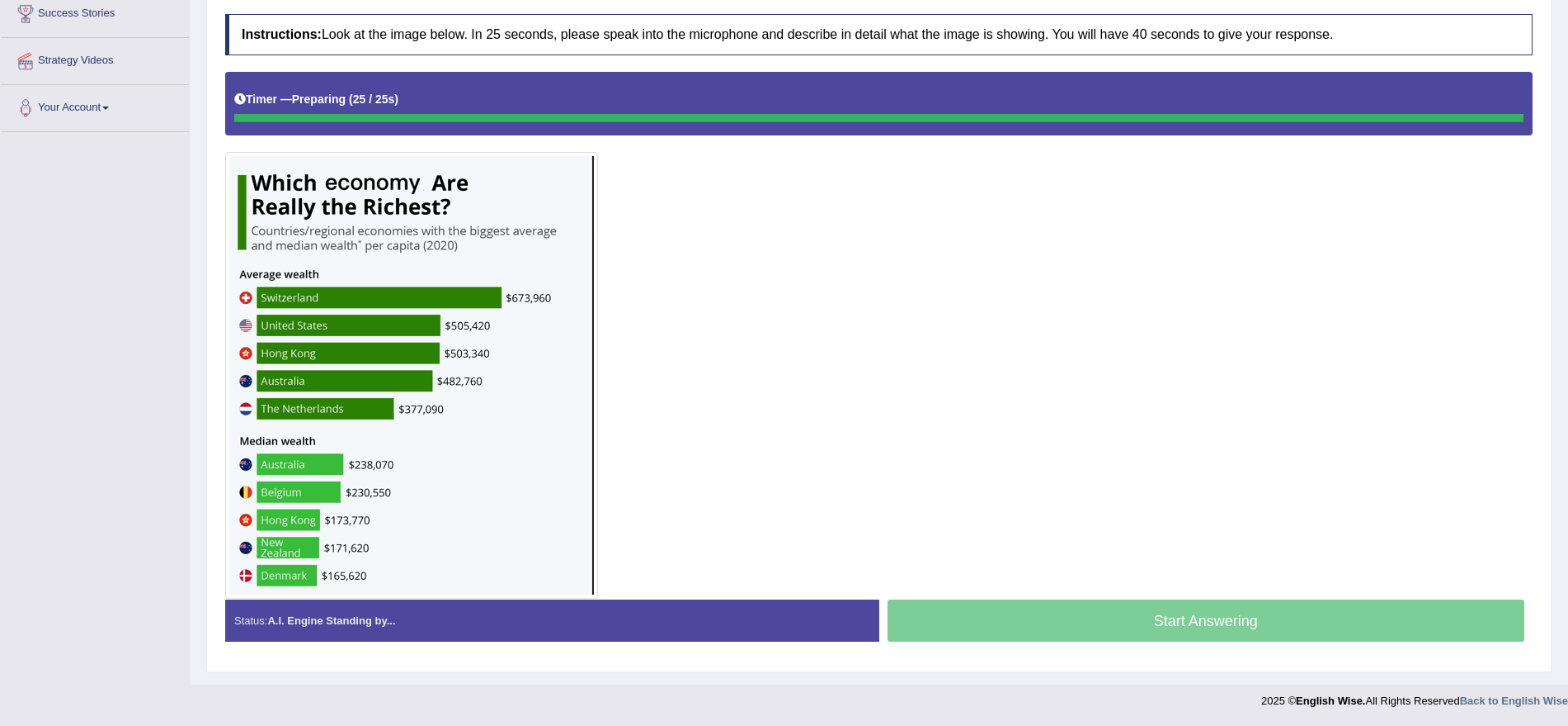
scroll to position [279, 0]
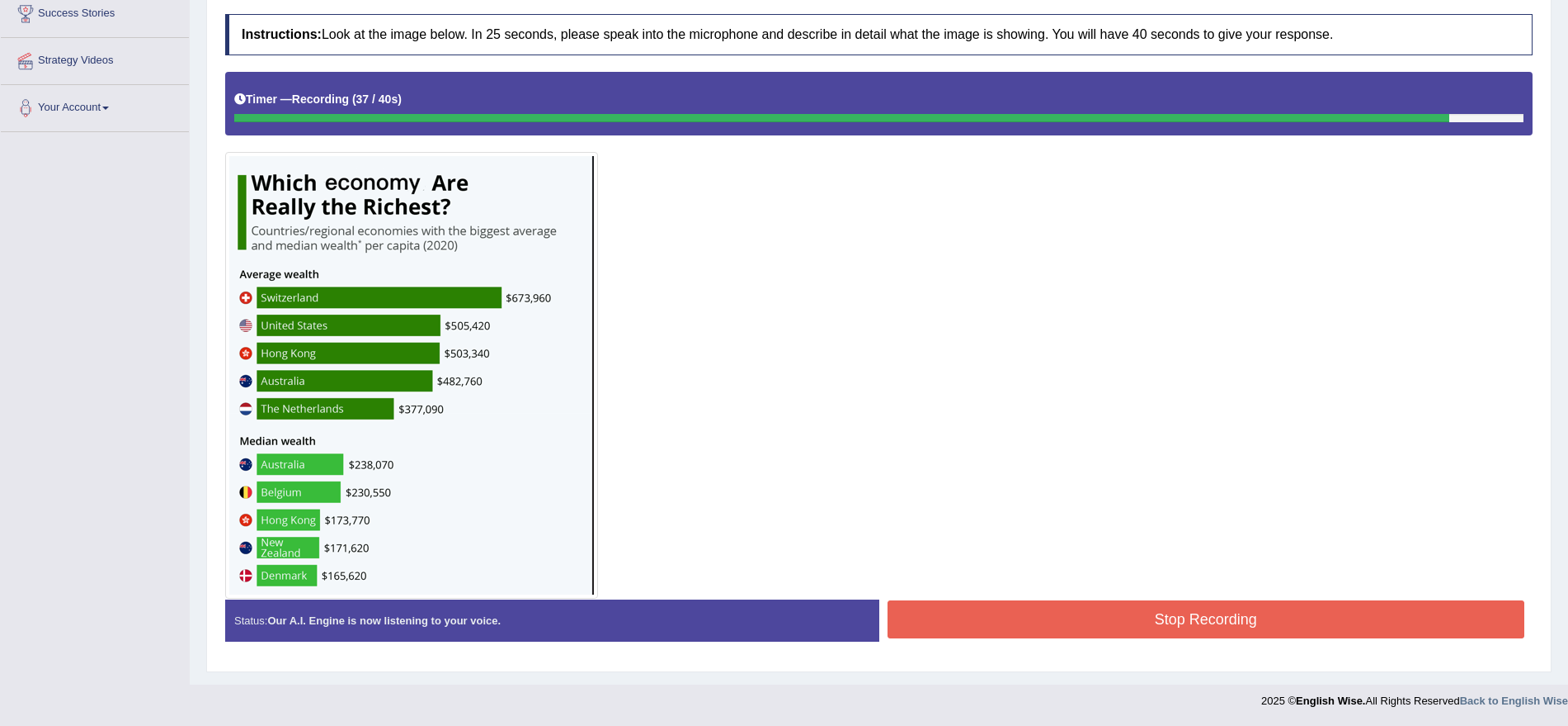
click at [1208, 618] on button "Stop Recording" at bounding box center [1206, 619] width 638 height 38
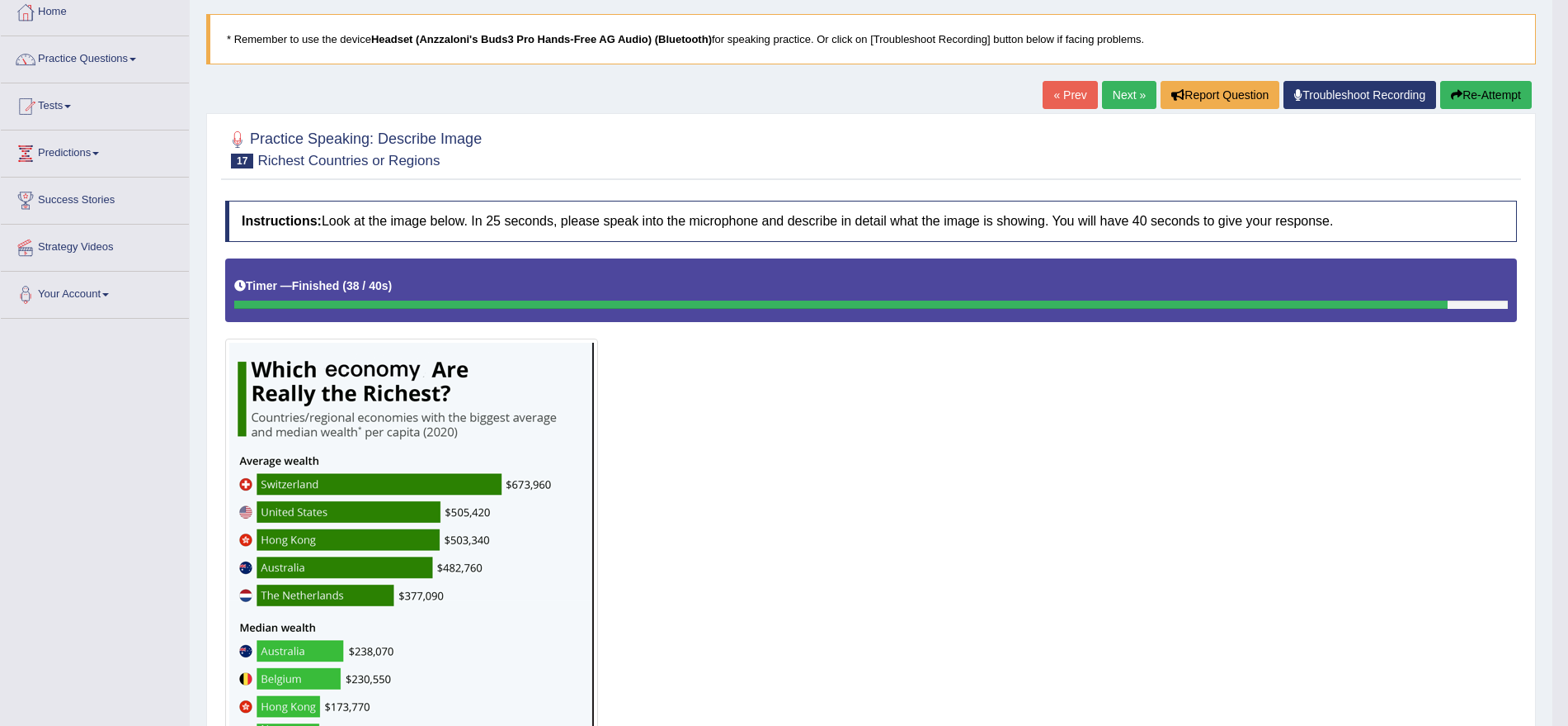
scroll to position [0, 0]
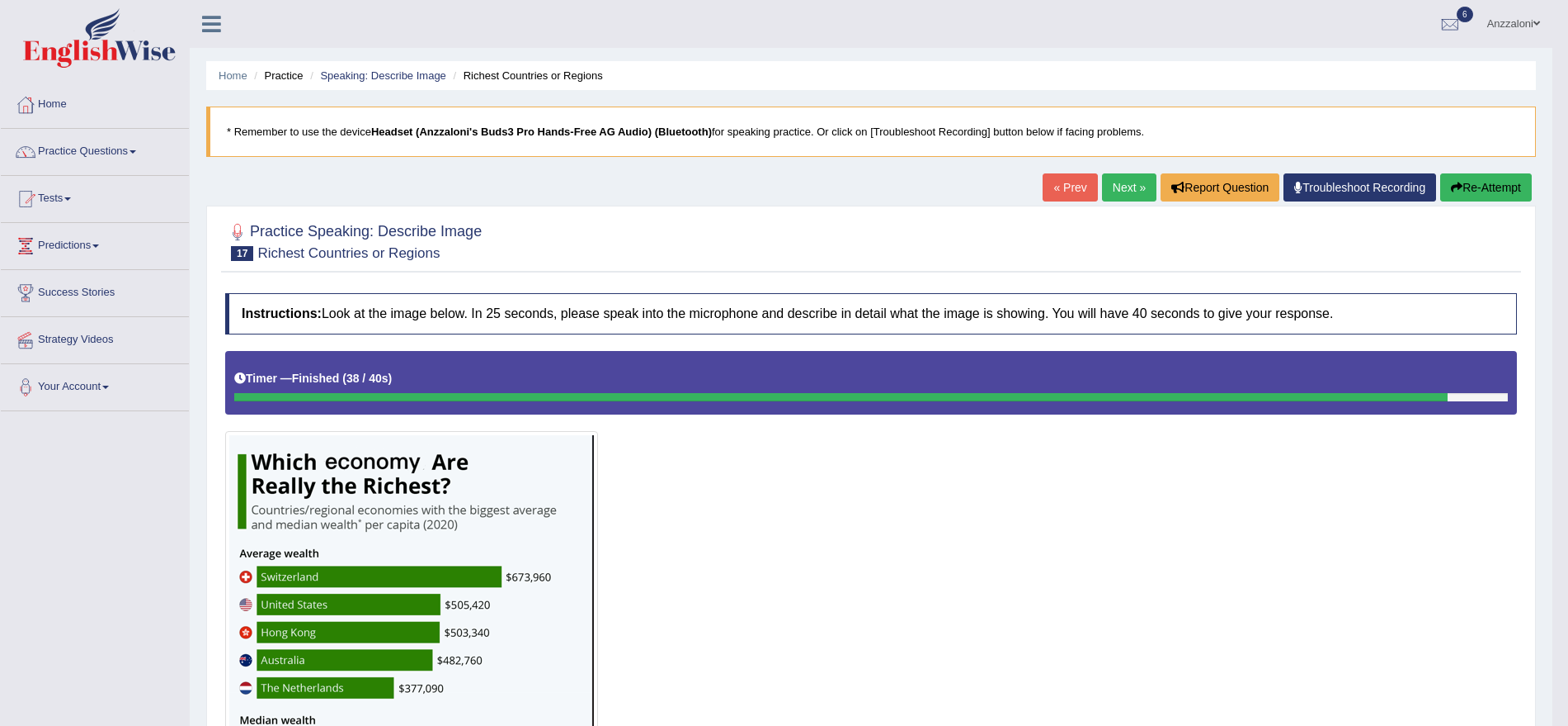
click at [1124, 181] on link "Next »" at bounding box center [1130, 187] width 55 height 28
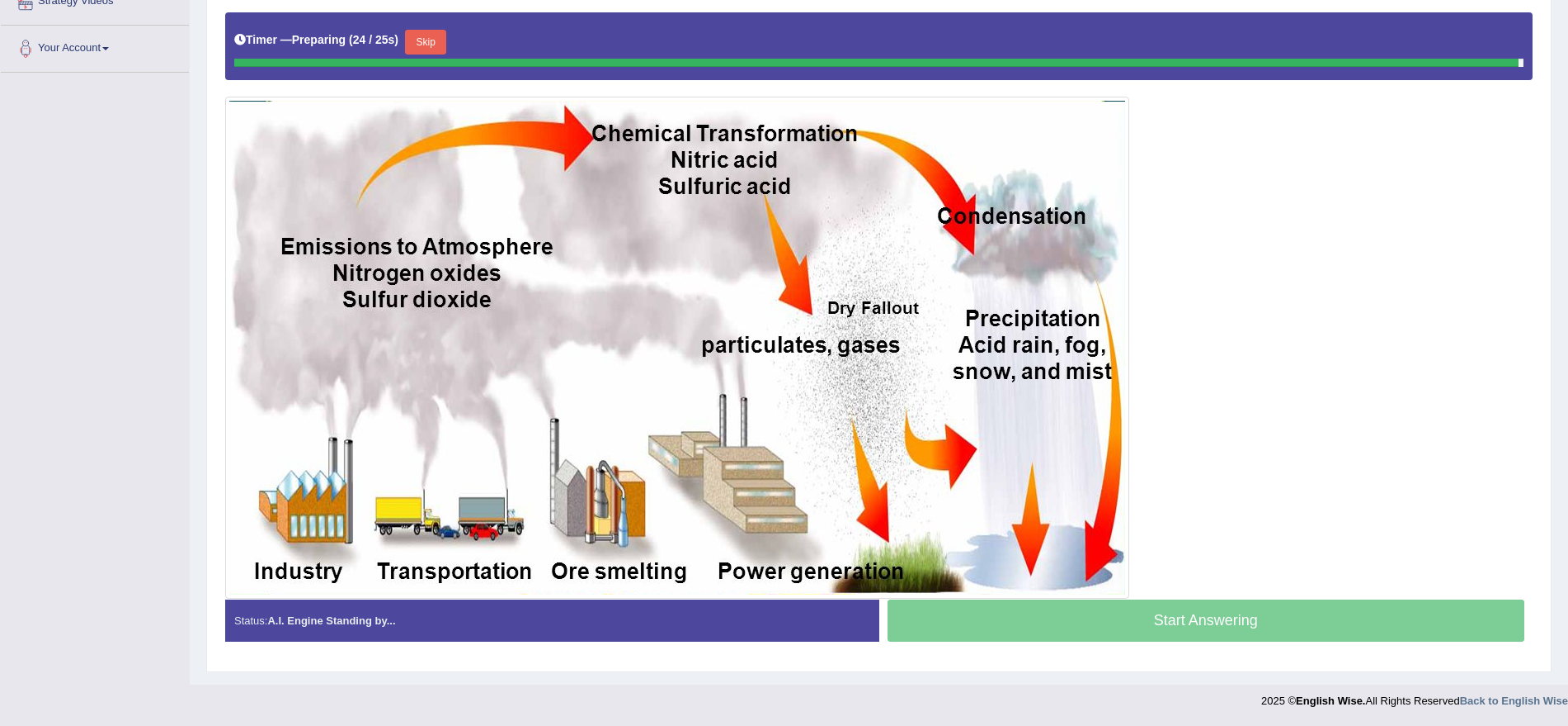
scroll to position [334, 0]
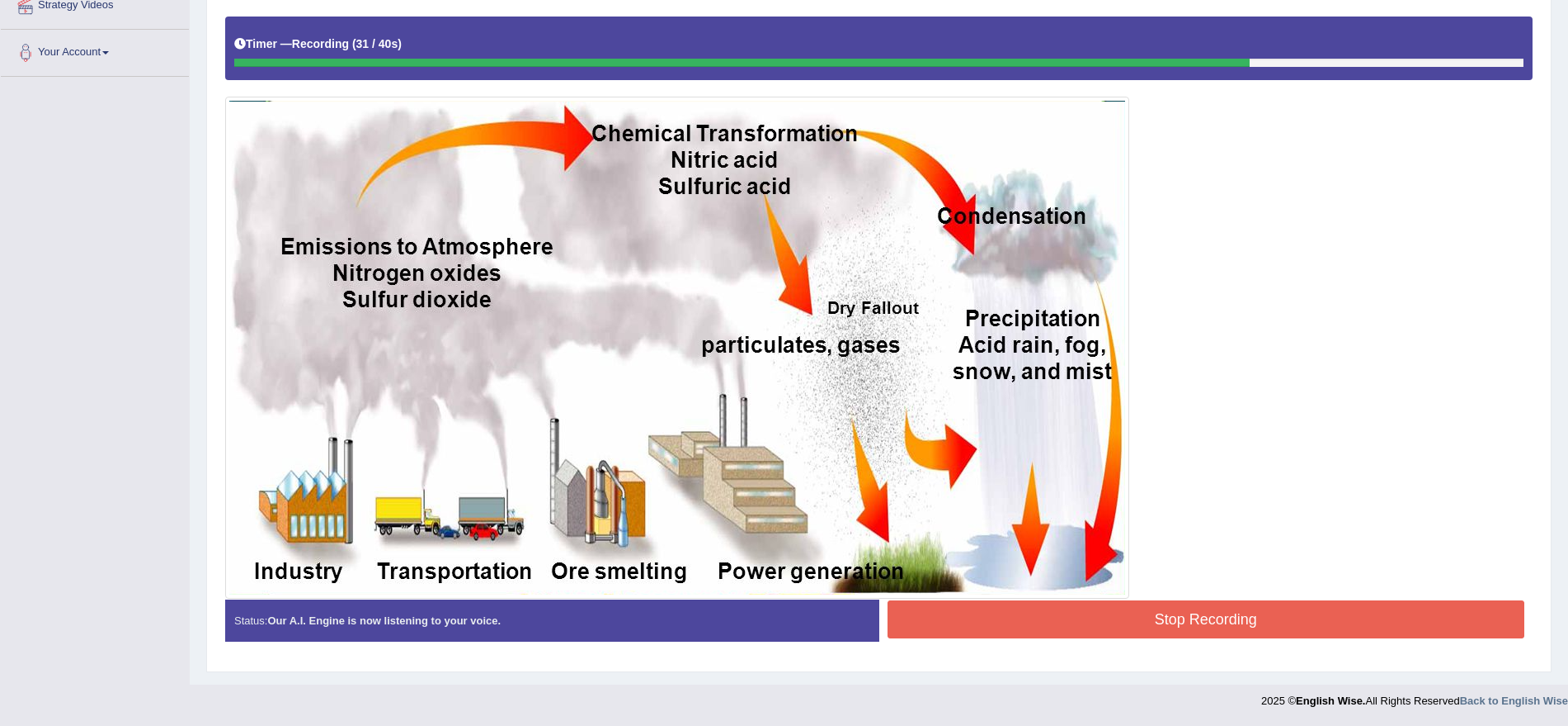
click at [1207, 616] on button "Stop Recording" at bounding box center [1206, 619] width 638 height 38
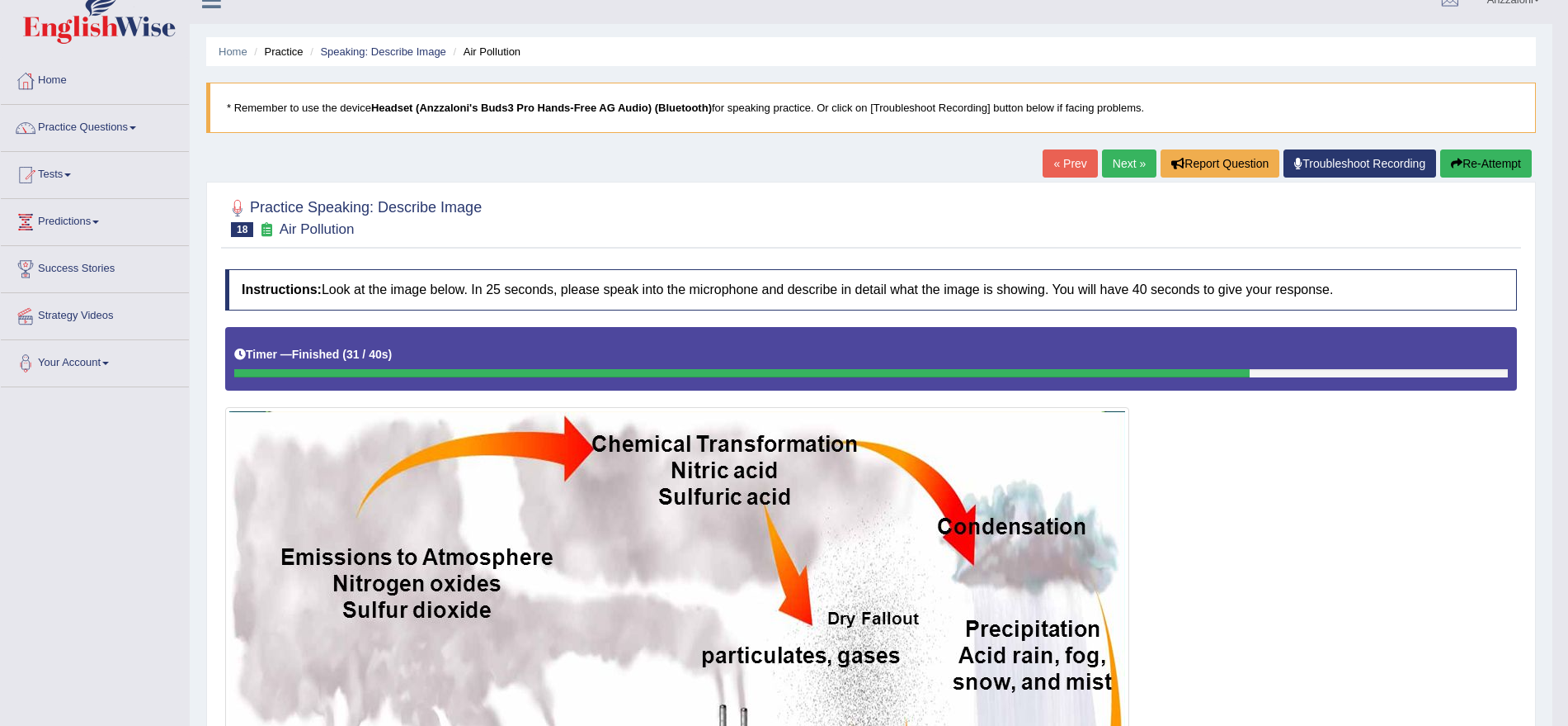
scroll to position [0, 0]
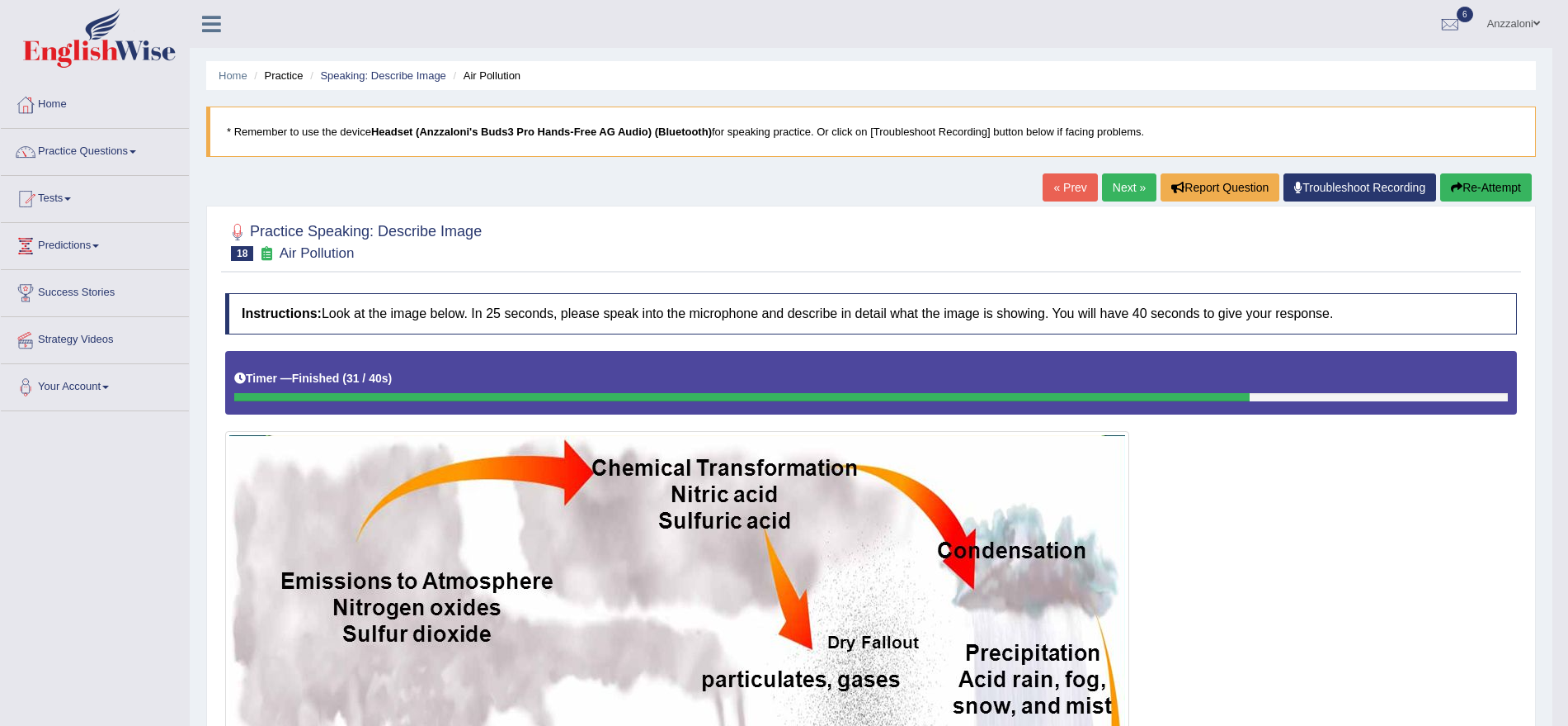
click at [1123, 200] on link "Next »" at bounding box center [1130, 187] width 55 height 28
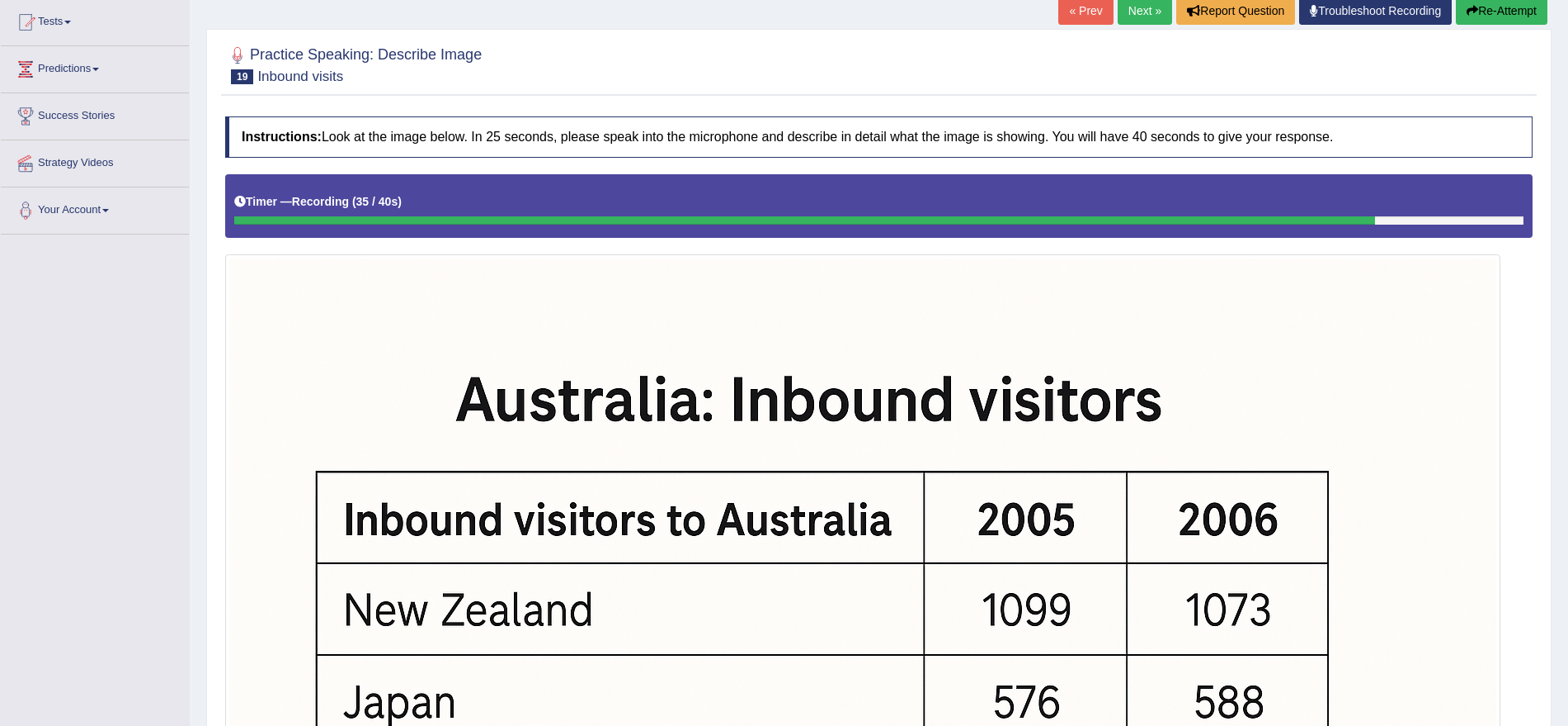
scroll to position [686, 0]
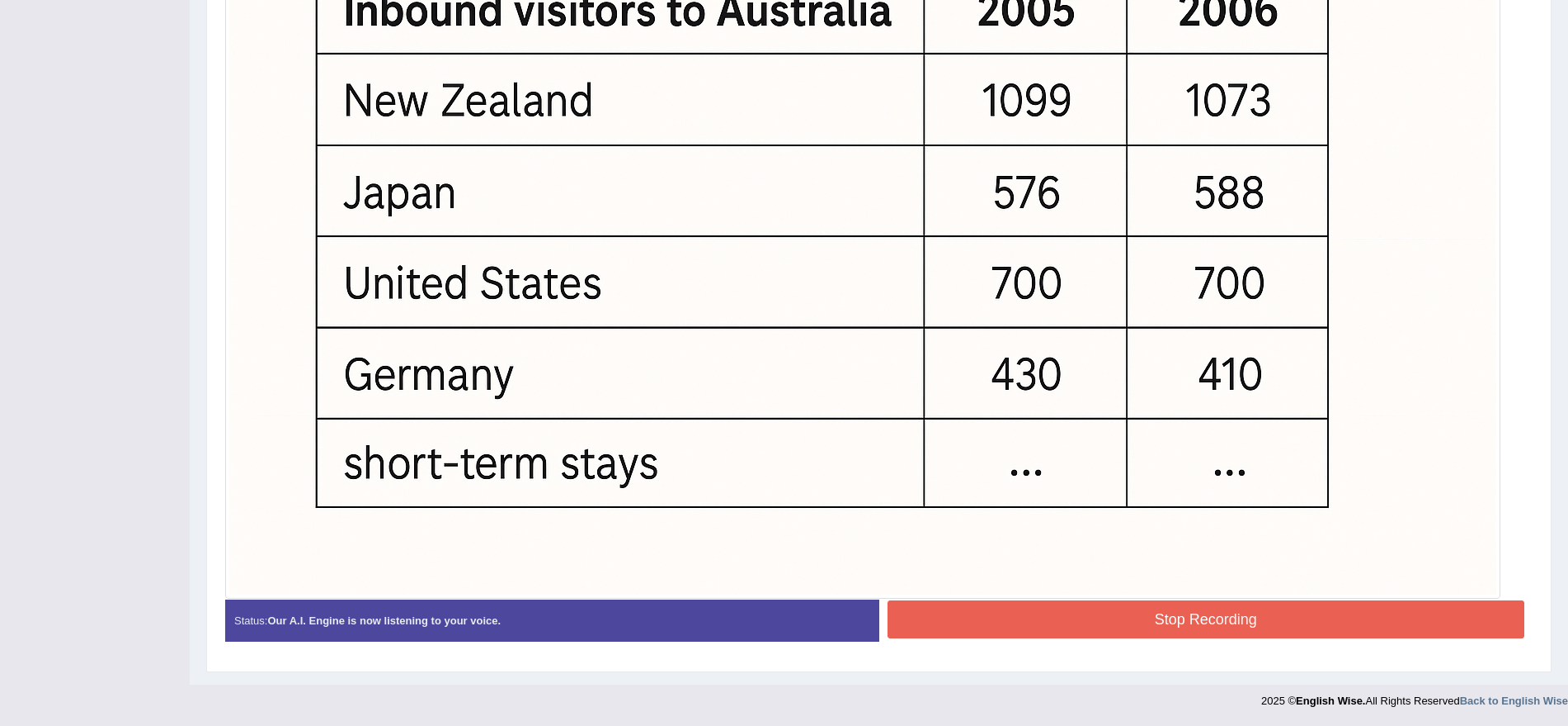
click at [1389, 619] on button "Stop Recording" at bounding box center [1206, 619] width 638 height 38
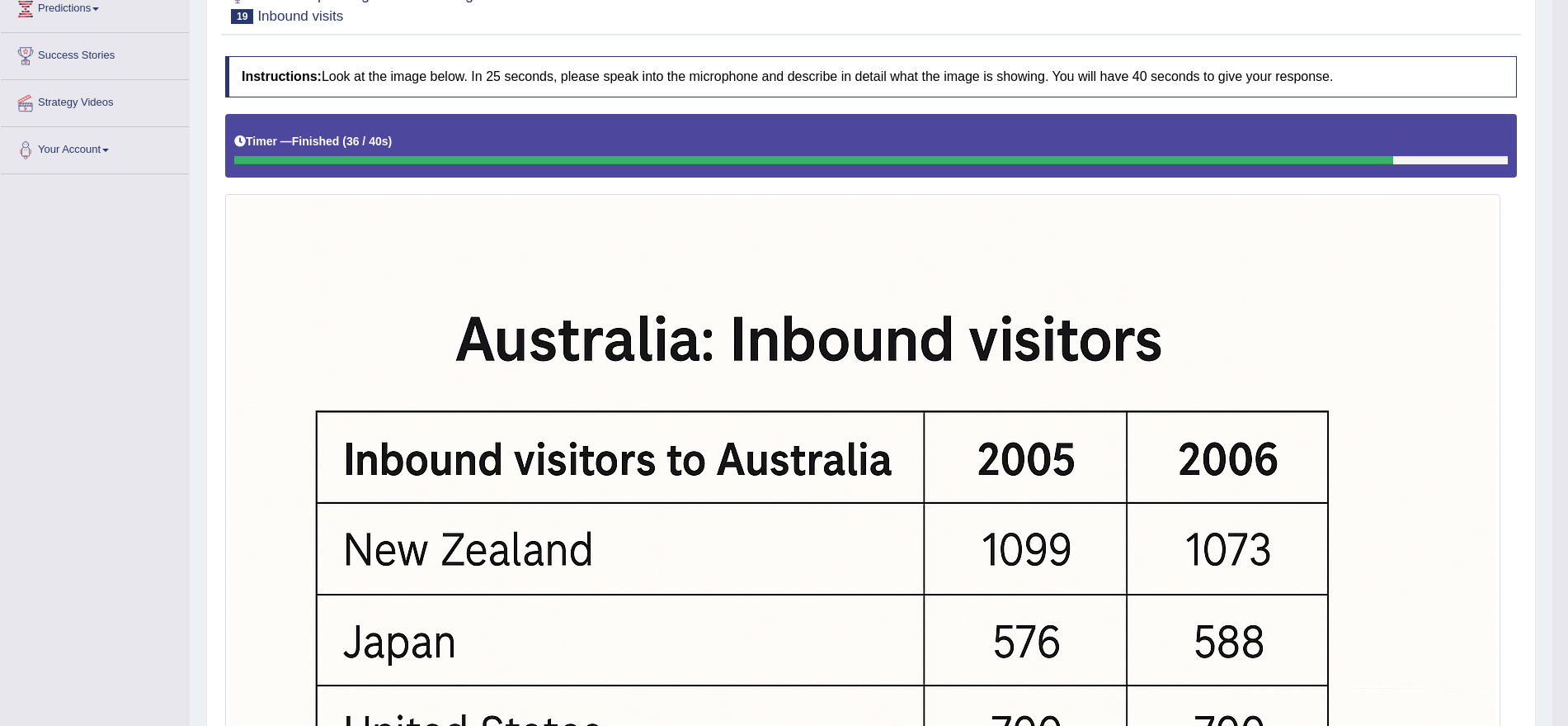
scroll to position [0, 0]
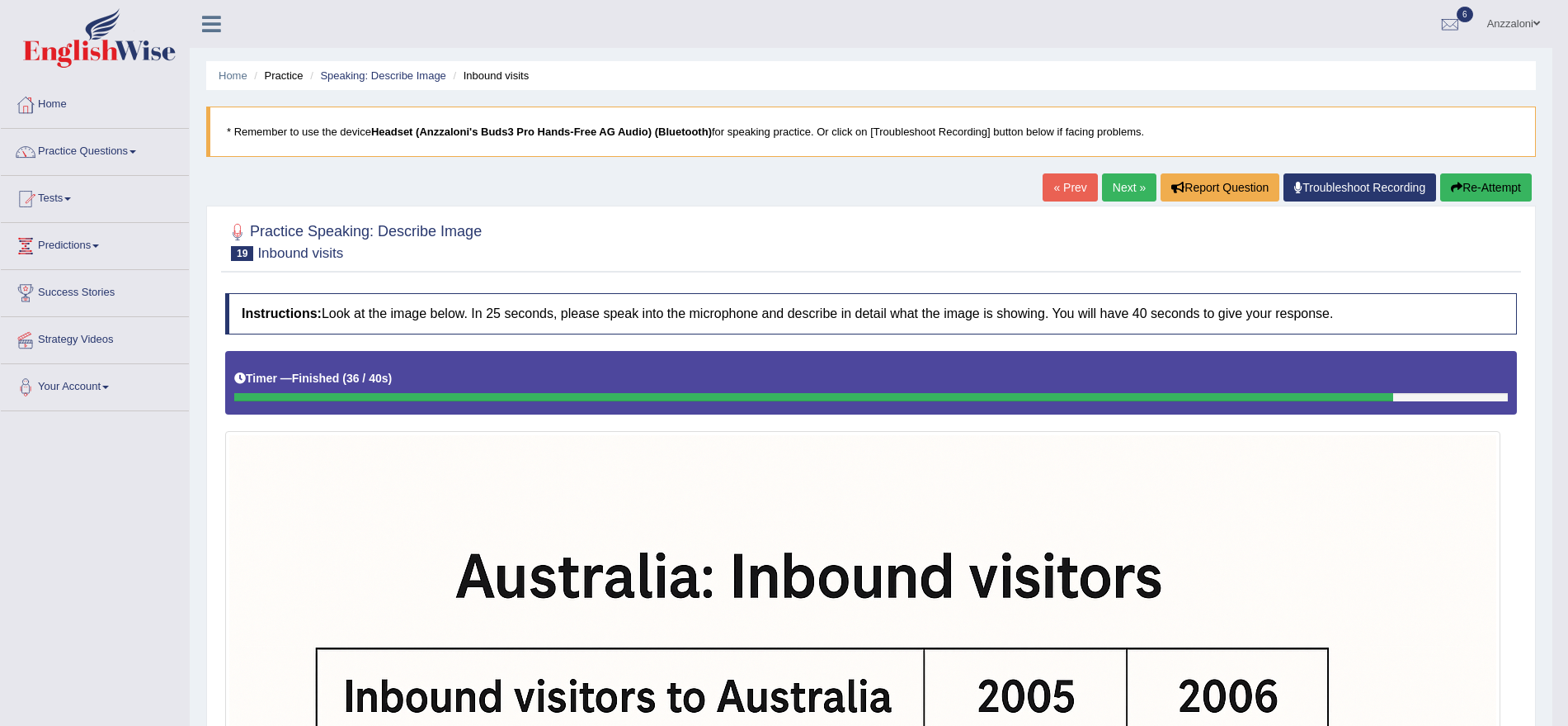
click at [1141, 181] on link "Next »" at bounding box center [1130, 187] width 55 height 28
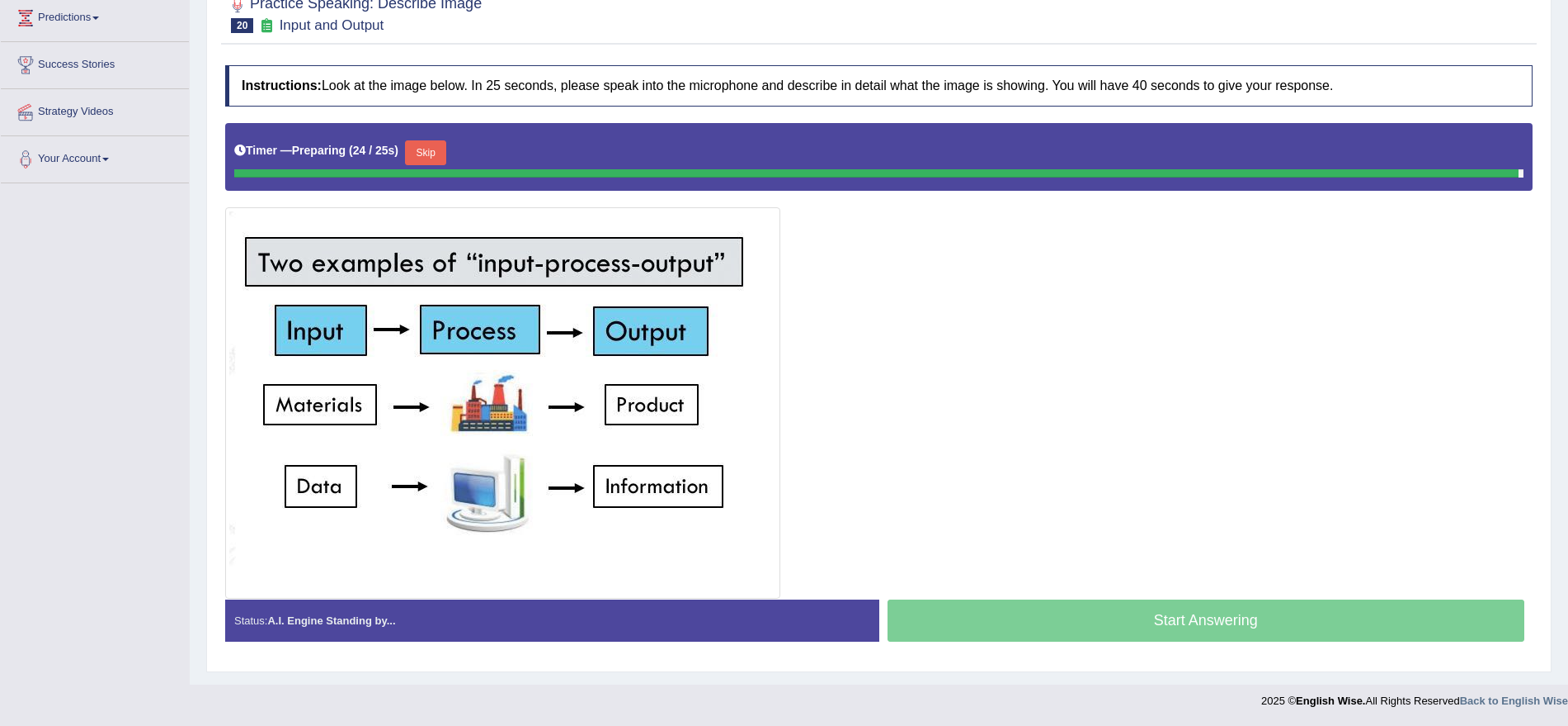
scroll to position [224, 0]
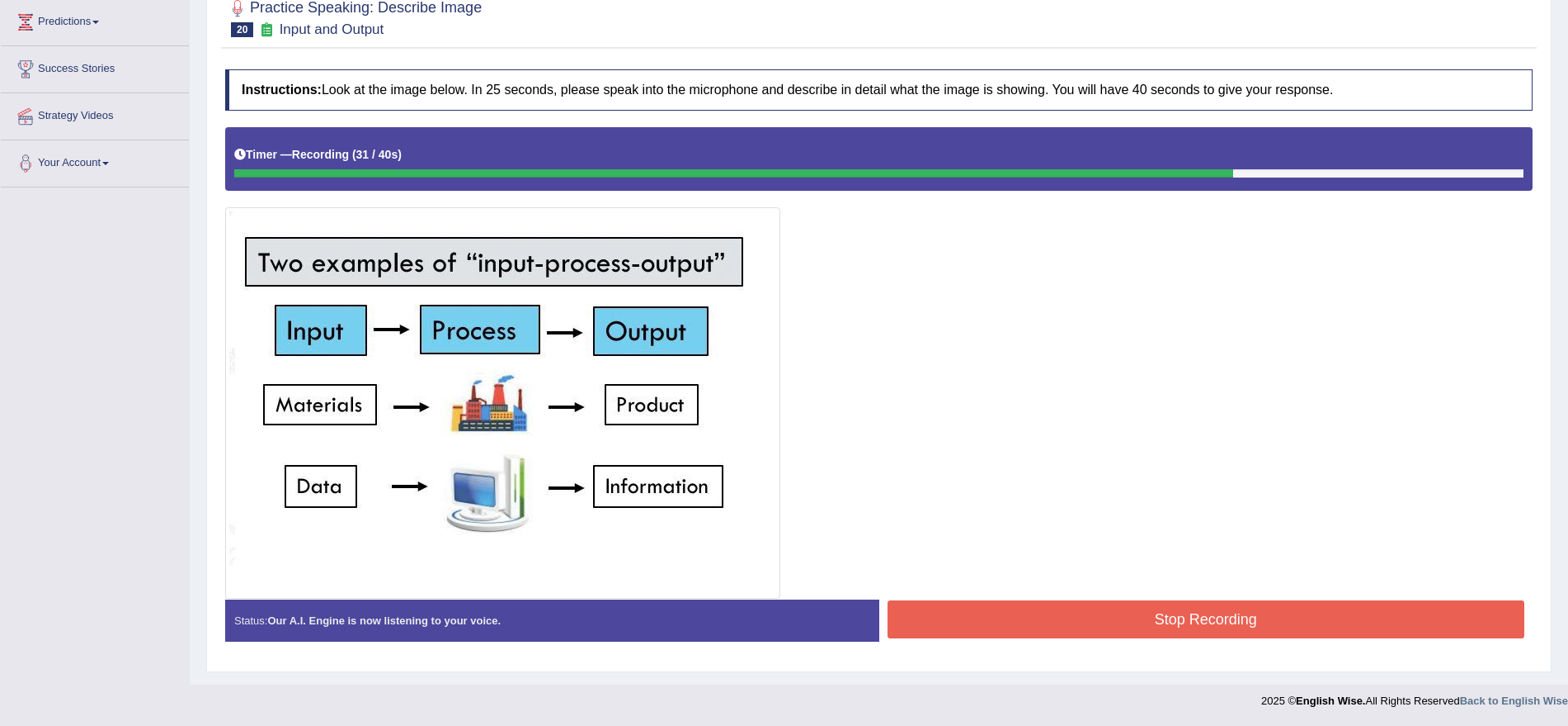
click at [1164, 621] on button "Stop Recording" at bounding box center [1206, 619] width 638 height 38
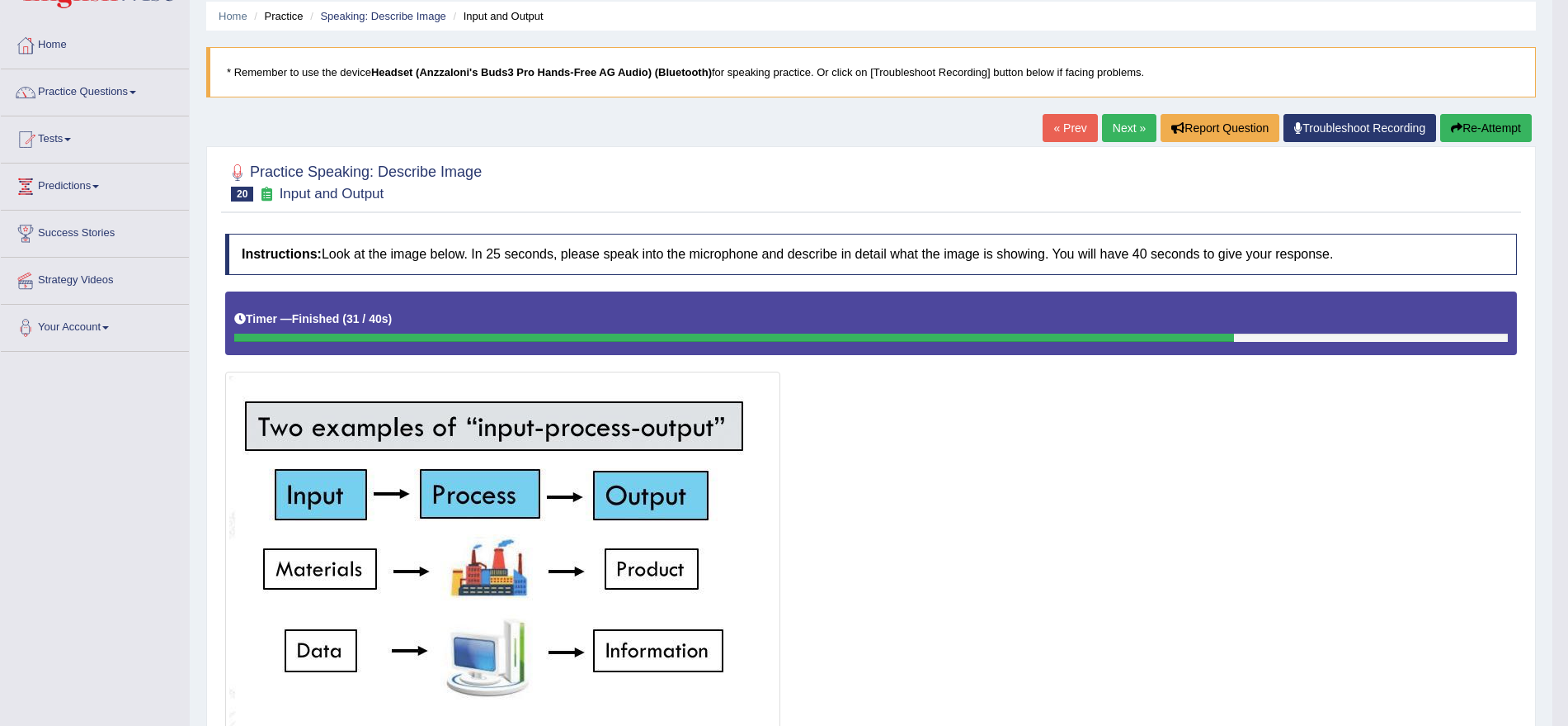
scroll to position [0, 0]
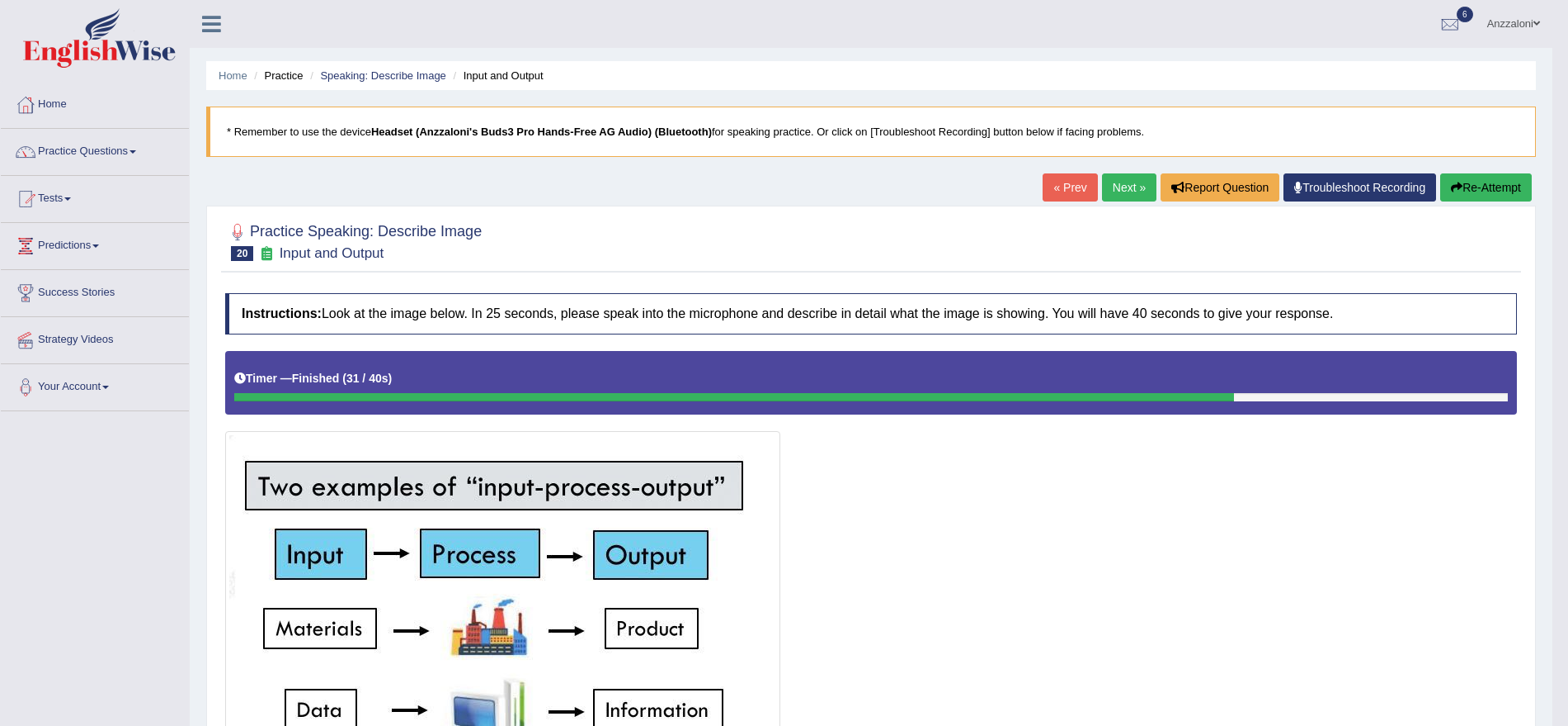
click at [1140, 186] on link "Next »" at bounding box center [1130, 187] width 55 height 28
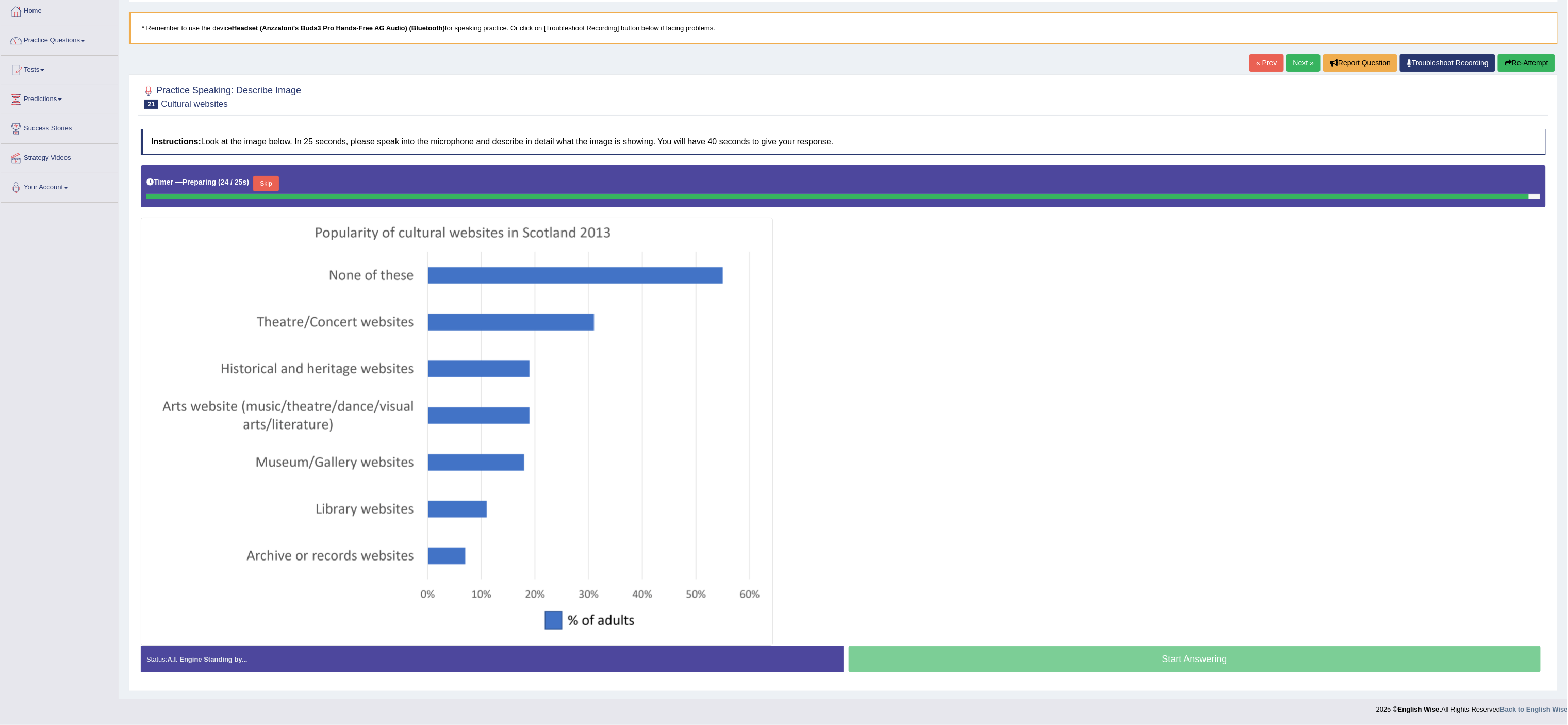
scroll to position [57, 0]
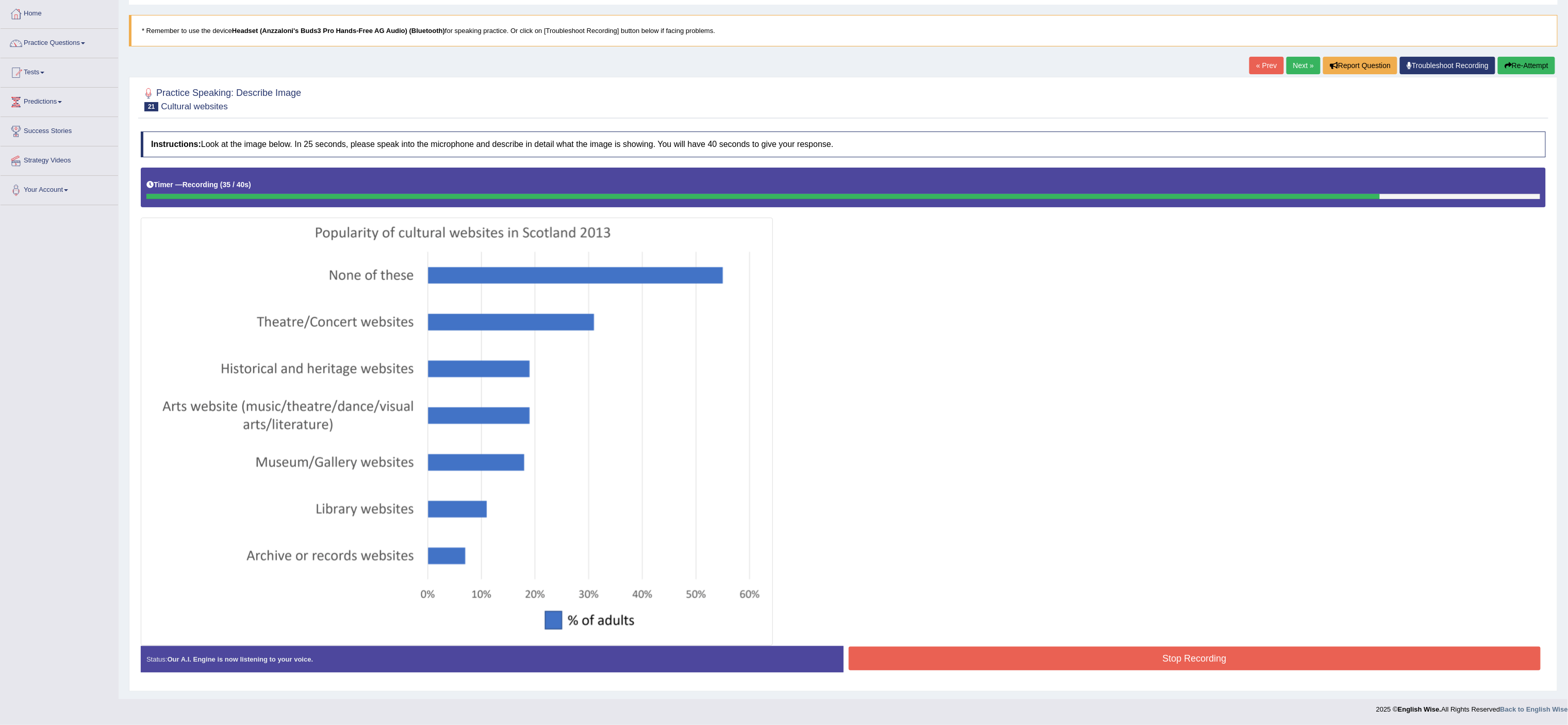
click at [979, 453] on button "Stop Recording" at bounding box center [1195, 658] width 693 height 24
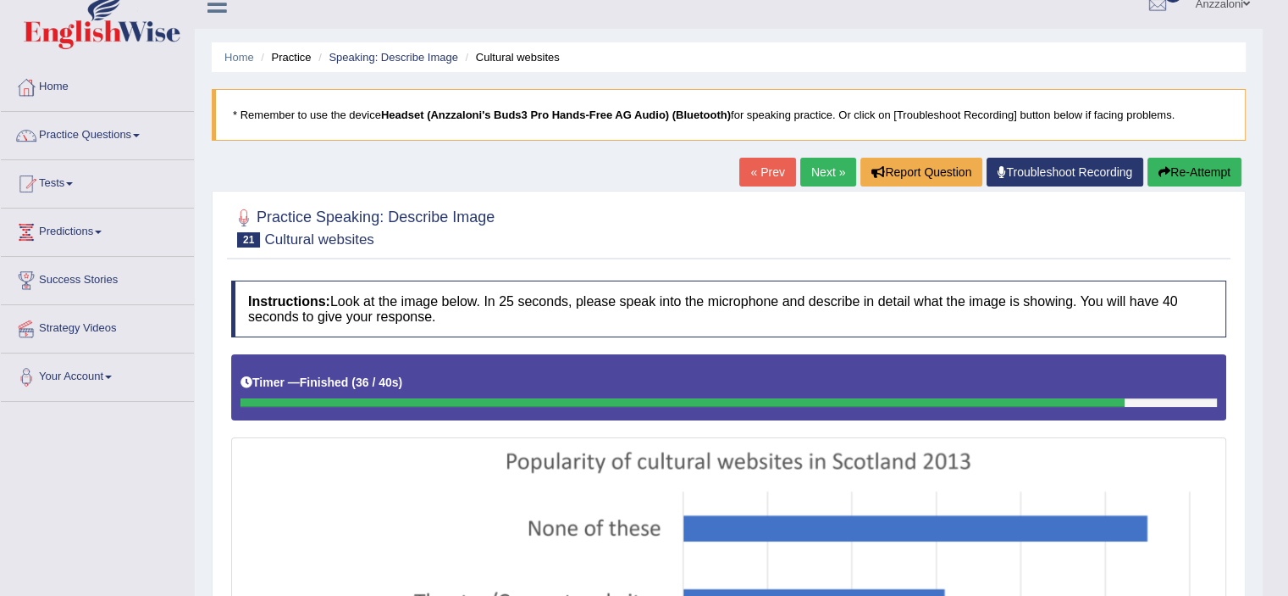
scroll to position [0, 0]
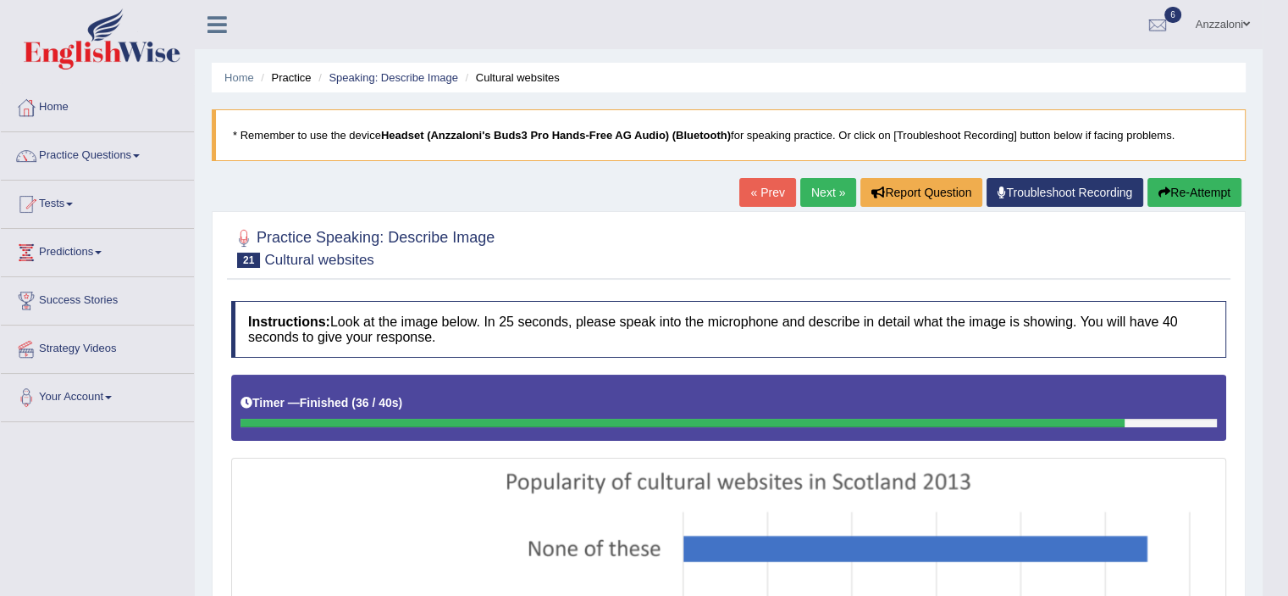
click at [806, 195] on link "Next »" at bounding box center [828, 192] width 56 height 29
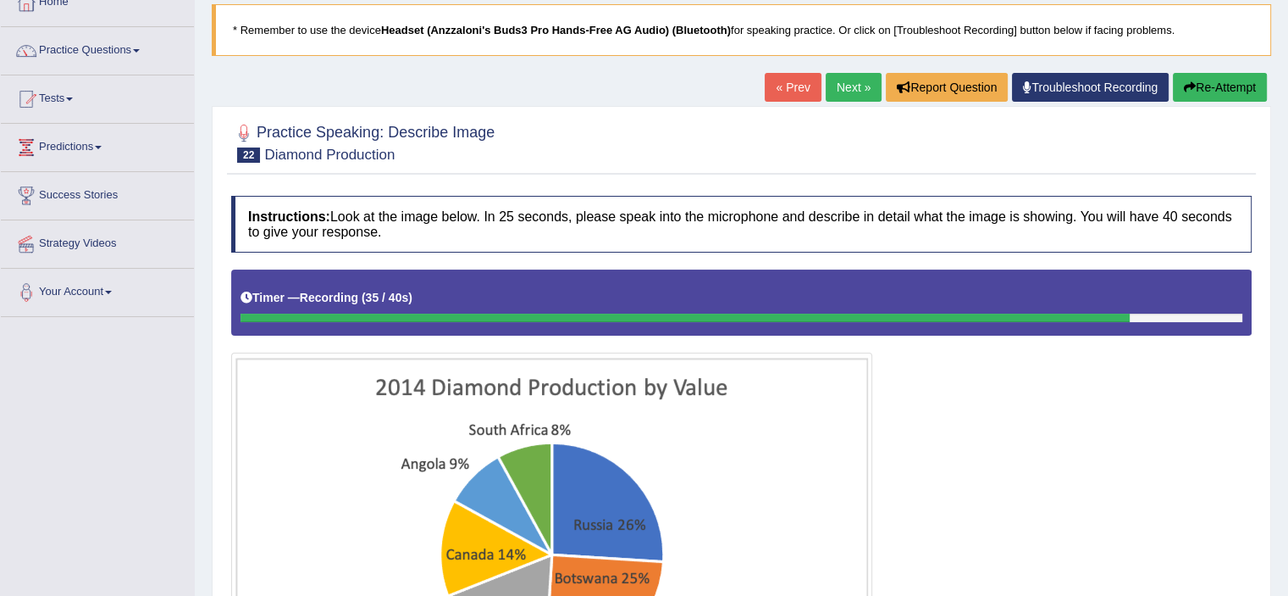
scroll to position [387, 0]
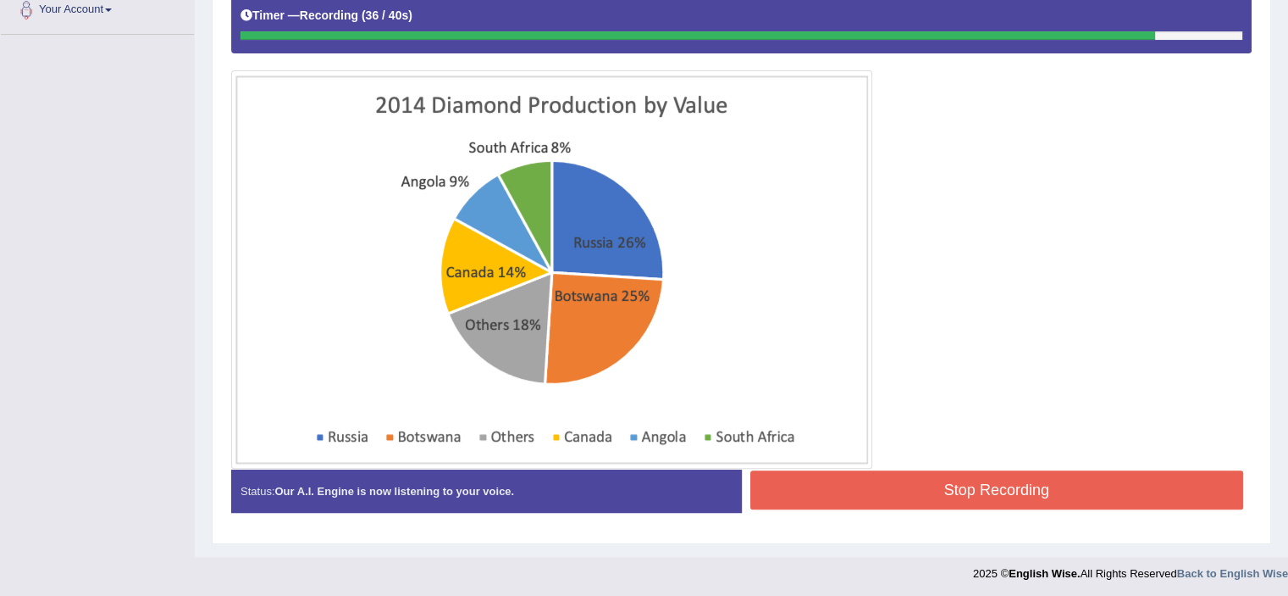
click at [1068, 487] on button "Stop Recording" at bounding box center [998, 489] width 494 height 39
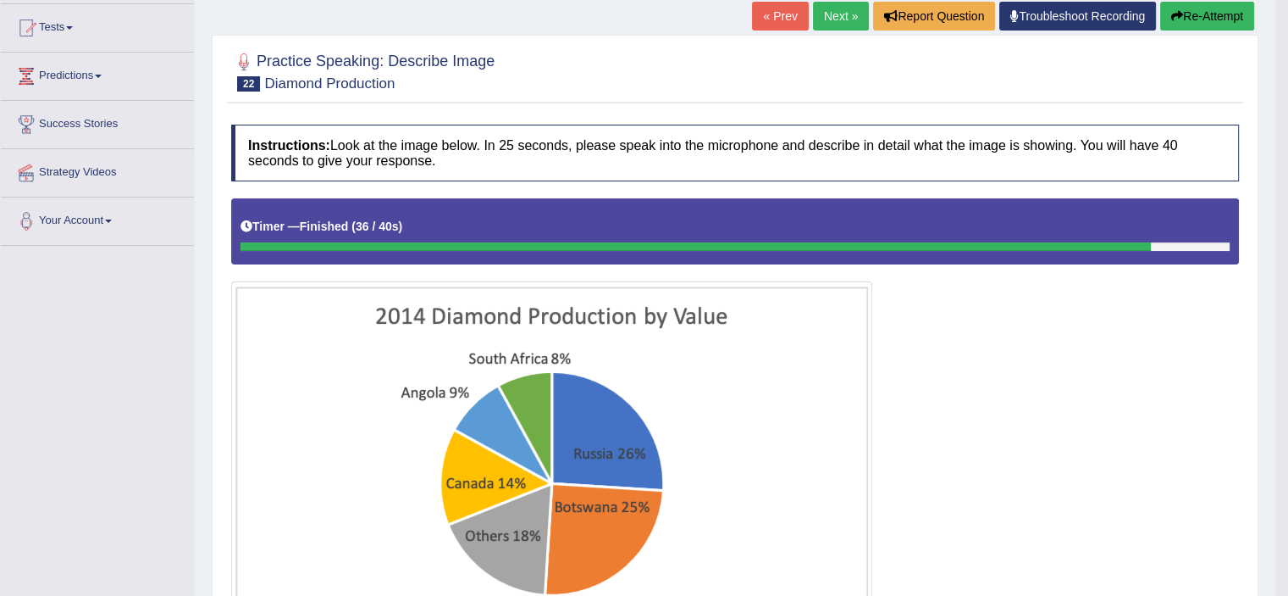
scroll to position [166, 0]
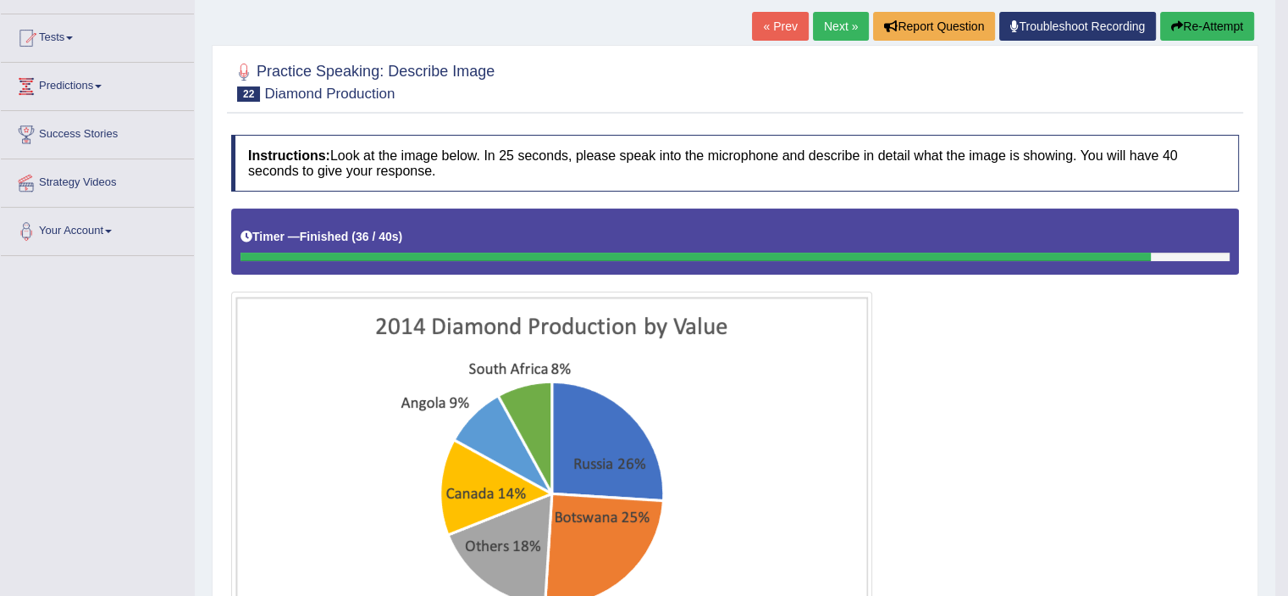
click at [1058, 26] on link "Troubleshoot Recording" at bounding box center [1078, 26] width 157 height 29
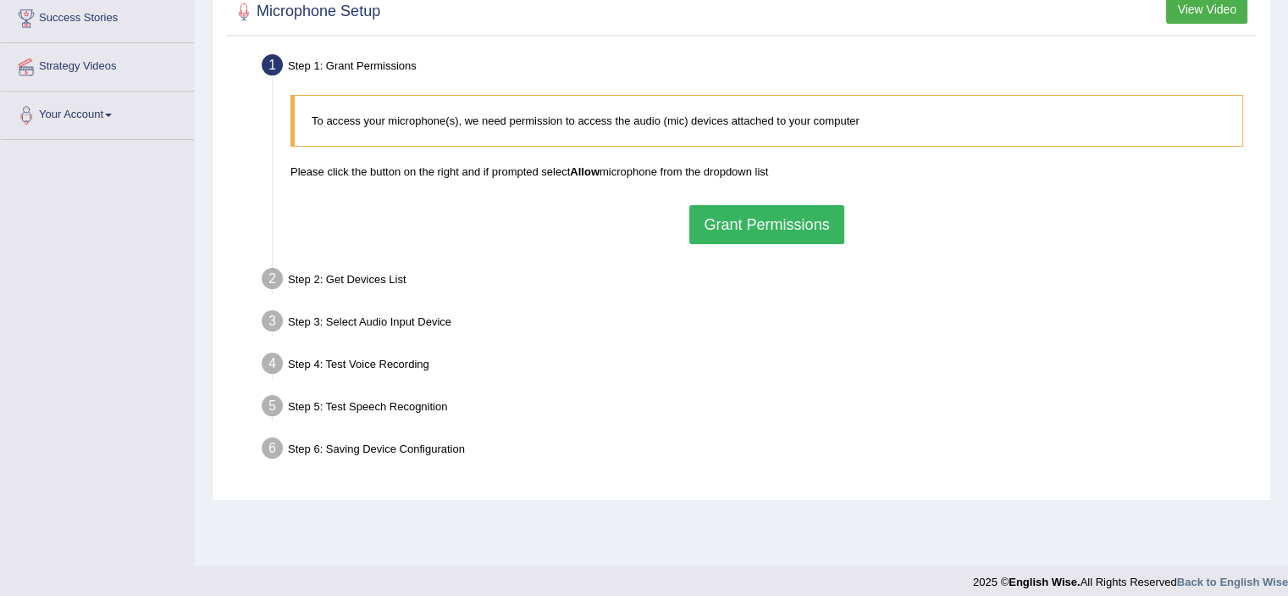
drag, startPoint x: 0, startPoint y: 0, endPoint x: 716, endPoint y: 217, distance: 747.9
click at [716, 217] on button "Grant Permissions" at bounding box center [767, 224] width 154 height 39
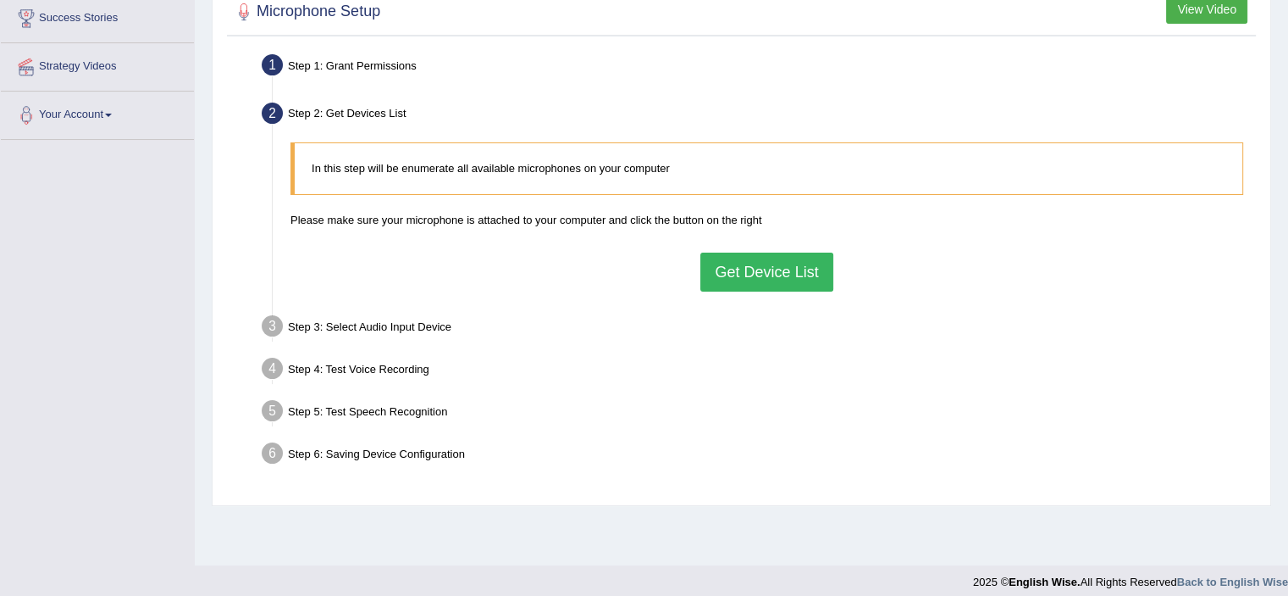
click at [769, 272] on button "Get Device List" at bounding box center [767, 271] width 132 height 39
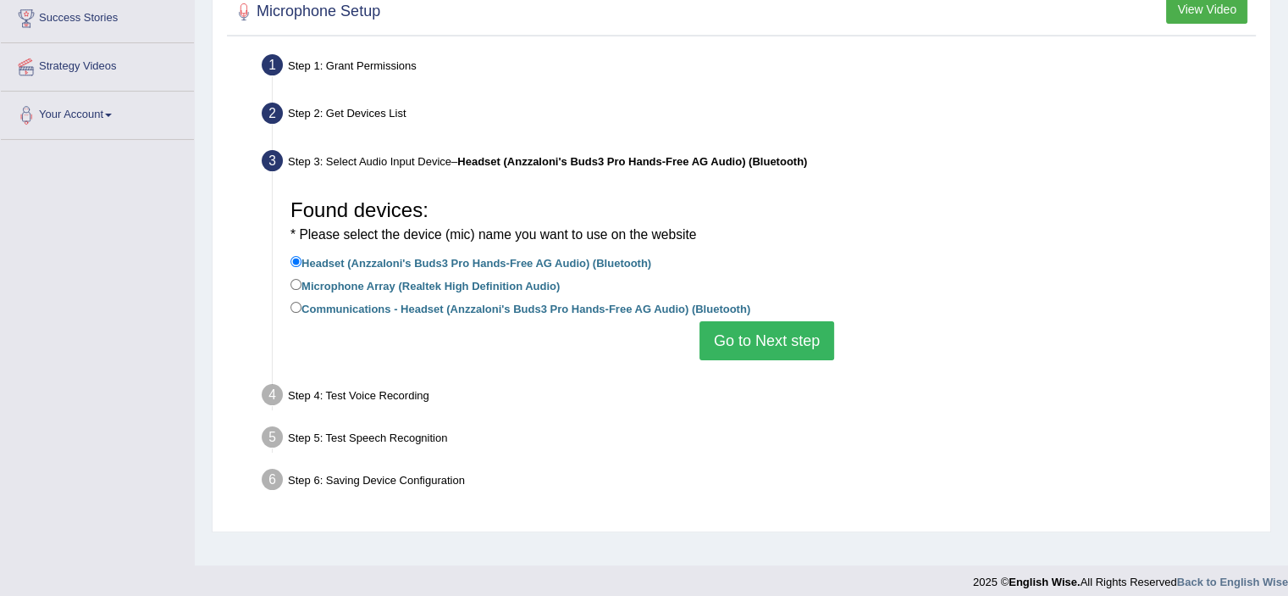
click at [737, 335] on button "Go to Next step" at bounding box center [767, 340] width 135 height 39
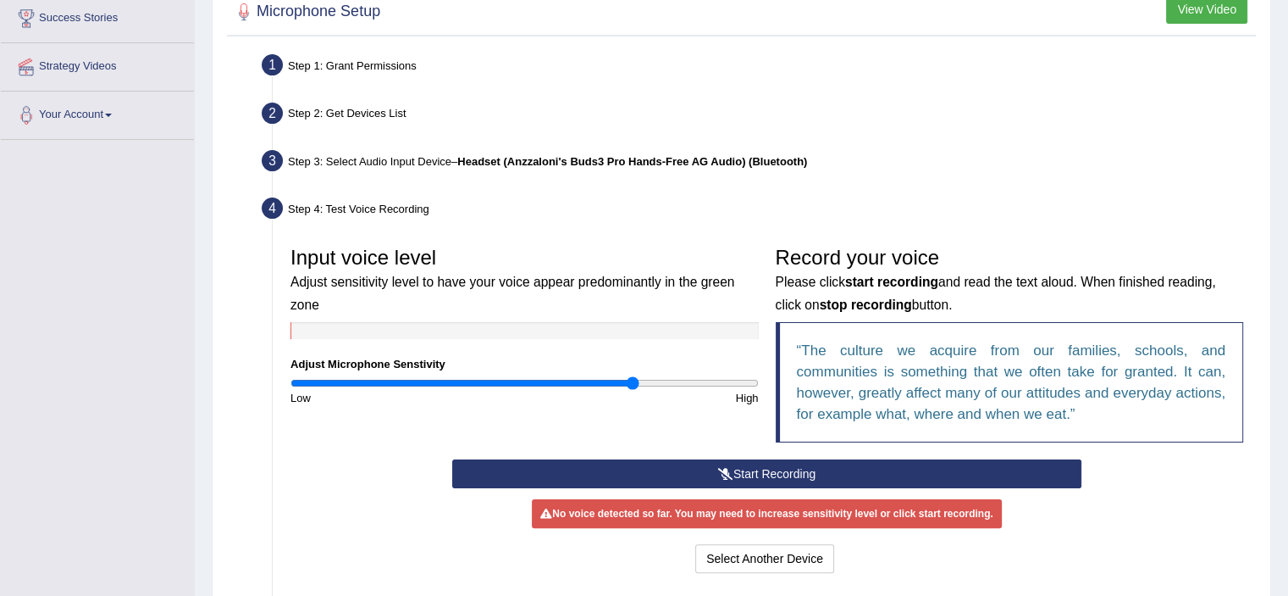
drag, startPoint x: 637, startPoint y: 380, endPoint x: 646, endPoint y: 432, distance: 52.5
click at [632, 382] on input "range" at bounding box center [525, 383] width 468 height 14
click at [728, 468] on icon at bounding box center [725, 474] width 15 height 12
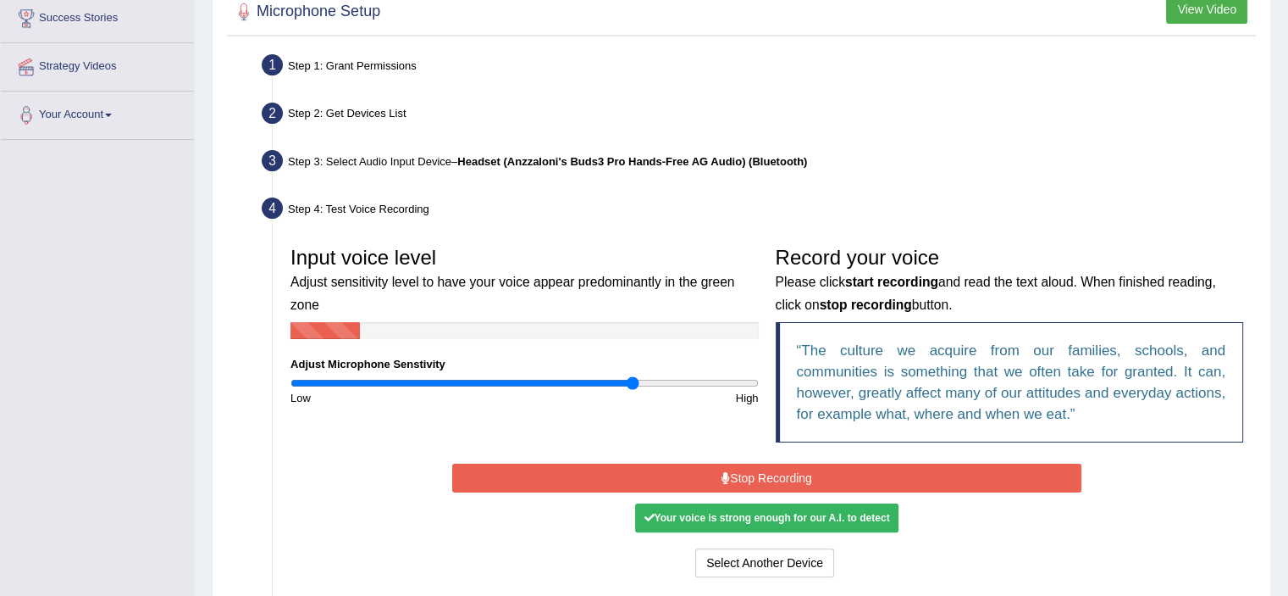
click at [820, 484] on button "Stop Recording" at bounding box center [766, 477] width 629 height 29
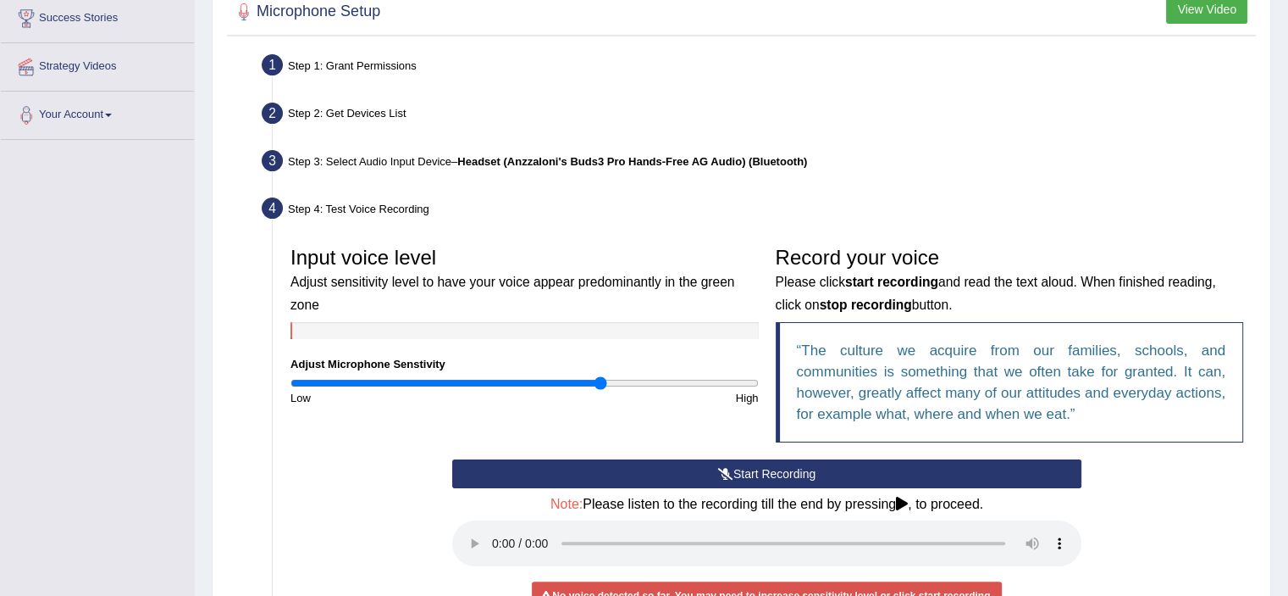
drag, startPoint x: 629, startPoint y: 379, endPoint x: 599, endPoint y: 379, distance: 30.5
type input "1.34"
click at [599, 379] on input "range" at bounding box center [525, 383] width 468 height 14
click at [703, 474] on button "Start Recording" at bounding box center [766, 473] width 629 height 29
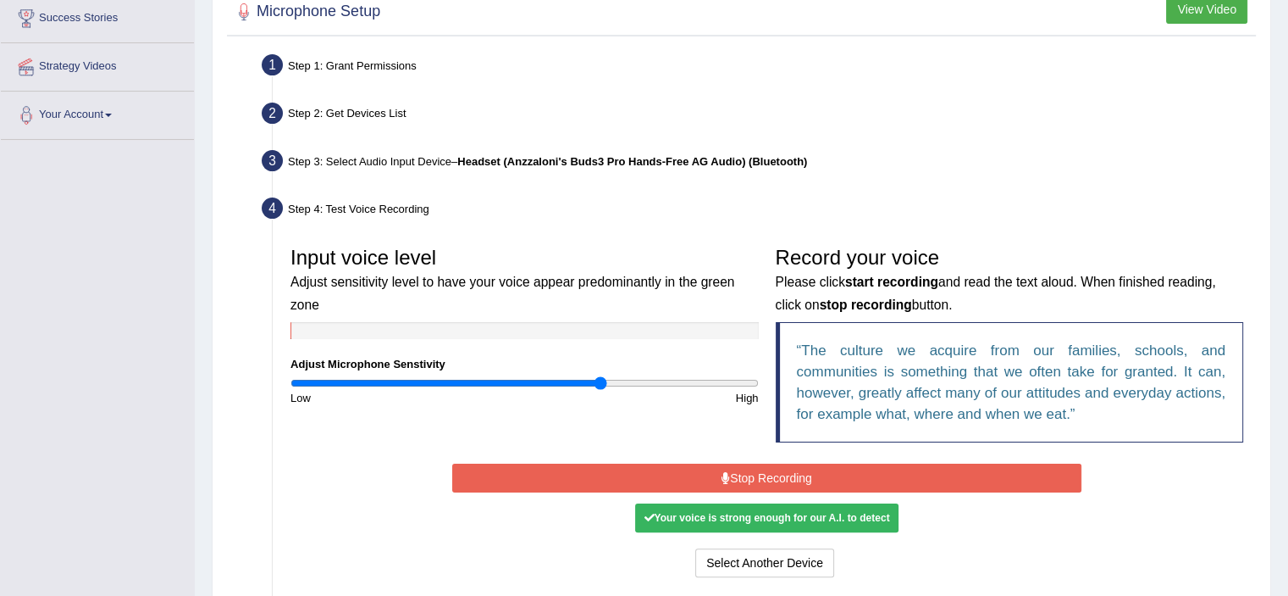
click at [693, 471] on button "Stop Recording" at bounding box center [766, 477] width 629 height 29
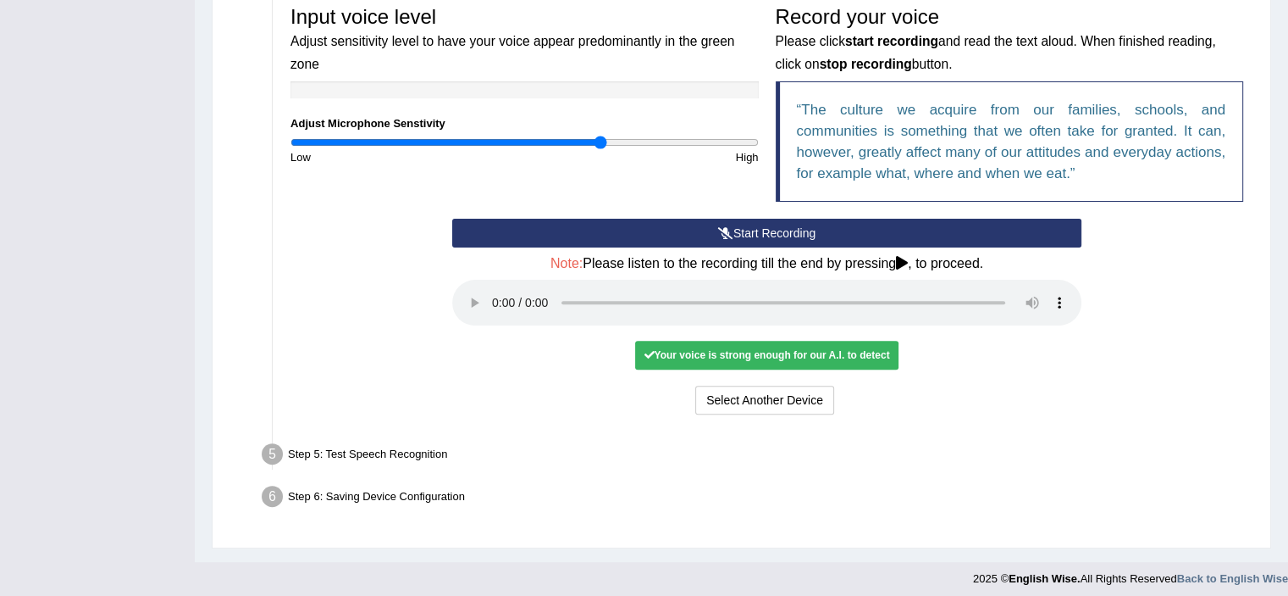
scroll to position [529, 0]
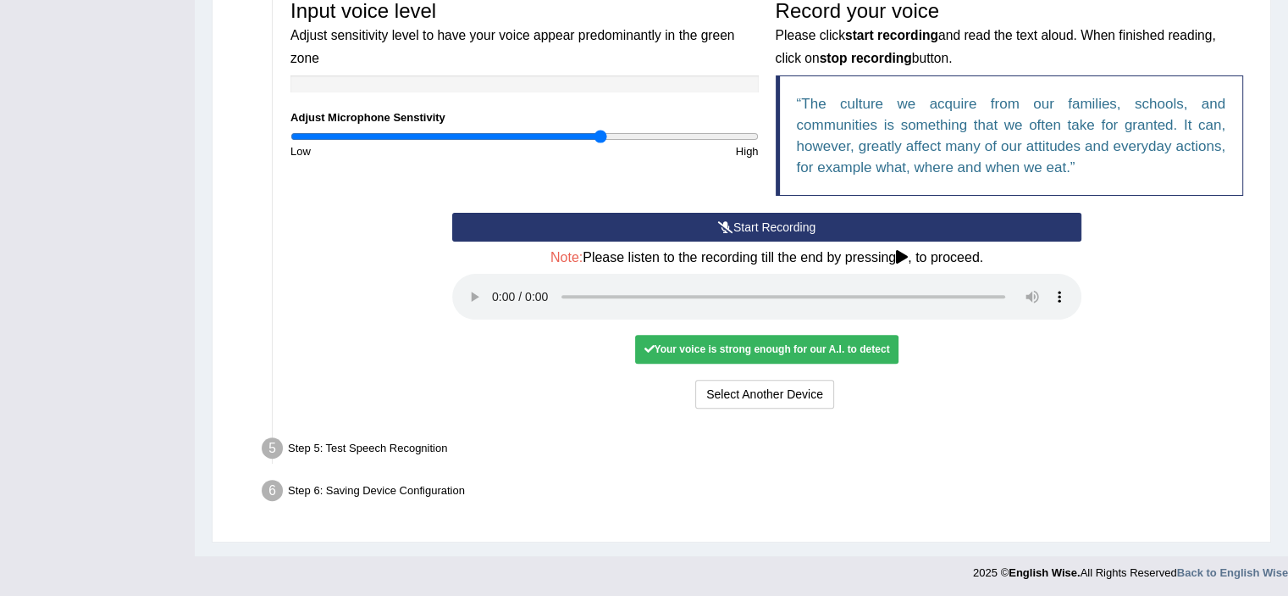
click at [698, 344] on div "Your voice is strong enough for our A.I. to detect" at bounding box center [766, 349] width 263 height 29
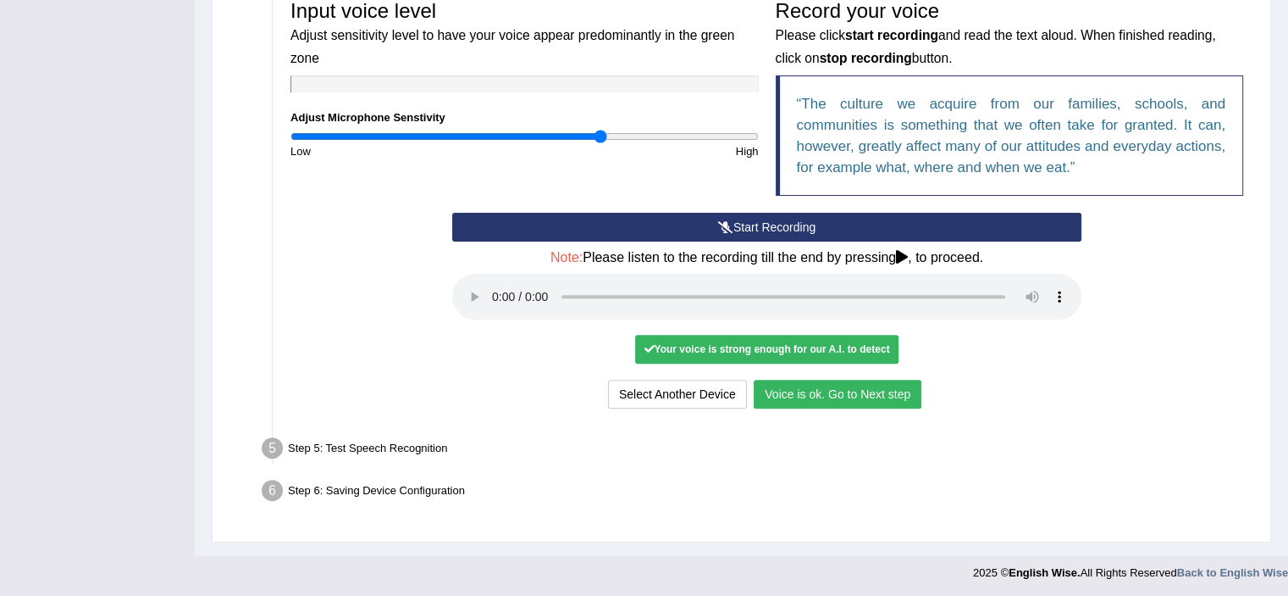
click at [850, 393] on button "Voice is ok. Go to Next step" at bounding box center [838, 393] width 168 height 29
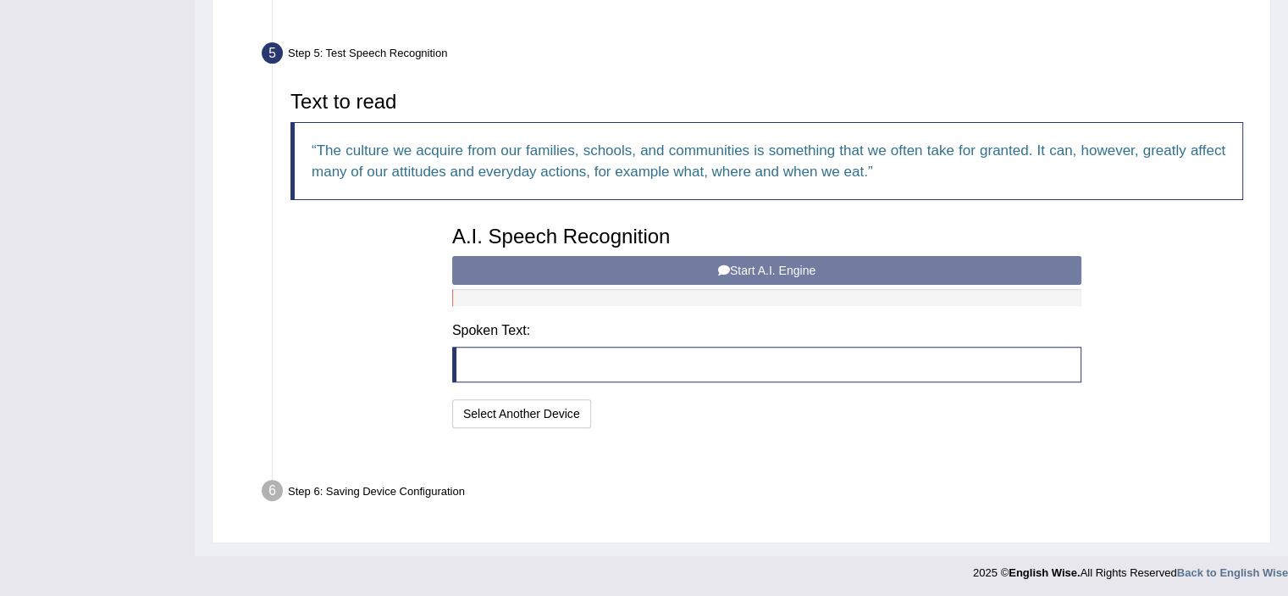
scroll to position [461, 0]
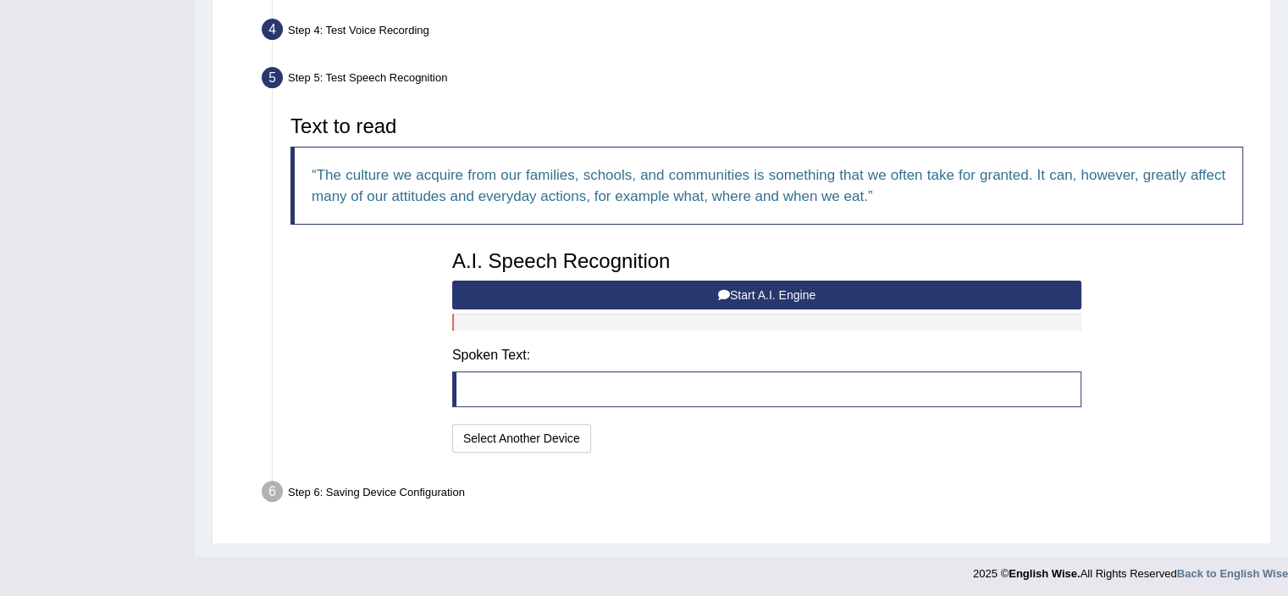
click at [597, 297] on button "Start A.I. Engine" at bounding box center [766, 294] width 629 height 29
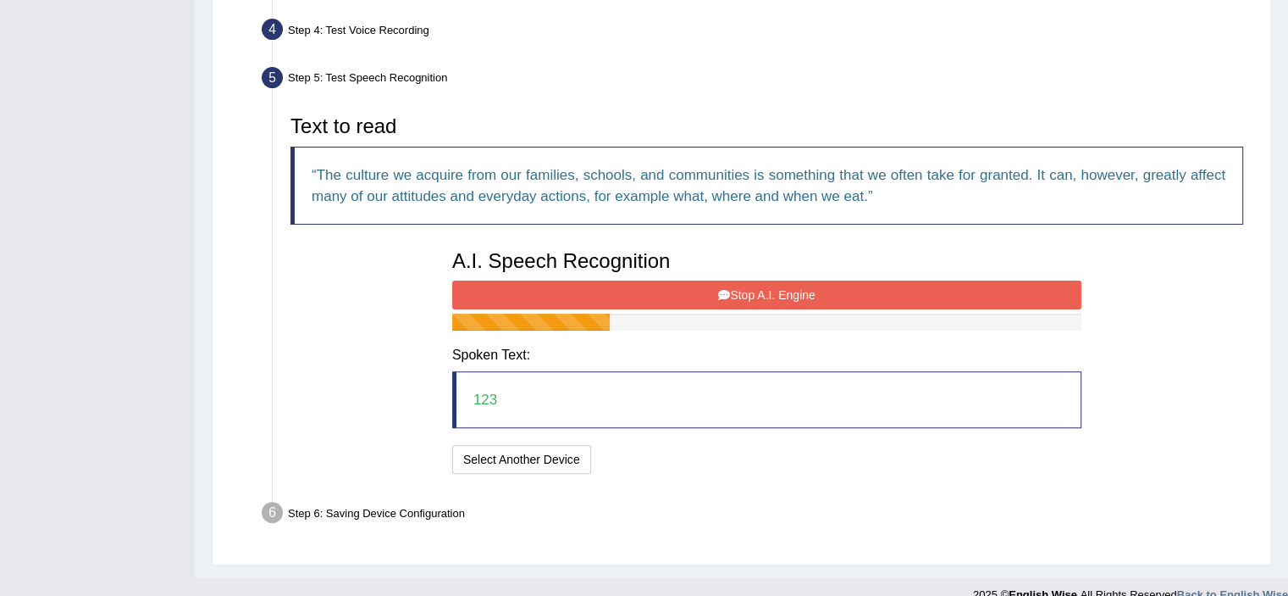
click at [737, 297] on button "Stop A.I. Engine" at bounding box center [766, 294] width 629 height 29
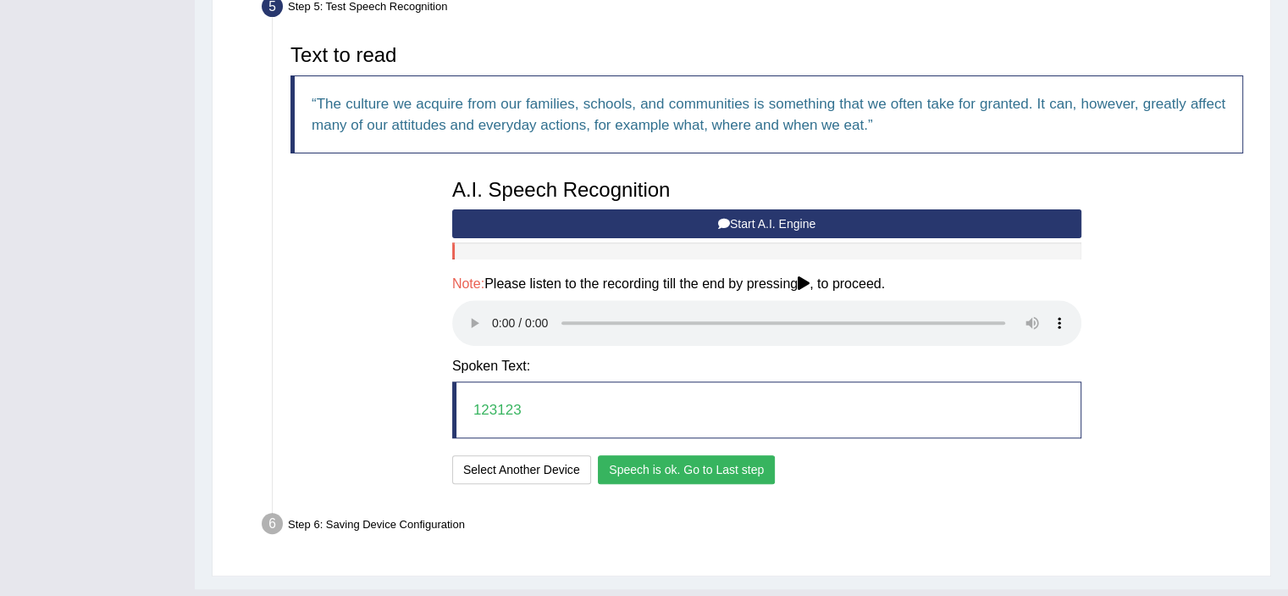
scroll to position [564, 0]
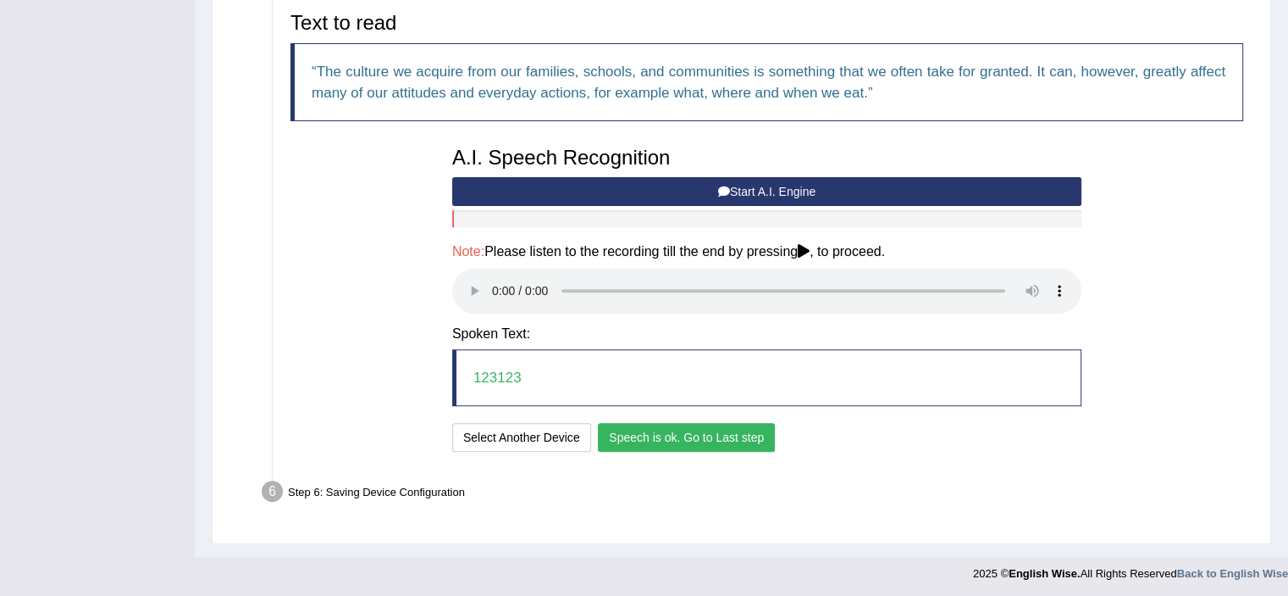
click at [652, 428] on button "Speech is ok. Go to Last step" at bounding box center [686, 437] width 177 height 29
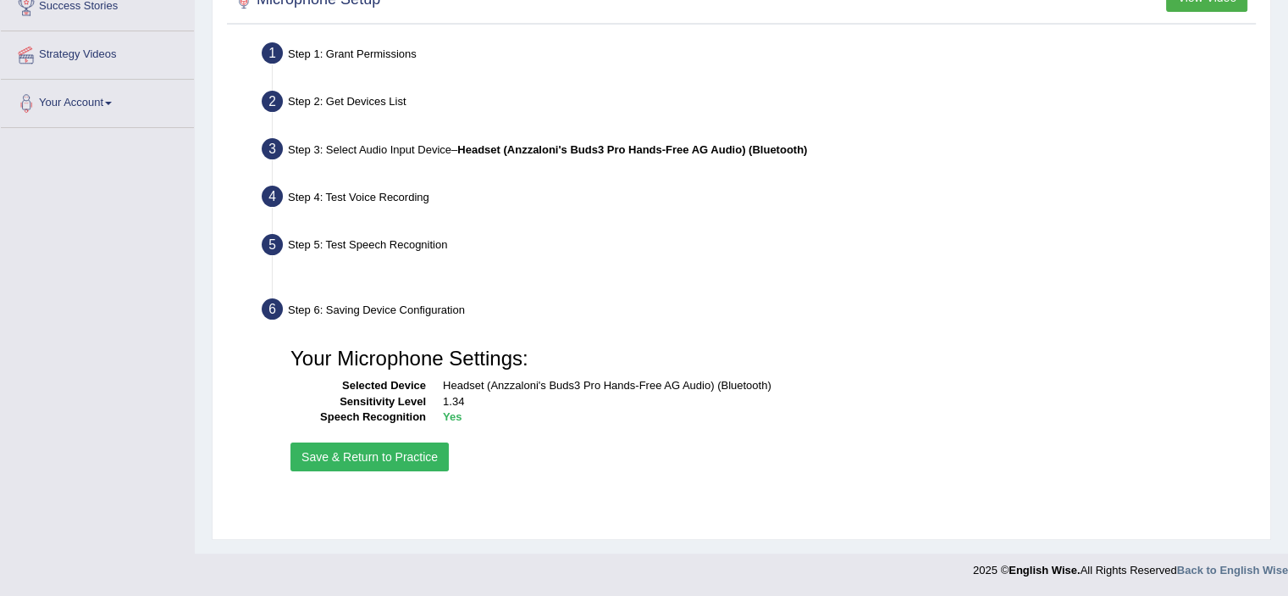
scroll to position [294, 0]
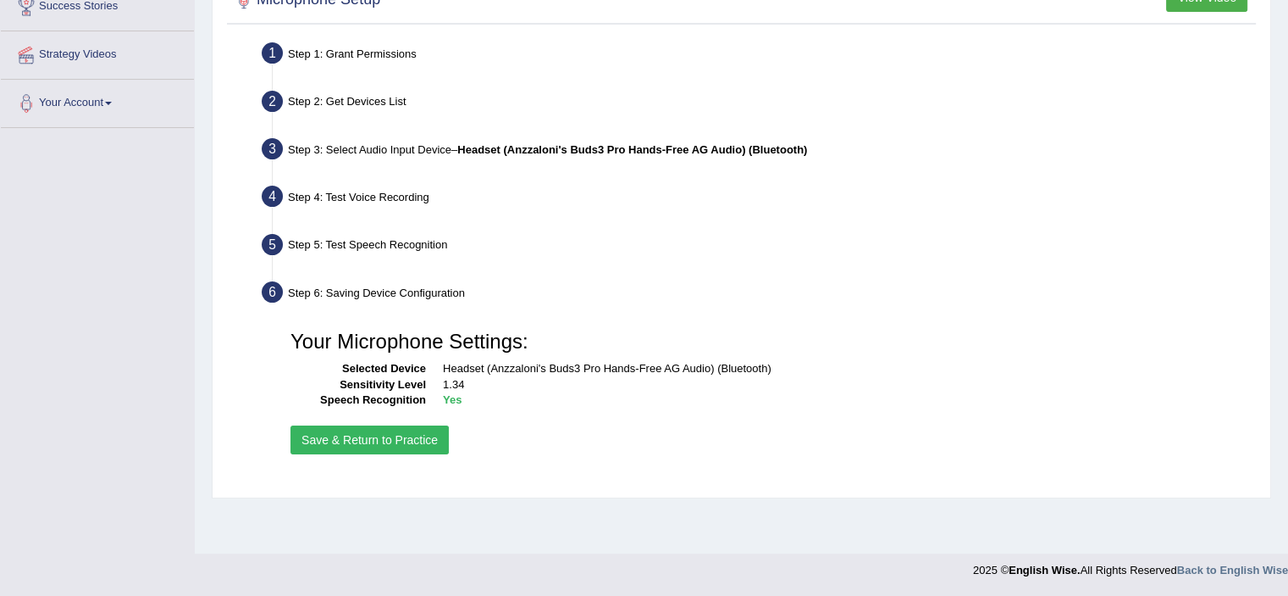
click at [416, 432] on button "Save & Return to Practice" at bounding box center [370, 439] width 158 height 29
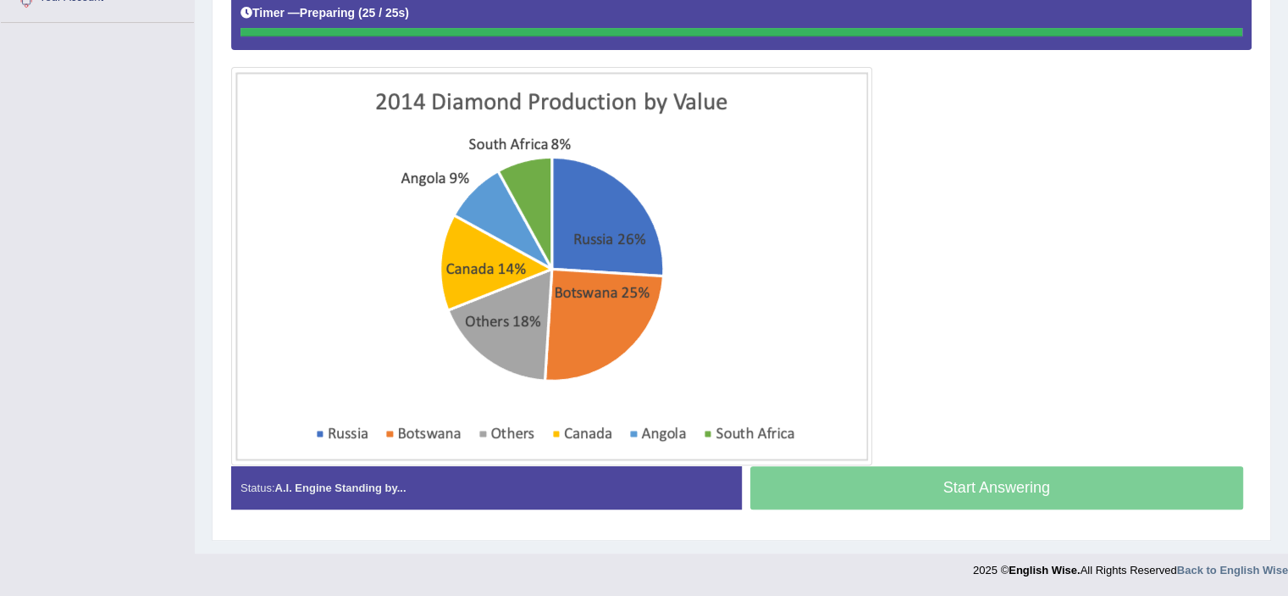
scroll to position [396, 0]
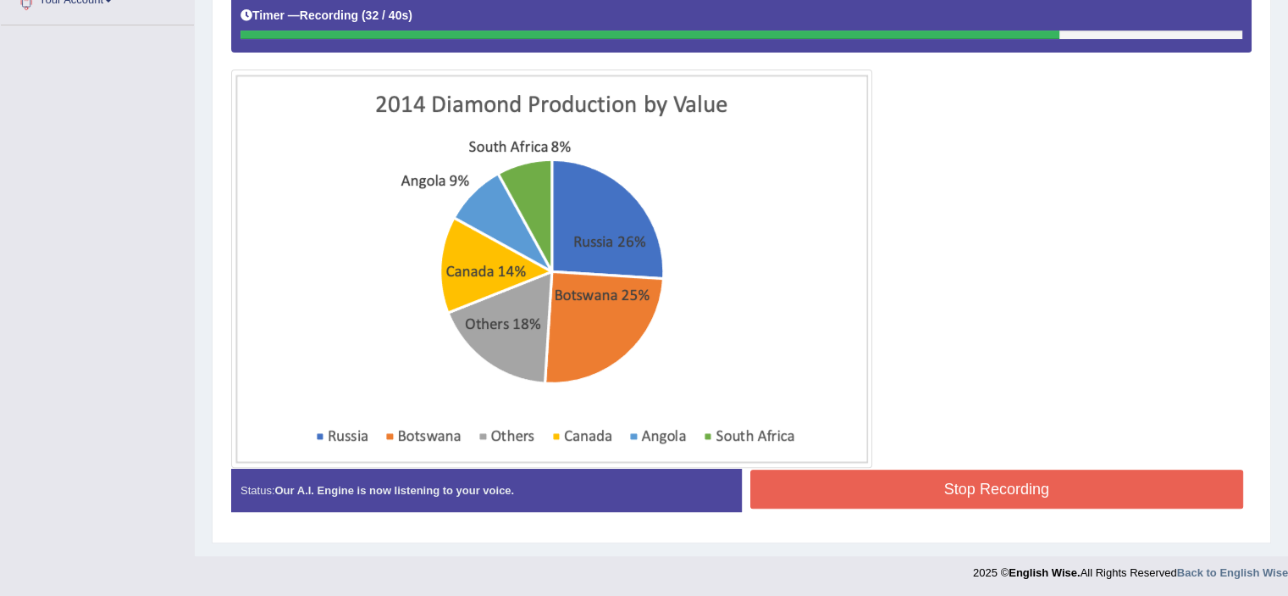
click at [1003, 479] on button "Stop Recording" at bounding box center [998, 488] width 494 height 39
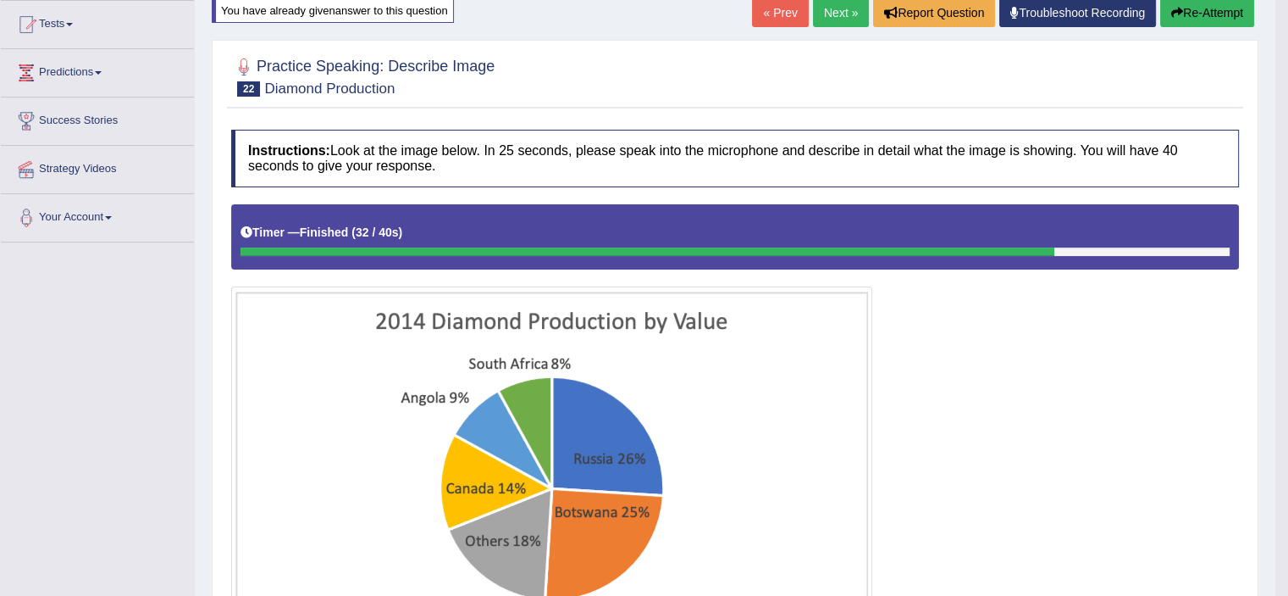
scroll to position [175, 0]
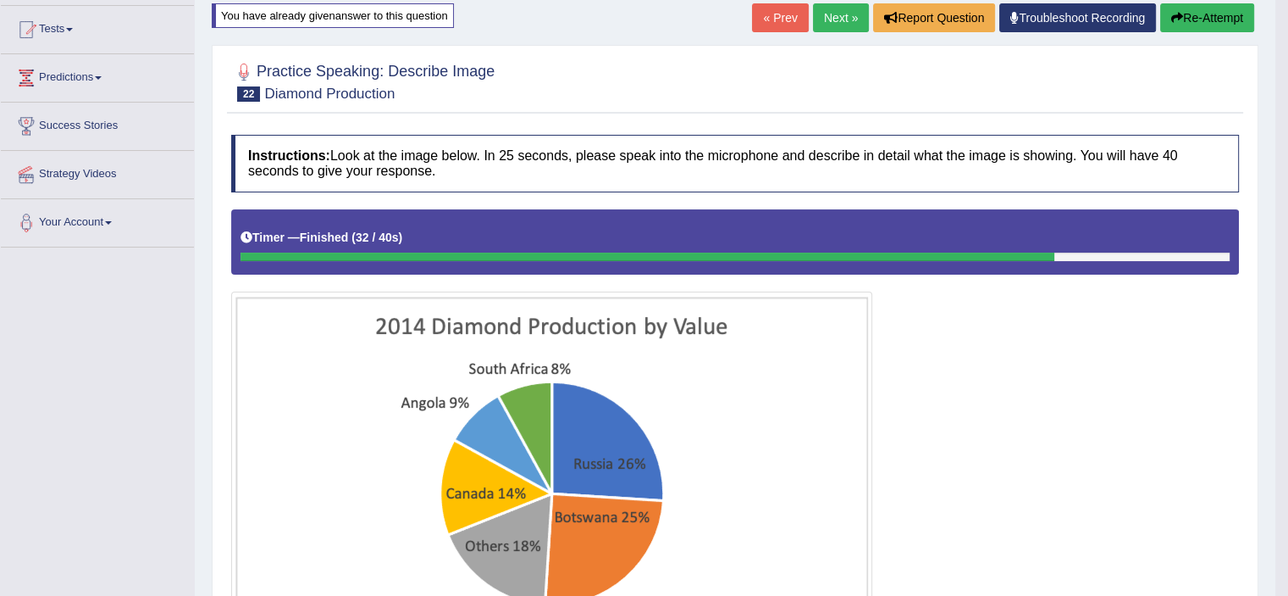
drag, startPoint x: 844, startPoint y: 25, endPoint x: 830, endPoint y: 32, distance: 15.6
click at [842, 25] on link "Next »" at bounding box center [841, 17] width 56 height 29
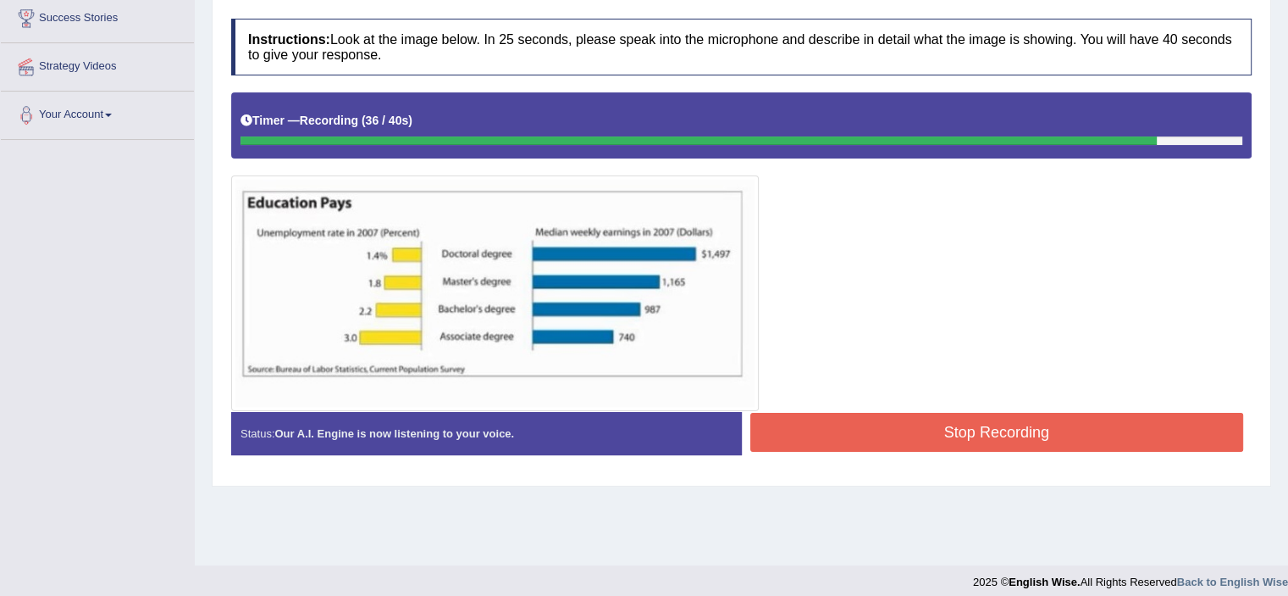
click at [936, 435] on button "Stop Recording" at bounding box center [998, 432] width 494 height 39
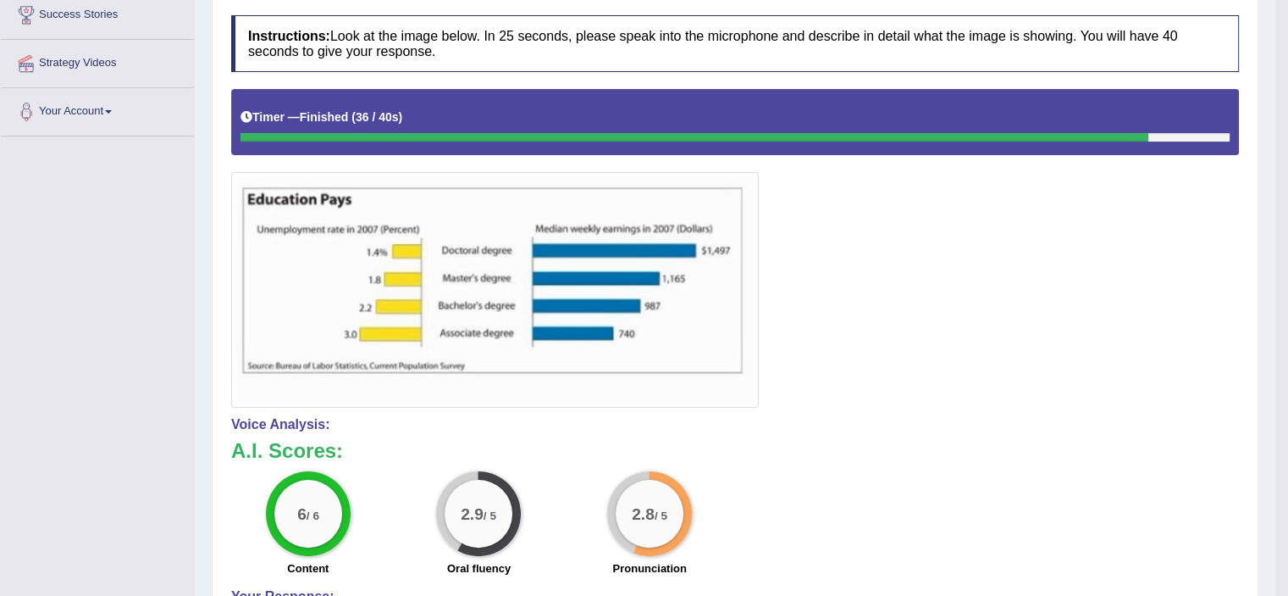
scroll to position [3, 0]
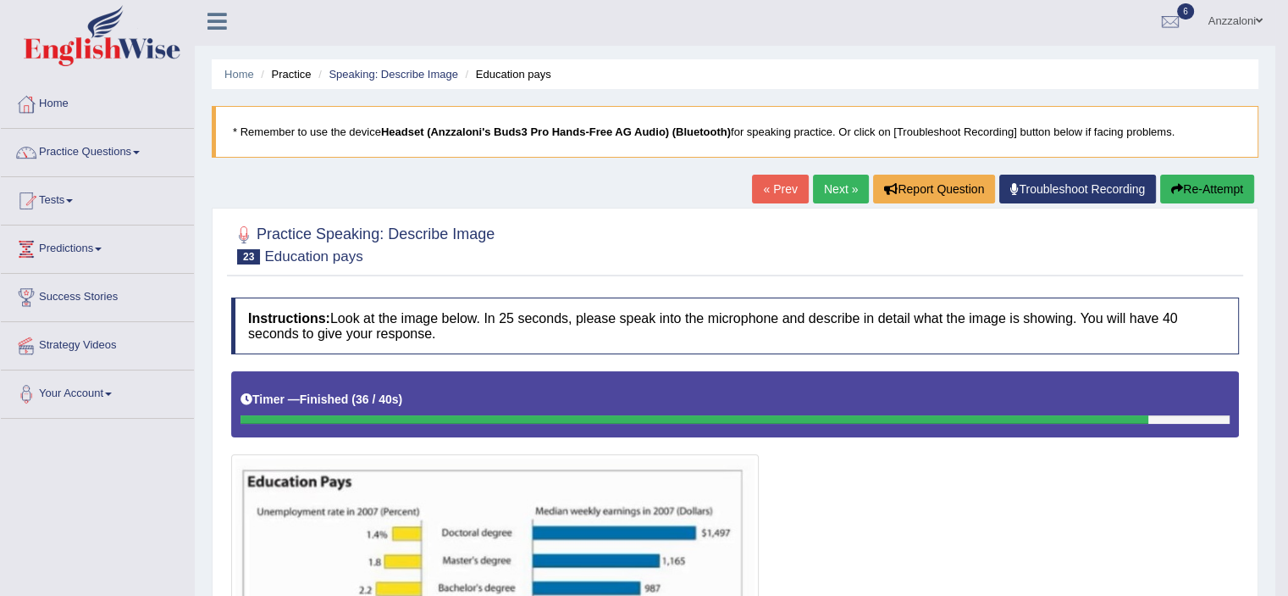
click at [1230, 186] on button "Re-Attempt" at bounding box center [1208, 189] width 94 height 29
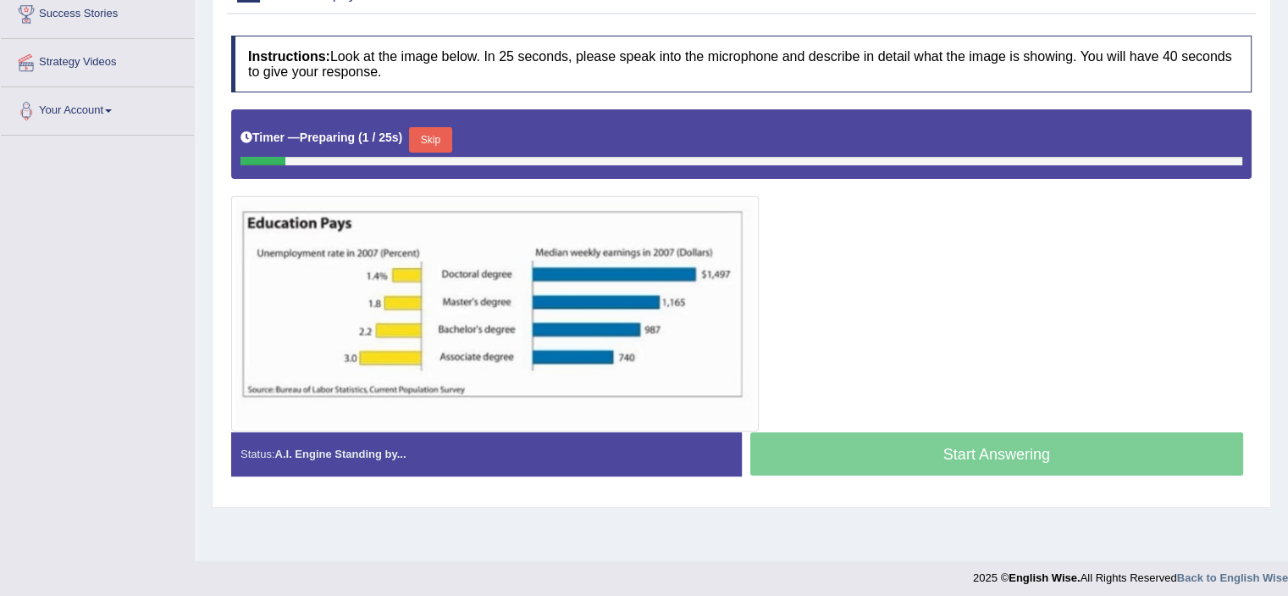
scroll to position [286, 0]
click at [443, 138] on button "Skip" at bounding box center [430, 139] width 42 height 25
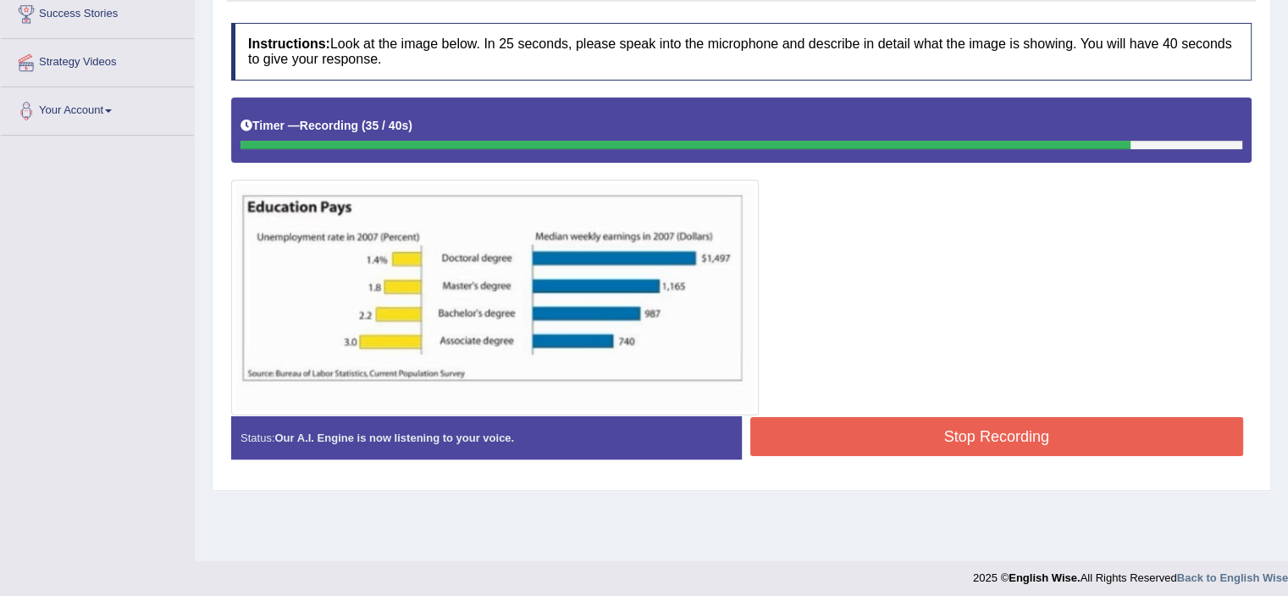
click at [908, 427] on button "Stop Recording" at bounding box center [998, 436] width 494 height 39
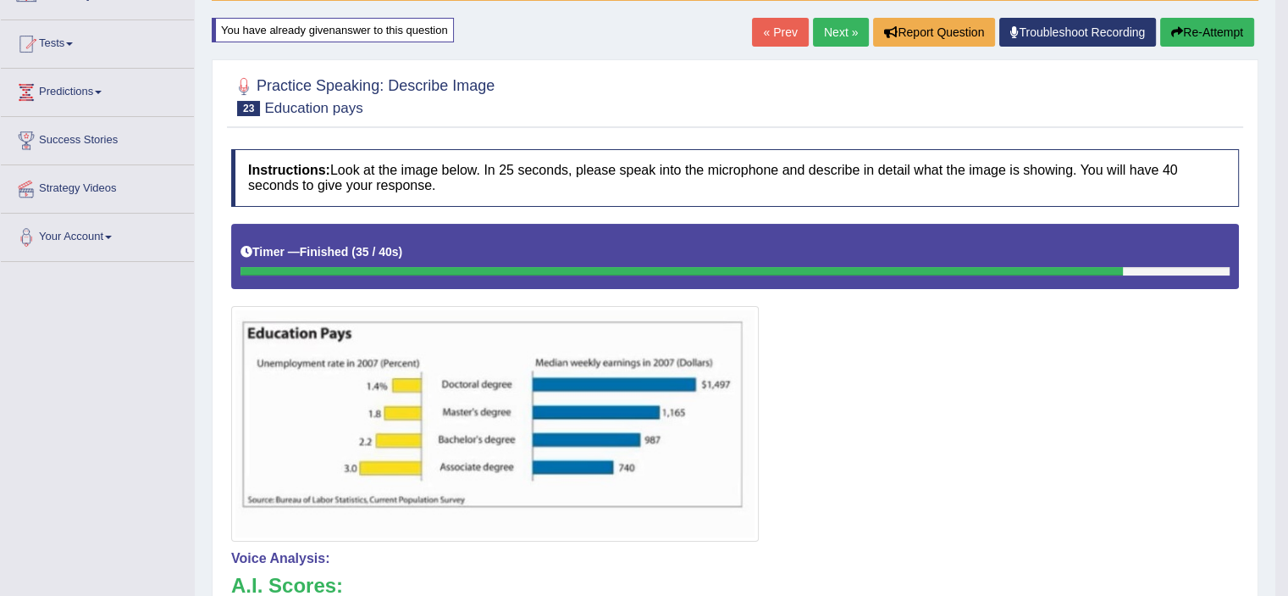
scroll to position [0, 0]
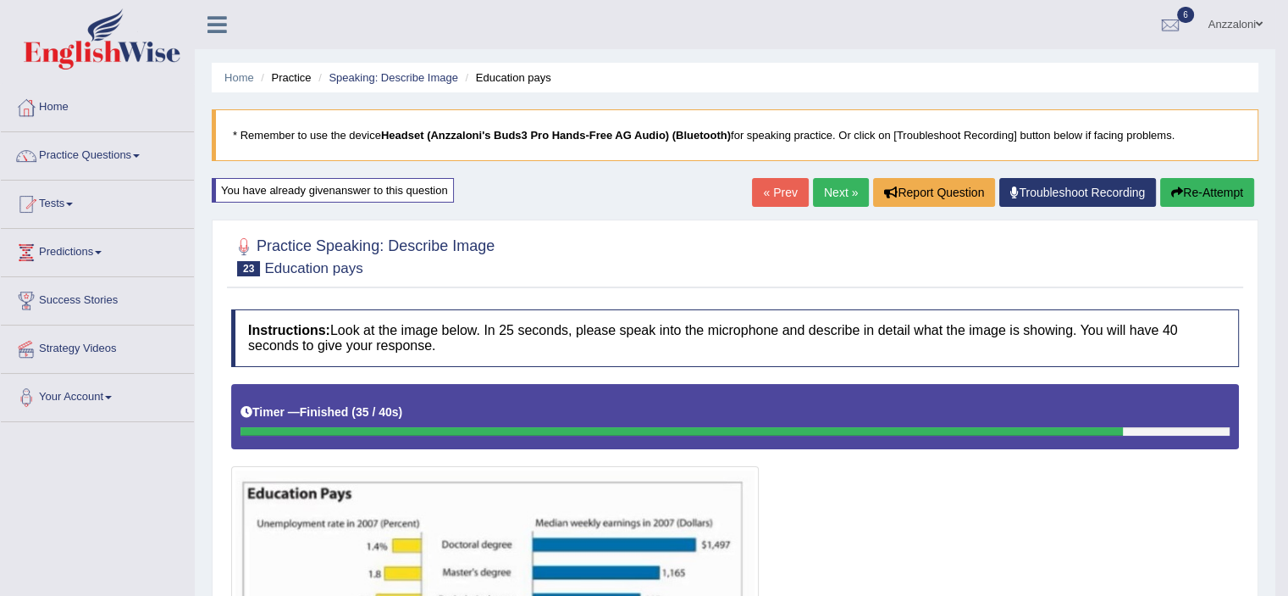
click at [828, 188] on link "Next »" at bounding box center [841, 192] width 56 height 29
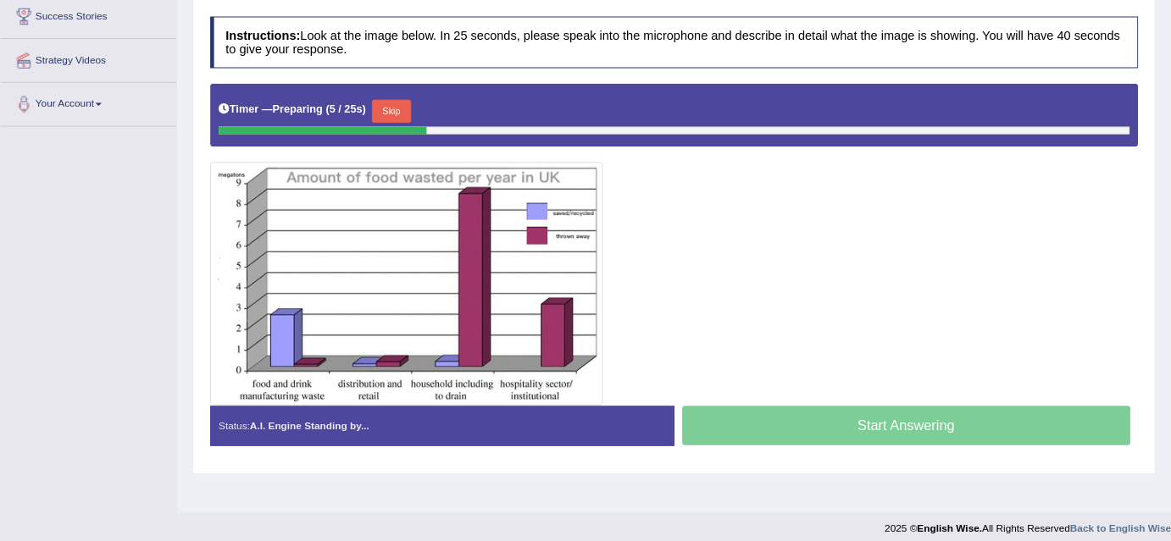
scroll to position [282, 0]
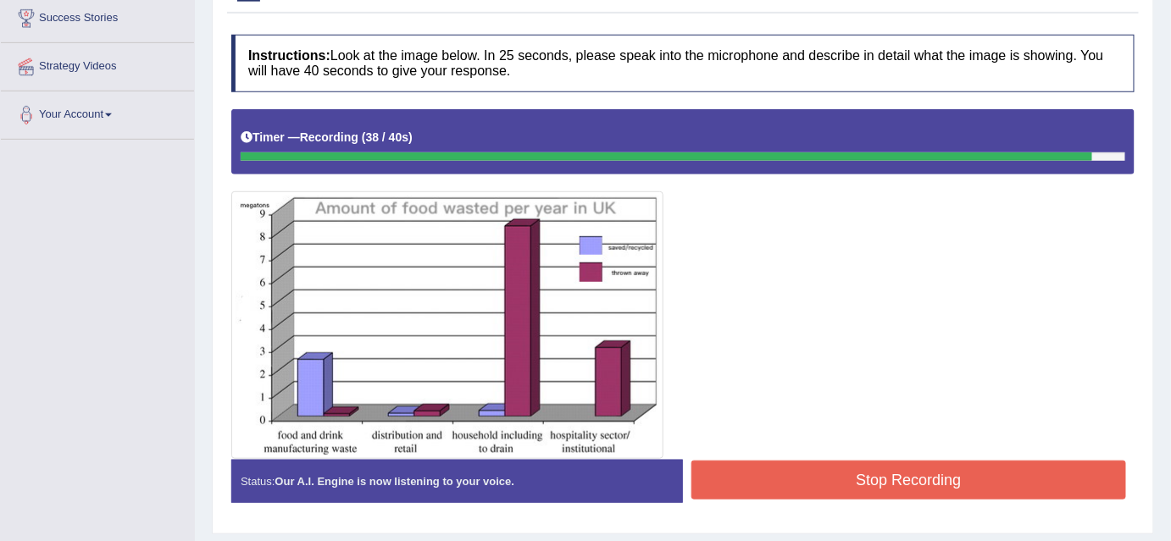
click at [813, 476] on button "Stop Recording" at bounding box center [908, 480] width 435 height 39
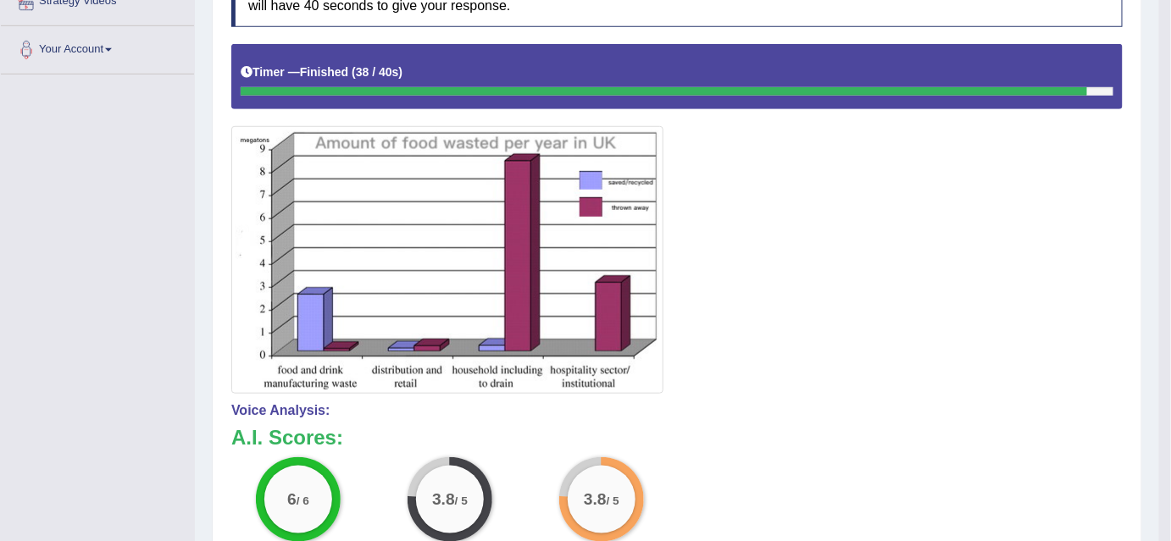
scroll to position [0, 0]
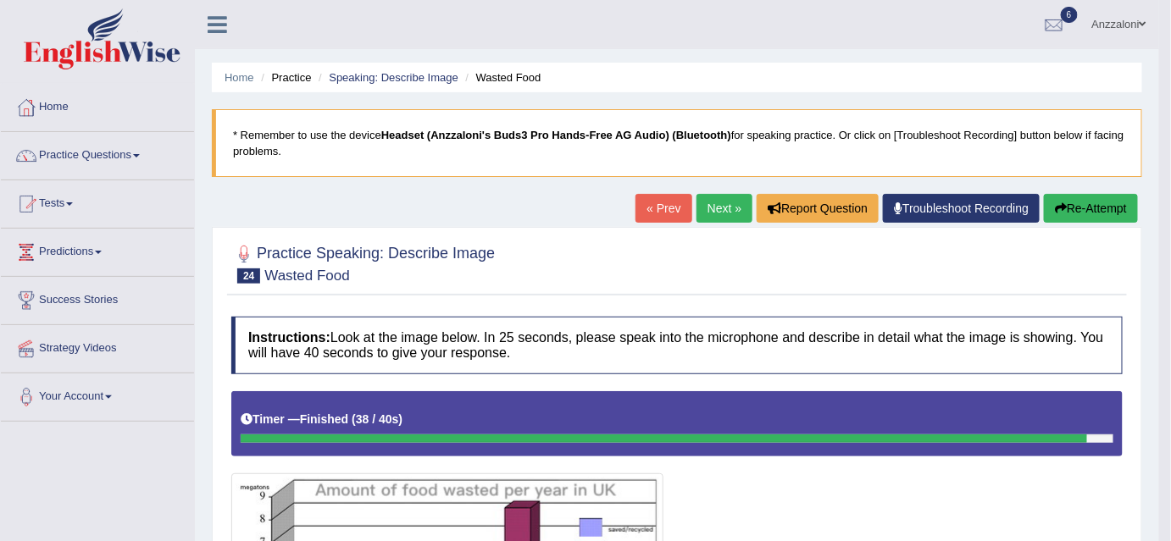
click at [703, 211] on link "Next »" at bounding box center [724, 208] width 56 height 29
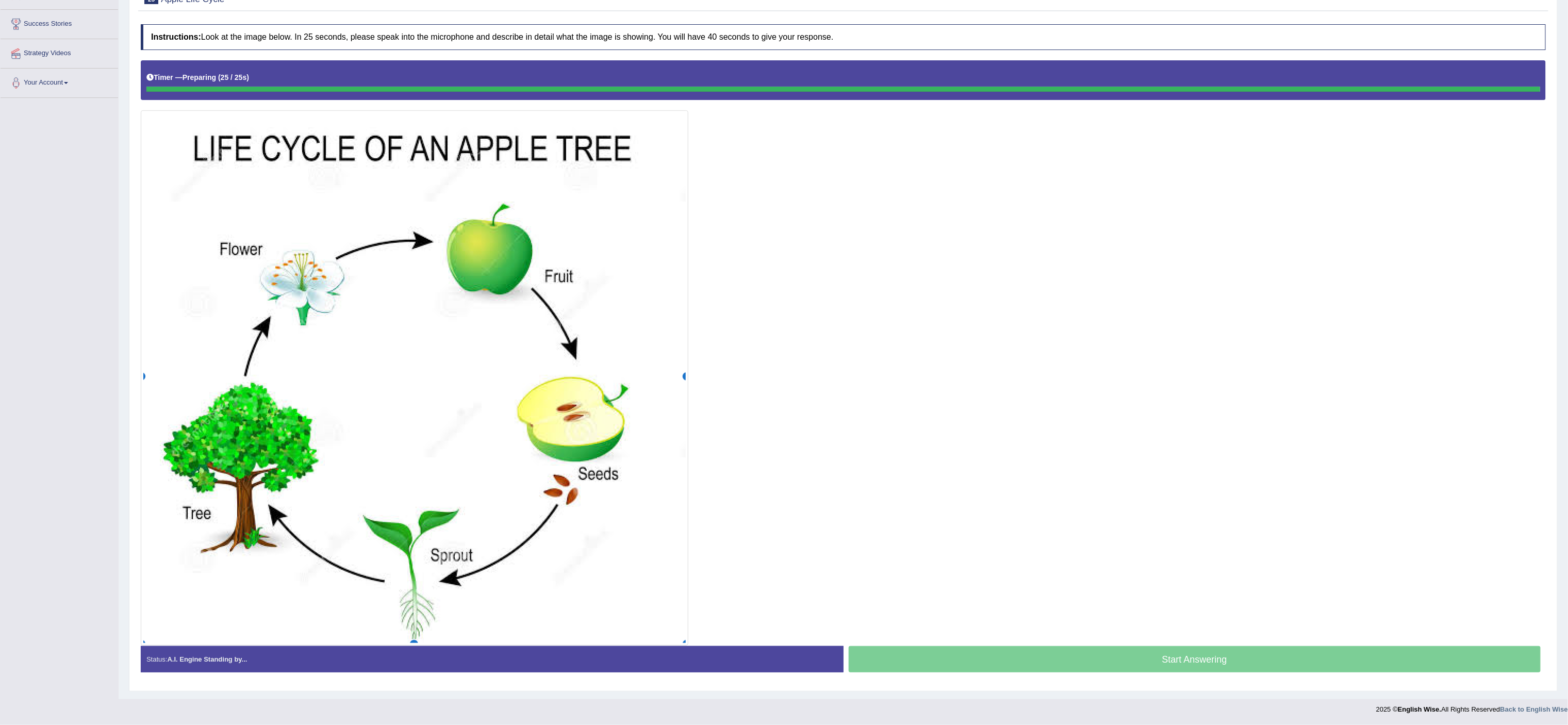
scroll to position [164, 0]
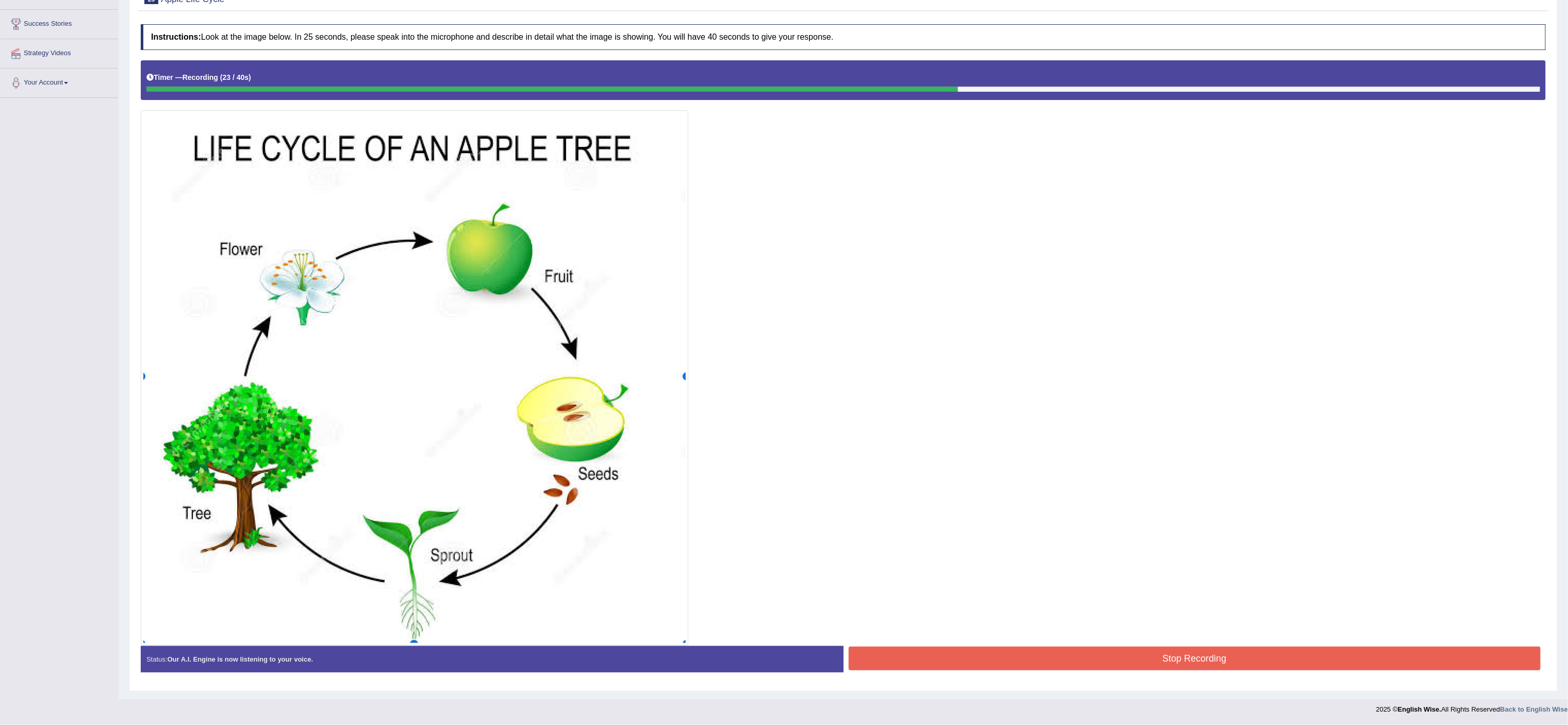
drag, startPoint x: 1172, startPoint y: 662, endPoint x: 1136, endPoint y: 568, distance: 100.7
click at [712, 329] on button "Stop Recording" at bounding box center [1195, 658] width 693 height 24
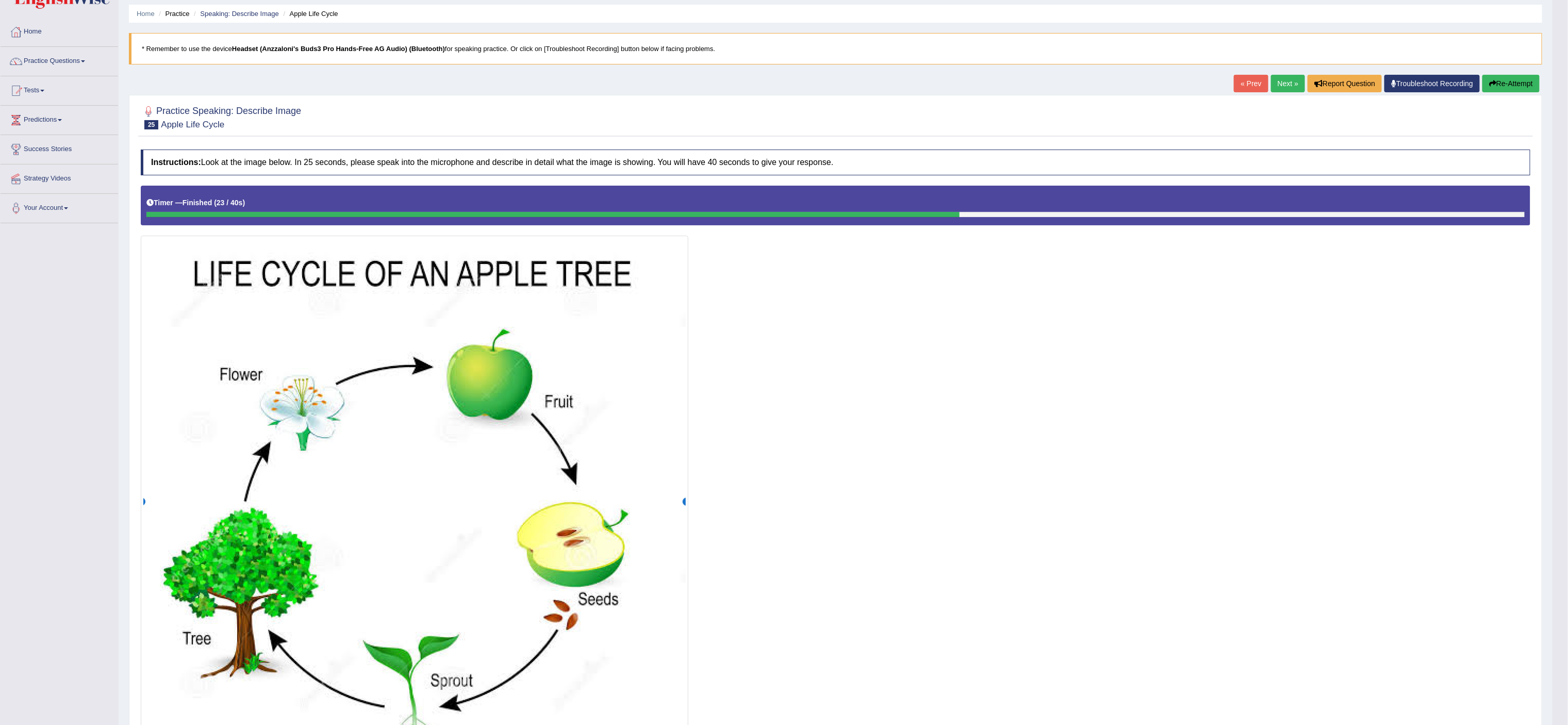
scroll to position [0, 0]
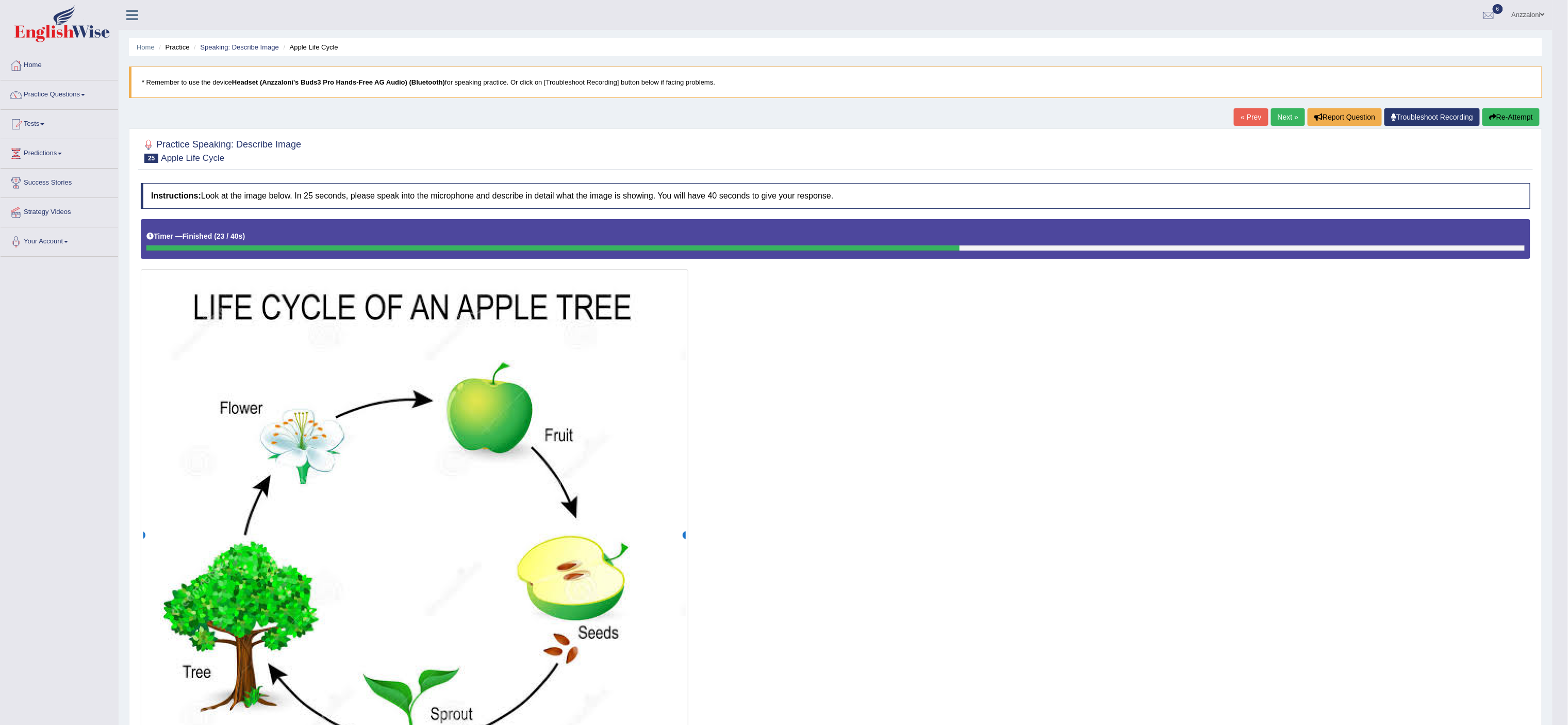
click at [712, 113] on link "Next »" at bounding box center [1288, 117] width 34 height 18
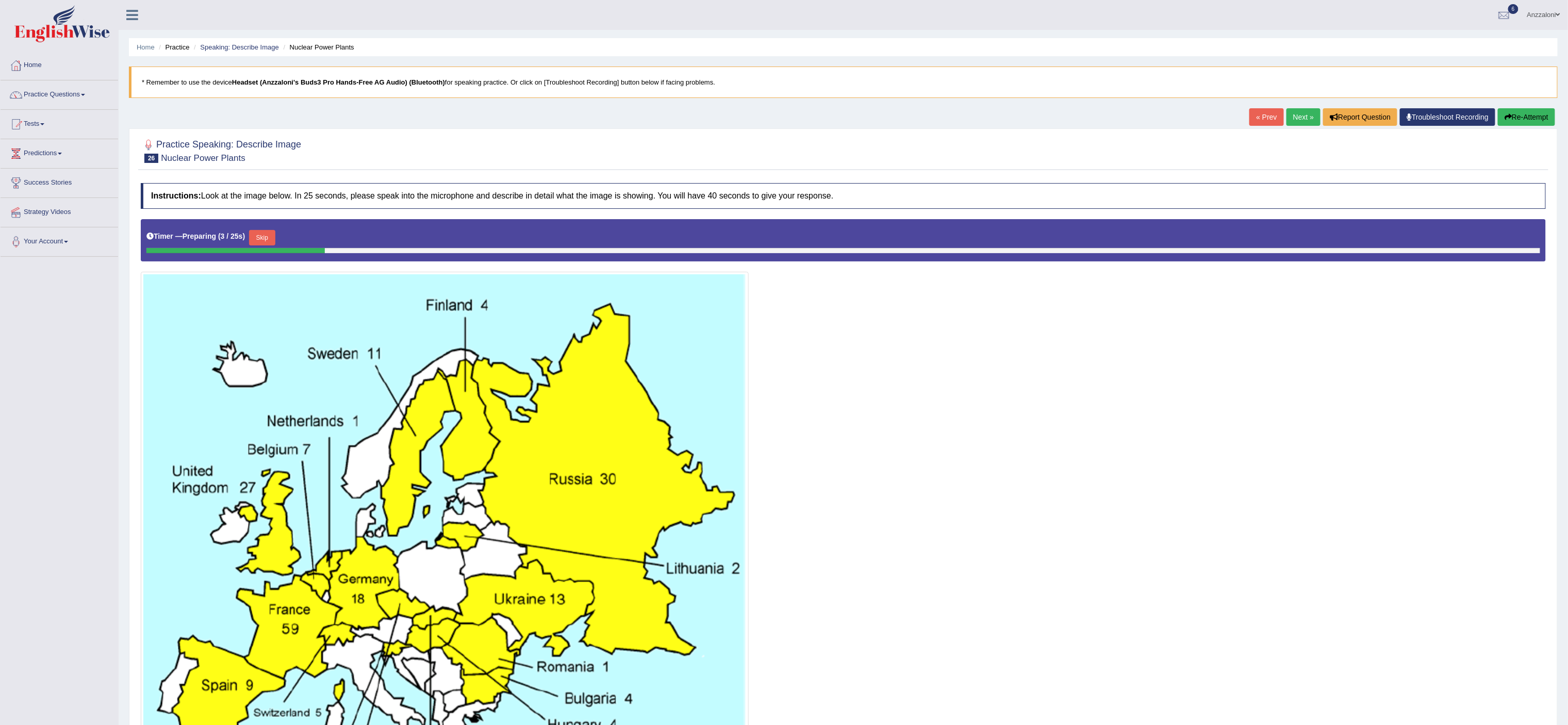
click at [1307, 119] on link "Next »" at bounding box center [1303, 117] width 34 height 18
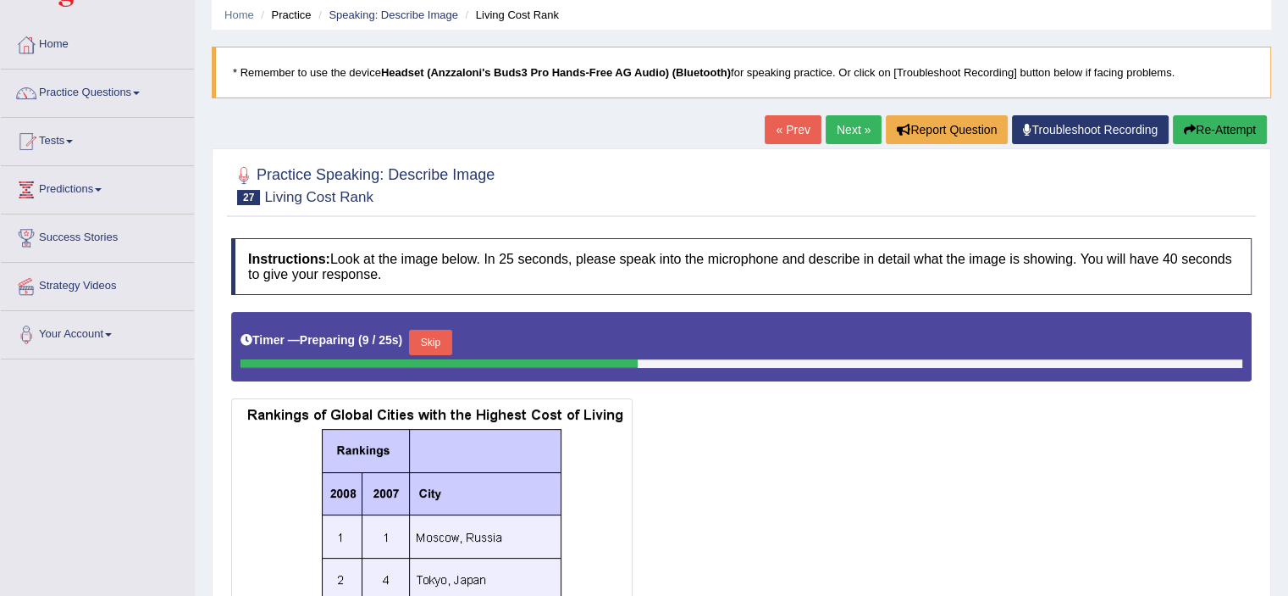
scroll to position [54, 0]
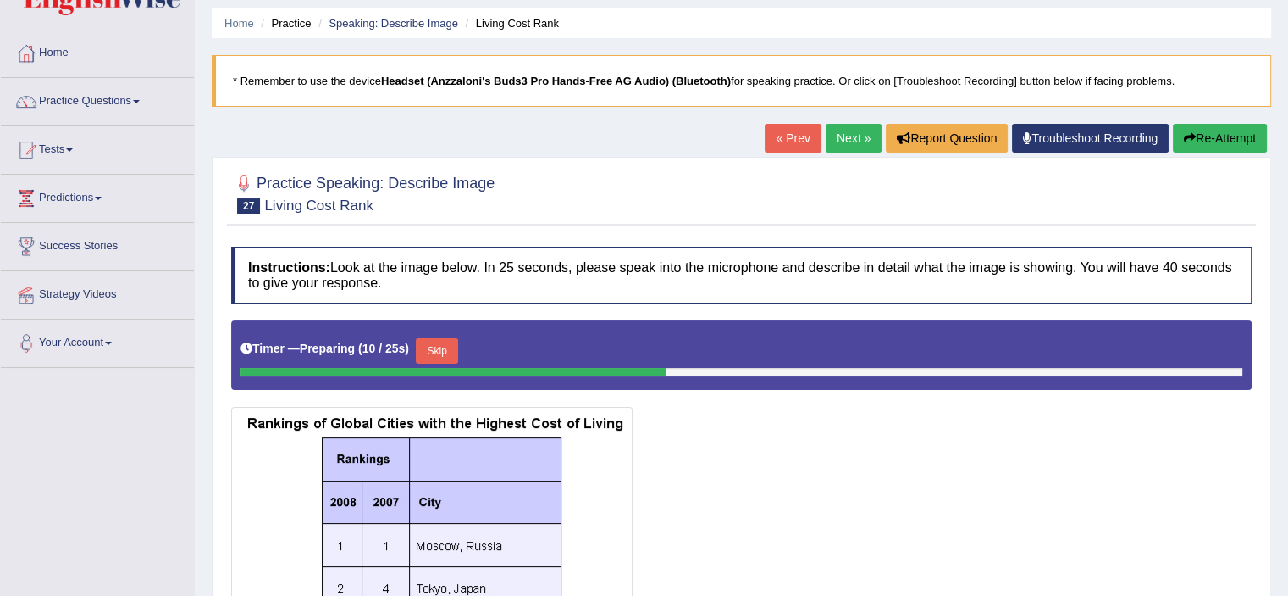
click at [789, 136] on link "« Prev" at bounding box center [793, 138] width 56 height 29
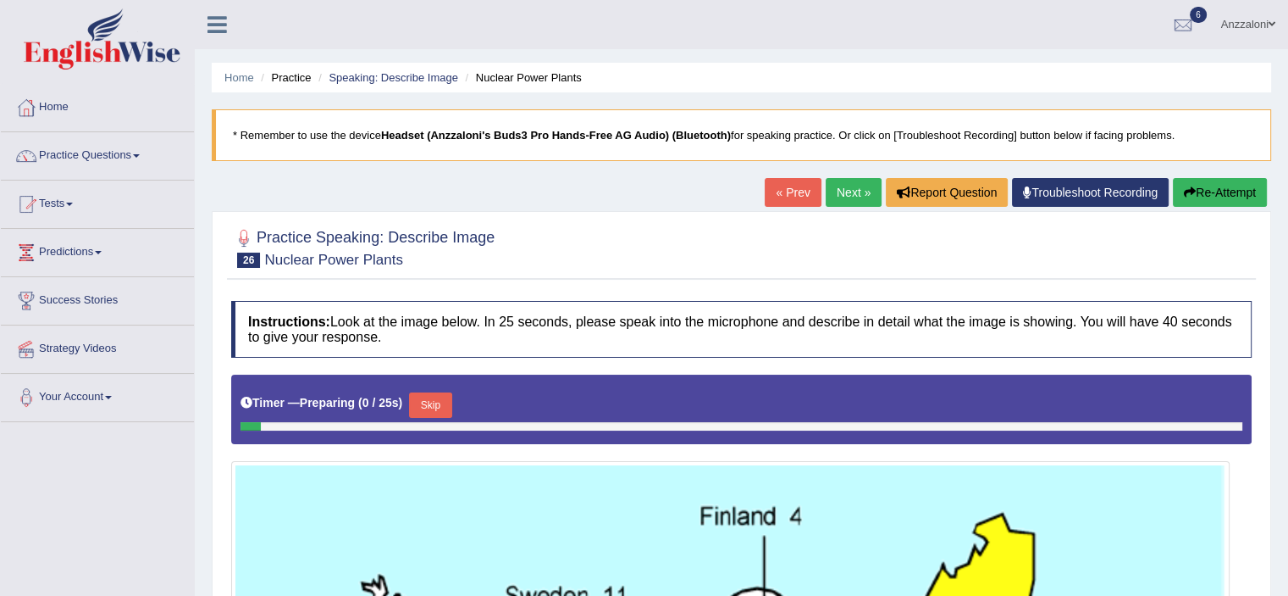
click at [850, 189] on link "Next »" at bounding box center [854, 192] width 56 height 29
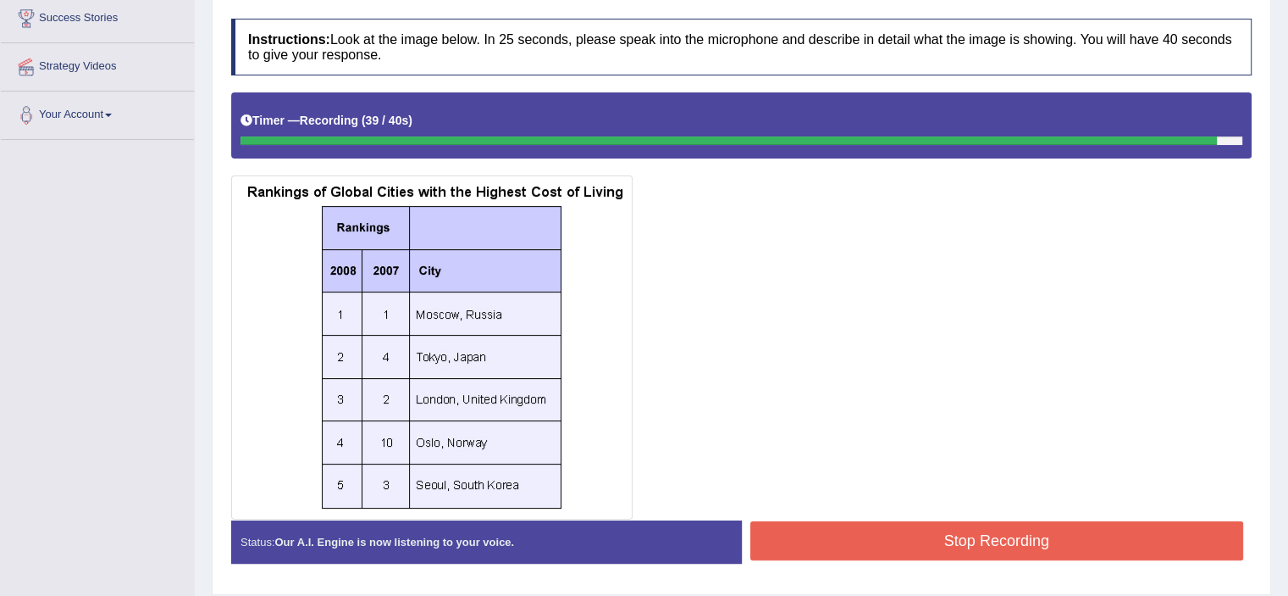
click at [1020, 537] on button "Stop Recording" at bounding box center [998, 540] width 494 height 39
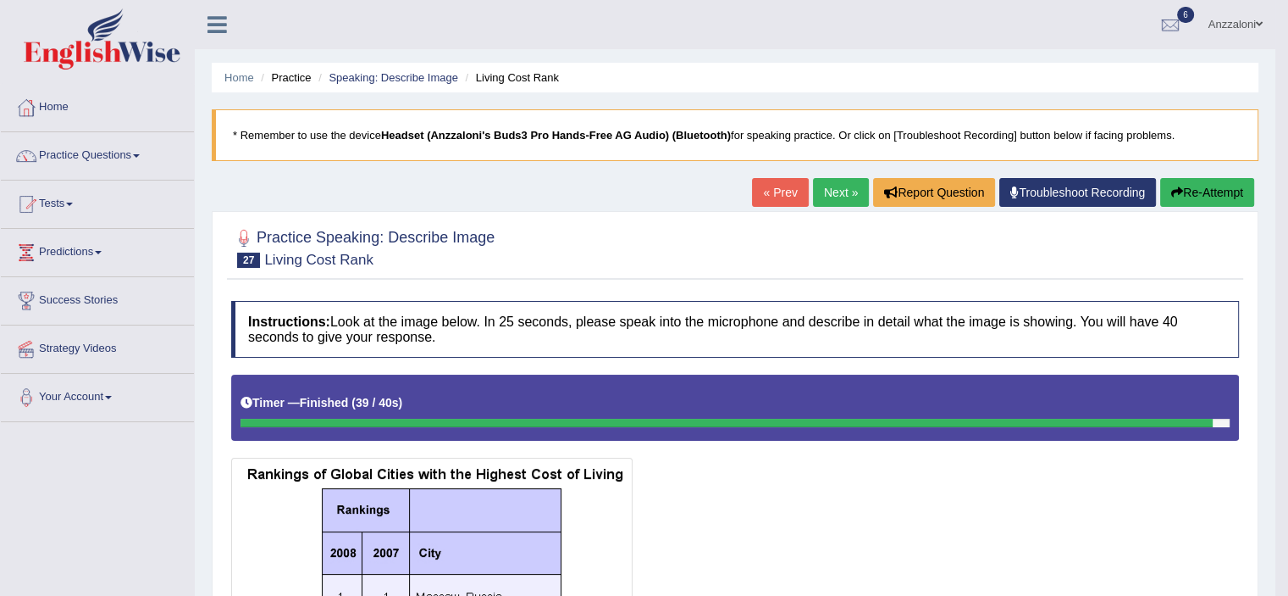
click at [846, 186] on link "Next »" at bounding box center [841, 192] width 56 height 29
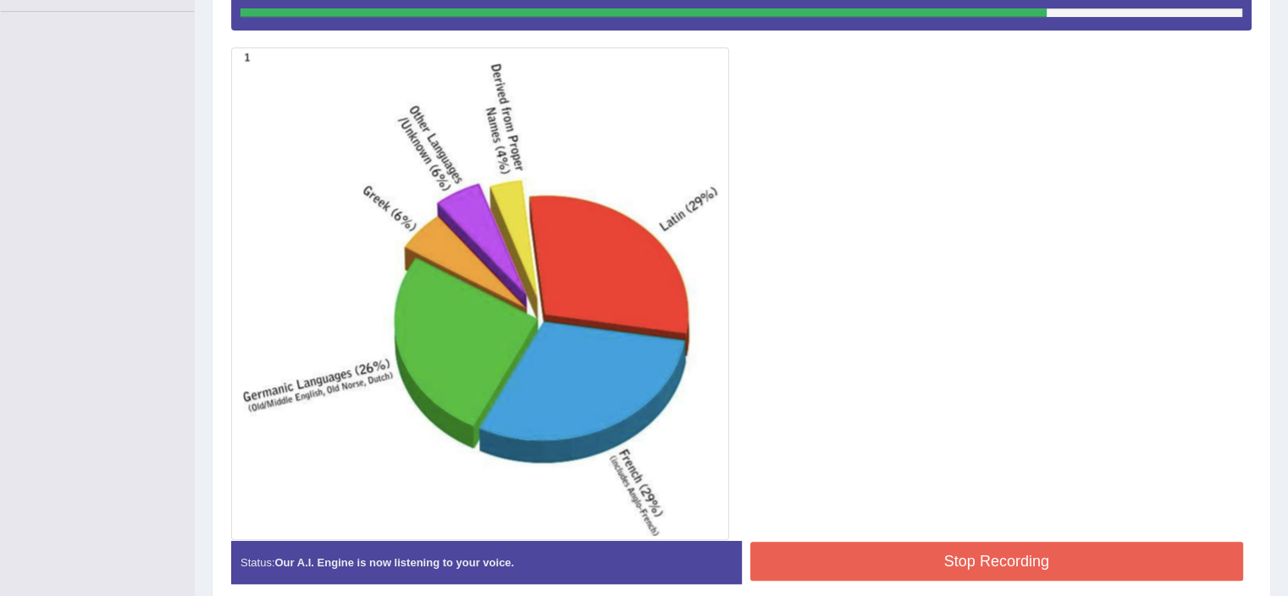
scroll to position [481, 0]
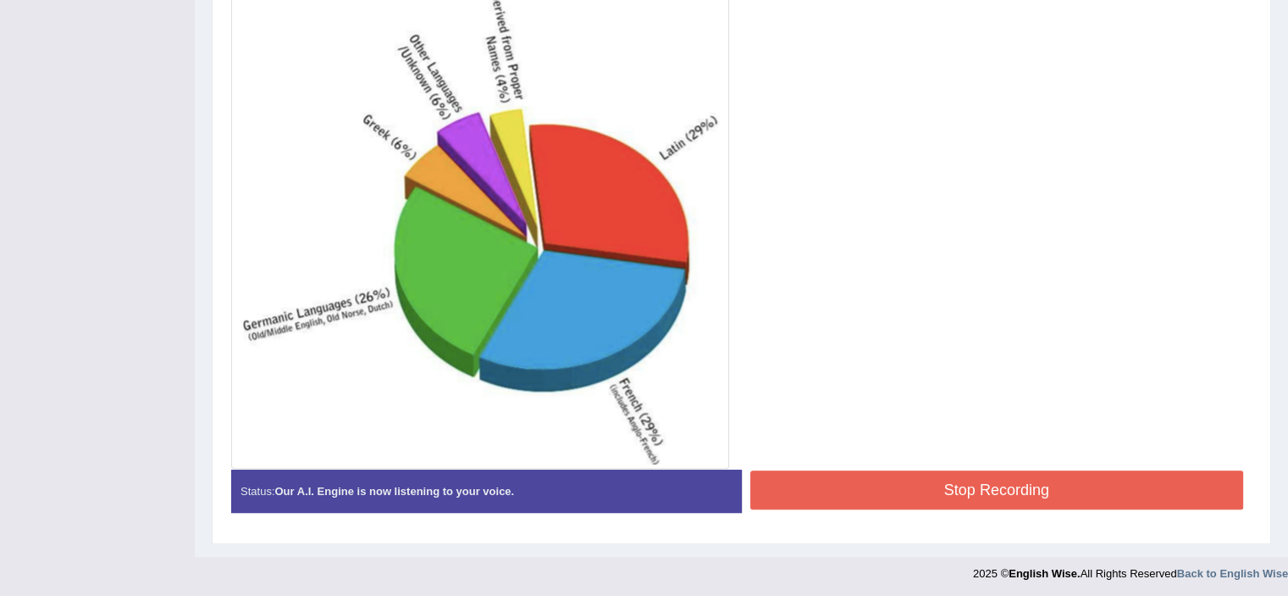
click at [1073, 484] on button "Stop Recording" at bounding box center [998, 489] width 494 height 39
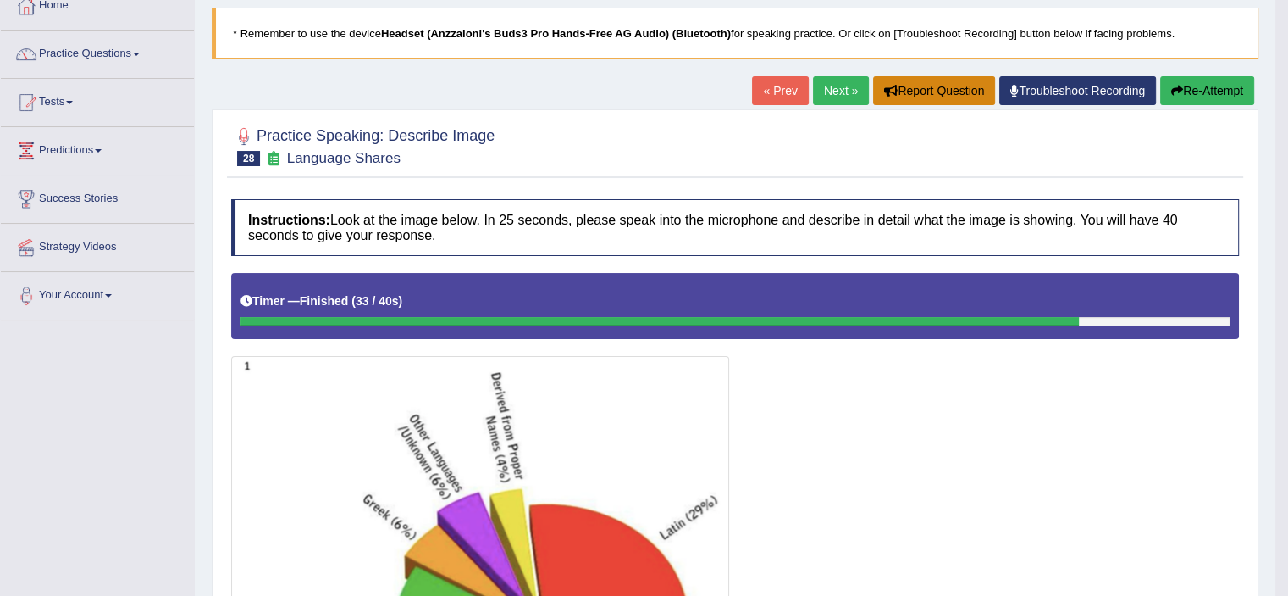
scroll to position [0, 0]
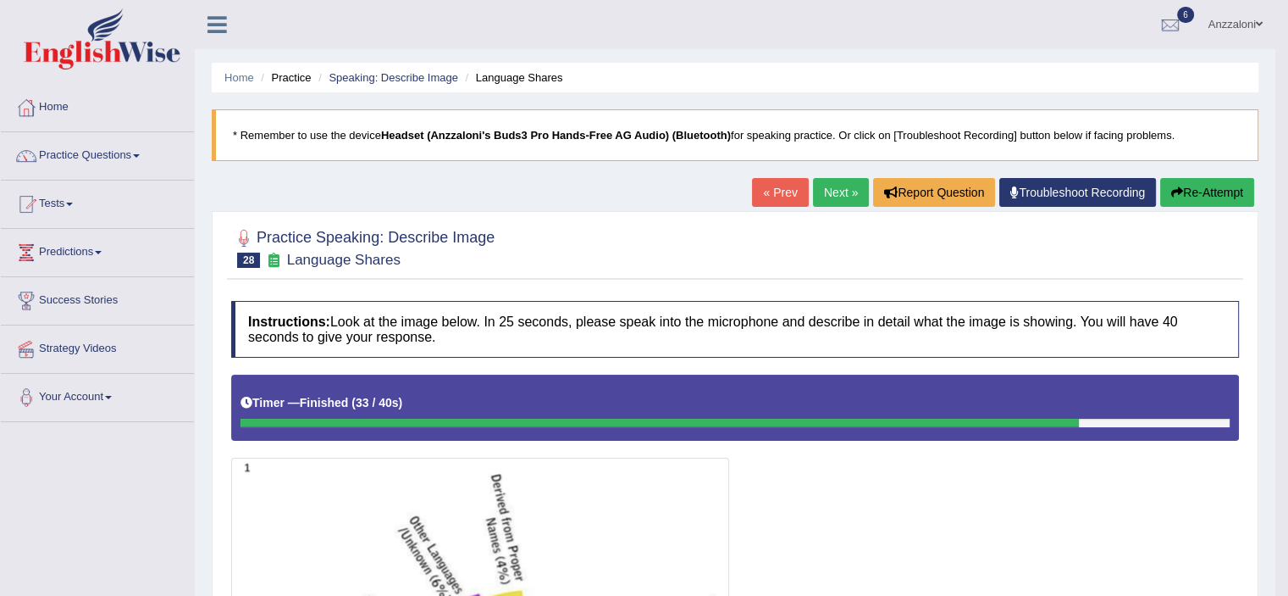
click at [834, 202] on link "Next »" at bounding box center [841, 192] width 56 height 29
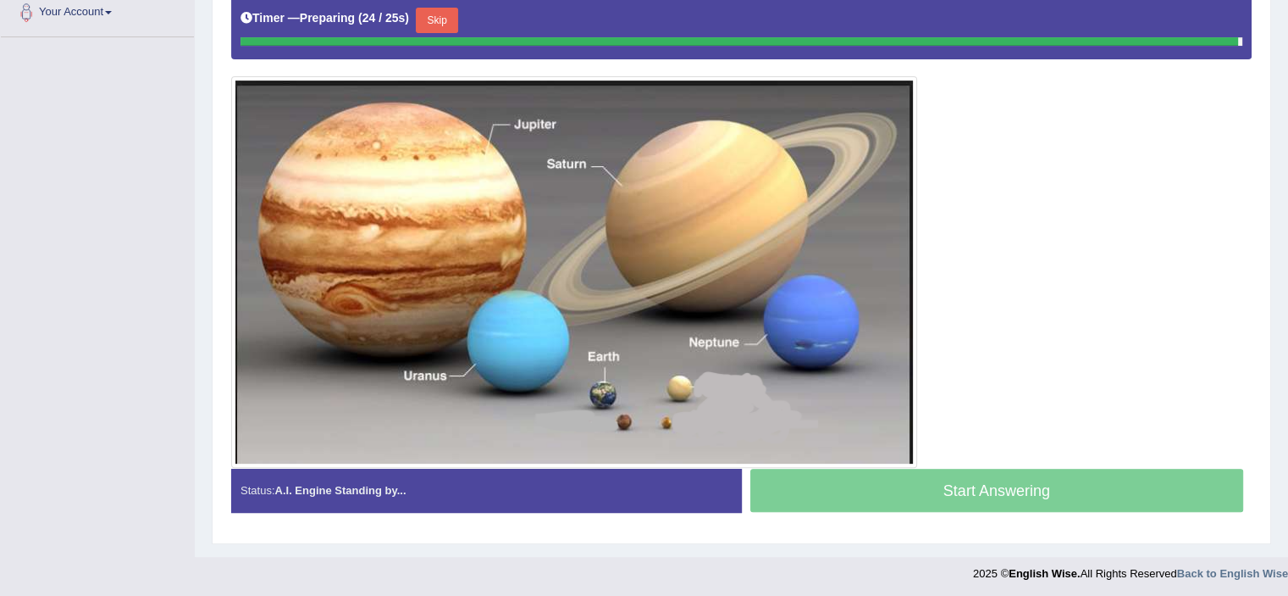
scroll to position [380, 0]
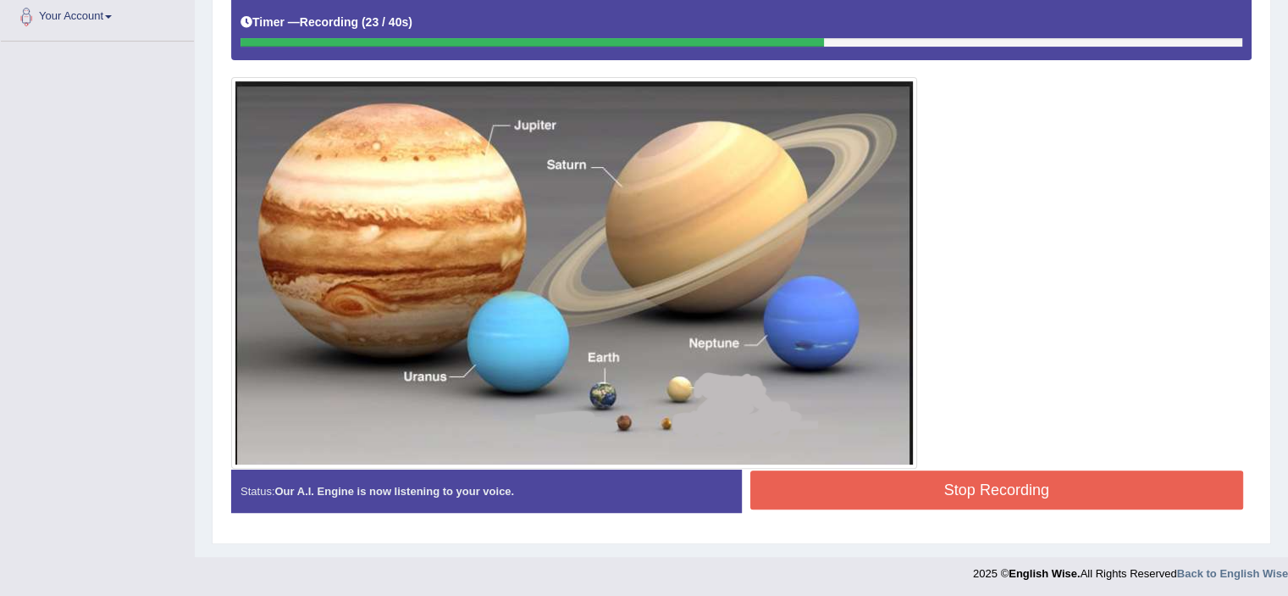
click at [1083, 490] on button "Stop Recording" at bounding box center [998, 489] width 494 height 39
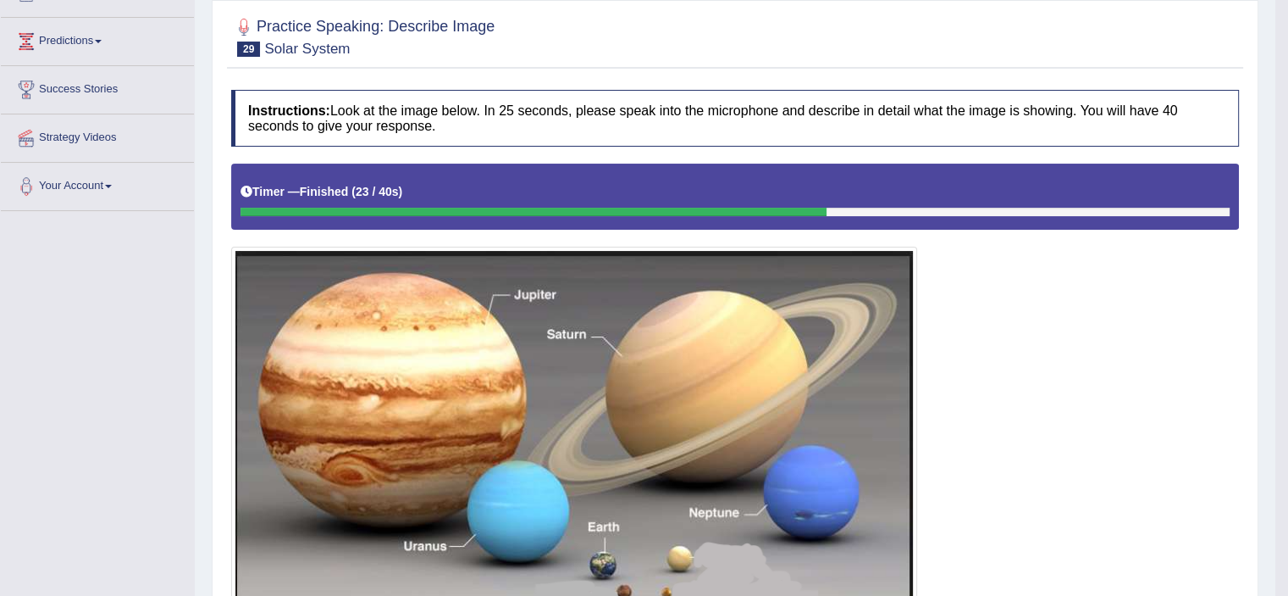
scroll to position [0, 0]
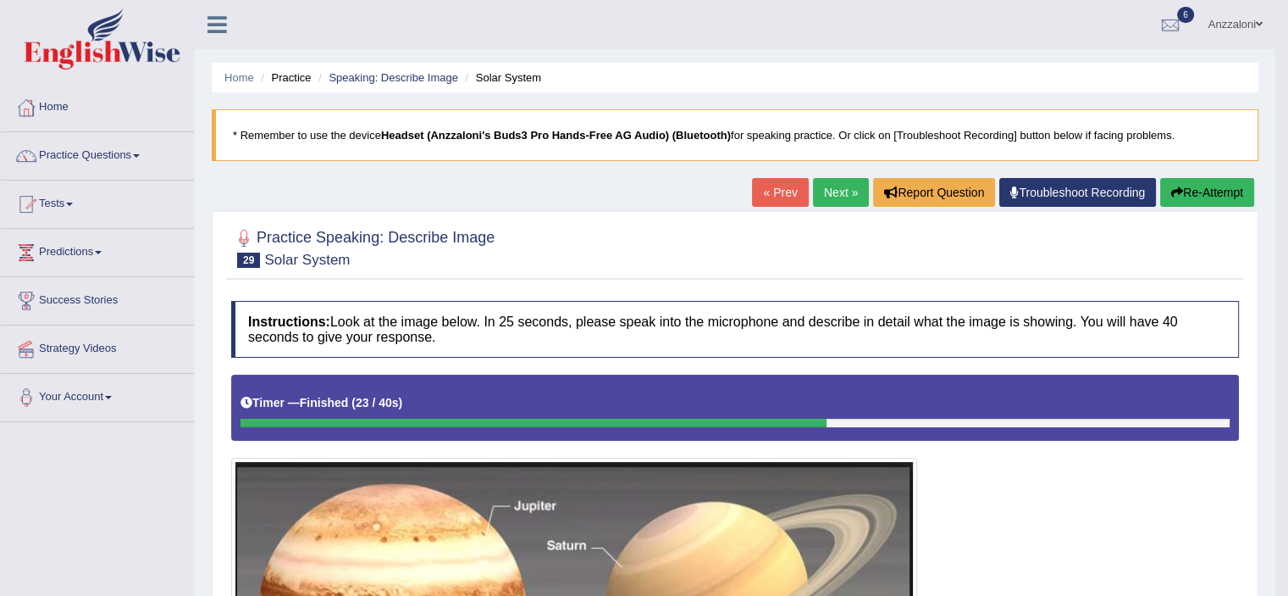
click at [841, 188] on link "Next »" at bounding box center [841, 192] width 56 height 29
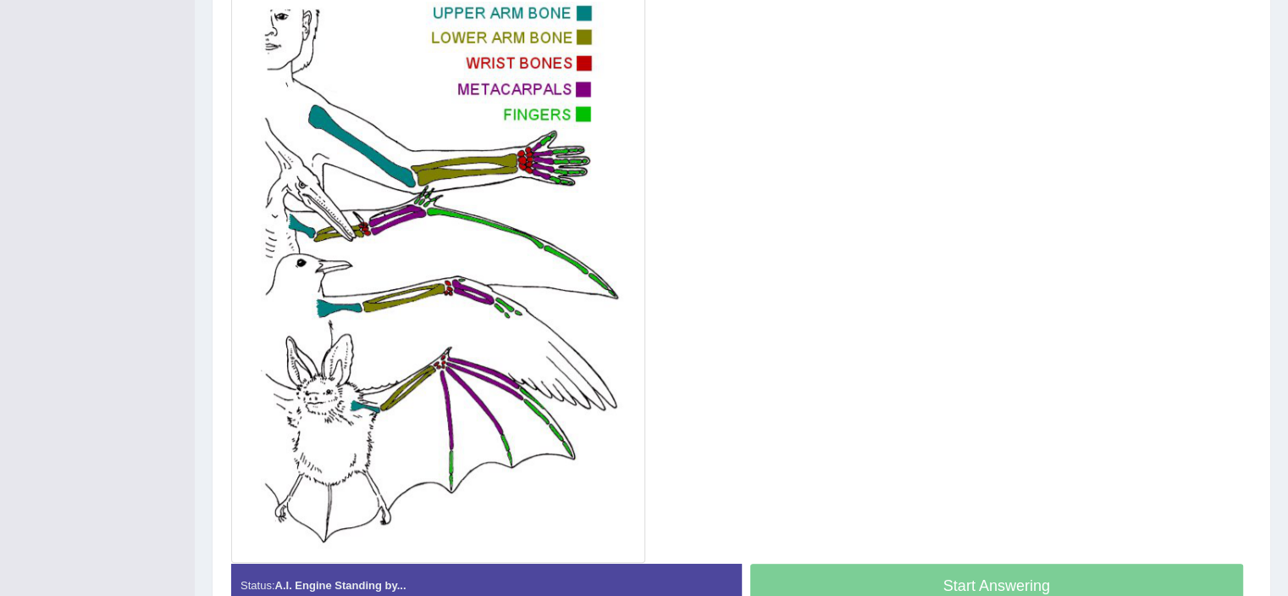
scroll to position [485, 0]
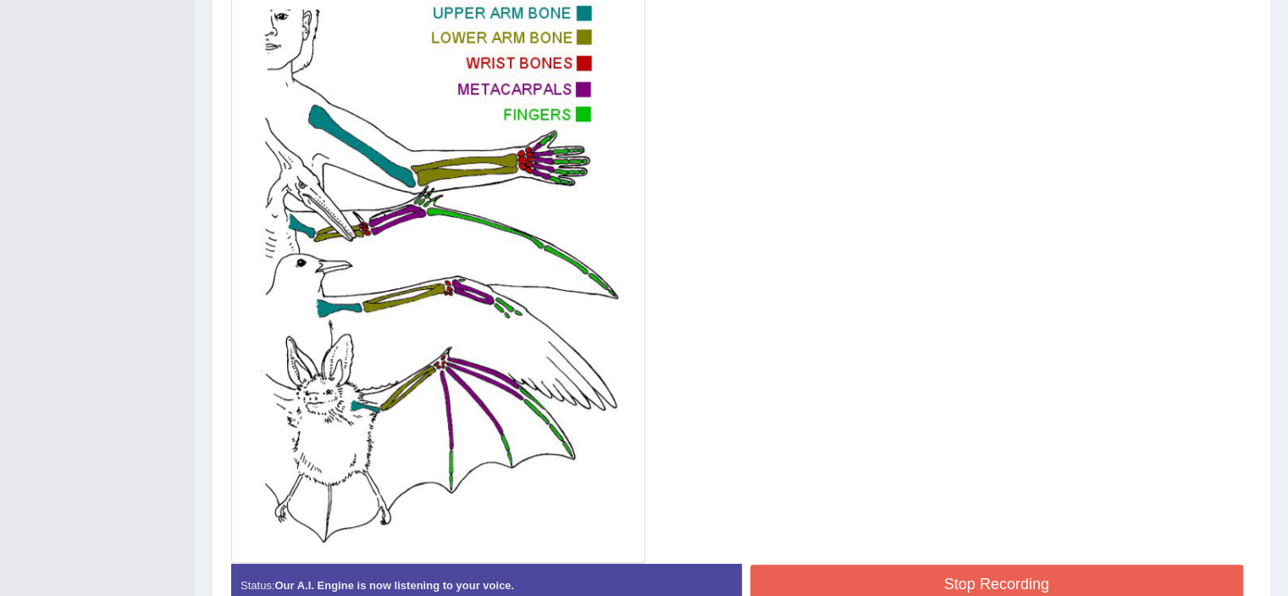
click at [942, 582] on button "Stop Recording" at bounding box center [998, 583] width 494 height 39
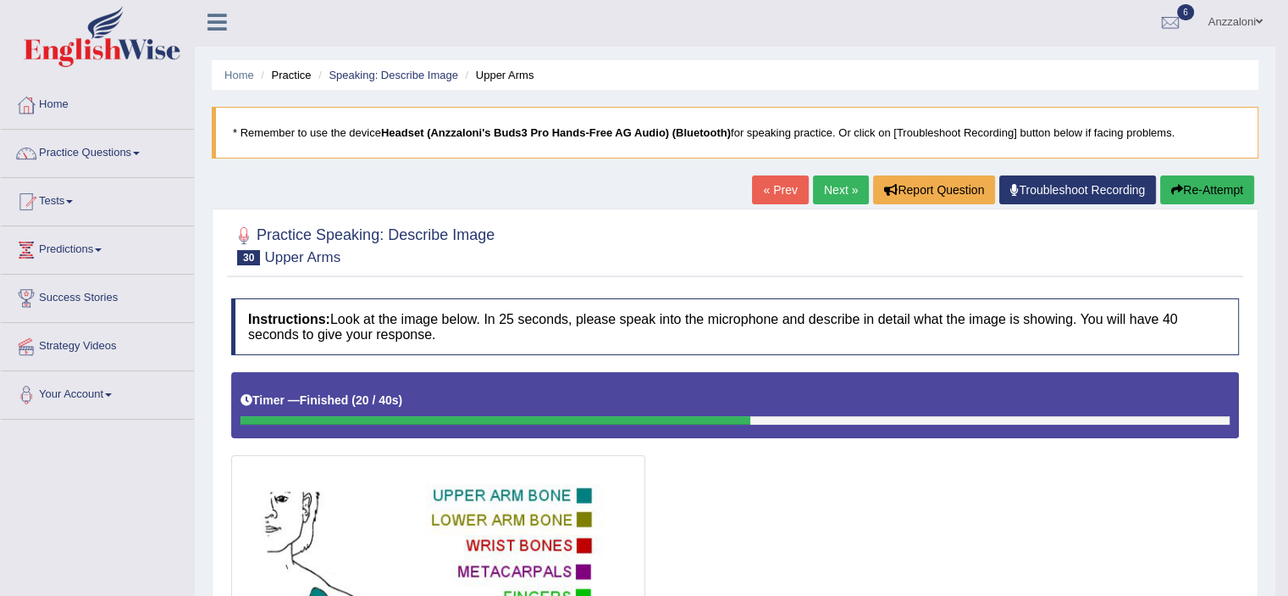
scroll to position [0, 0]
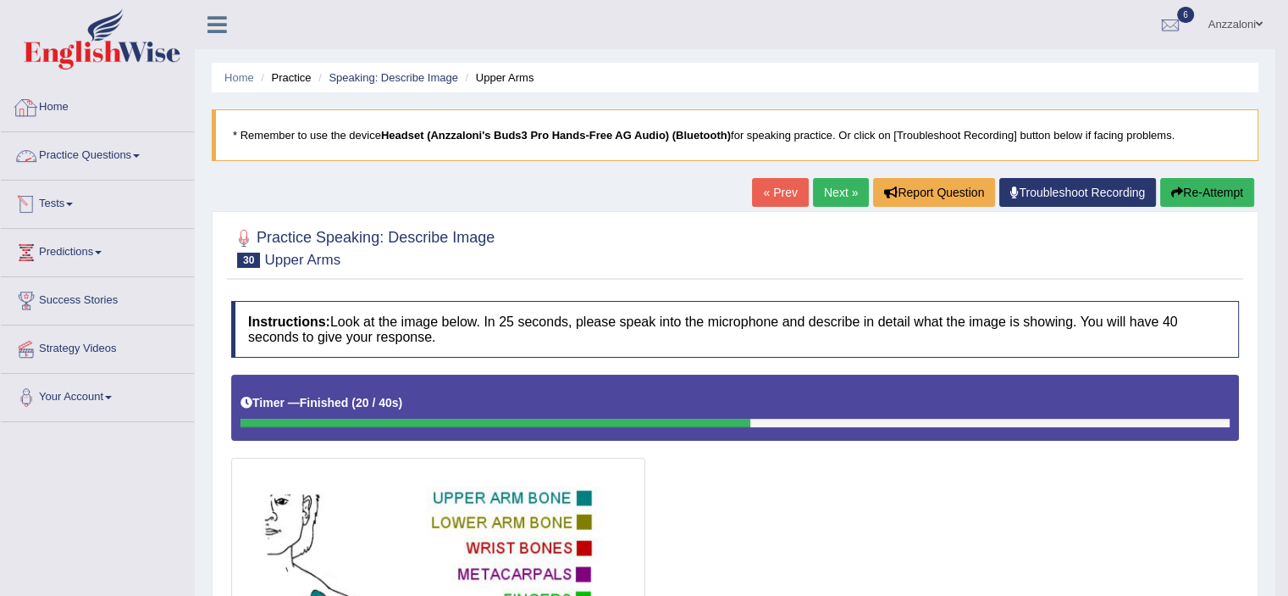
click at [119, 151] on link "Practice Questions" at bounding box center [97, 153] width 193 height 42
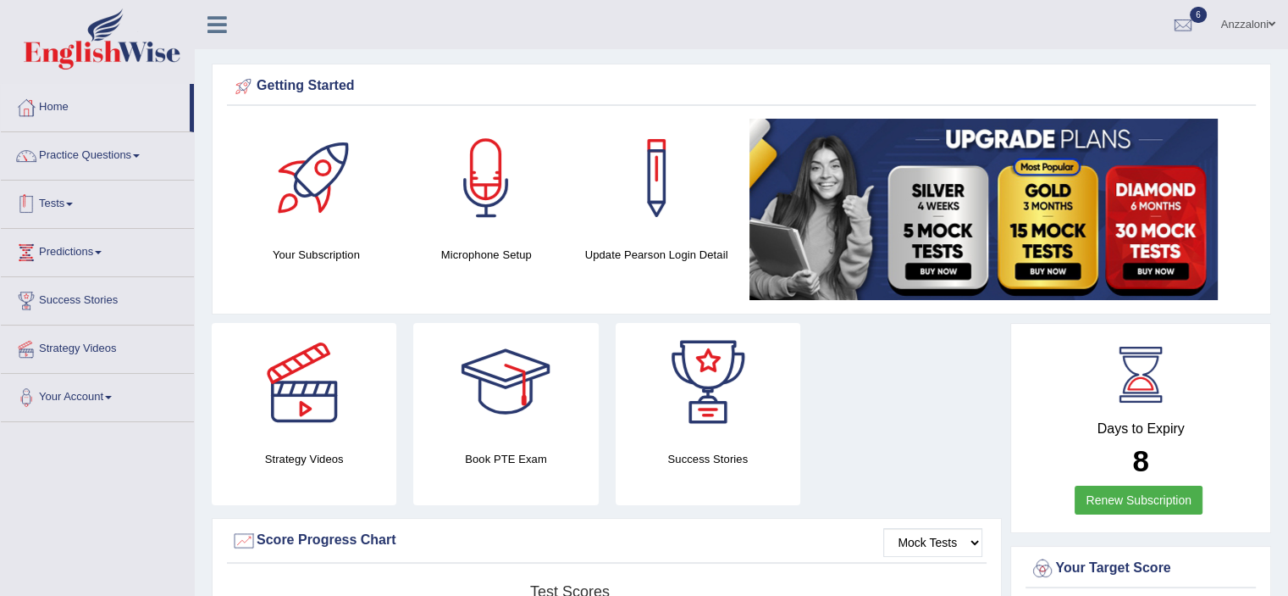
click at [64, 204] on link "Tests" at bounding box center [97, 201] width 193 height 42
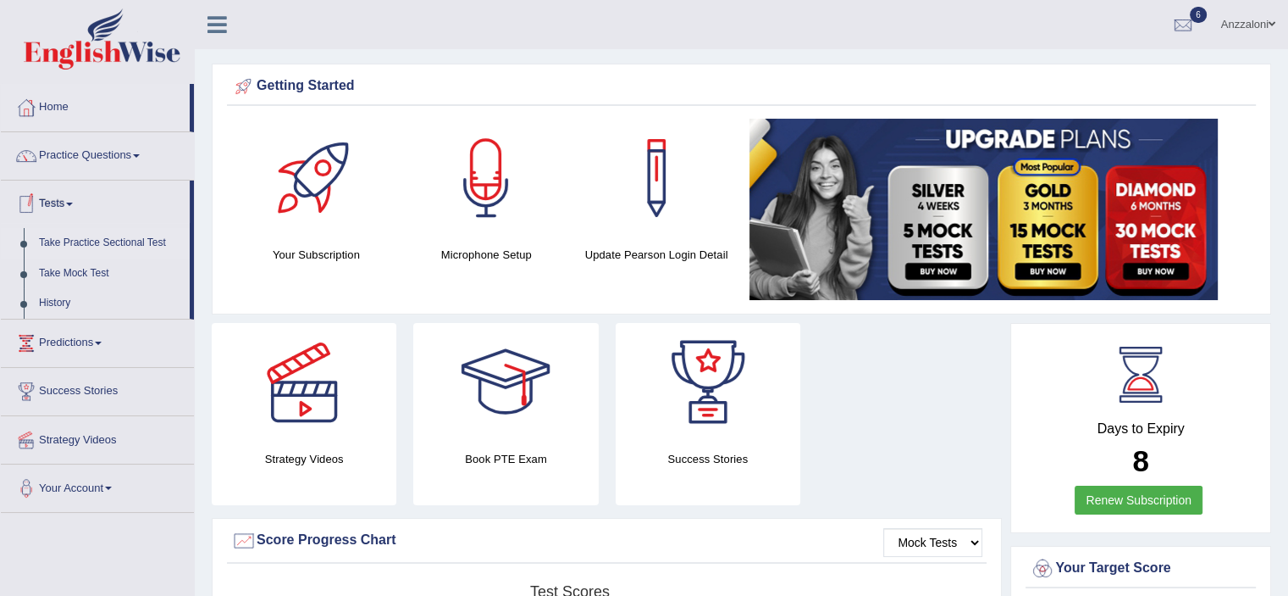
click at [123, 247] on link "Take Practice Sectional Test" at bounding box center [110, 243] width 158 height 30
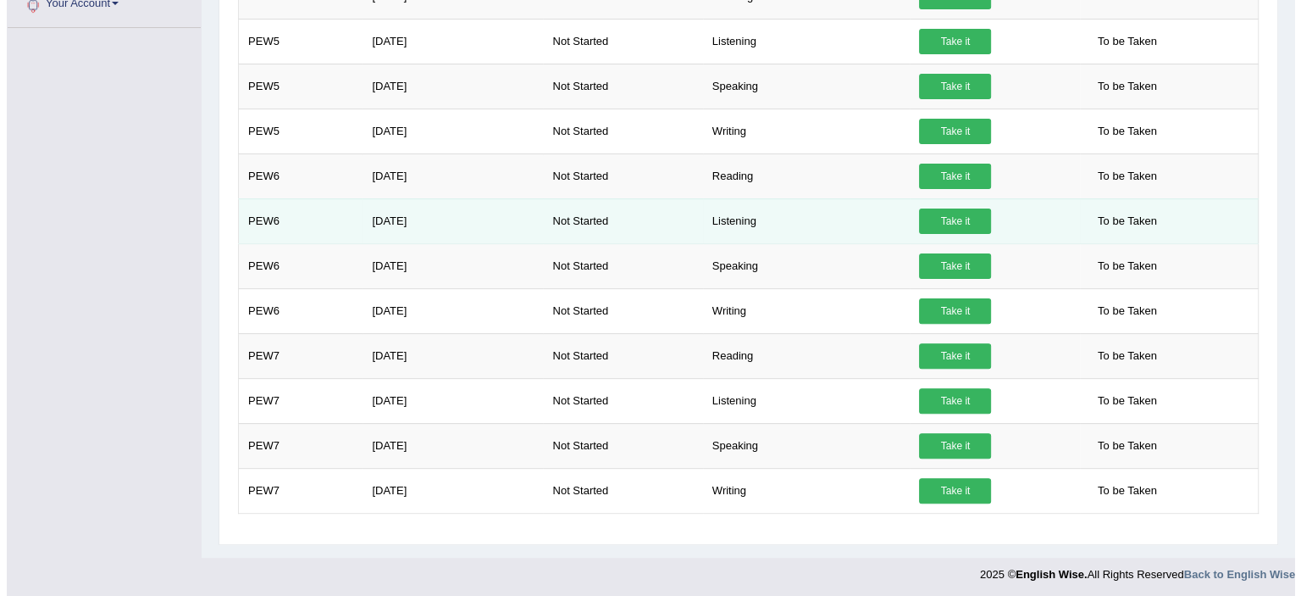
scroll to position [202, 0]
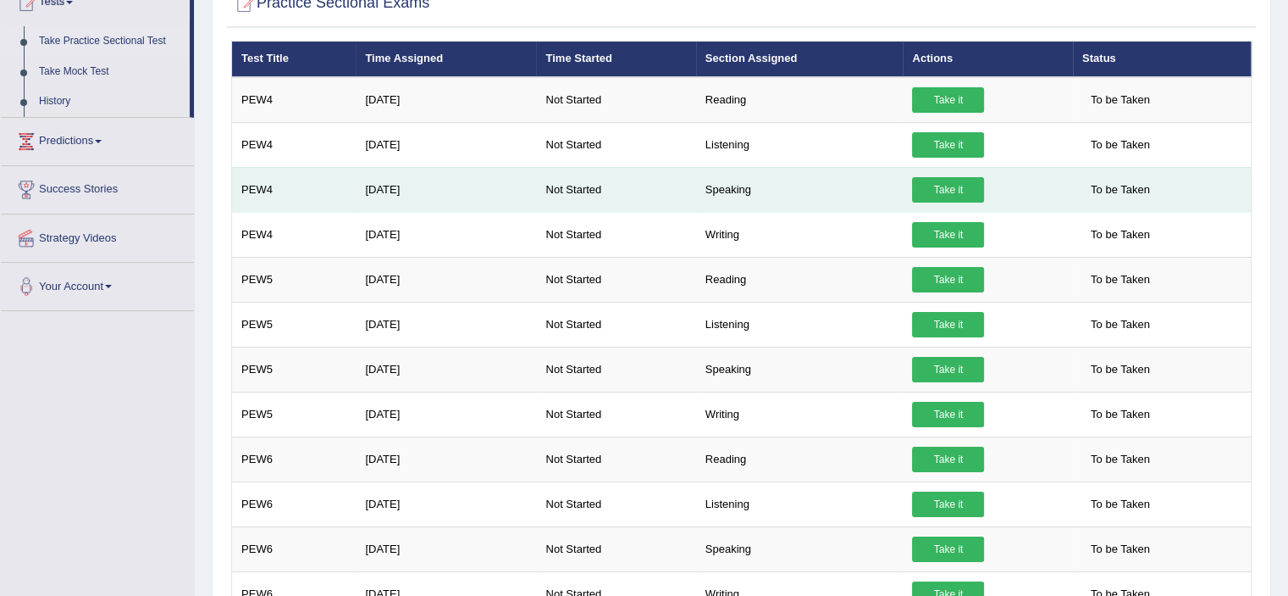
click at [955, 191] on link "Take it" at bounding box center [948, 189] width 72 height 25
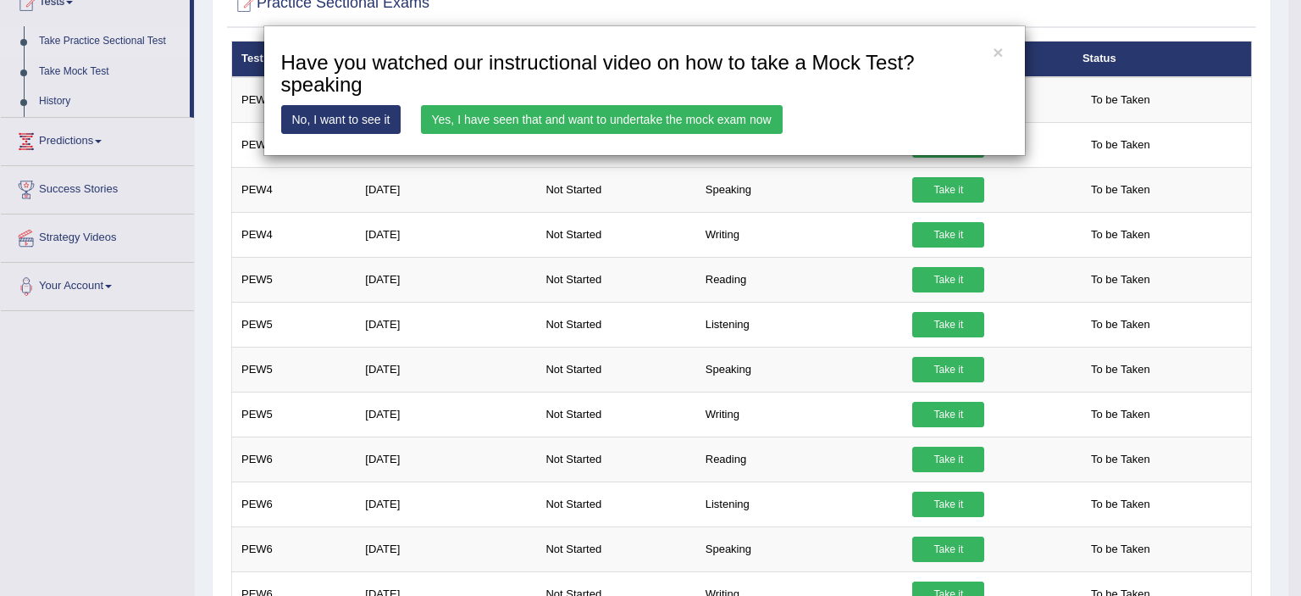
click at [749, 111] on link "Yes, I have seen that and want to undertake the mock exam now" at bounding box center [602, 119] width 362 height 29
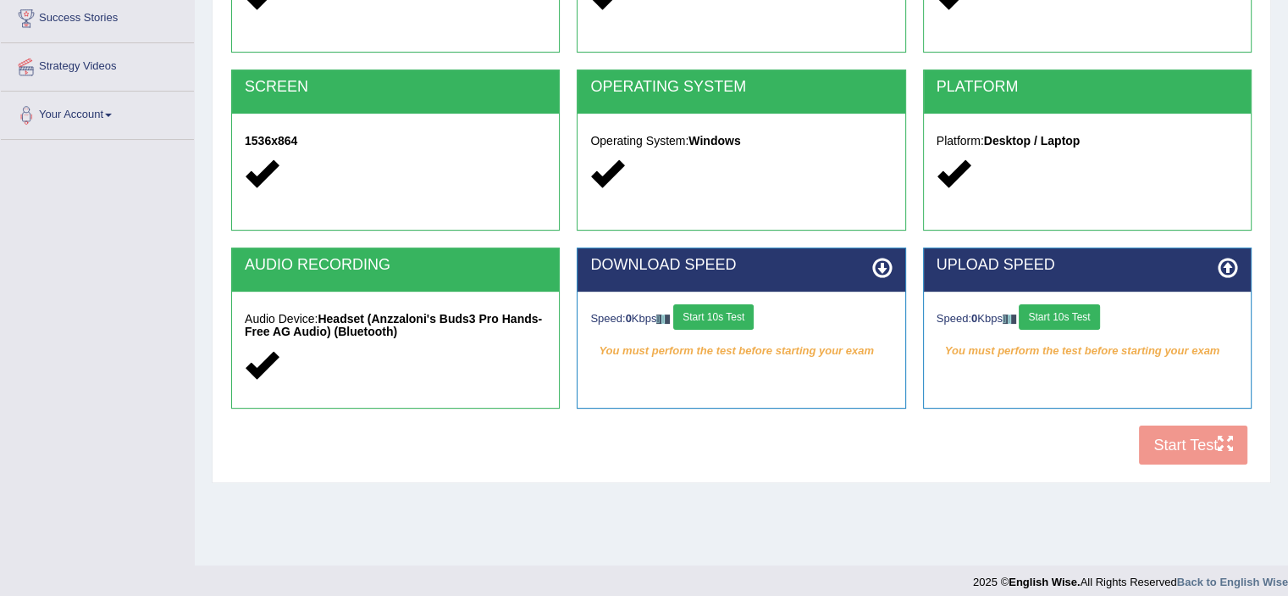
click at [715, 308] on button "Start 10s Test" at bounding box center [713, 316] width 80 height 25
click at [1092, 318] on button "Start 10s Test" at bounding box center [1059, 316] width 80 height 25
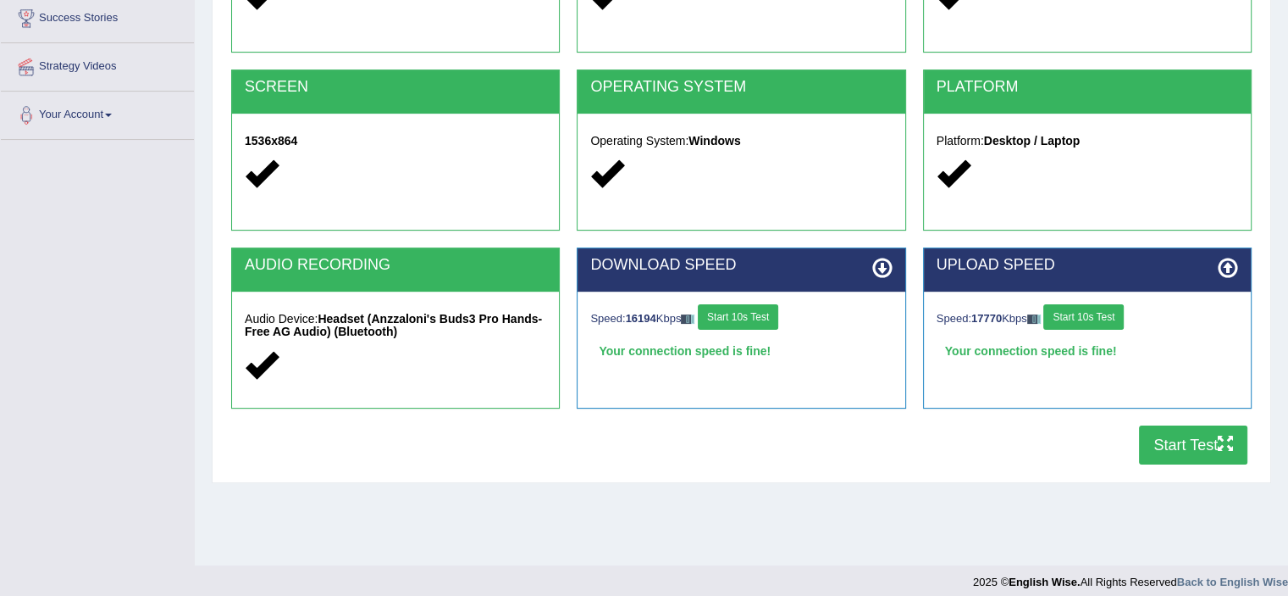
click at [1158, 437] on button "Start Test" at bounding box center [1193, 444] width 108 height 39
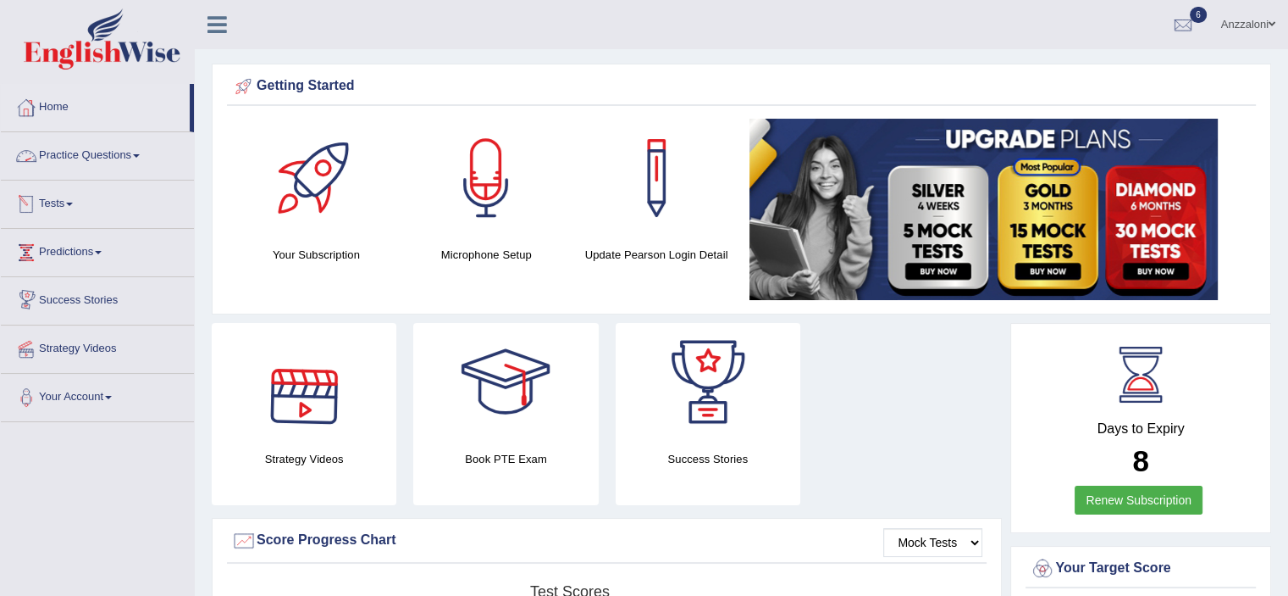
click at [52, 202] on link "Tests" at bounding box center [97, 201] width 193 height 42
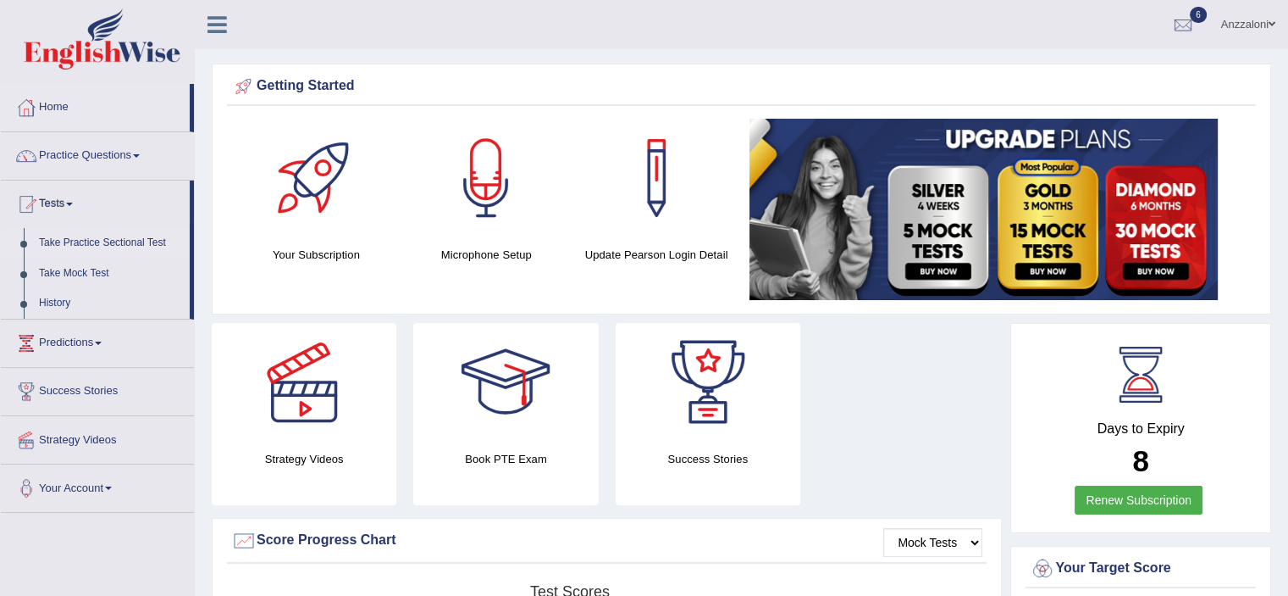
click at [73, 240] on link "Take Practice Sectional Test" at bounding box center [110, 243] width 158 height 30
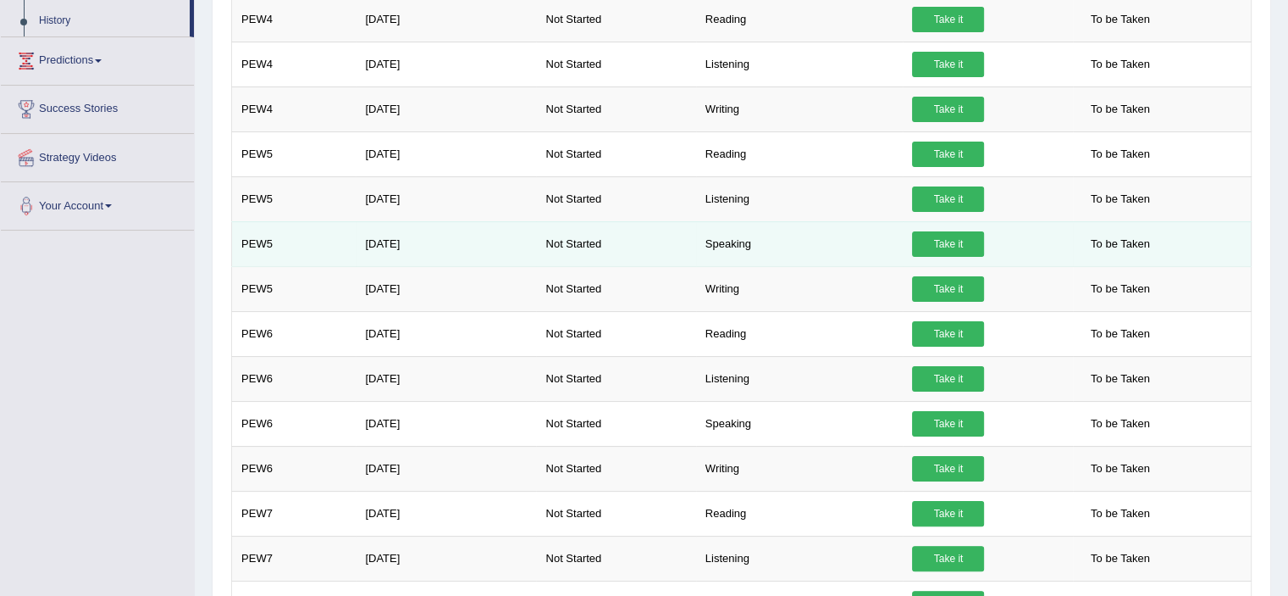
click at [922, 239] on link "Take it" at bounding box center [948, 243] width 72 height 25
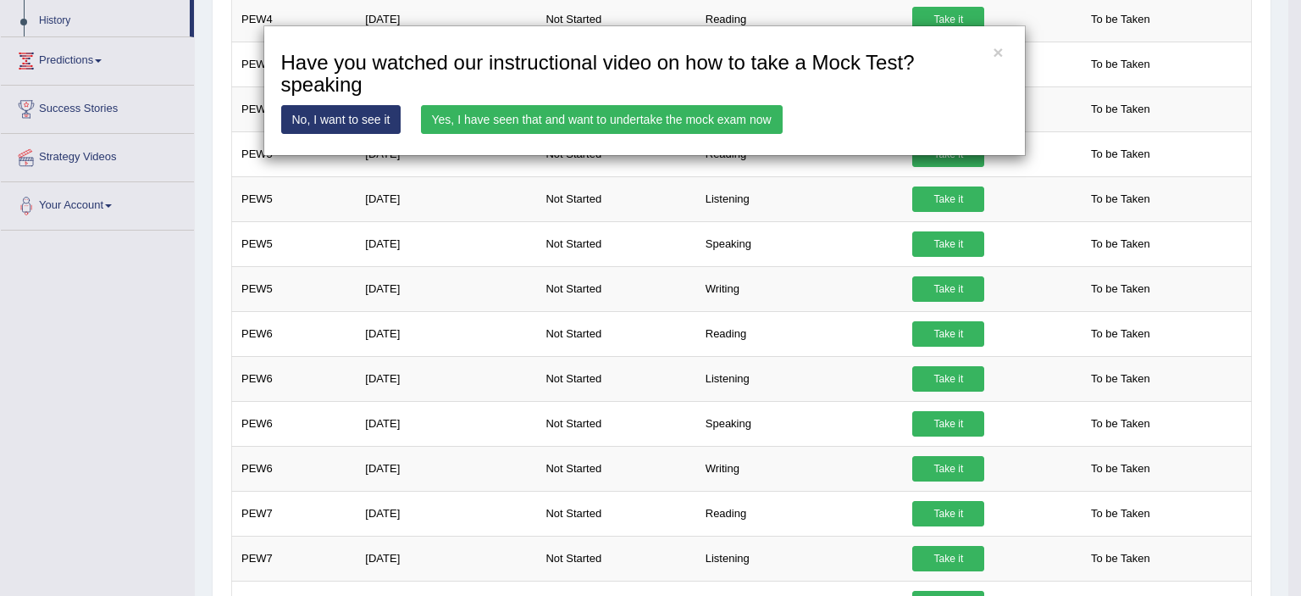
click at [610, 116] on link "Yes, I have seen that and want to undertake the mock exam now" at bounding box center [602, 119] width 362 height 29
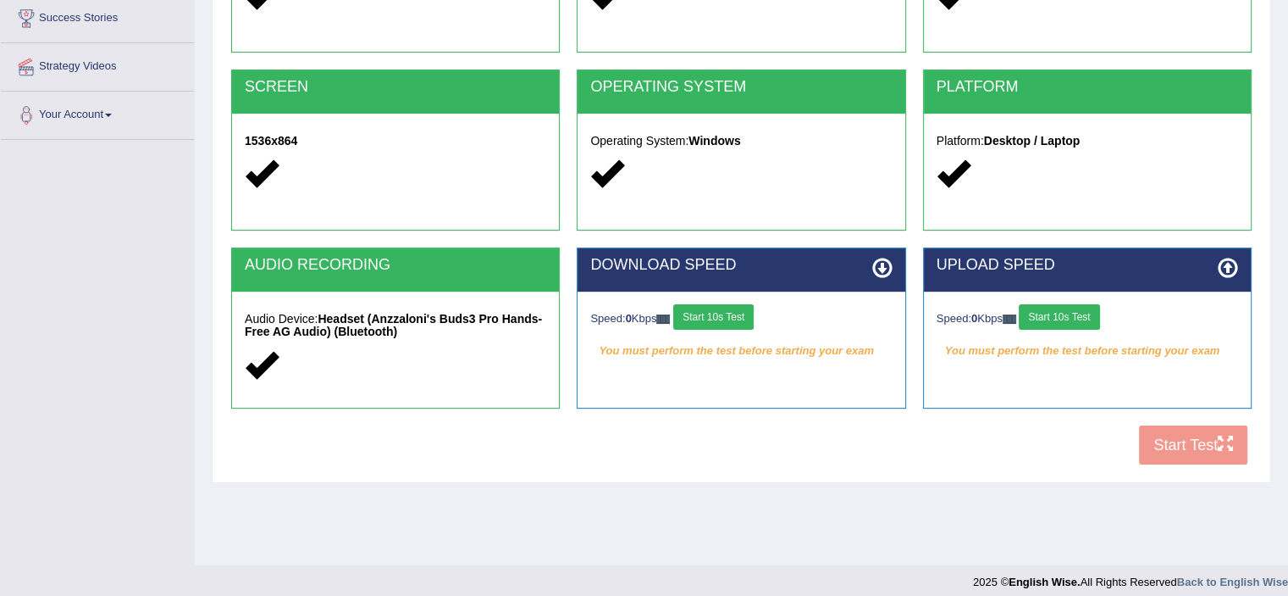
click at [714, 323] on button "Start 10s Test" at bounding box center [713, 316] width 80 height 25
click at [1071, 319] on button "Start 10s Test" at bounding box center [1059, 316] width 80 height 25
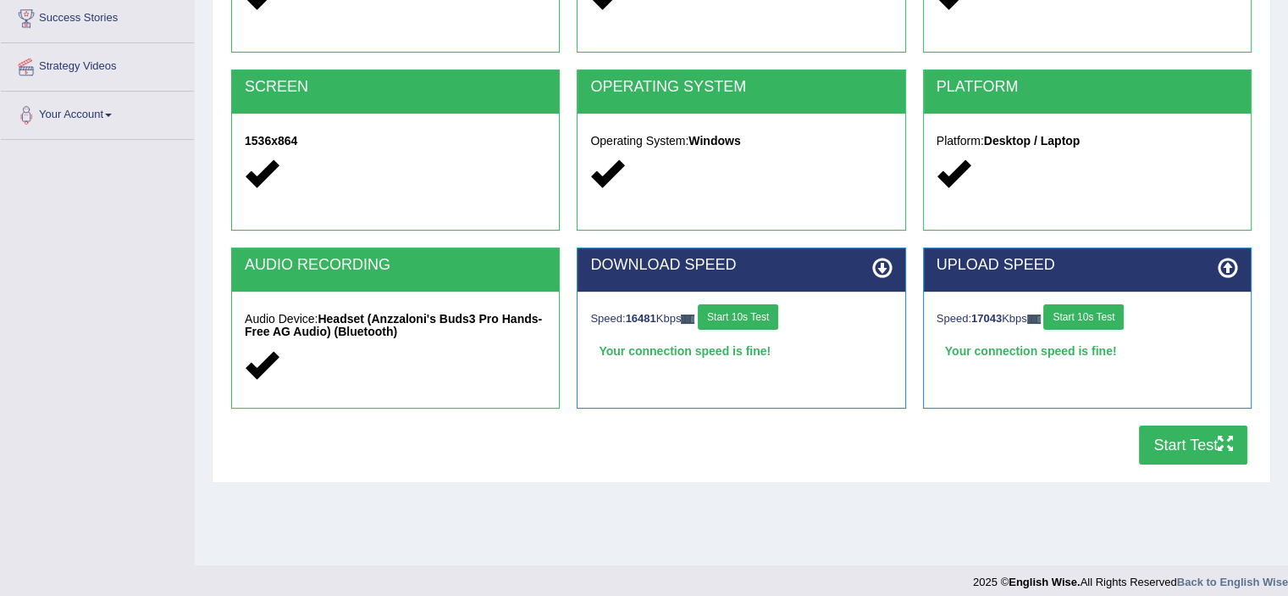
click at [1162, 452] on button "Start Test" at bounding box center [1193, 444] width 108 height 39
